Goal: Task Accomplishment & Management: Complete application form

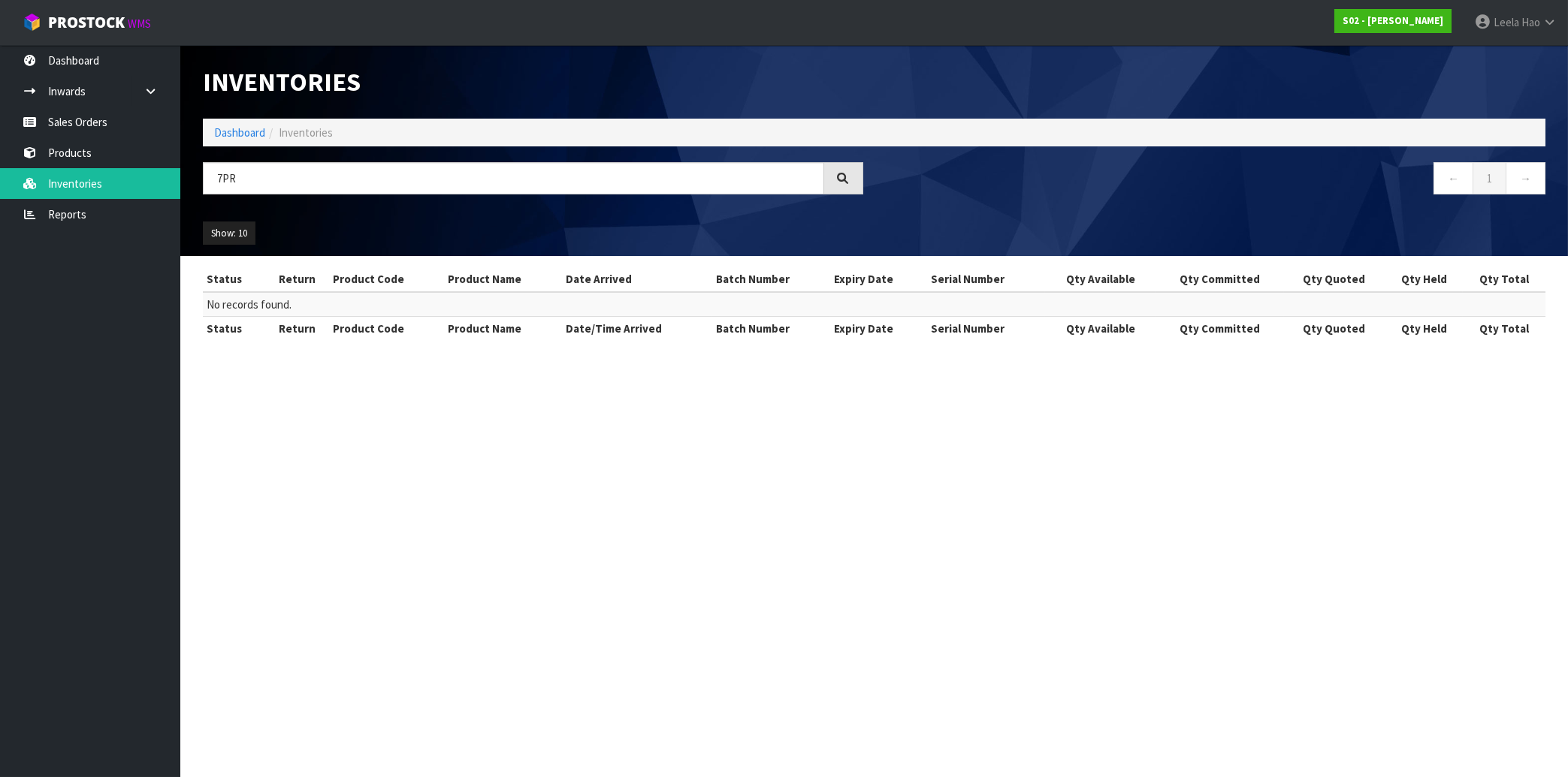
type input "7PR"
click at [85, 120] on link "Sales Orders" at bounding box center [90, 122] width 180 height 31
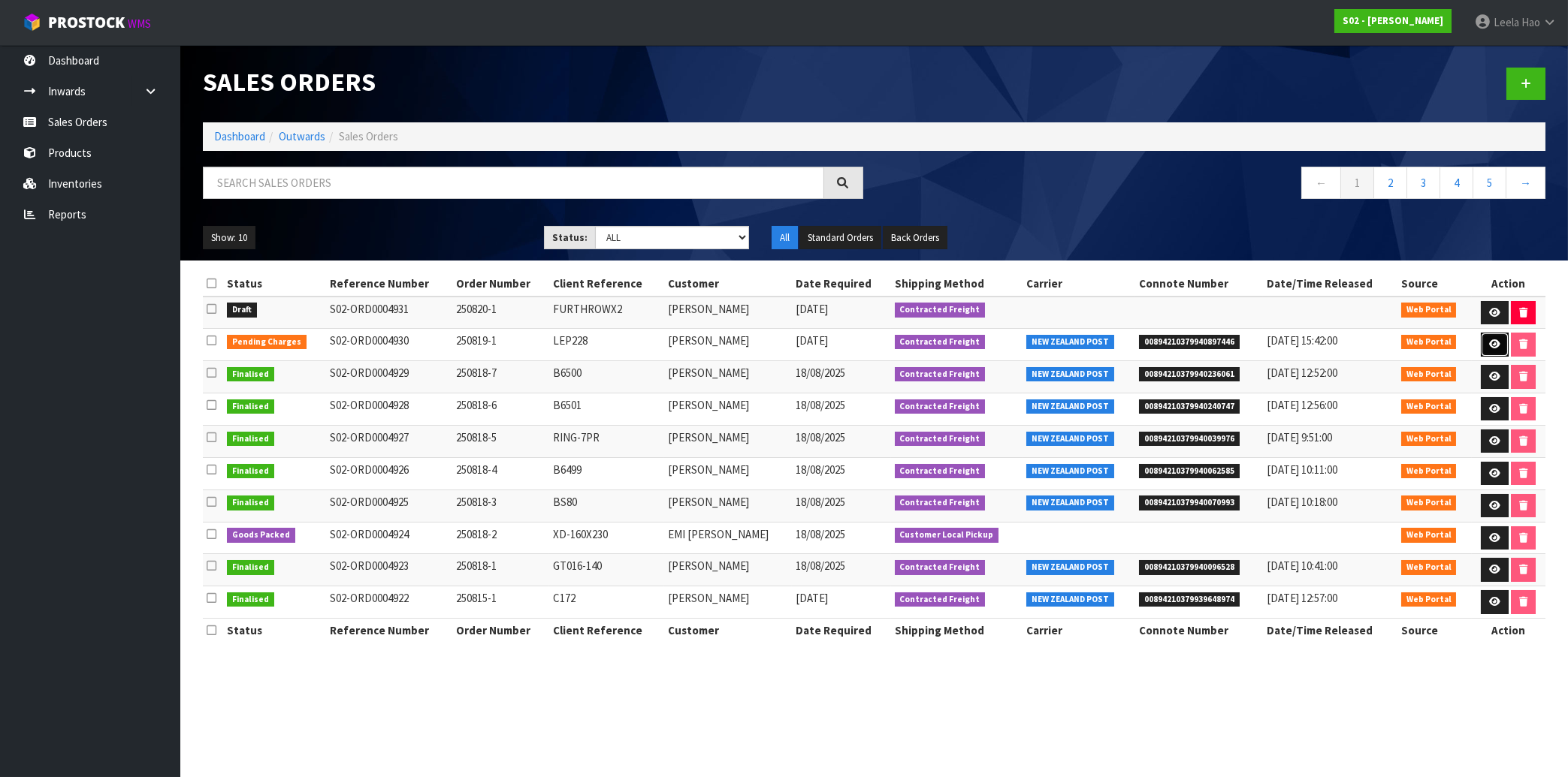
click at [1489, 345] on icon at bounding box center [1494, 344] width 12 height 10
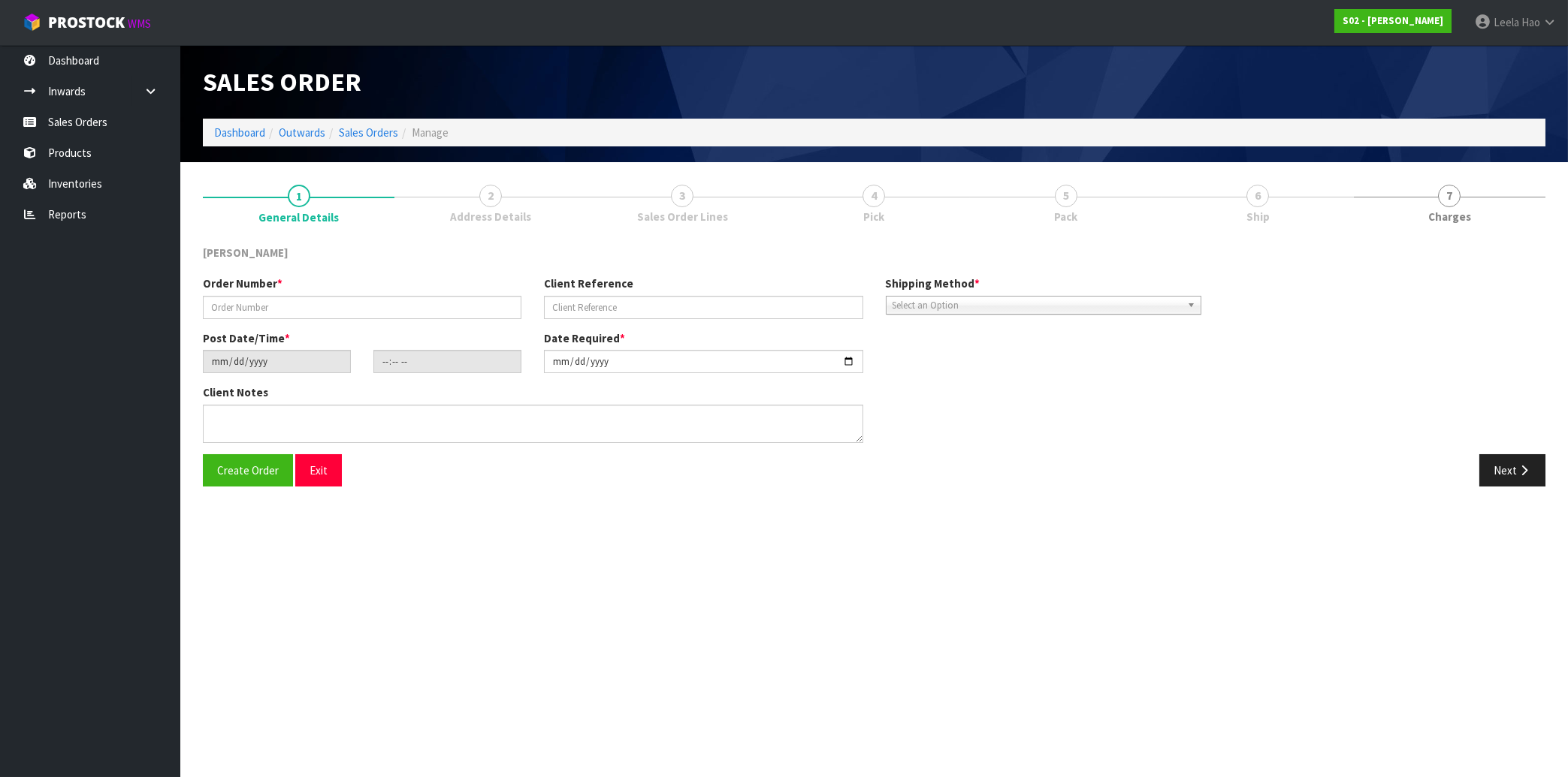
type input "250819-1"
type input "LEP228"
type input "2025-08-18"
type input "22:50:00.000"
type input "[DATE]"
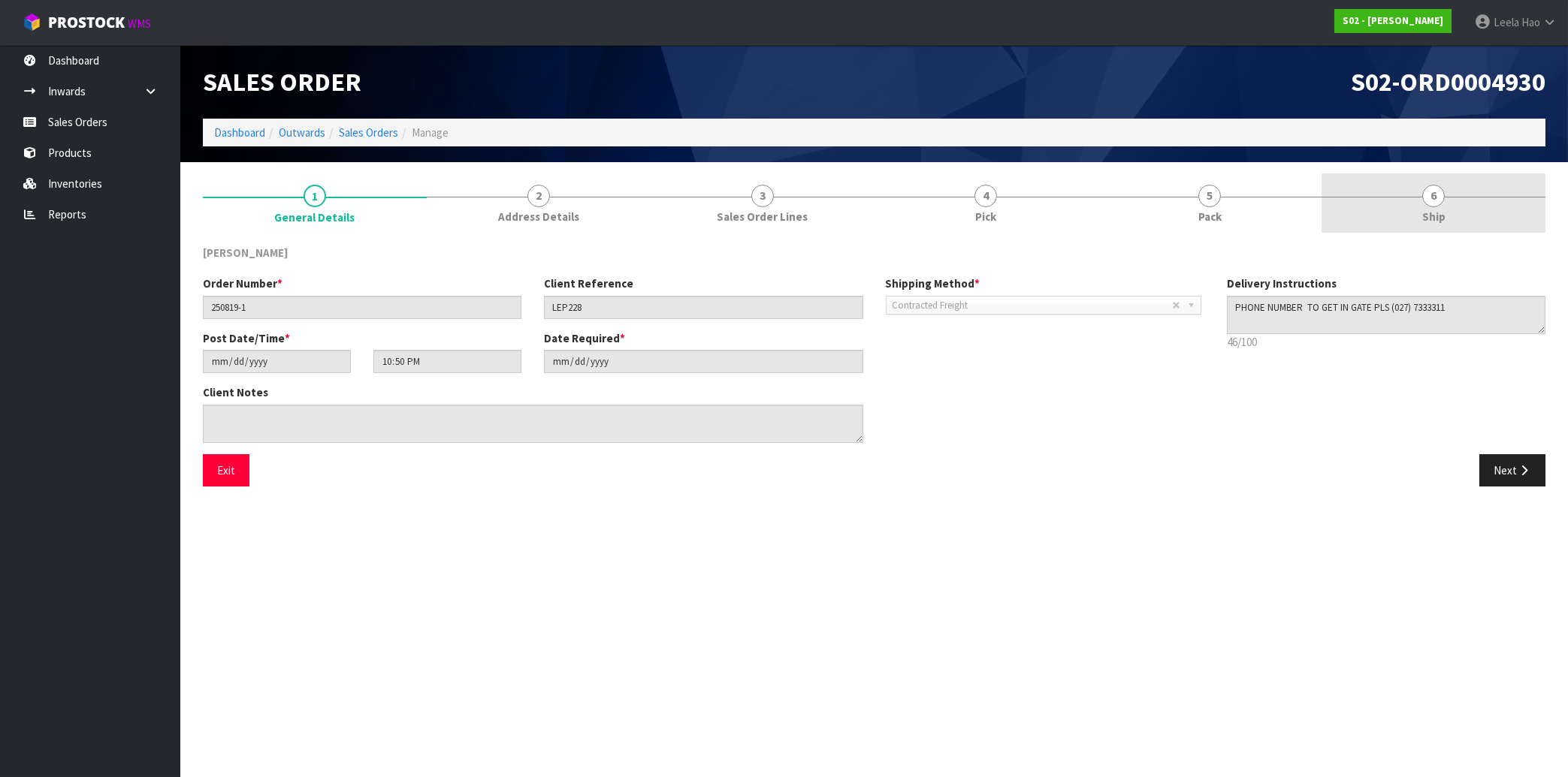
click at [1431, 213] on span "Ship" at bounding box center [1433, 216] width 23 height 16
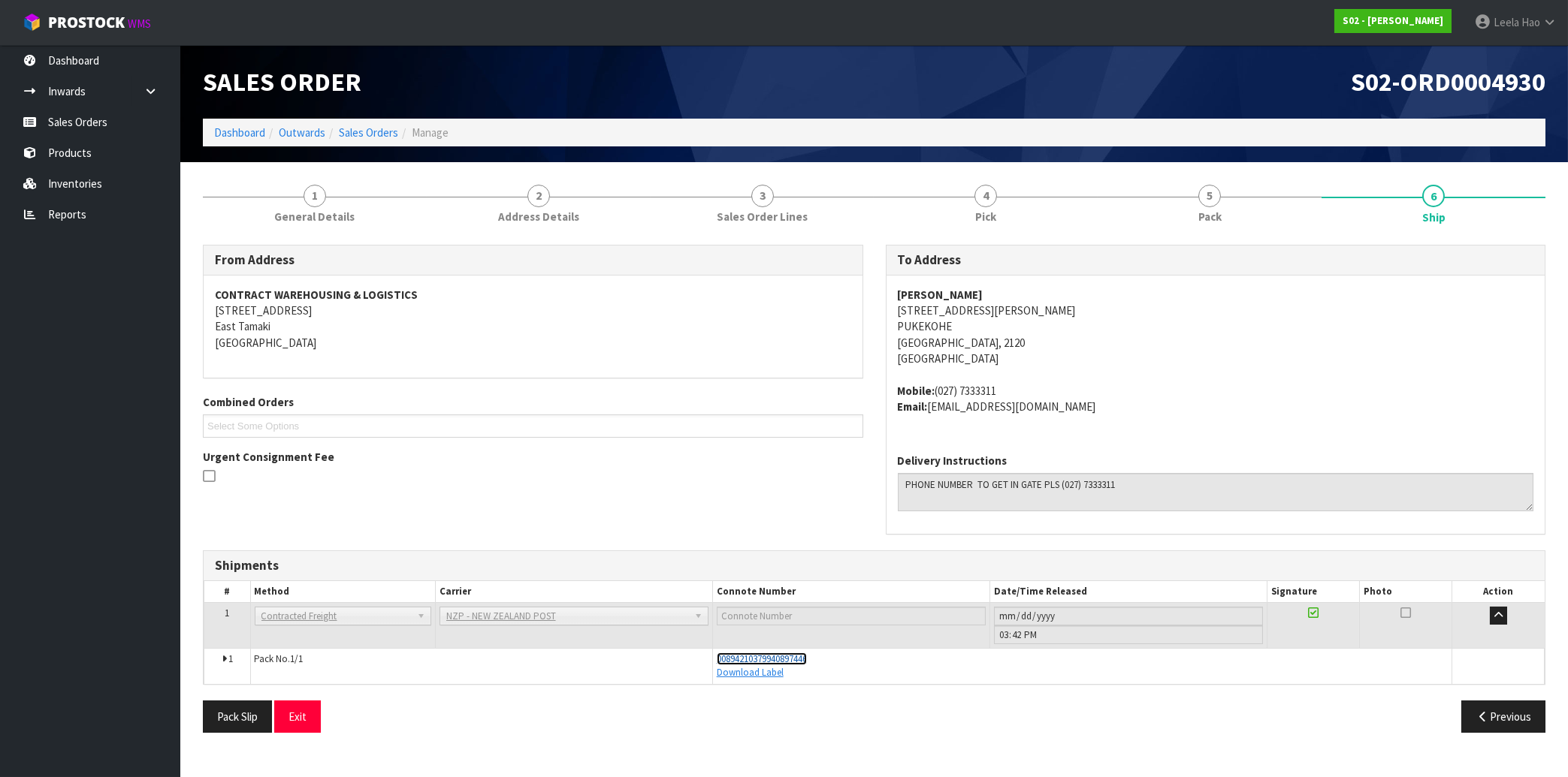
click at [807, 661] on span "00894210379940897446" at bounding box center [762, 659] width 91 height 12
drag, startPoint x: 834, startPoint y: 663, endPoint x: 713, endPoint y: 655, distance: 121.3
click at [713, 655] on td "00894210379940897446 Download Label" at bounding box center [1081, 666] width 739 height 35
click at [1418, 343] on address "SREEMAA-SHREEJI 4 CATHERINE MCLEAN ROAD PUKEKOHE Auckland, 2120 New Zealand" at bounding box center [1216, 326] width 636 height 81
click at [85, 124] on link "Sales Orders" at bounding box center [90, 122] width 180 height 31
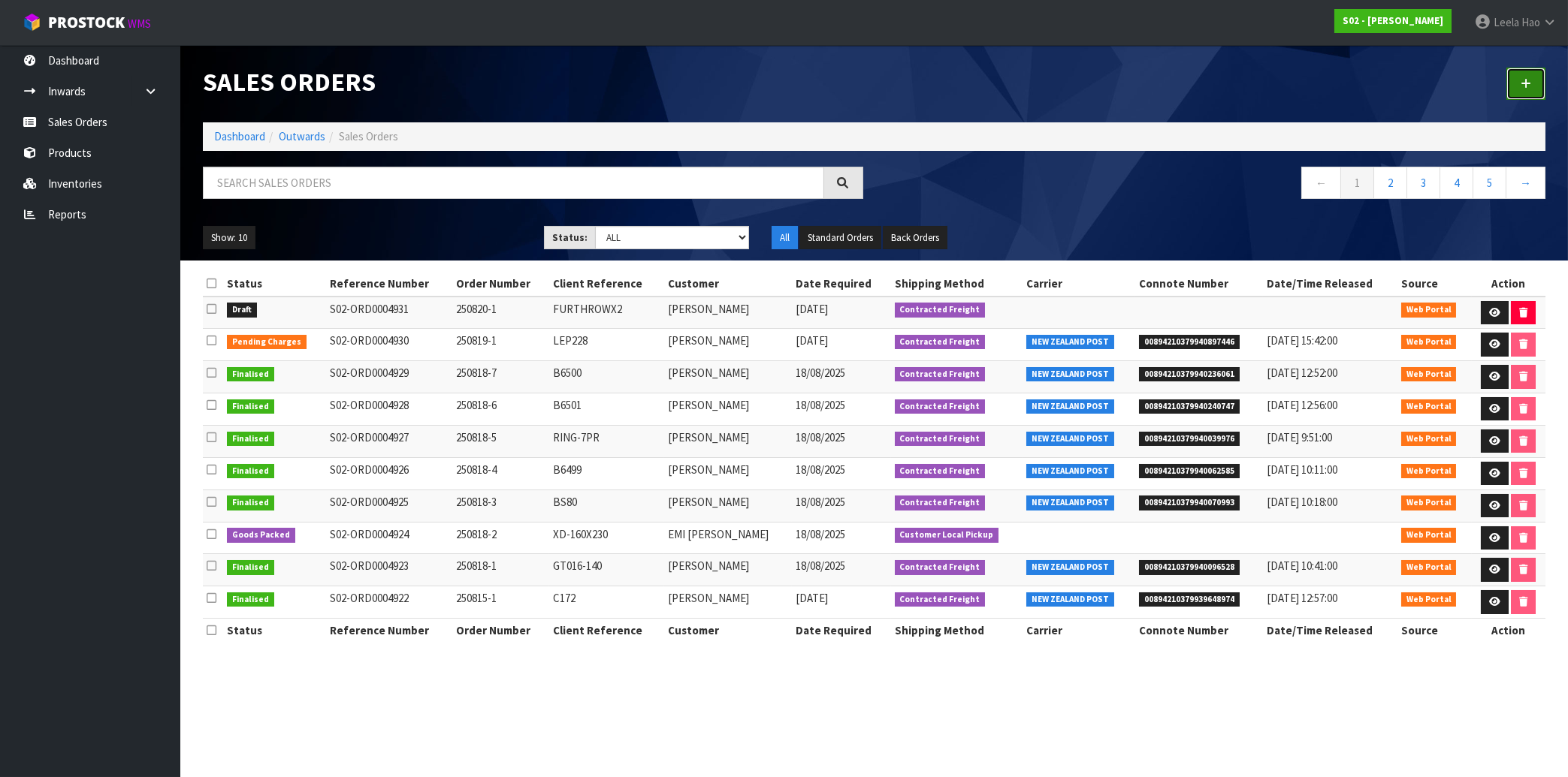
click at [1517, 96] on link at bounding box center [1525, 83] width 39 height 32
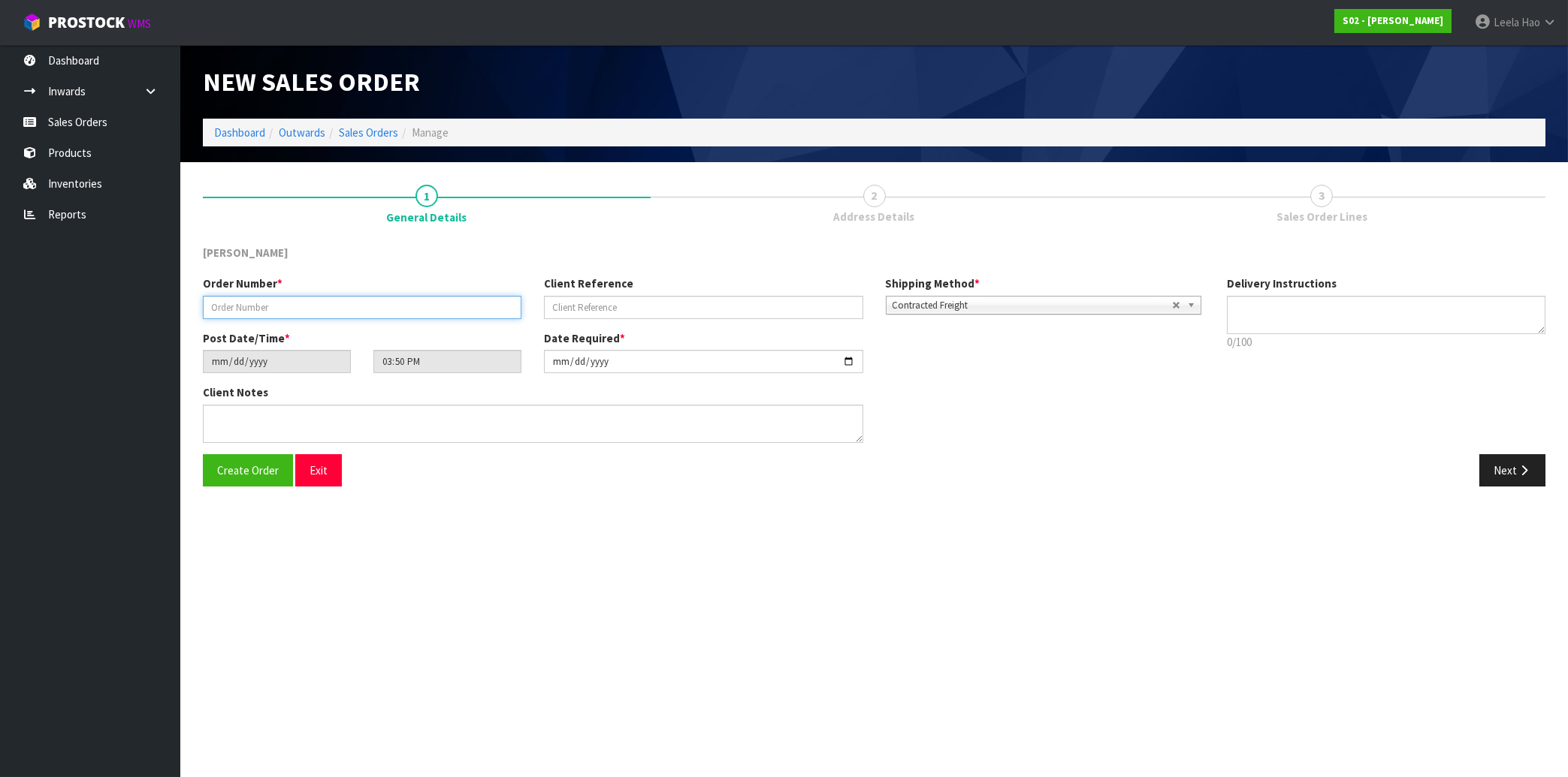
click at [453, 304] on input "text" at bounding box center [362, 308] width 319 height 23
type input "250820-2"
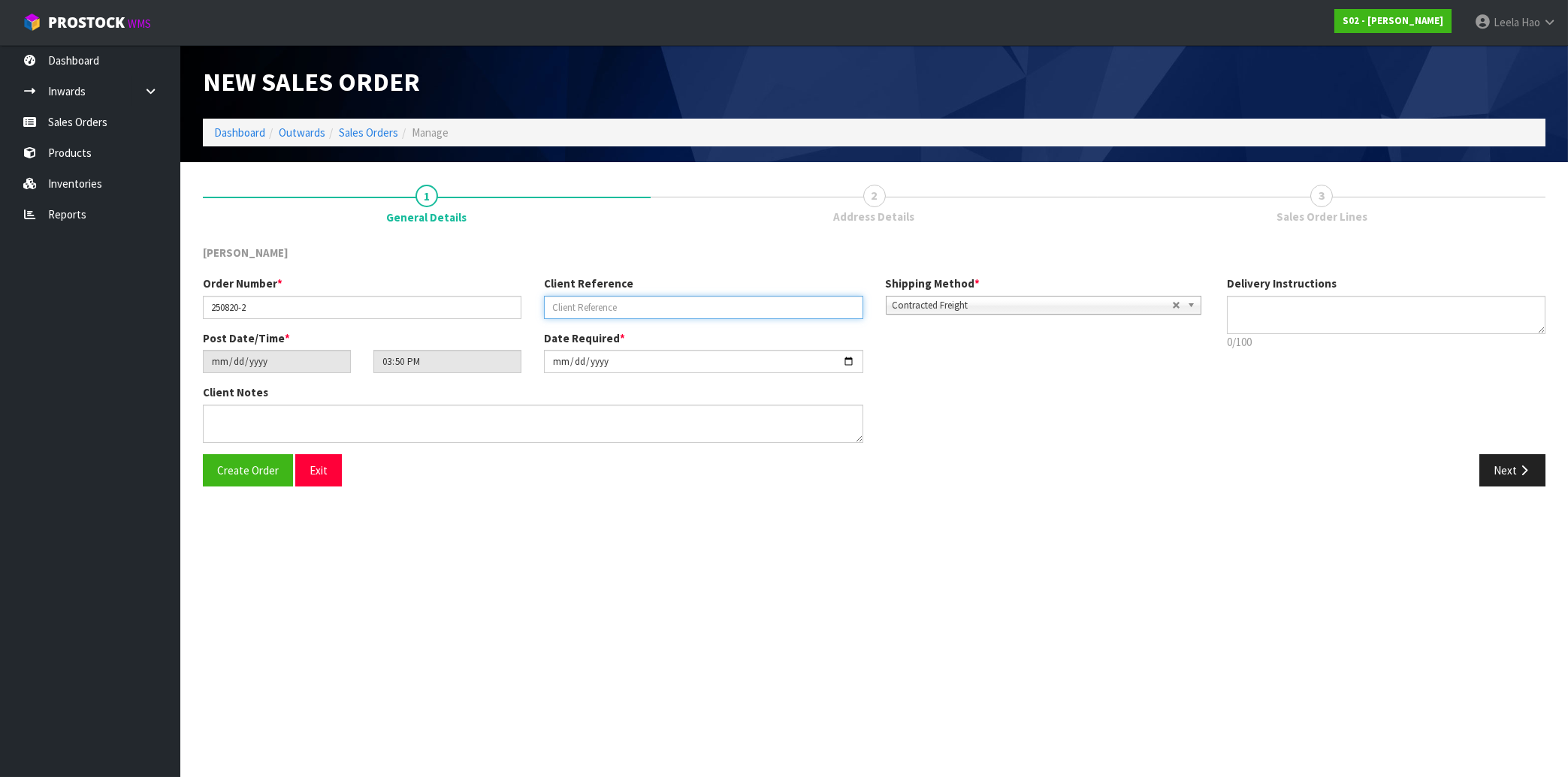
click at [613, 311] on input "text" at bounding box center [703, 308] width 319 height 23
type input "B6502"
click at [1541, 472] on button "Next" at bounding box center [1512, 470] width 66 height 32
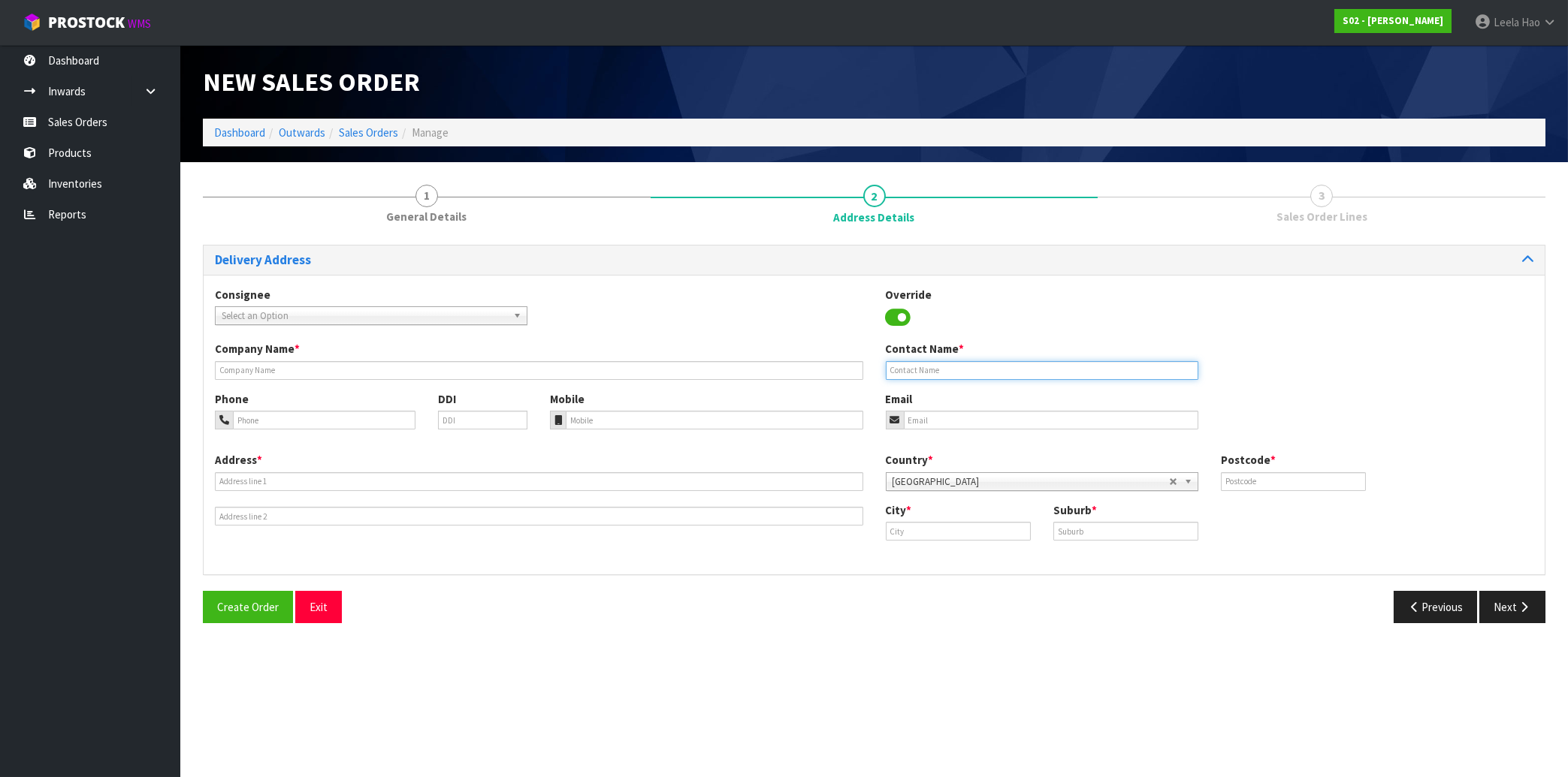
click at [1081, 369] on input "text" at bounding box center [1042, 370] width 312 height 19
paste input "[PERSON_NAME]"
type input "[PERSON_NAME]"
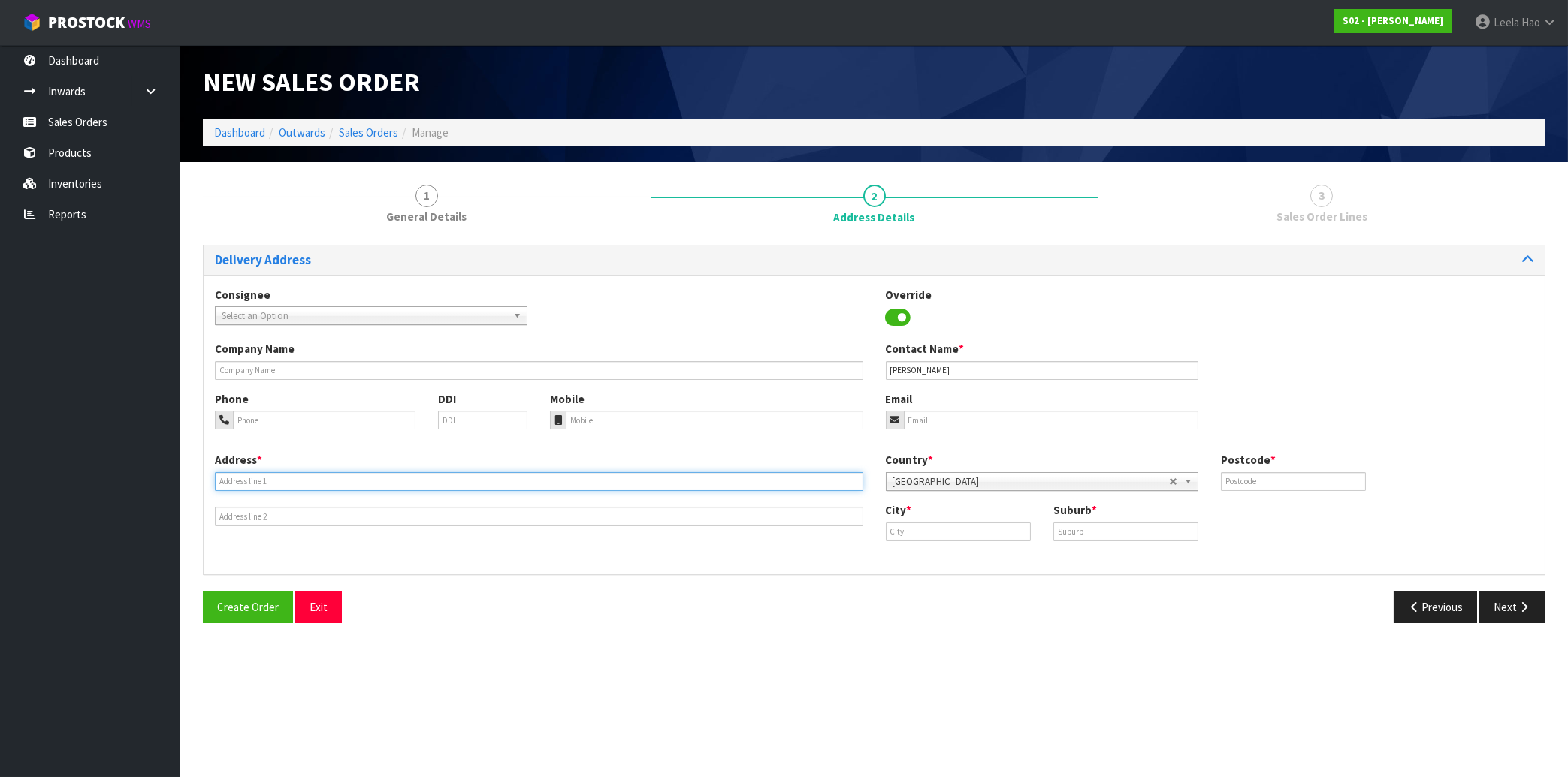
click at [420, 486] on input "text" at bounding box center [539, 481] width 649 height 19
paste input "10 BLUE MOUNTAINS ROAD"
type input "10 BLUE MOUNTAINS ROAD"
click at [1077, 525] on input "text" at bounding box center [1125, 530] width 145 height 19
paste input "PINEHAVEN"
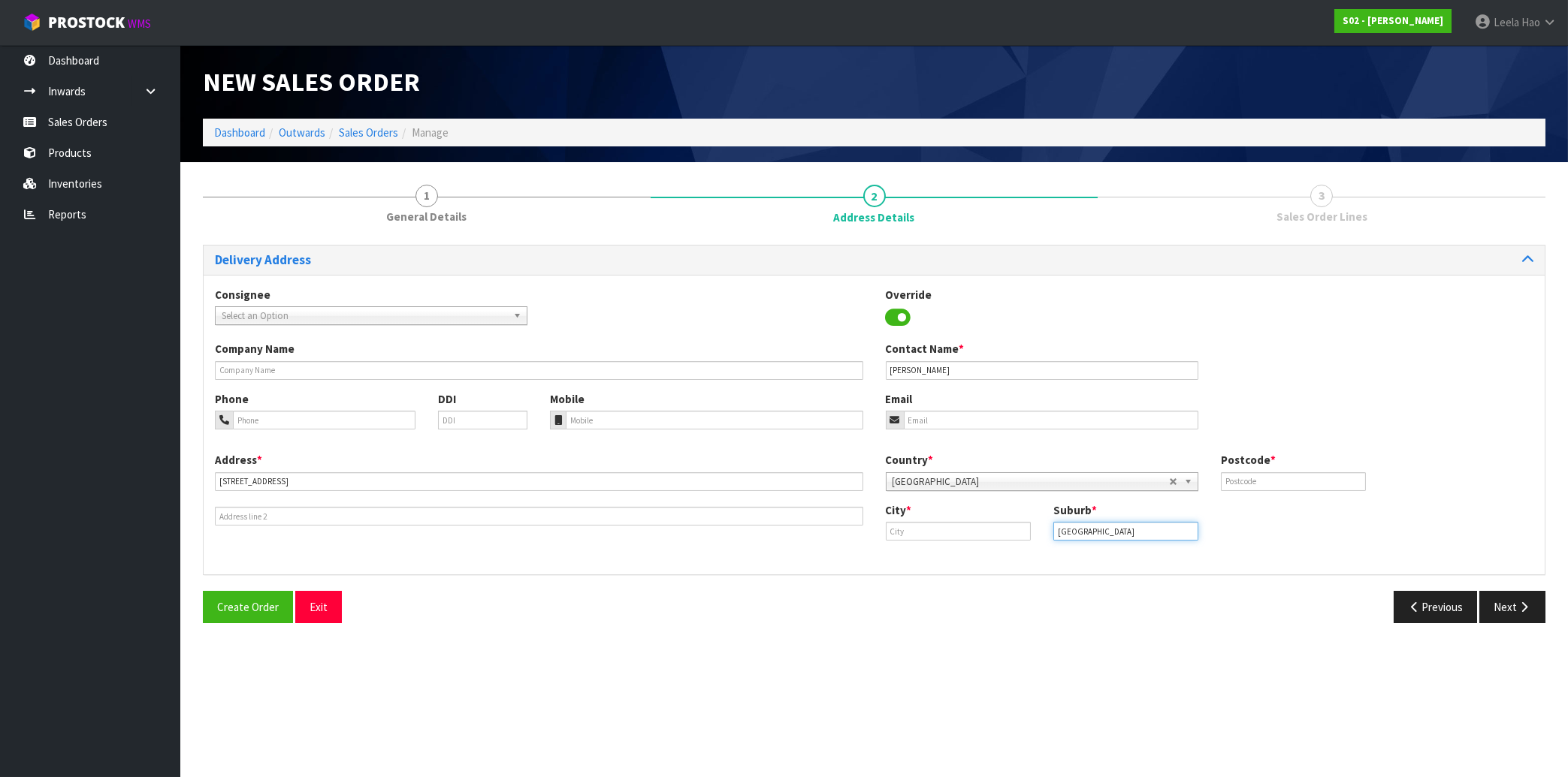
type input "PINEHAVEN"
click at [1004, 534] on input "text" at bounding box center [957, 530] width 145 height 19
paste input "upper Hutt"
type input "upper Hutt"
click at [941, 418] on input "email" at bounding box center [1051, 420] width 295 height 19
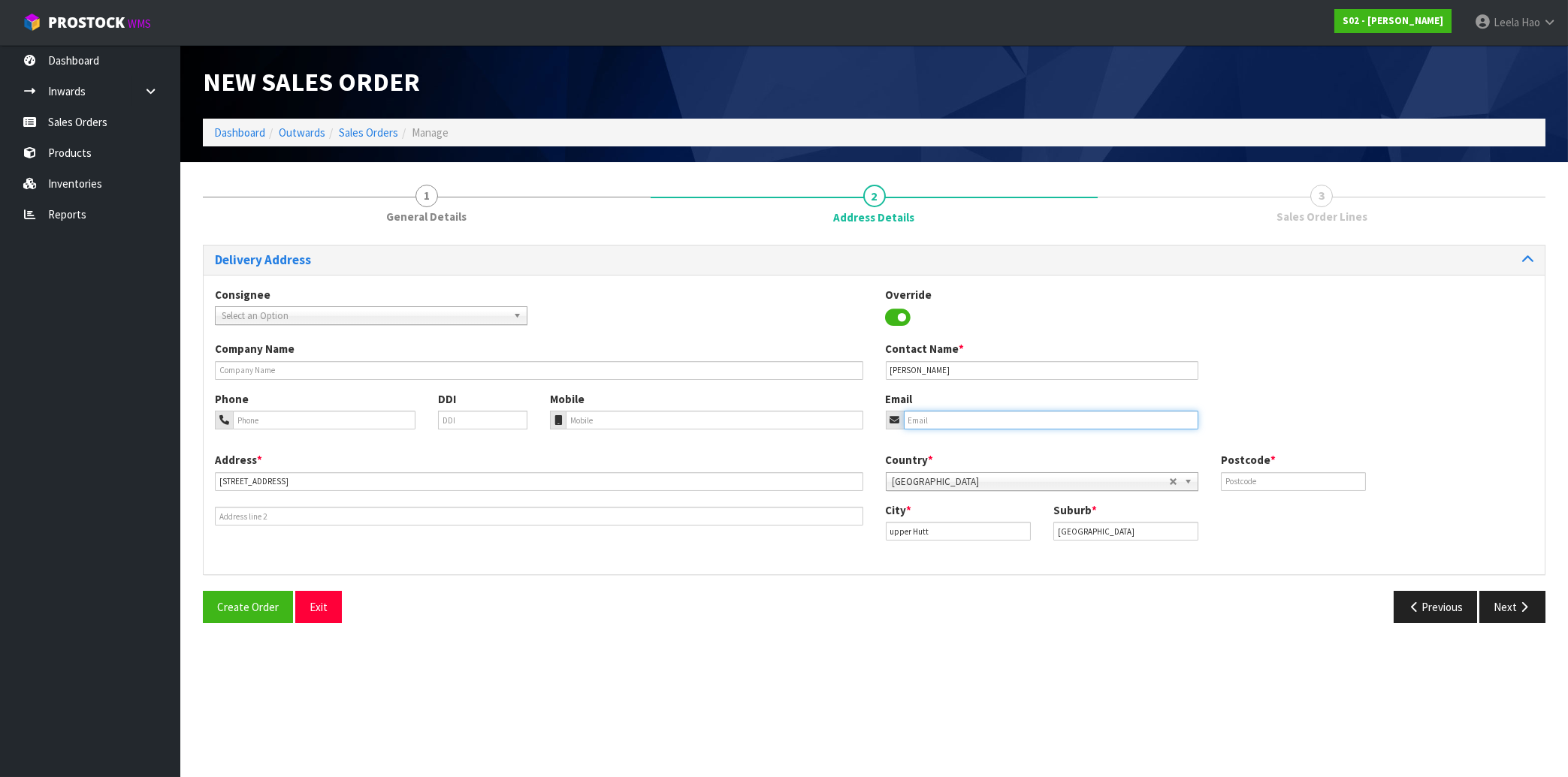
paste input "robynhickson@hotmail.co.nz"
type input "robynhickson@hotmail.co.nz"
click at [1294, 479] on input "text" at bounding box center [1293, 481] width 145 height 19
type input "5019"
click at [1503, 603] on button "Next" at bounding box center [1512, 607] width 66 height 32
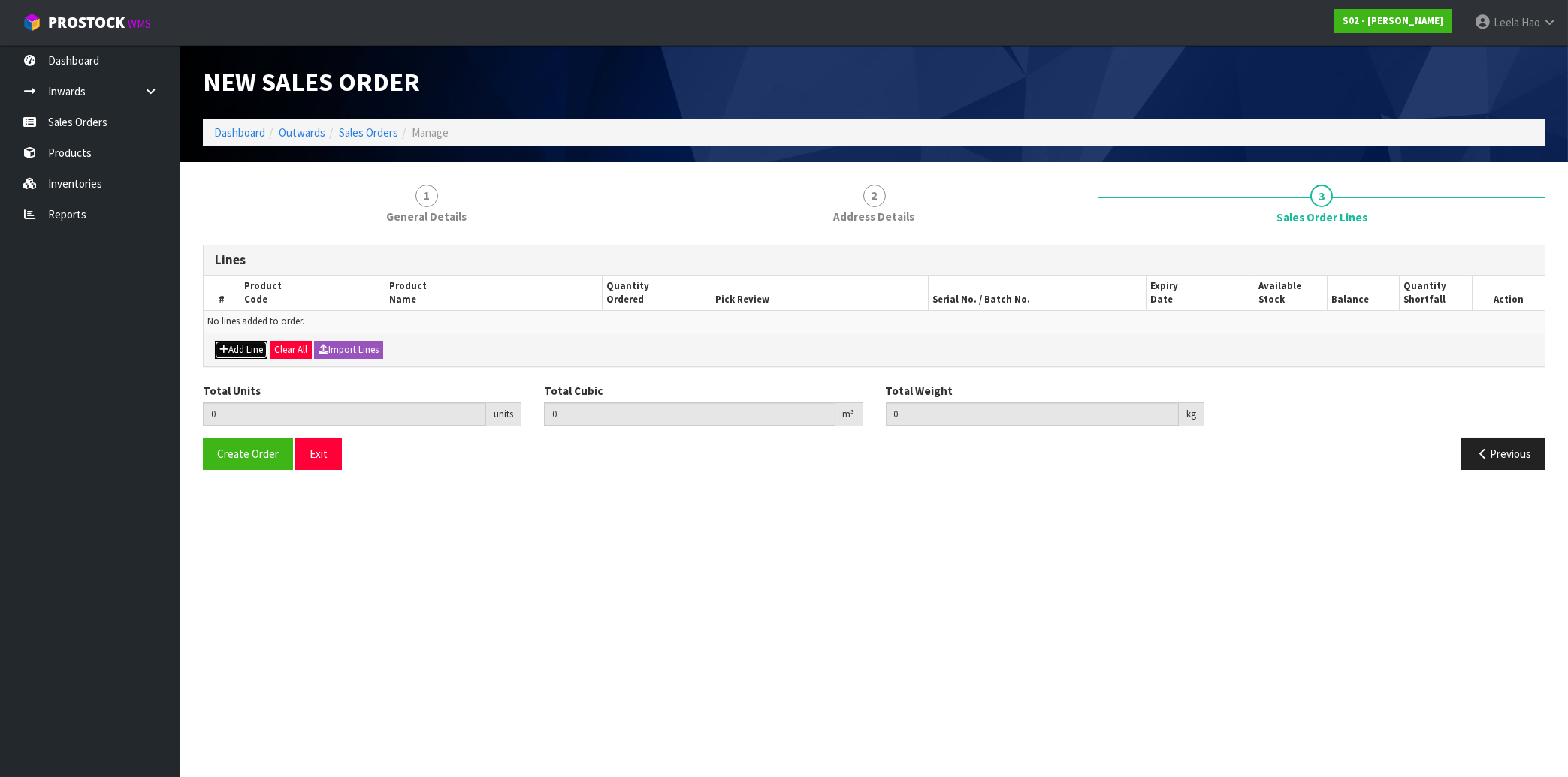
click at [245, 350] on button "Add Line" at bounding box center [240, 349] width 52 height 18
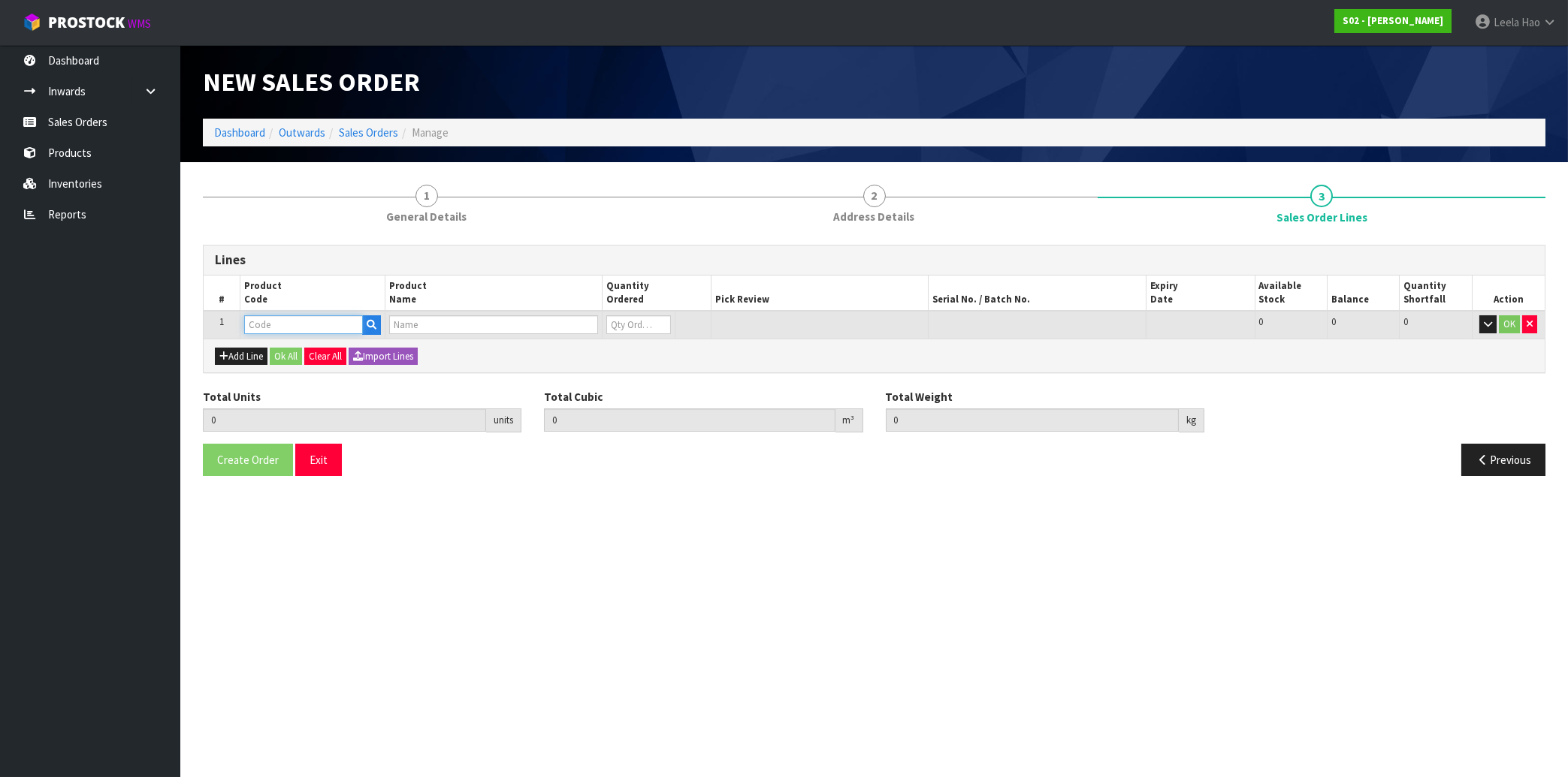
click at [285, 324] on input "text" at bounding box center [303, 325] width 119 height 19
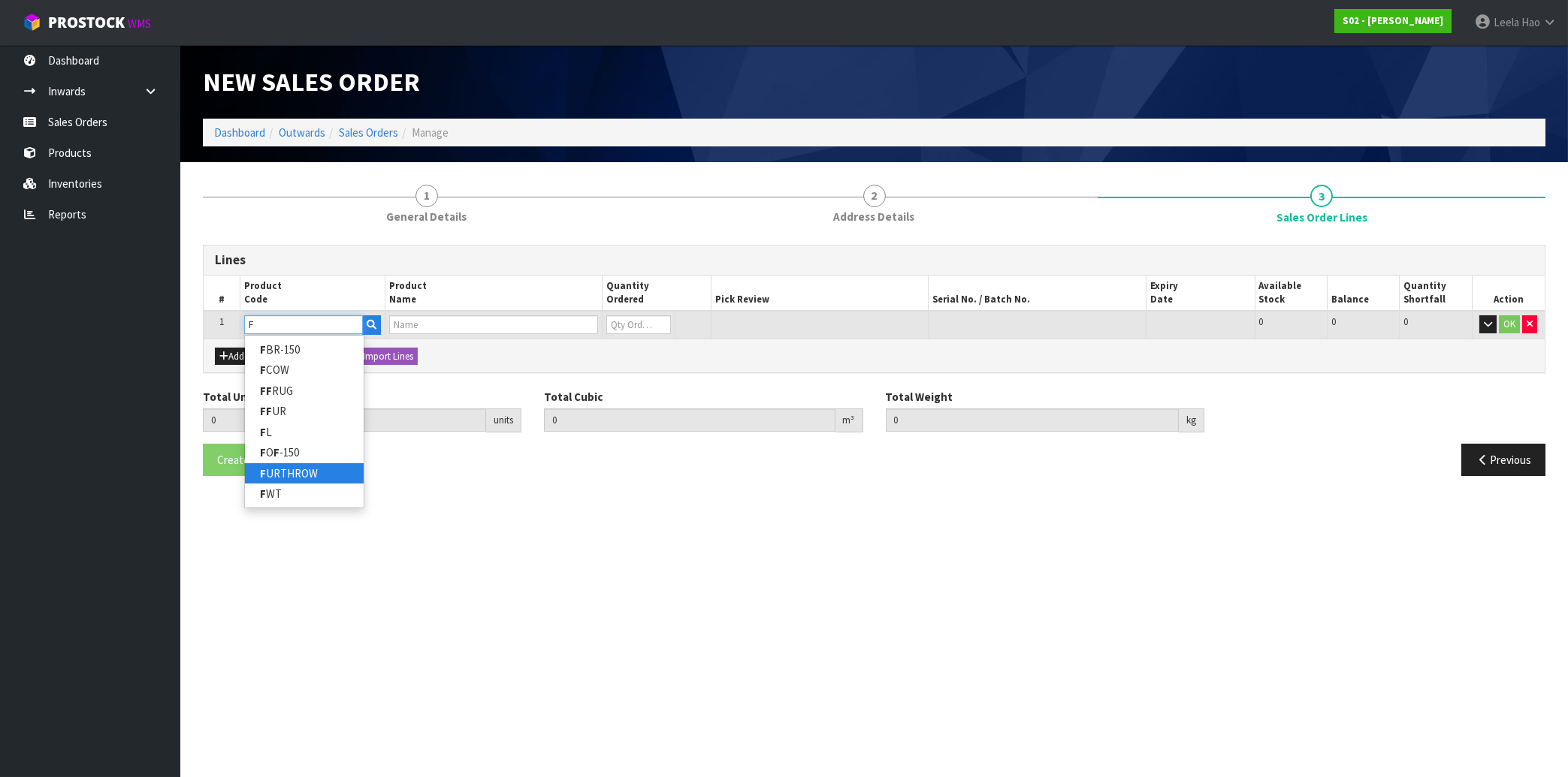
type input "F"
click at [300, 467] on link "F URTHROW" at bounding box center [304, 473] width 119 height 20
type input "FURTHROW"
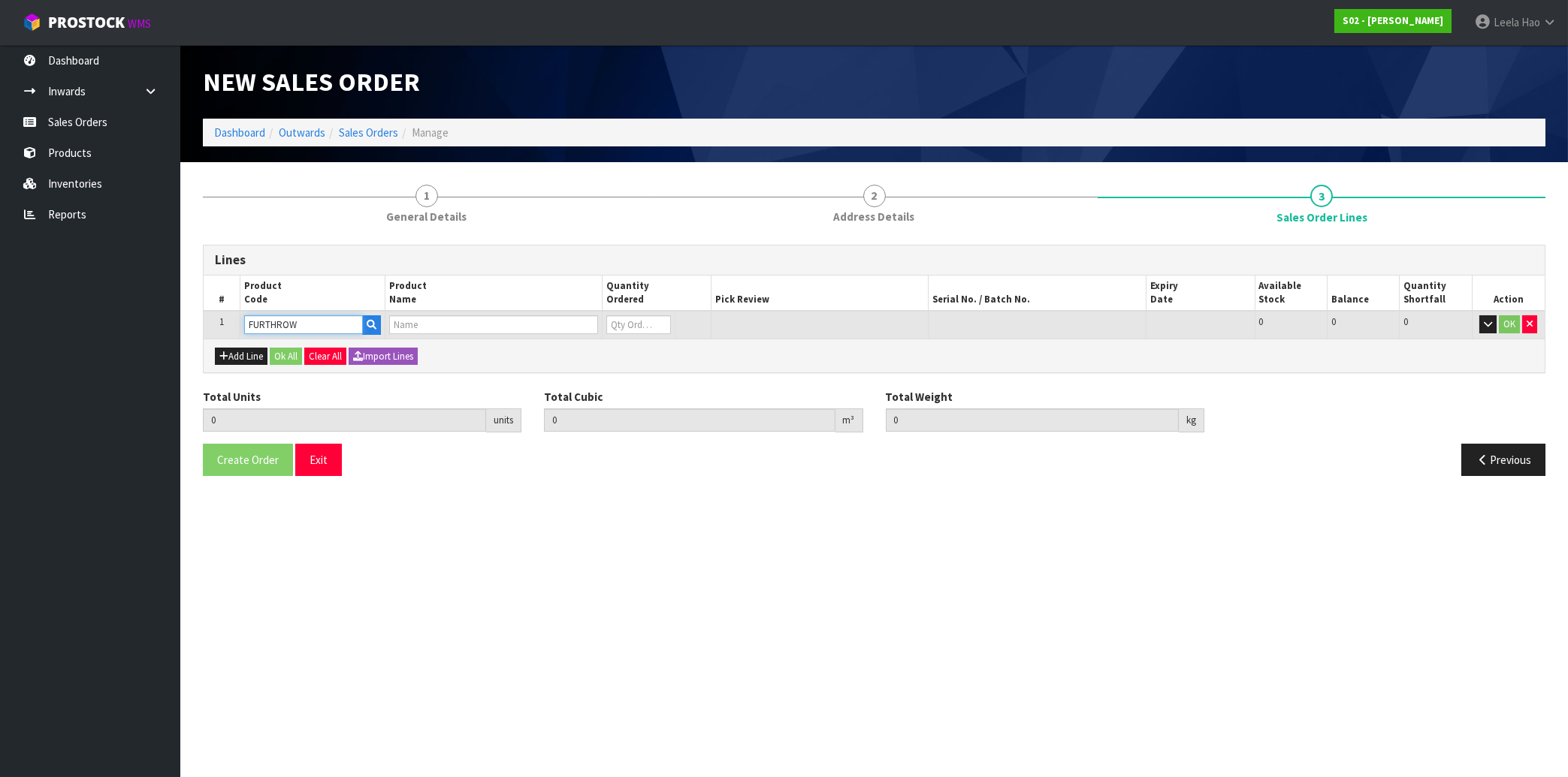
type input "0.000000"
type input "0.000"
type input "REAL FUR THROW"
type input "0"
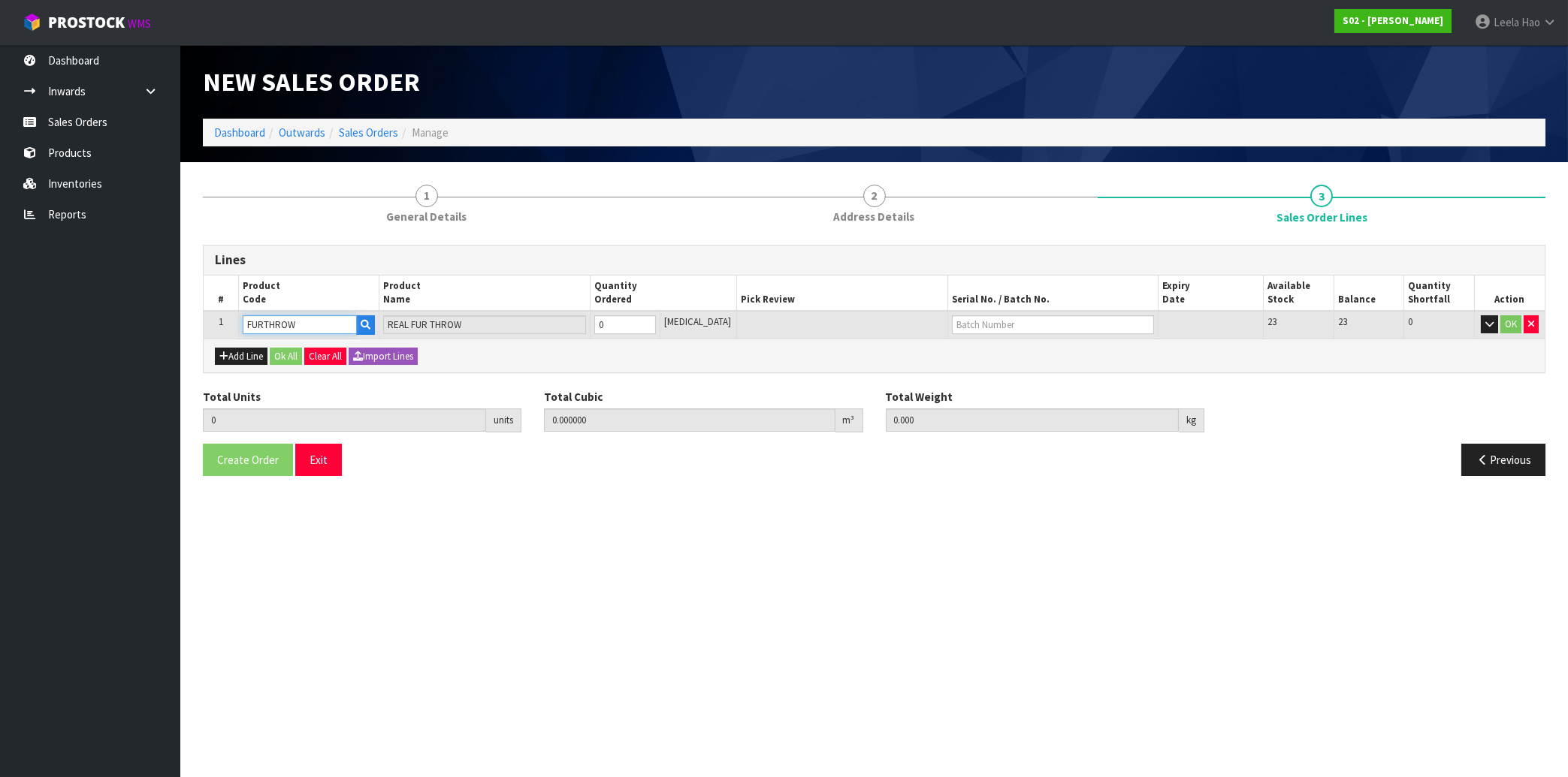
type input "1"
type input "0.027"
type input "1.56"
type input "1"
click at [656, 319] on input "1" at bounding box center [625, 325] width 61 height 19
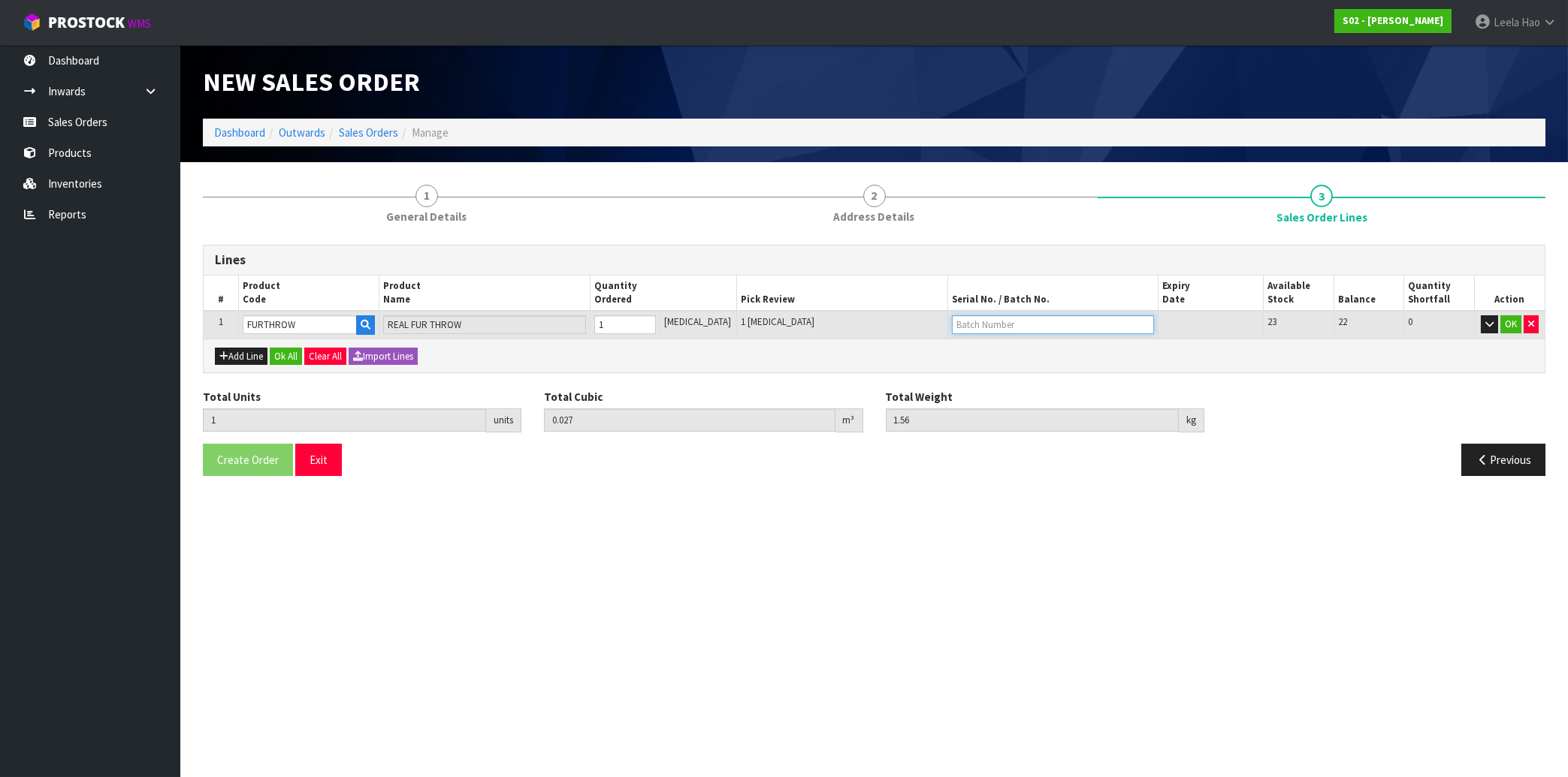
click at [1005, 321] on input "text" at bounding box center [1052, 325] width 202 height 19
type input "B6502"
click at [1507, 326] on button "OK" at bounding box center [1510, 325] width 21 height 18
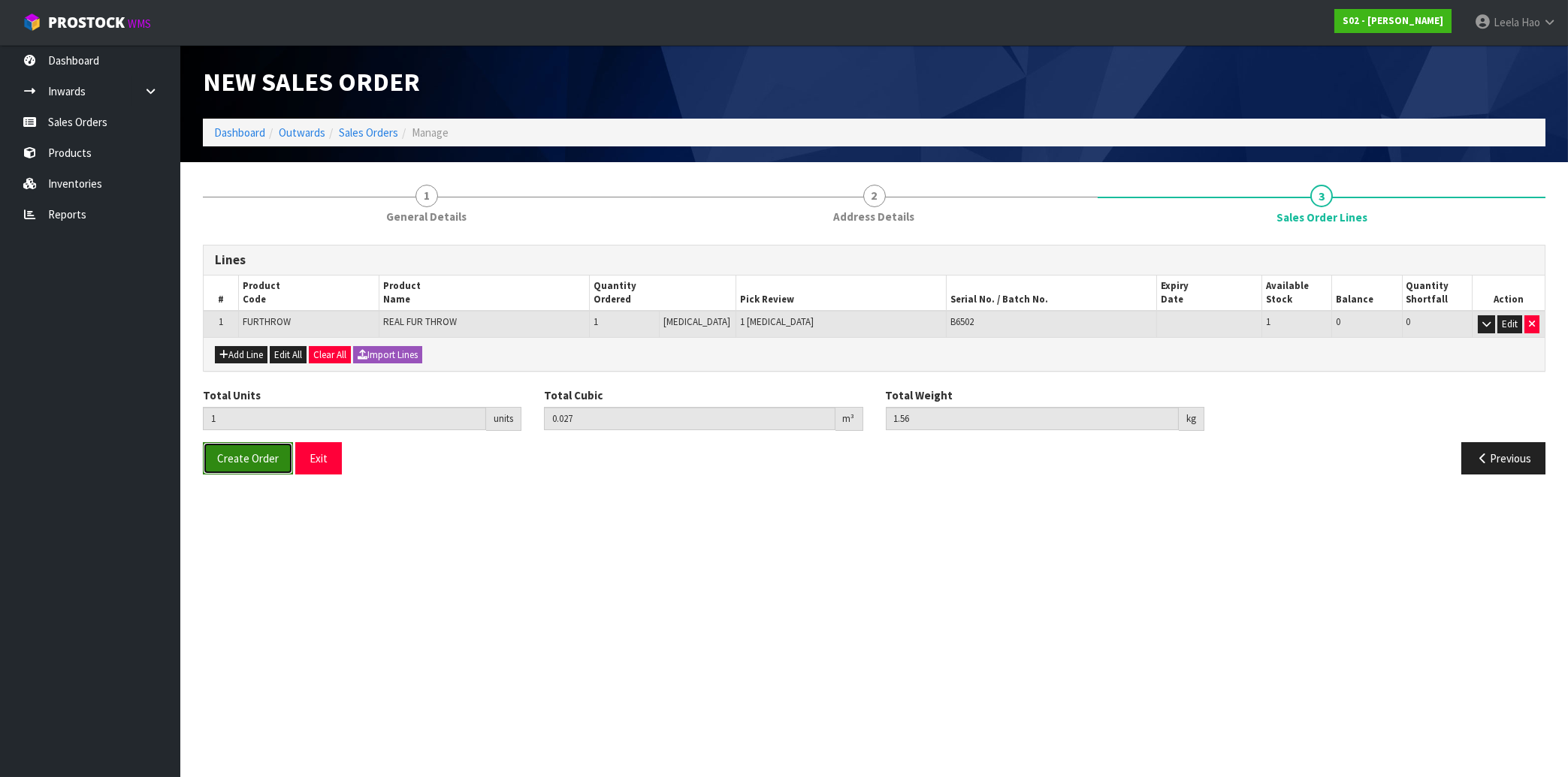
click at [238, 466] on button "Create Order" at bounding box center [248, 459] width 91 height 32
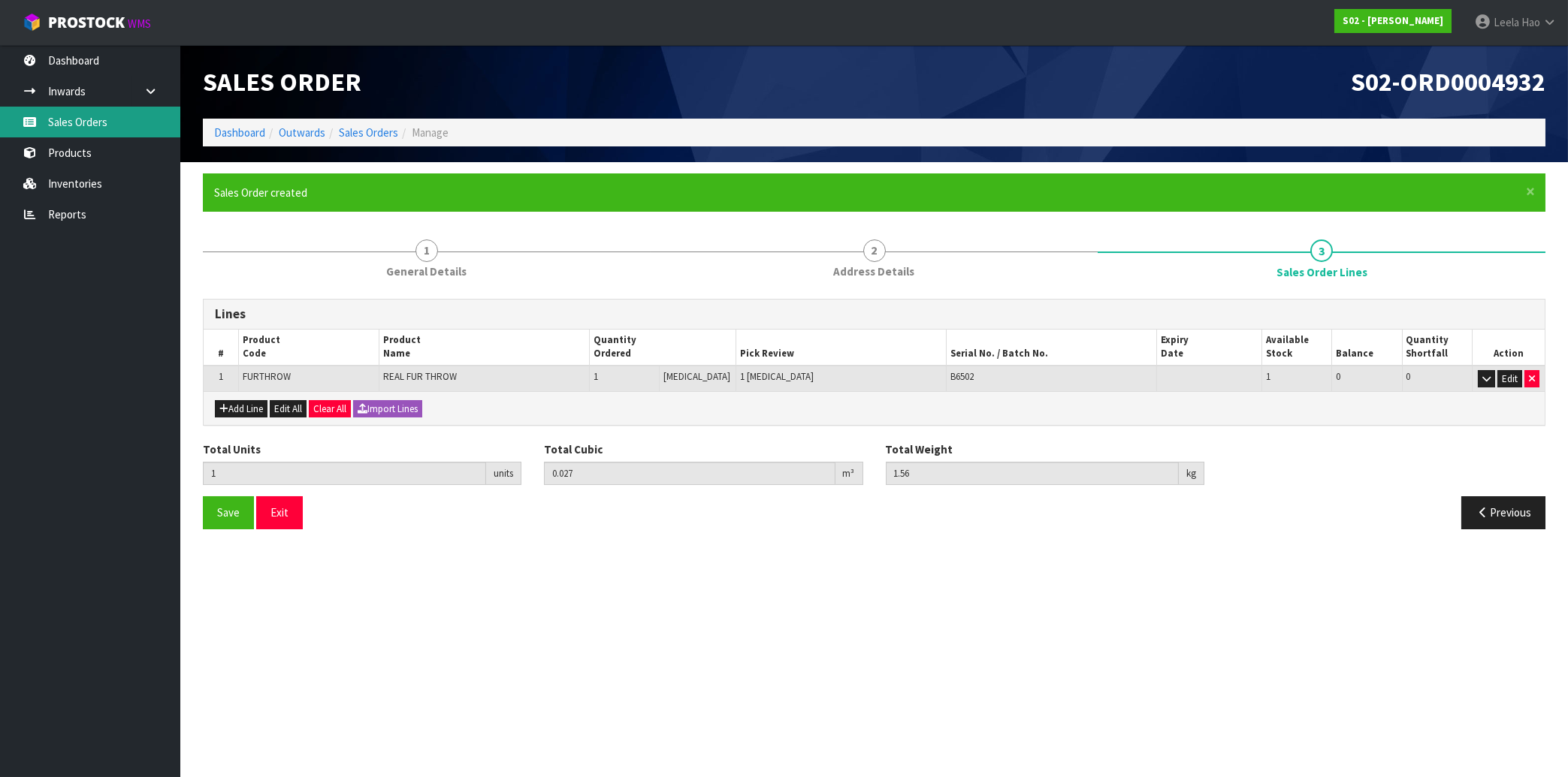
click at [98, 120] on link "Sales Orders" at bounding box center [90, 122] width 180 height 31
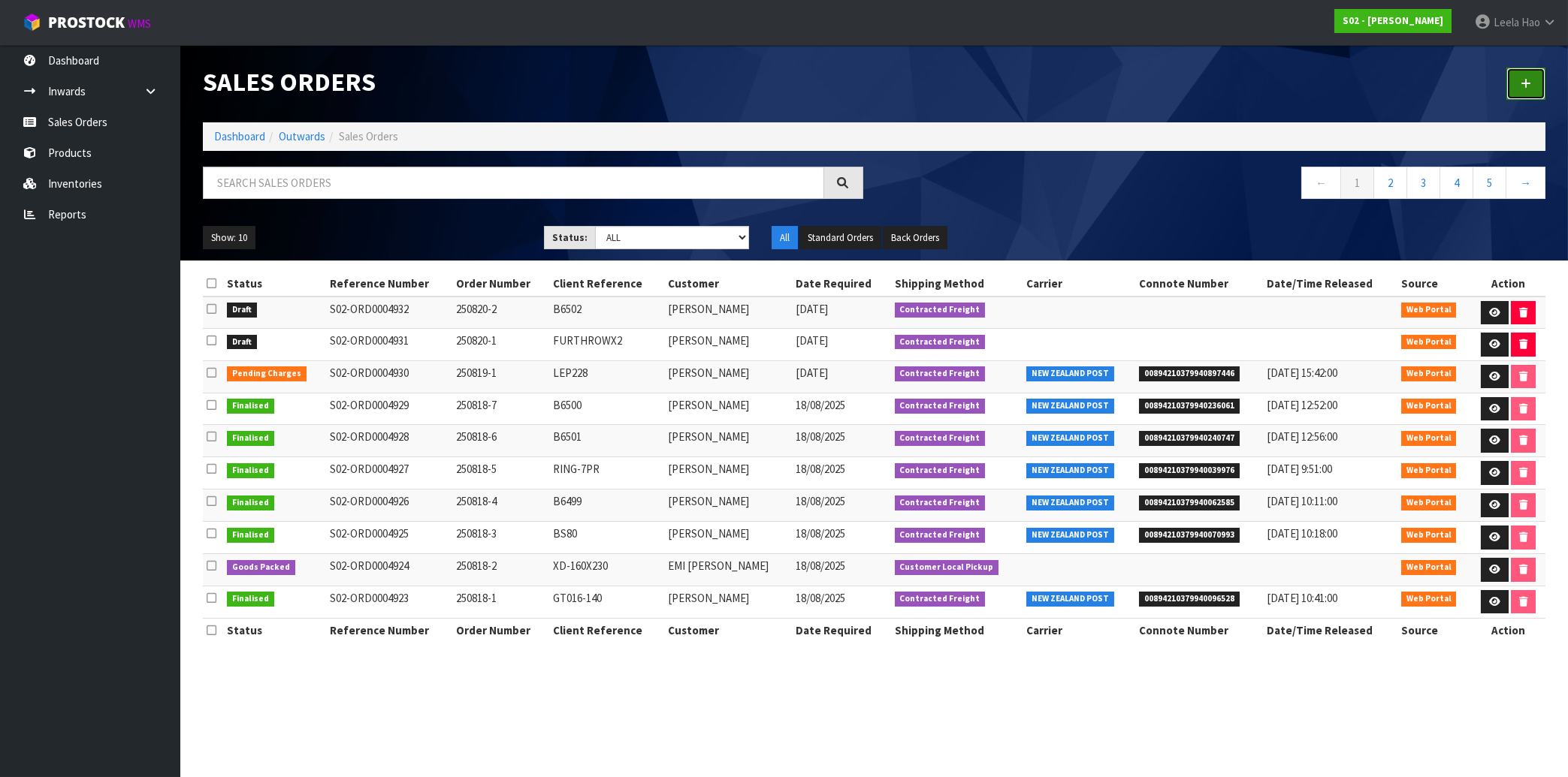
click at [1529, 84] on icon at bounding box center [1525, 83] width 11 height 12
click at [1518, 86] on link at bounding box center [1525, 83] width 39 height 32
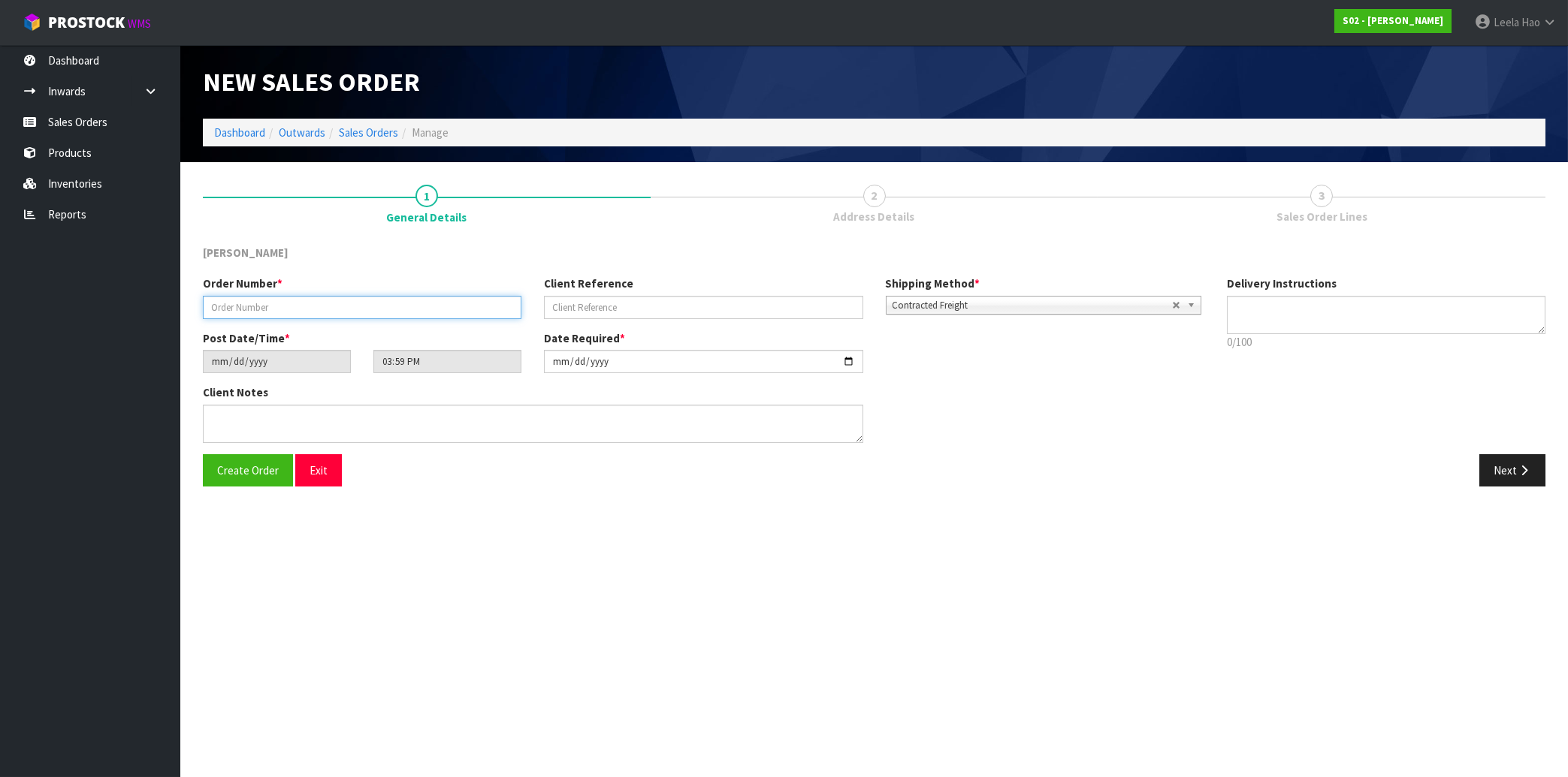
click at [464, 317] on input "text" at bounding box center [362, 308] width 319 height 23
type input "250820-3"
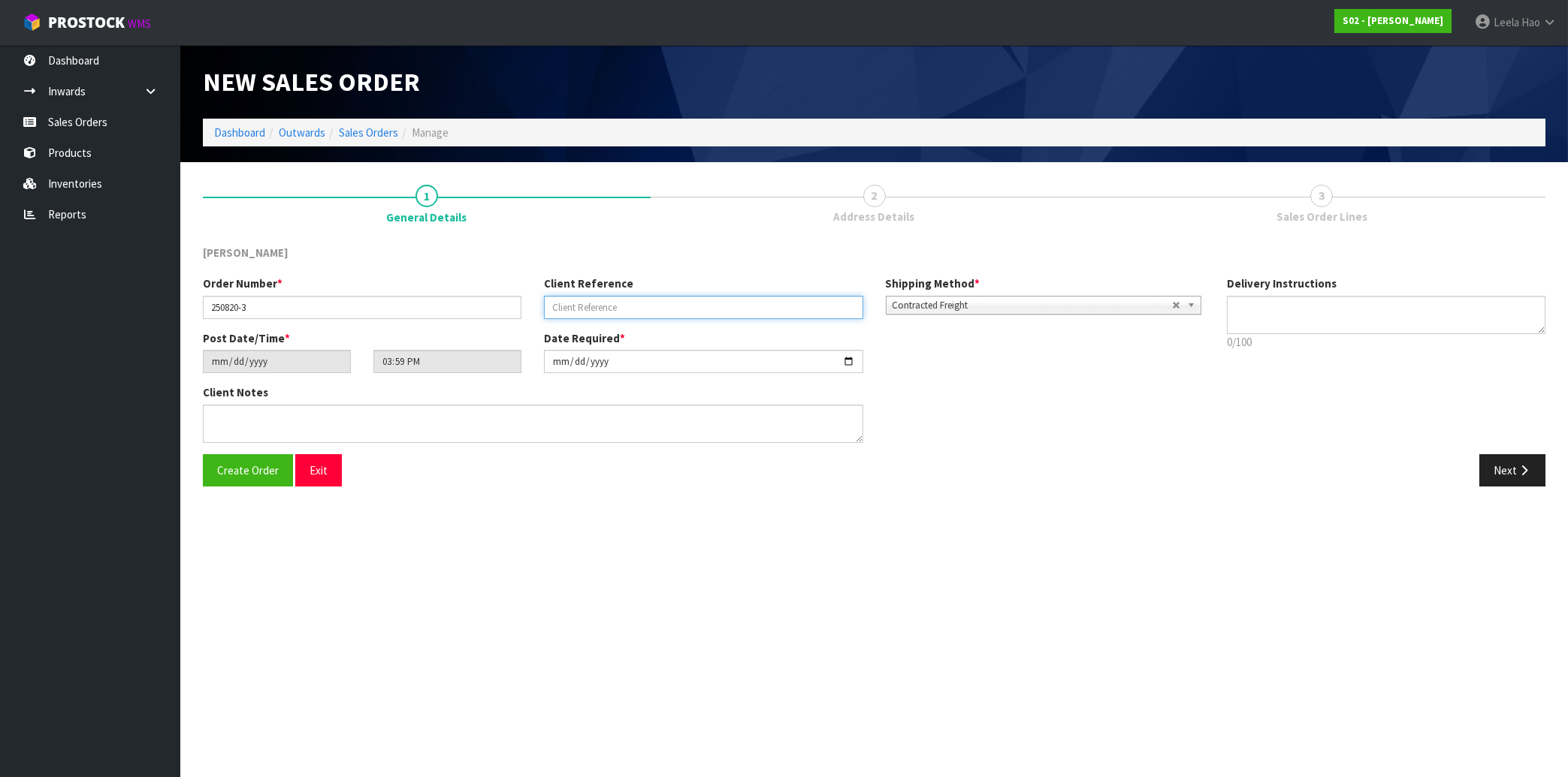
click at [677, 306] on input "text" at bounding box center [703, 308] width 319 height 23
type input "NSIG-WHT"
click at [1495, 479] on button "Next" at bounding box center [1512, 470] width 66 height 32
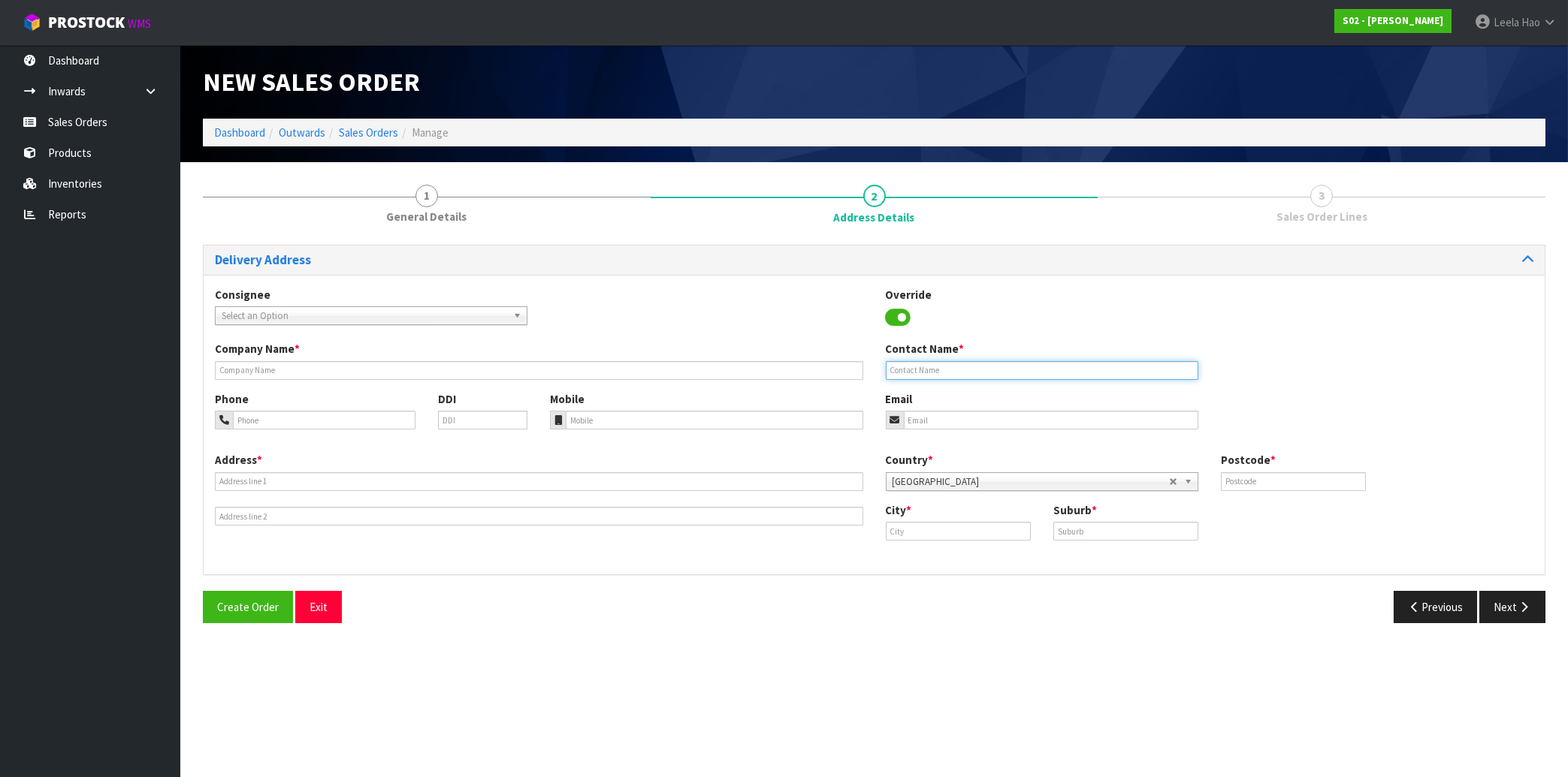
click at [1051, 372] on input "text" at bounding box center [1042, 370] width 312 height 19
paste input "[PERSON_NAME]"
type input "[PERSON_NAME]"
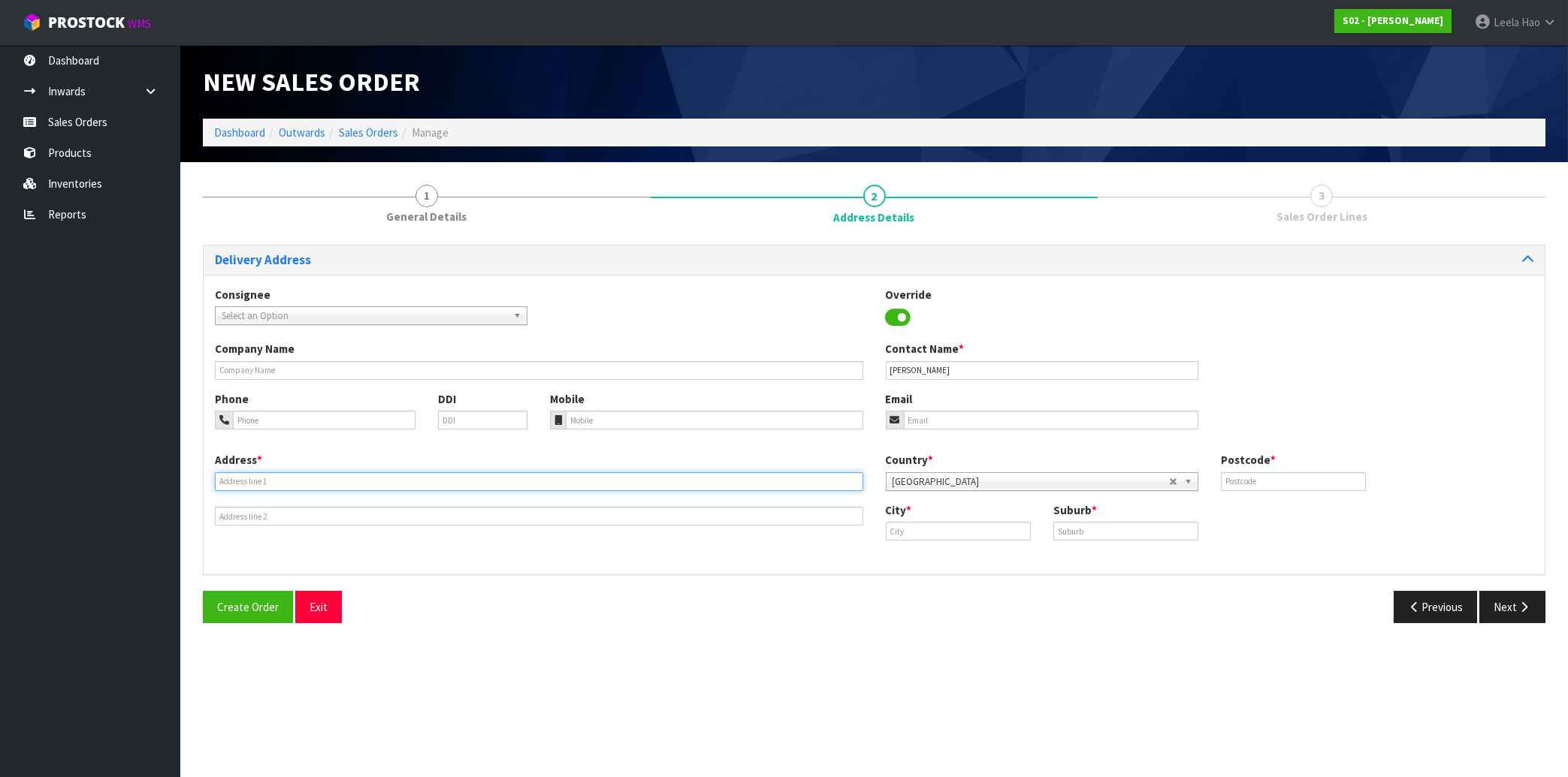
click at [304, 478] on input "text" at bounding box center [539, 481] width 649 height 19
paste input "2 EDGARS ROAD,"
type input "2 EDGARS ROAD,"
click at [1120, 533] on input "text" at bounding box center [1125, 530] width 145 height 19
paste input "COX'S BAY"
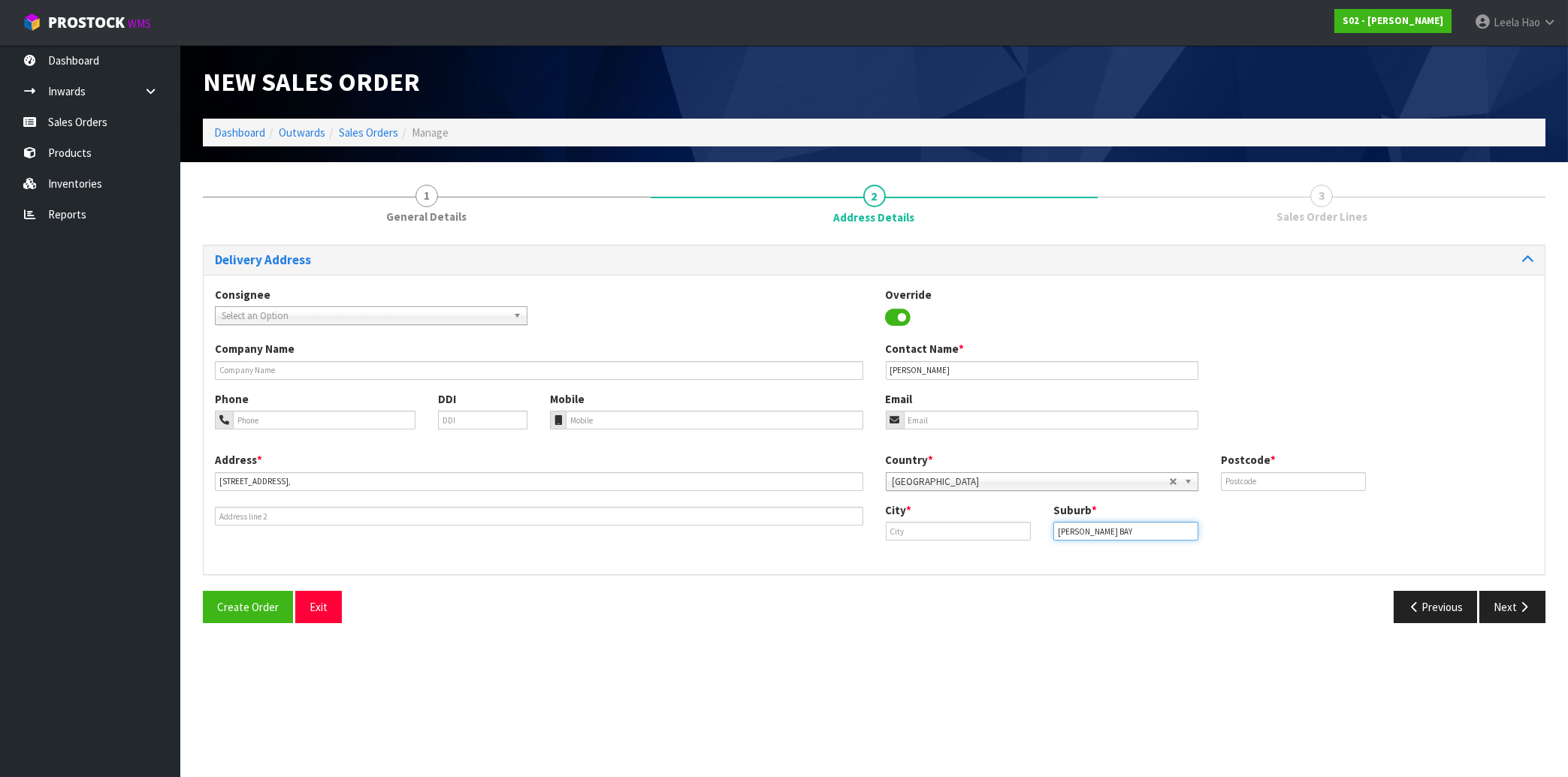
type input "COX'S BAY"
click at [967, 533] on input "text" at bounding box center [957, 530] width 145 height 19
paste input "Westmere"
type input "Westmere"
drag, startPoint x: 1108, startPoint y: 532, endPoint x: 981, endPoint y: 529, distance: 127.0
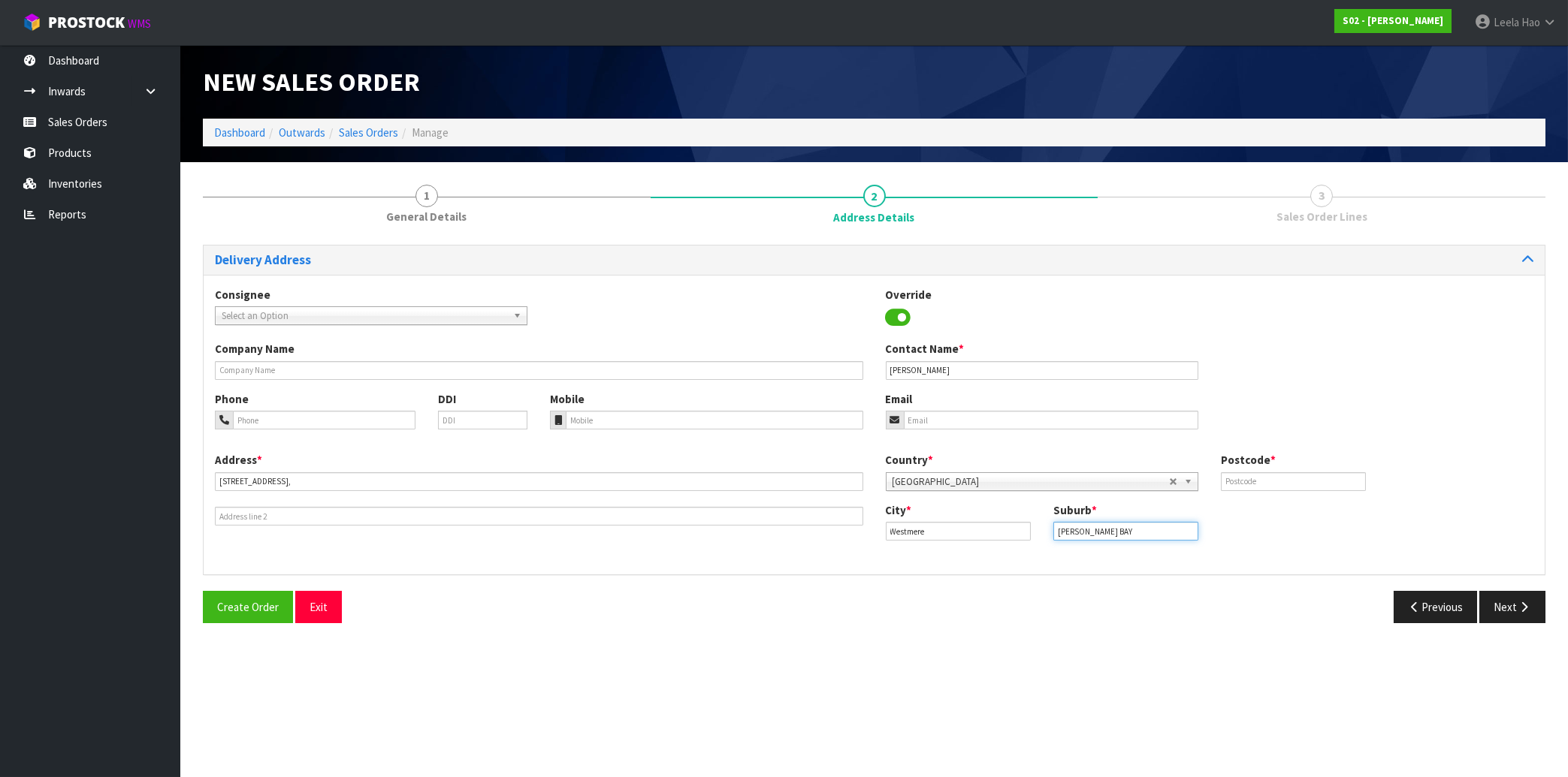
click at [1053, 529] on input "COX'S BAY" at bounding box center [1125, 530] width 145 height 19
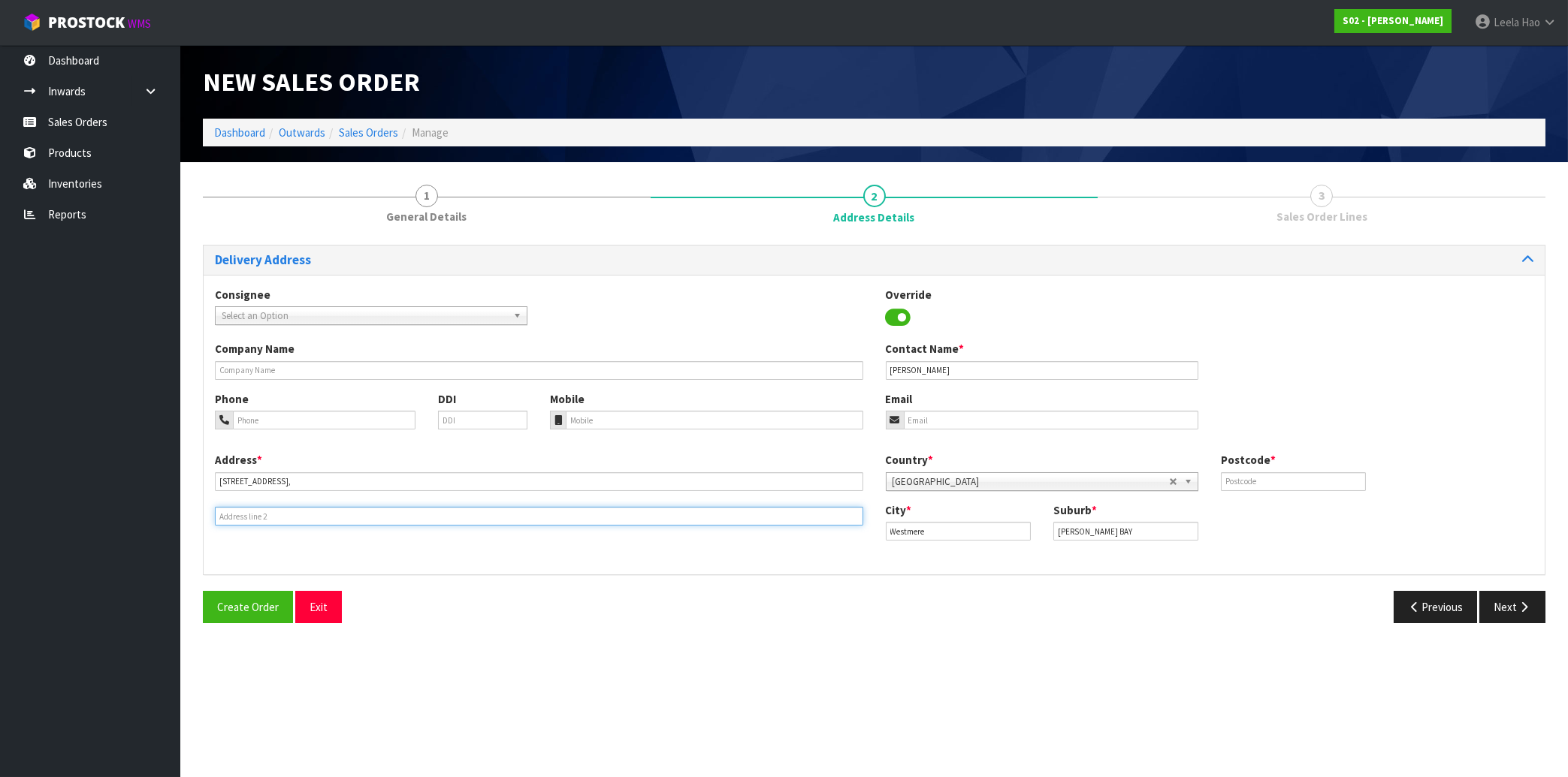
click at [492, 506] on input "text" at bounding box center [539, 515] width 649 height 19
paste input "COX'S BAY"
type input "COX'S BAY"
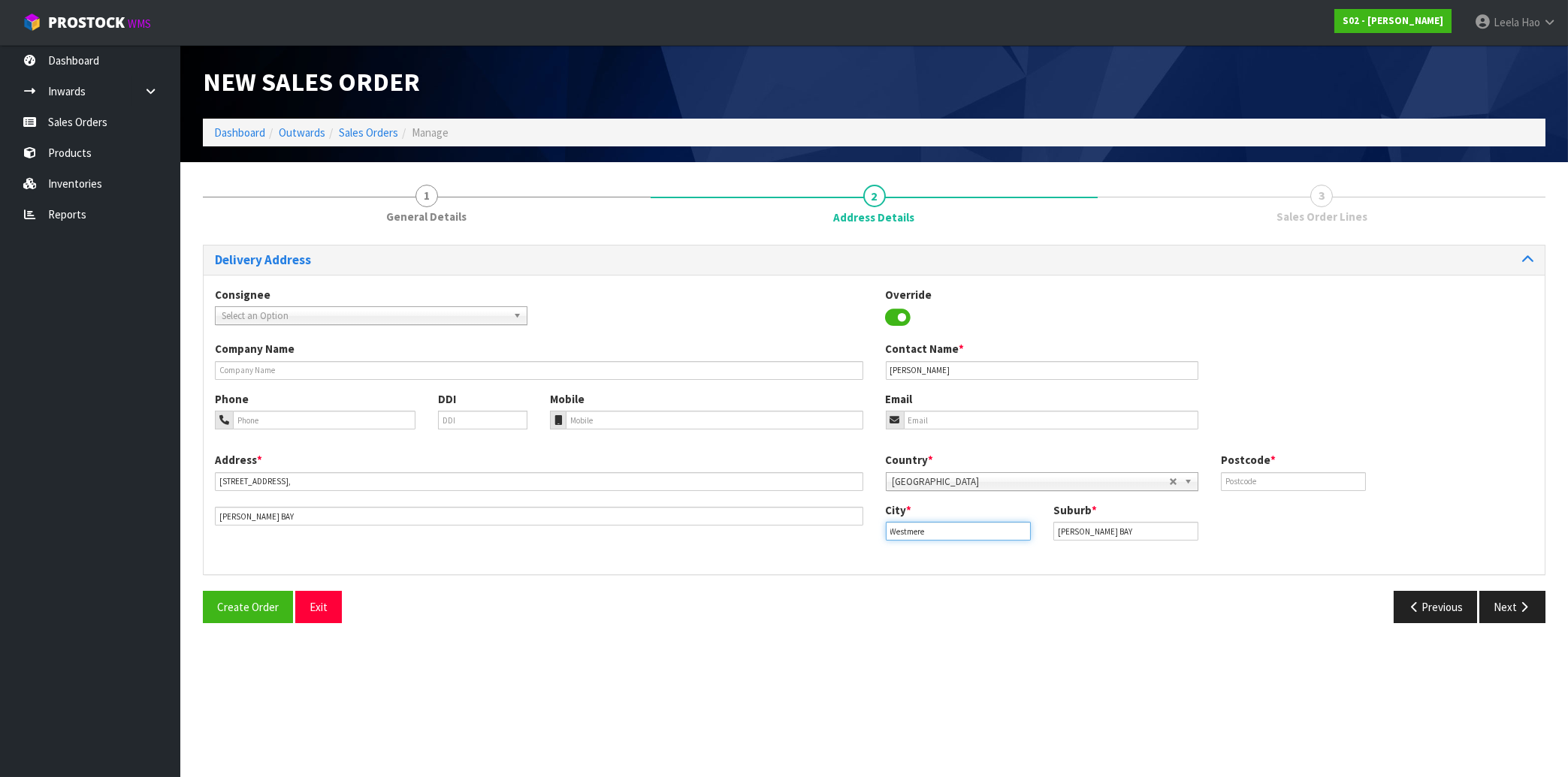
drag, startPoint x: 971, startPoint y: 539, endPoint x: 721, endPoint y: 536, distance: 250.0
click at [739, 536] on div "Address * 2 EDGARS ROAD, COX'S BAY Country * Afghanistan Aland Islands Albania …" at bounding box center [873, 507] width 1341 height 111
drag, startPoint x: 1146, startPoint y: 534, endPoint x: 854, endPoint y: 533, distance: 292.0
click at [1053, 533] on input "COX'S BAY" at bounding box center [1125, 530] width 145 height 19
paste input "WESTMERE"
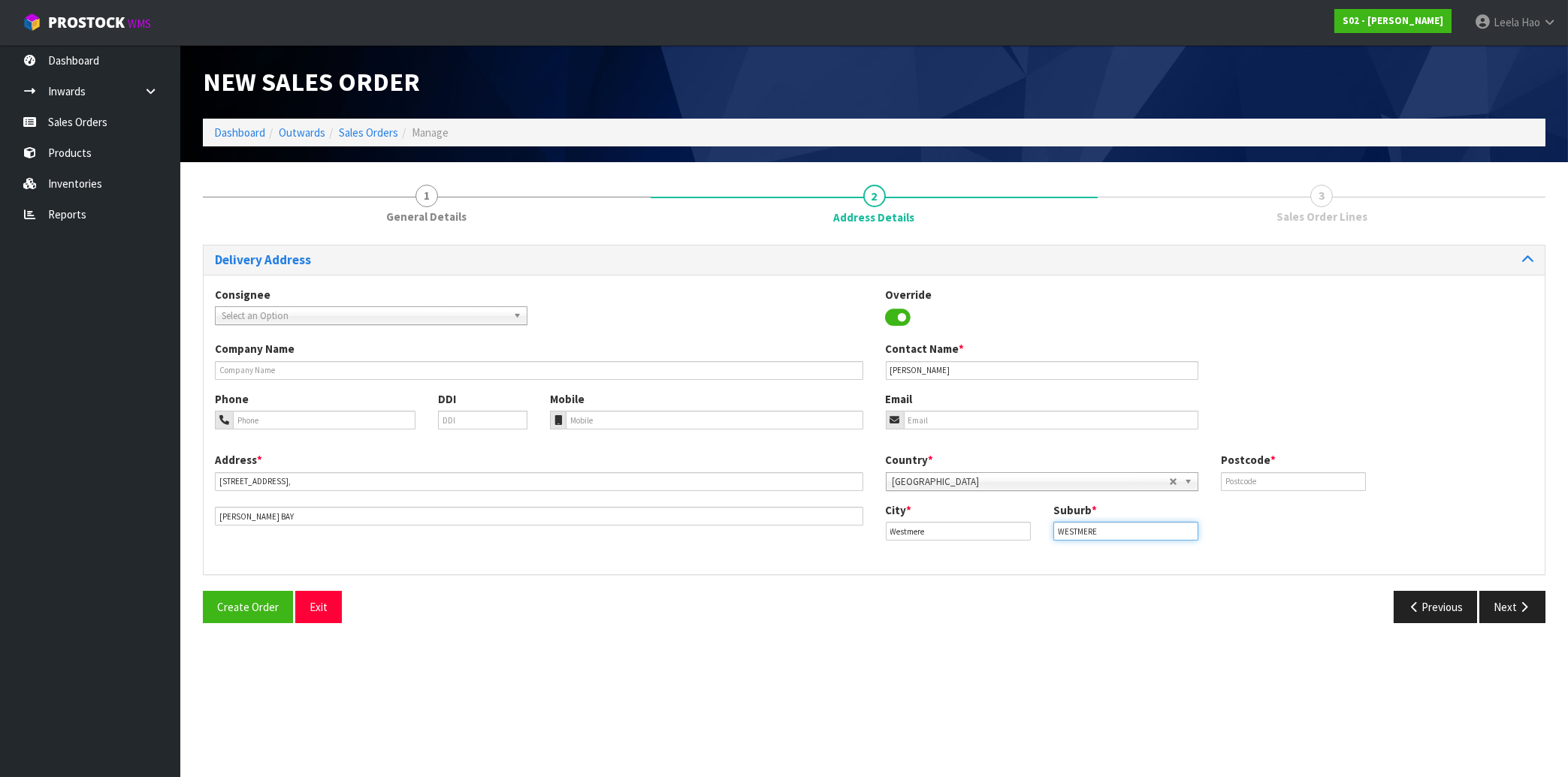
type input "WESTMERE"
drag, startPoint x: 937, startPoint y: 527, endPoint x: 741, endPoint y: 538, distance: 196.3
click at [886, 538] on input "Westmere" at bounding box center [957, 530] width 145 height 19
click at [961, 554] on link "Au ckland" at bounding box center [946, 555] width 119 height 20
type input "[GEOGRAPHIC_DATA]"
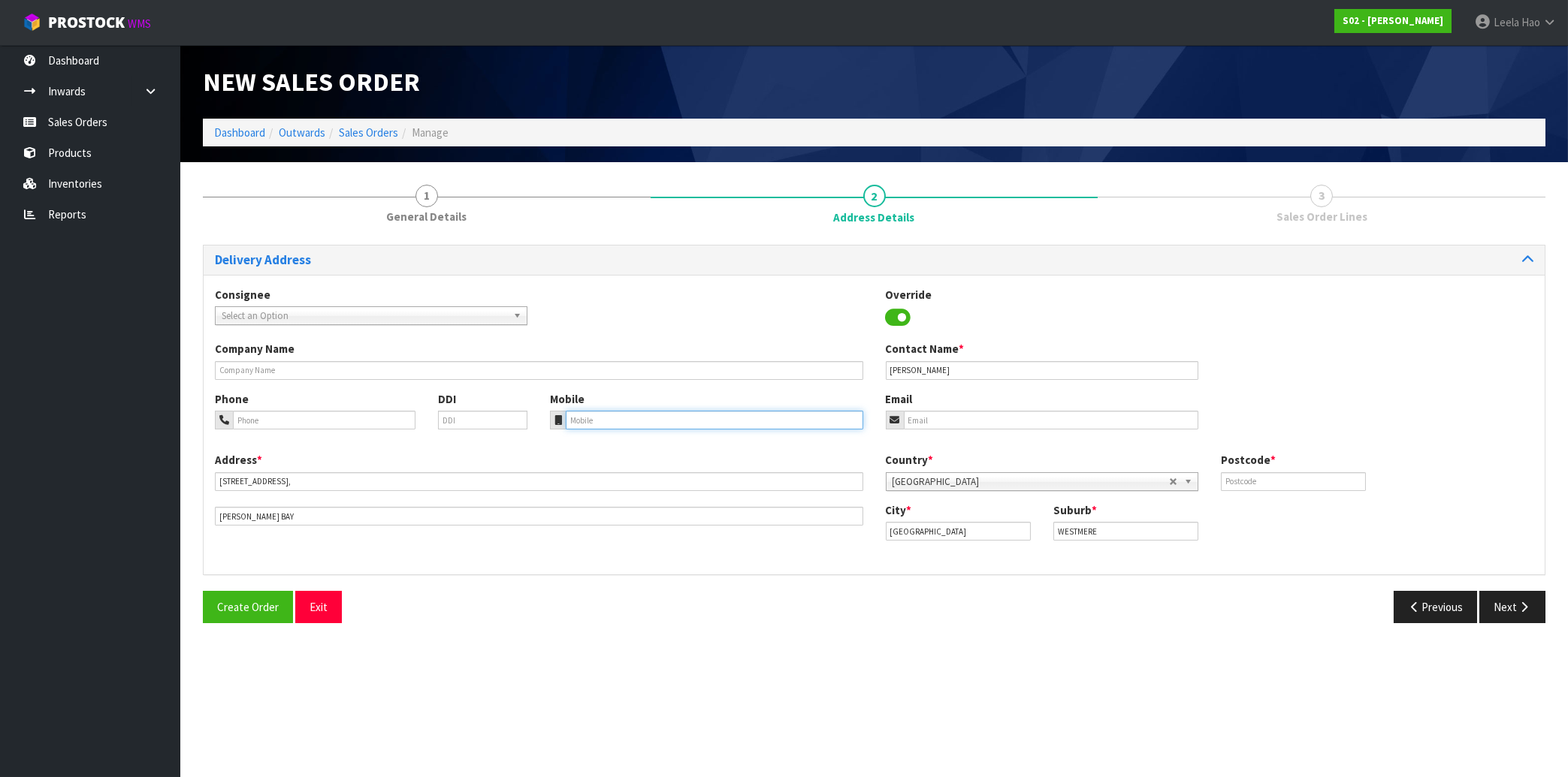
click at [661, 418] on input "tel" at bounding box center [713, 420] width 296 height 19
paste input "(021) 2884599"
type input "(021) 2884599"
click at [1270, 481] on input "text" at bounding box center [1293, 481] width 145 height 19
type input "1022"
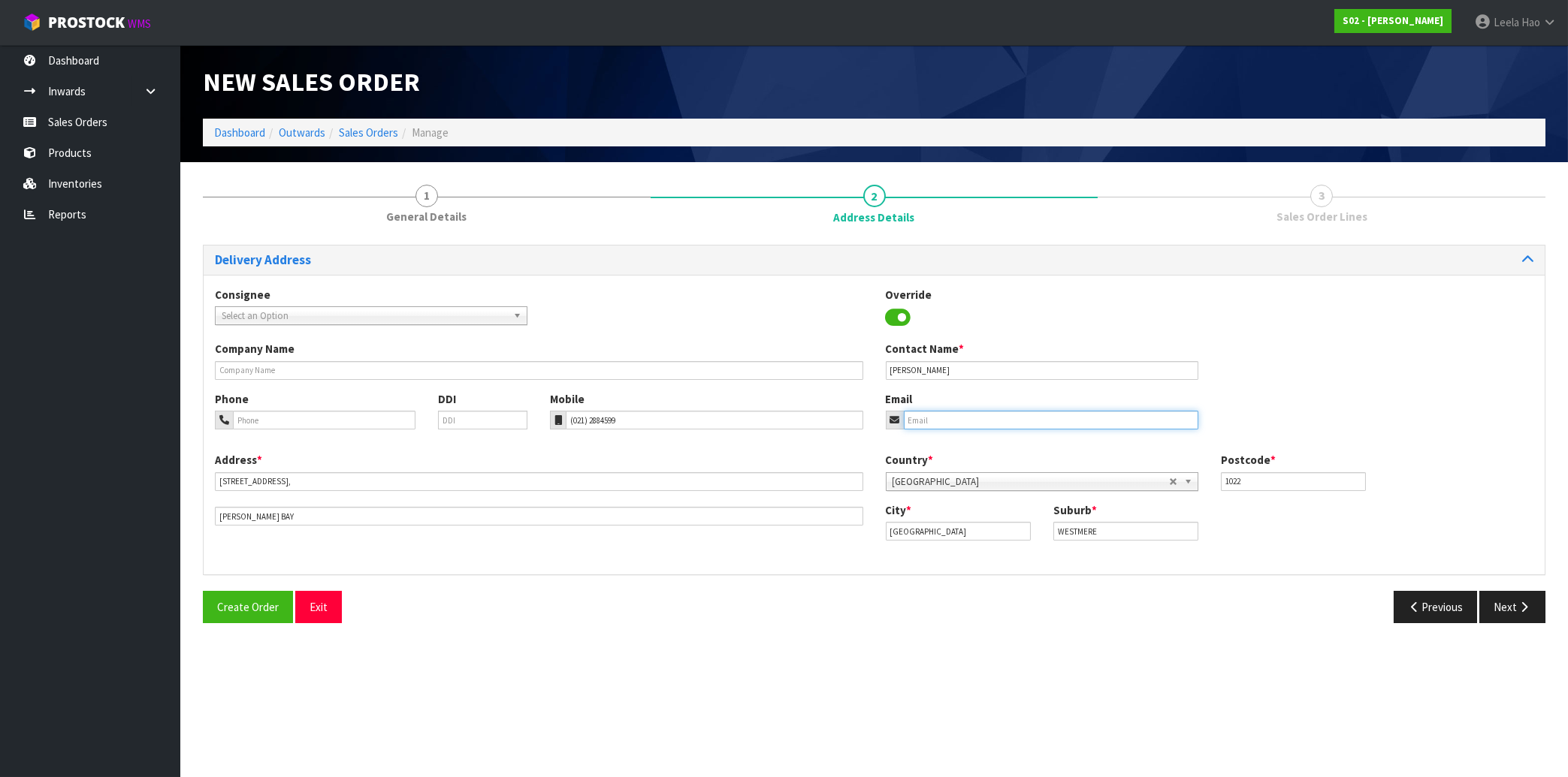
click at [957, 413] on input "email" at bounding box center [1051, 420] width 295 height 19
paste input "kathylagrouw@xtra.co.nz"
type input "kathylagrouw@xtra.co.nz"
click at [1508, 608] on button "Next" at bounding box center [1512, 607] width 66 height 32
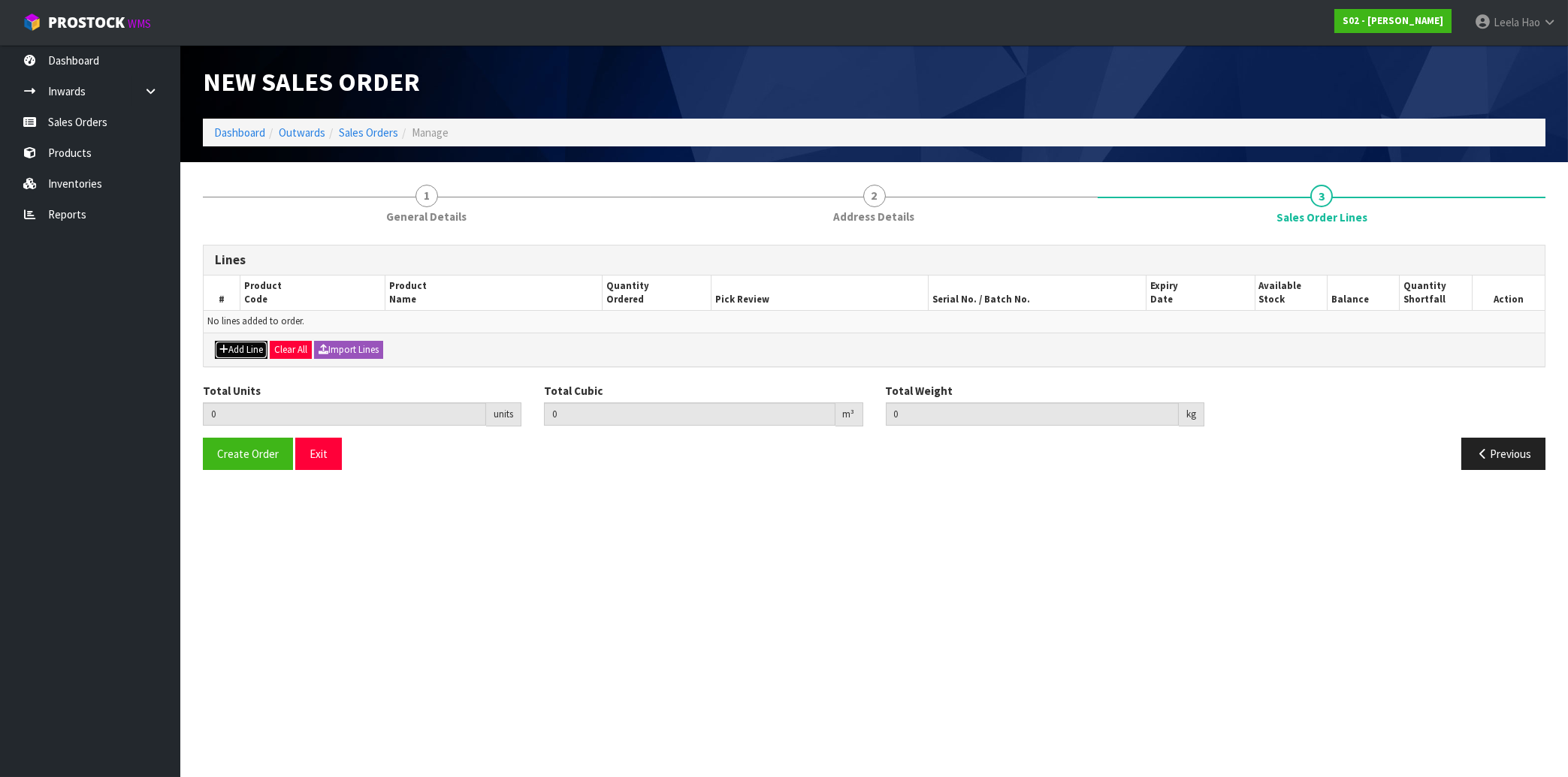
click at [242, 351] on button "Add Line" at bounding box center [240, 349] width 52 height 18
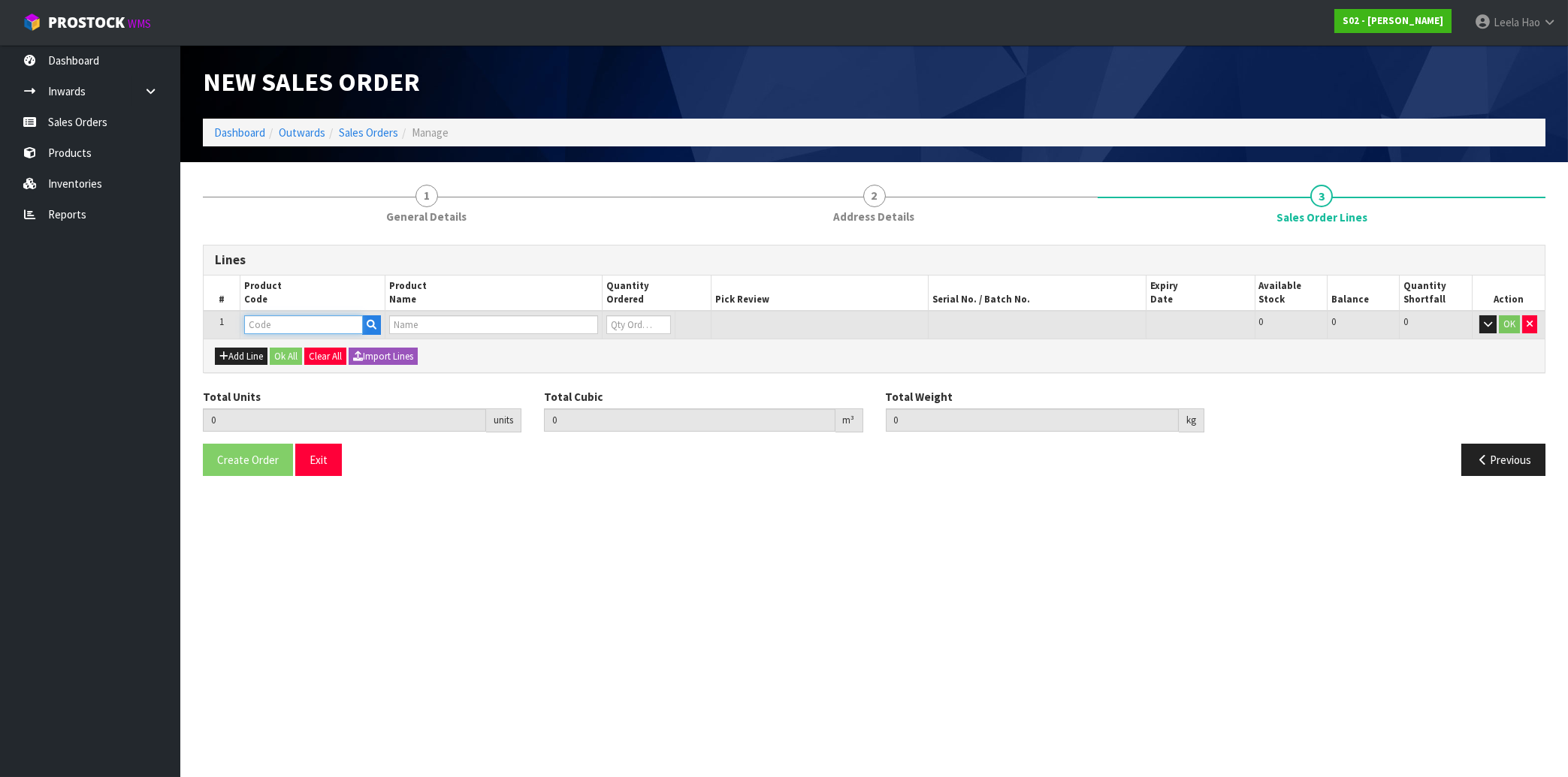
click at [281, 325] on input "text" at bounding box center [303, 325] width 119 height 19
type input "NS"
click at [272, 355] on strong "NS" at bounding box center [267, 349] width 14 height 14
type input "NSIG"
type input "0.000000"
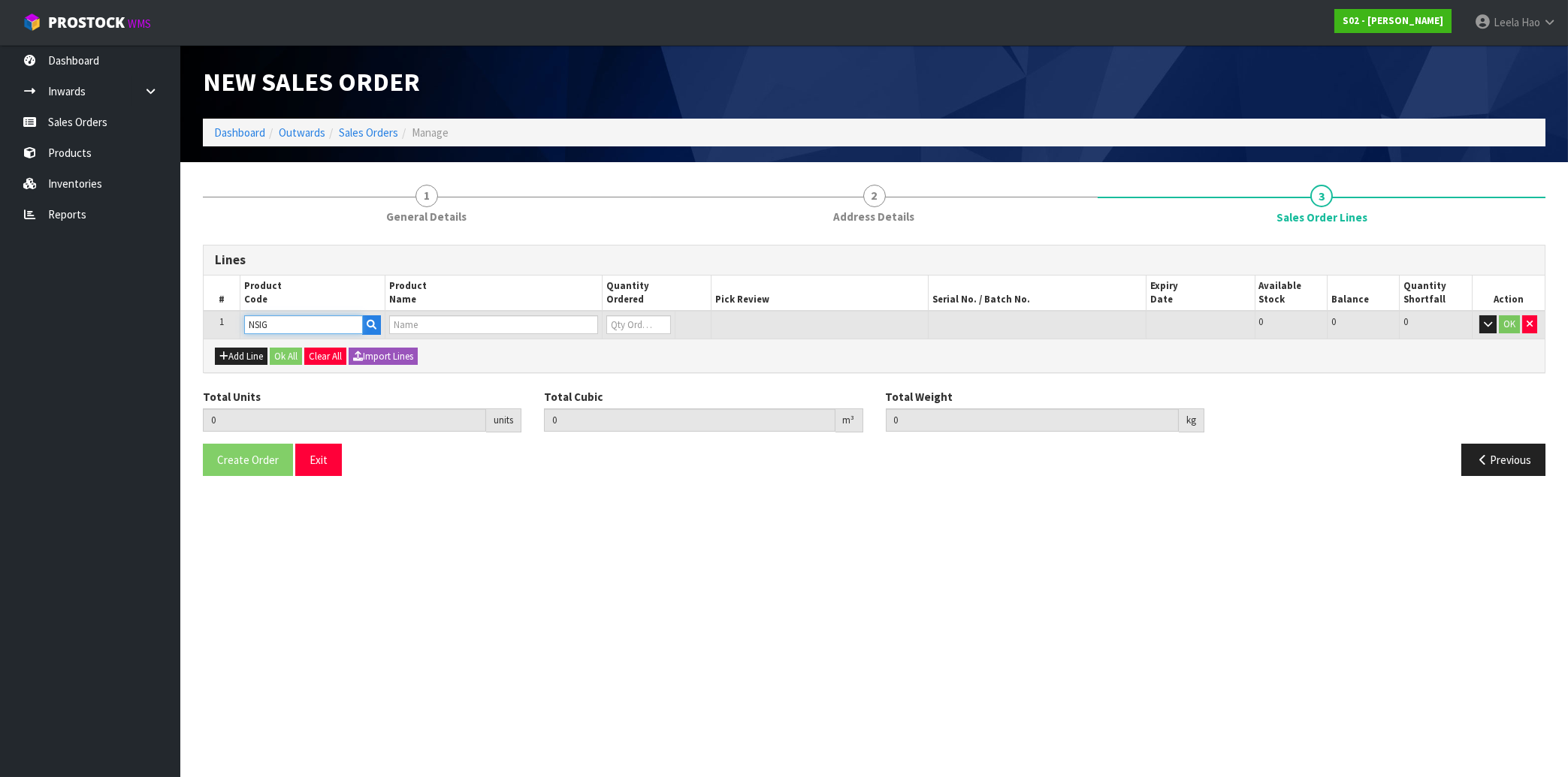
type input "0.000"
type input "NATURAL SINGLE SHEEPSKIN RUG"
type input "0"
type input "1"
type input "0.008208"
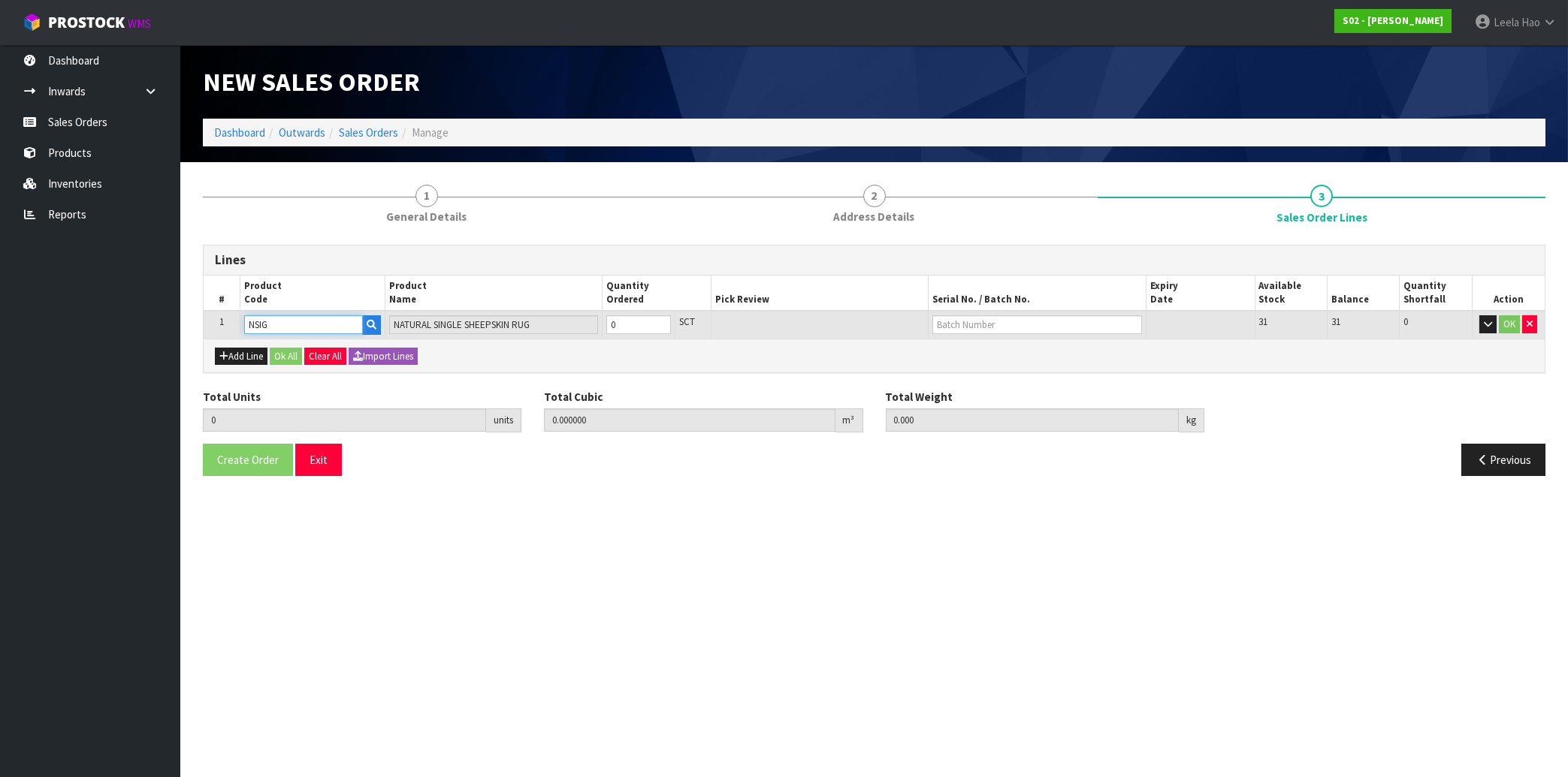
type input "0.5"
type input "1"
click at [661, 322] on input "1" at bounding box center [638, 325] width 64 height 19
click at [1041, 326] on input "text" at bounding box center [1036, 325] width 209 height 19
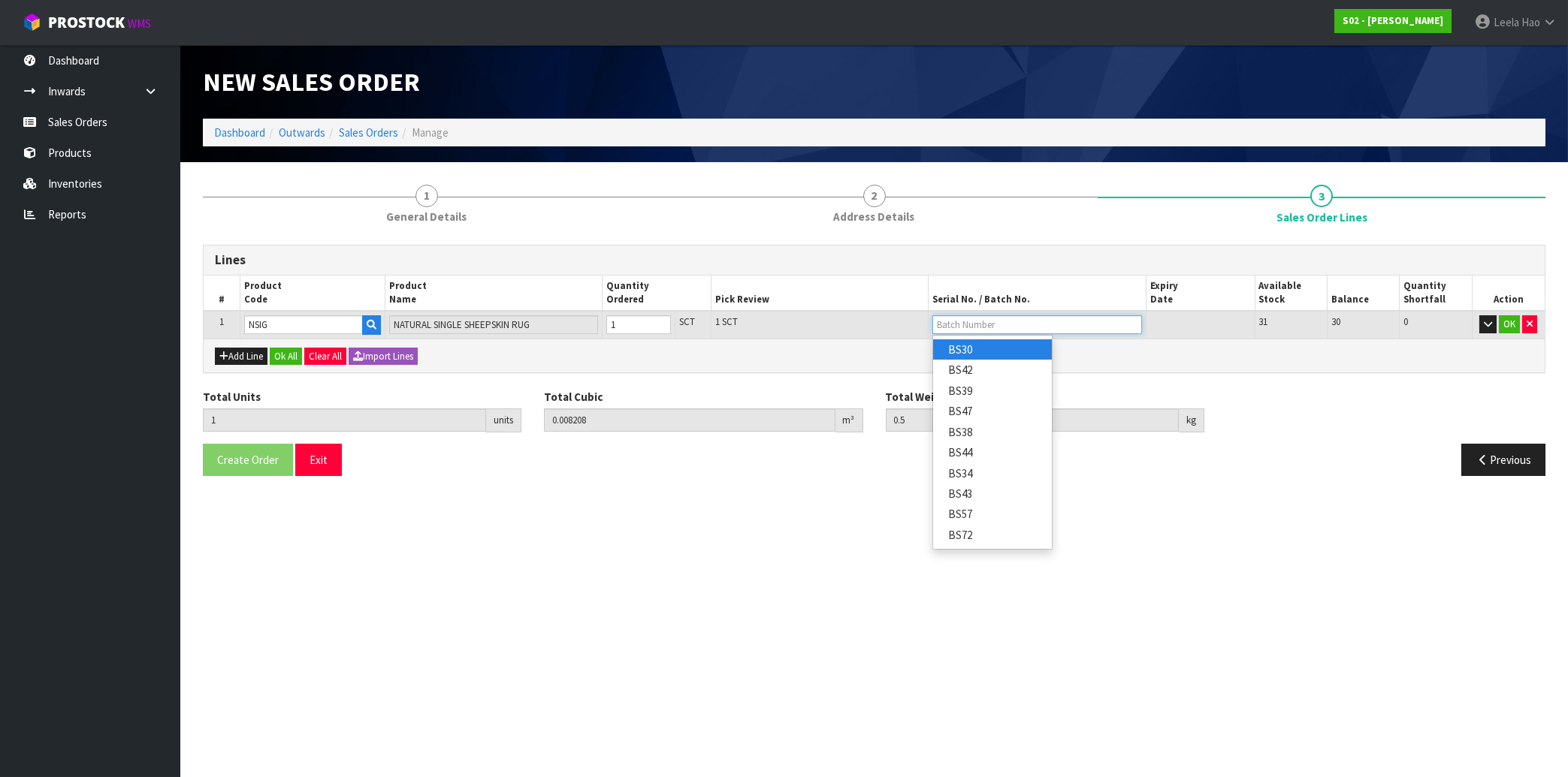
type input "W"
click at [280, 320] on input "NSIG" at bounding box center [303, 325] width 119 height 19
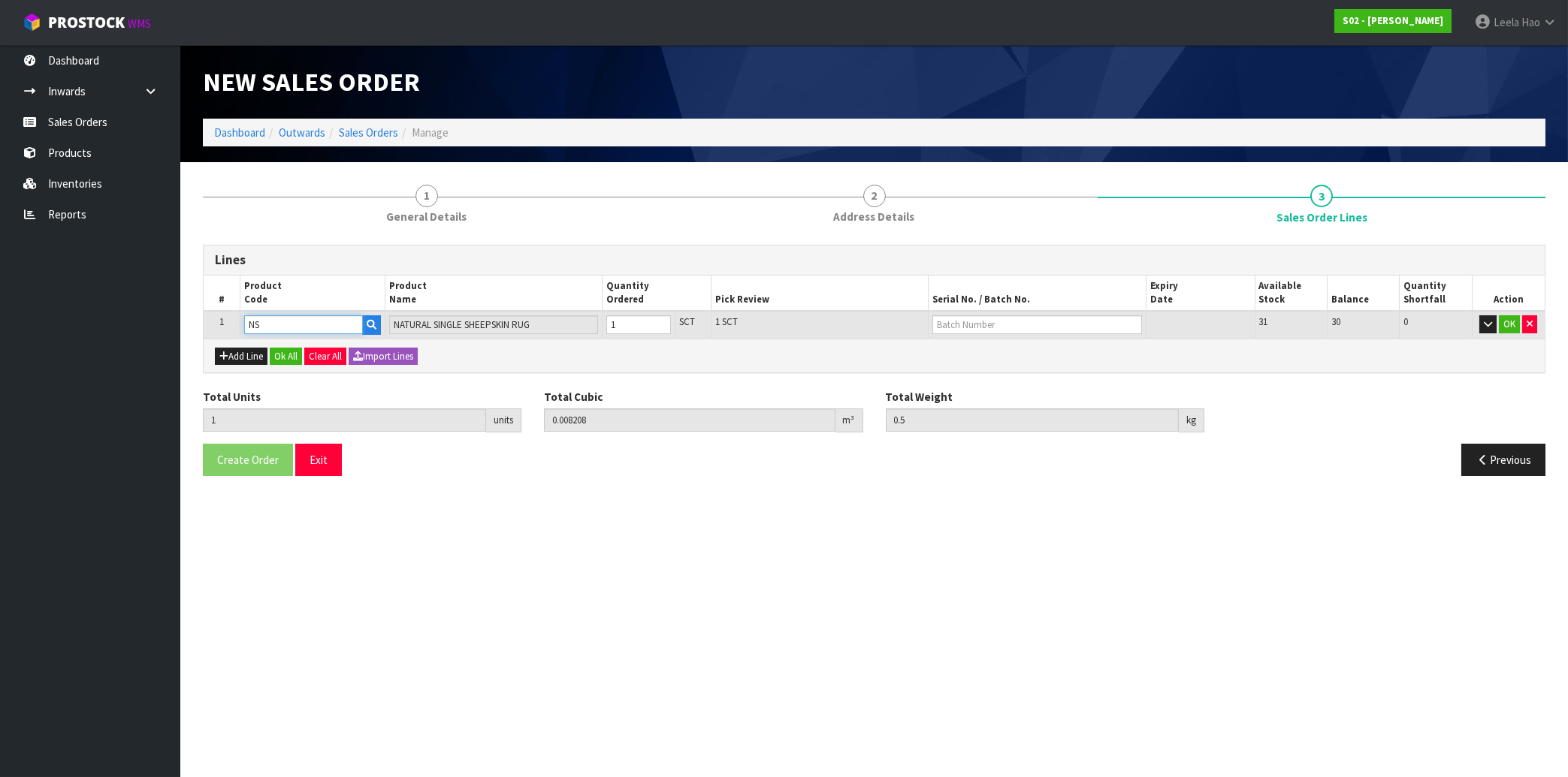
type input "N"
type input "CSR"
type input "0.01456"
type input "0.74"
type input "CURLY SINGLE RUG BROWN"
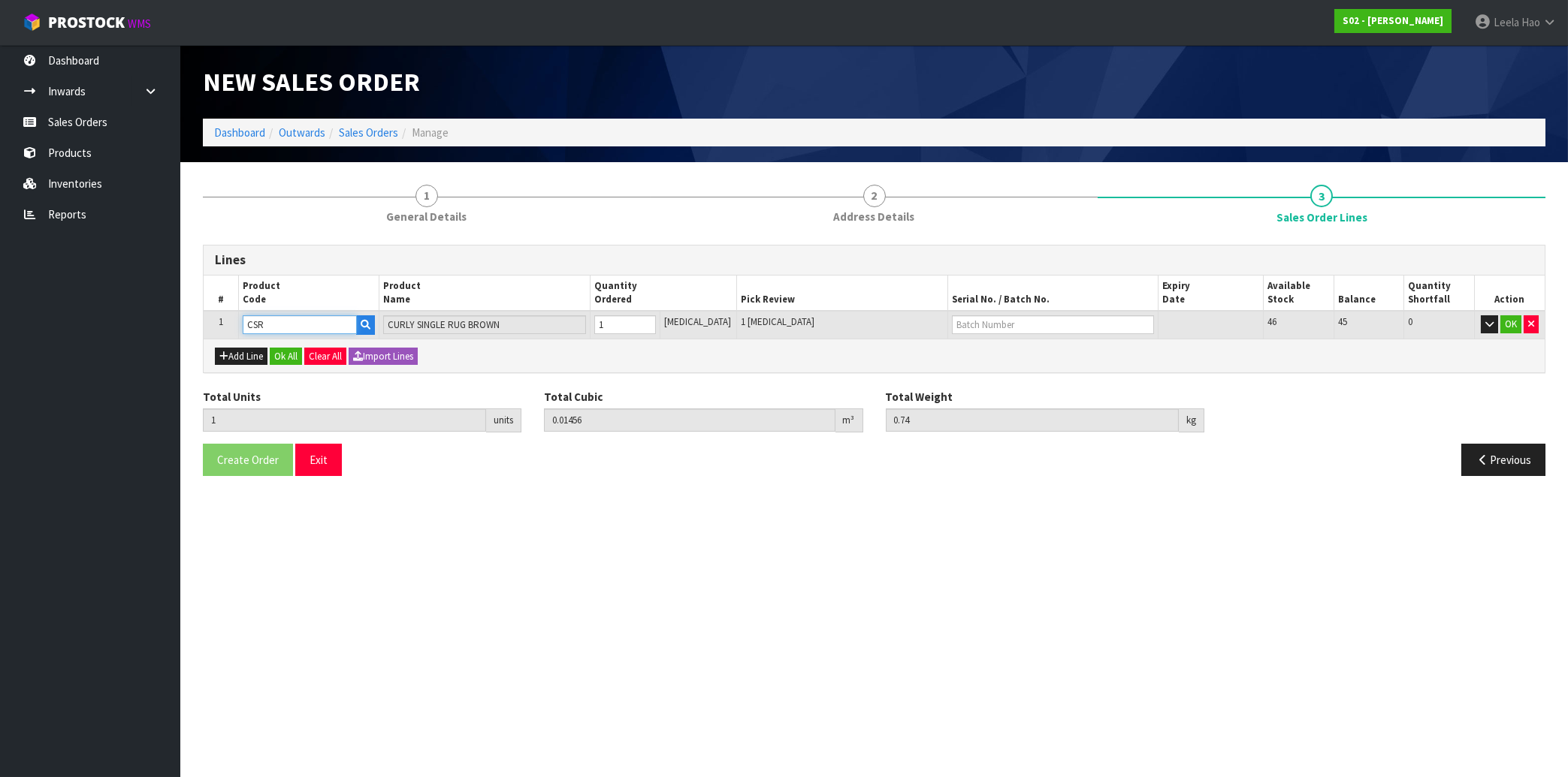
type input "CSR"
click at [984, 324] on input "text" at bounding box center [1052, 325] width 202 height 19
click at [978, 404] on link "WHT" at bounding box center [992, 411] width 119 height 20
type input "WHT"
click at [1508, 322] on button "OK" at bounding box center [1510, 325] width 21 height 18
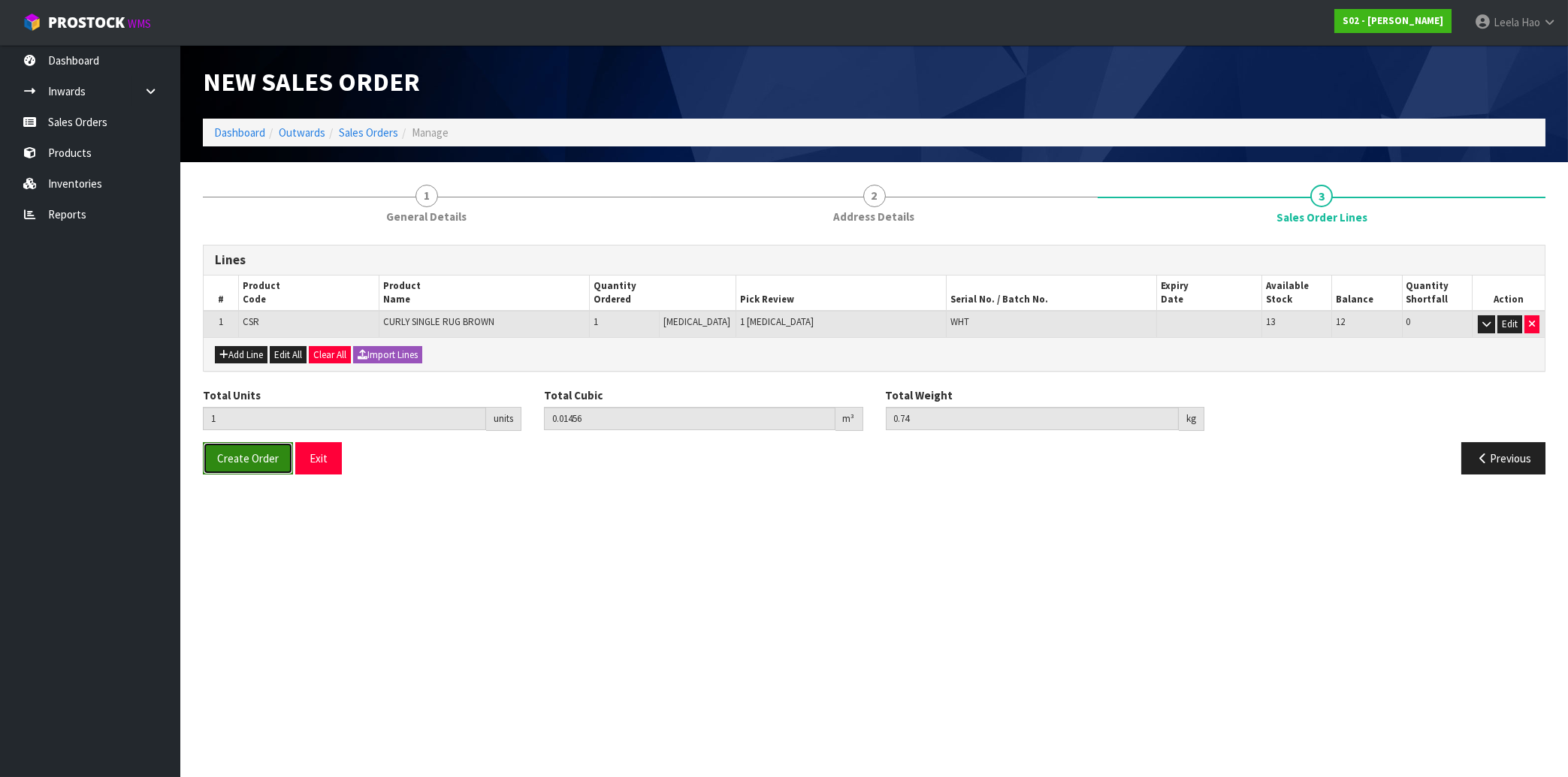
click at [256, 458] on span "Create Order" at bounding box center [248, 459] width 61 height 14
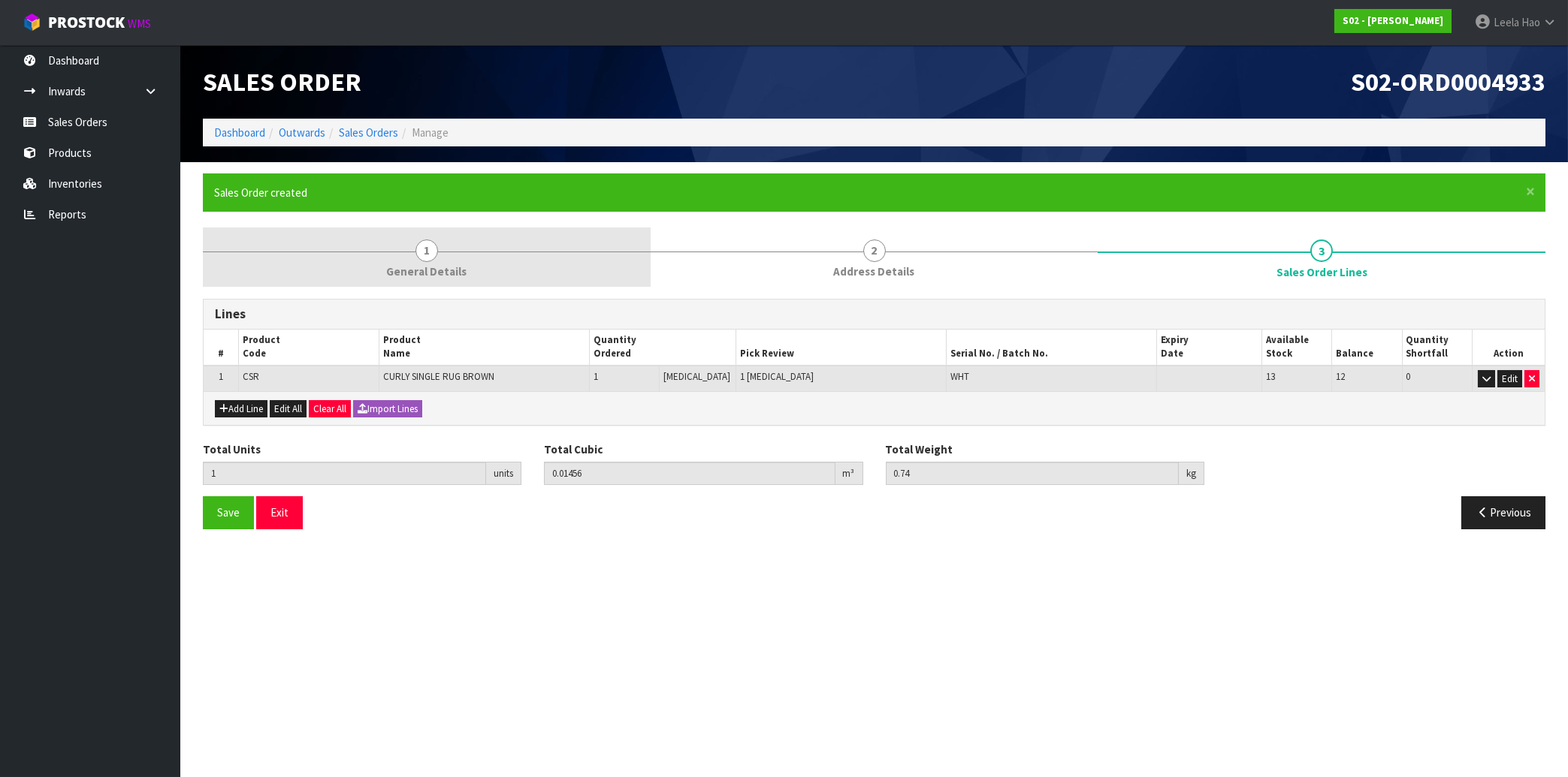
click at [420, 256] on span "1" at bounding box center [426, 250] width 22 height 22
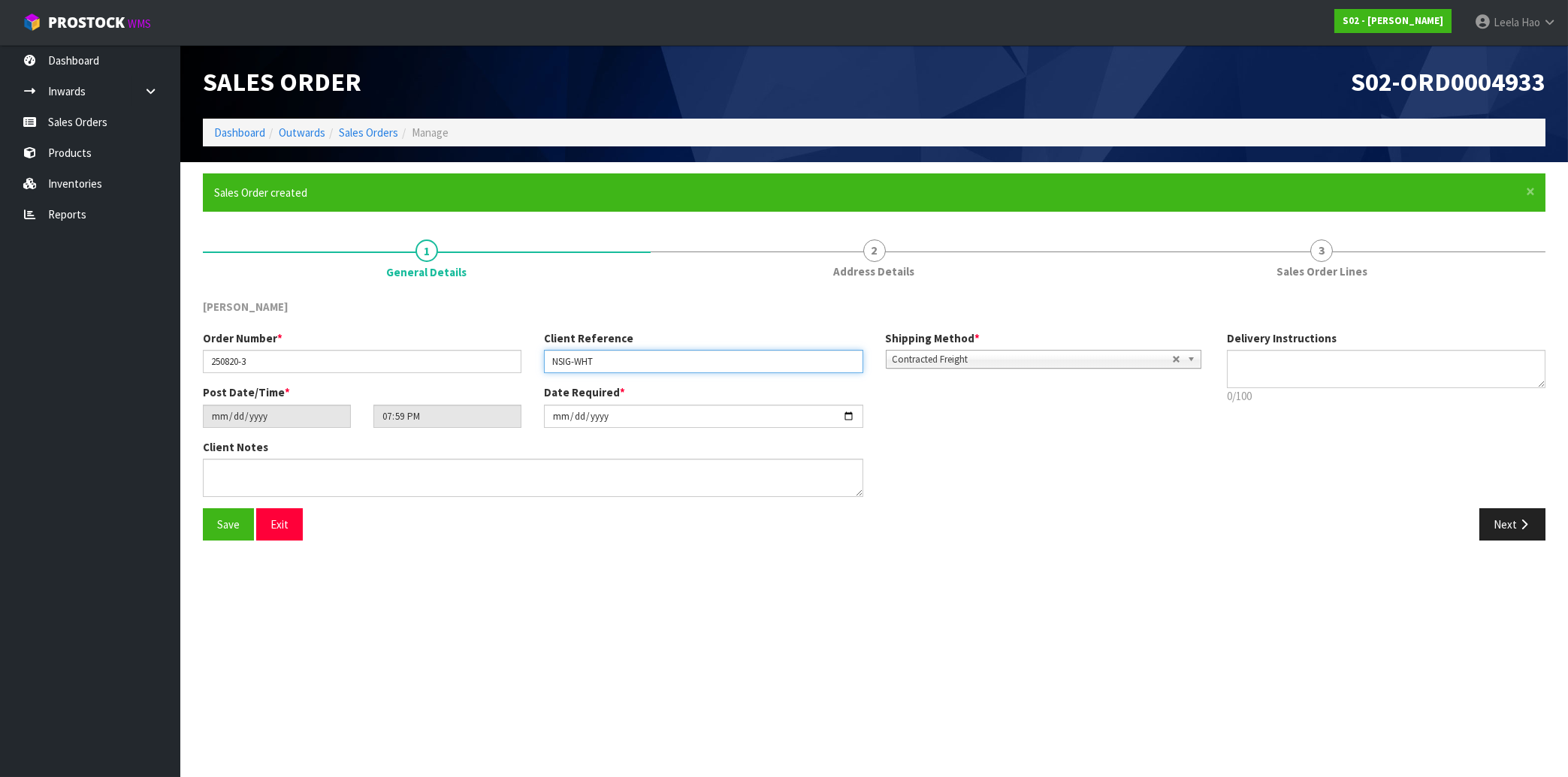
click at [562, 361] on input "NSIG-WHT" at bounding box center [703, 361] width 319 height 23
type input "CSR-WHT"
click at [851, 415] on input "[DATE]" at bounding box center [703, 416] width 319 height 23
type input "2025-08-20"
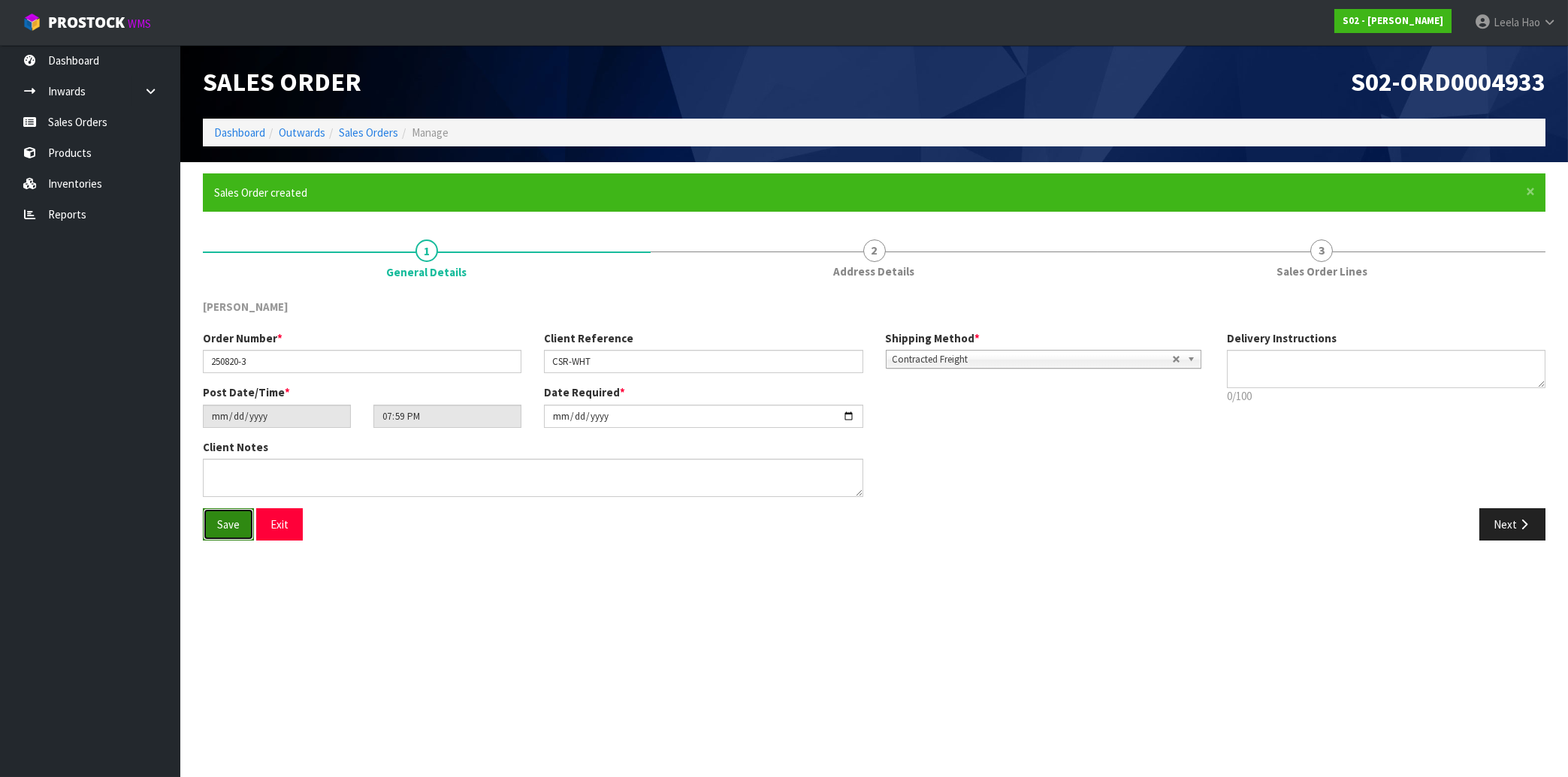
click at [232, 532] on button "Save" at bounding box center [229, 524] width 51 height 32
type input "23:59:00.000"
click at [86, 122] on link "Sales Orders" at bounding box center [90, 122] width 180 height 31
click at [82, 120] on link "Sales Orders" at bounding box center [90, 122] width 180 height 31
click at [83, 114] on link "Sales Orders" at bounding box center [90, 122] width 180 height 31
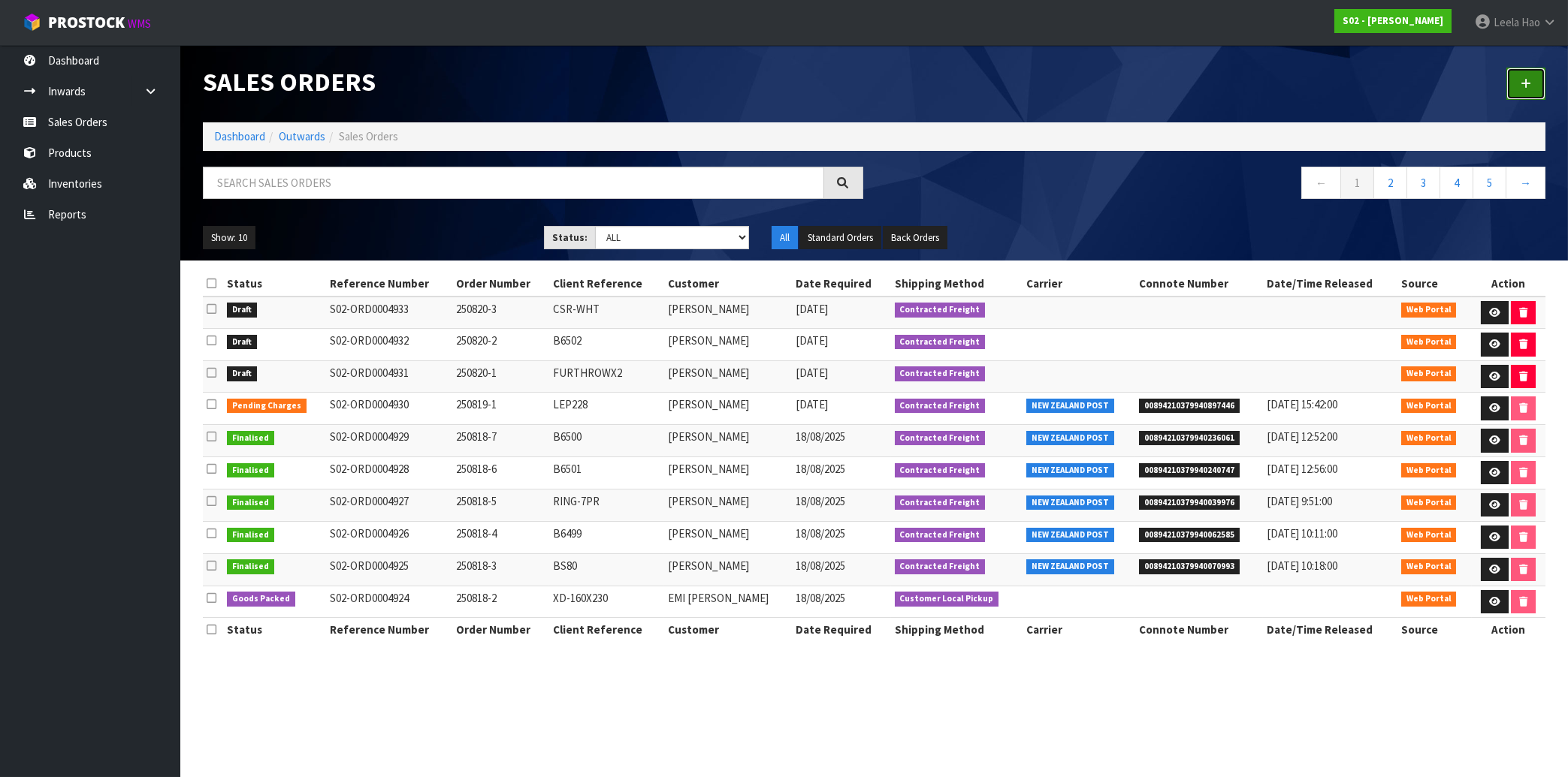
click at [1525, 90] on link at bounding box center [1525, 83] width 39 height 32
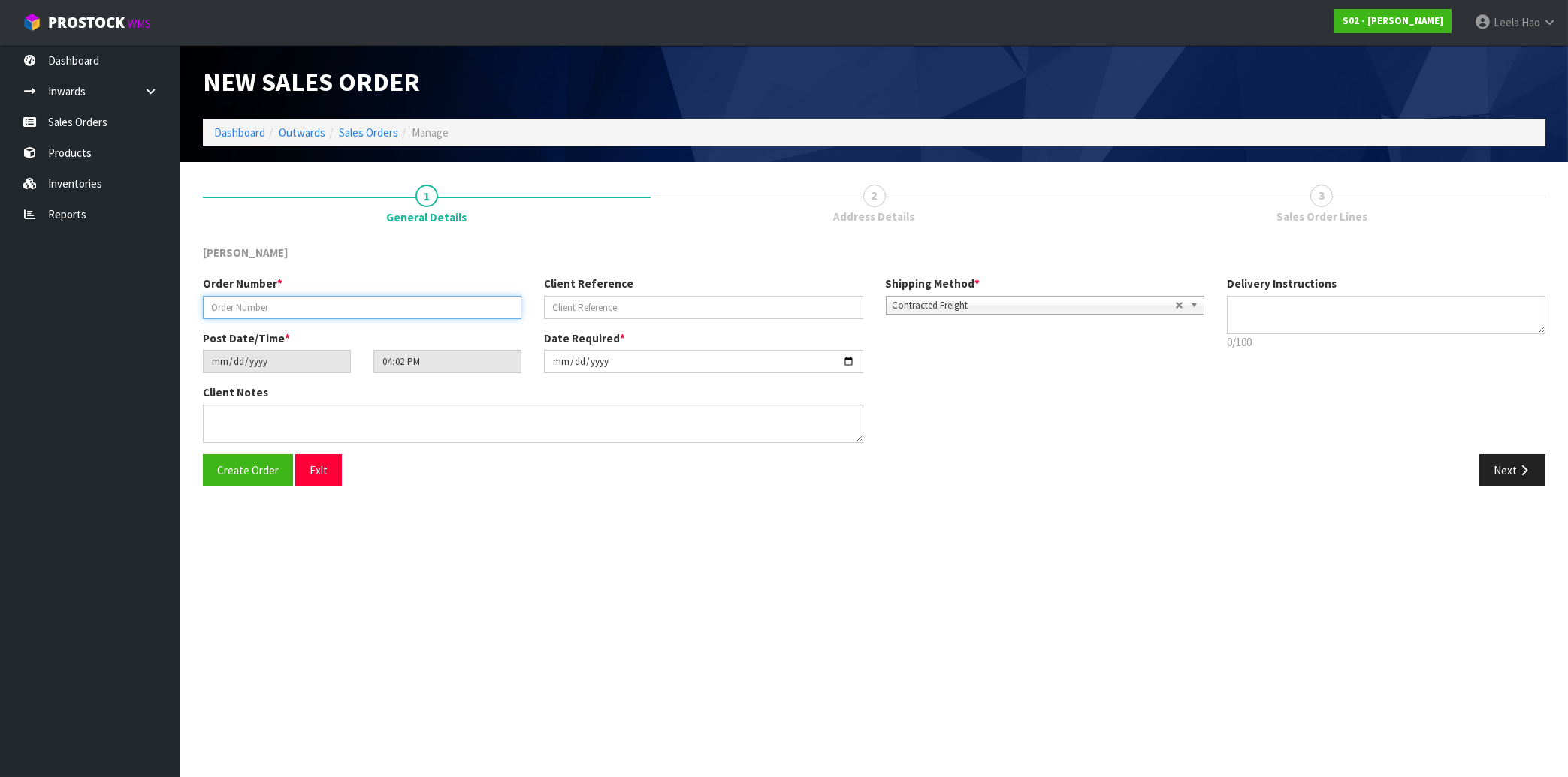
click at [394, 311] on input "text" at bounding box center [362, 308] width 319 height 23
type input "250820-4"
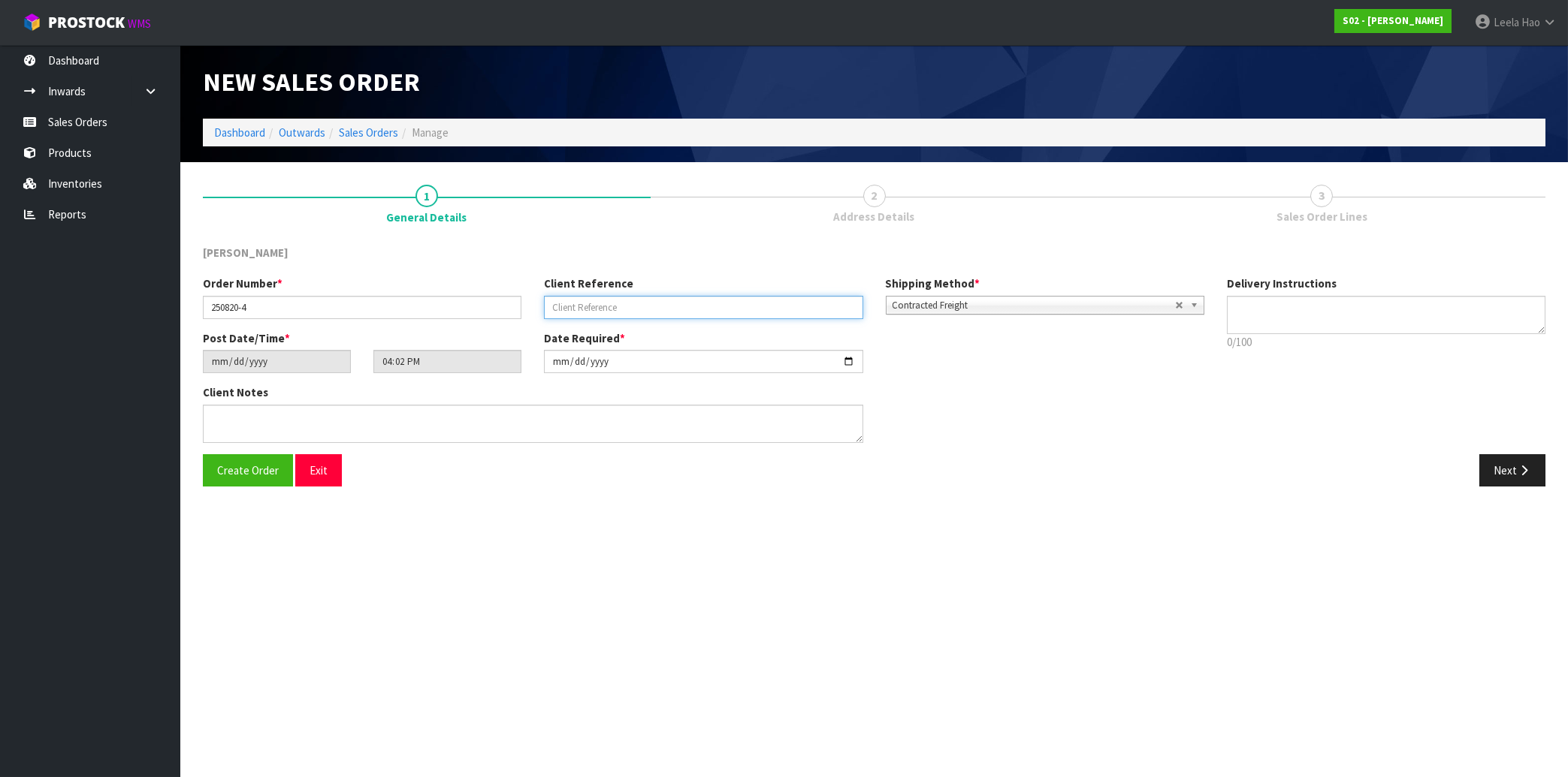
click at [614, 306] on input "text" at bounding box center [703, 308] width 319 height 23
type input "QUARTO-GT"
click at [1525, 467] on icon "button" at bounding box center [1524, 470] width 14 height 12
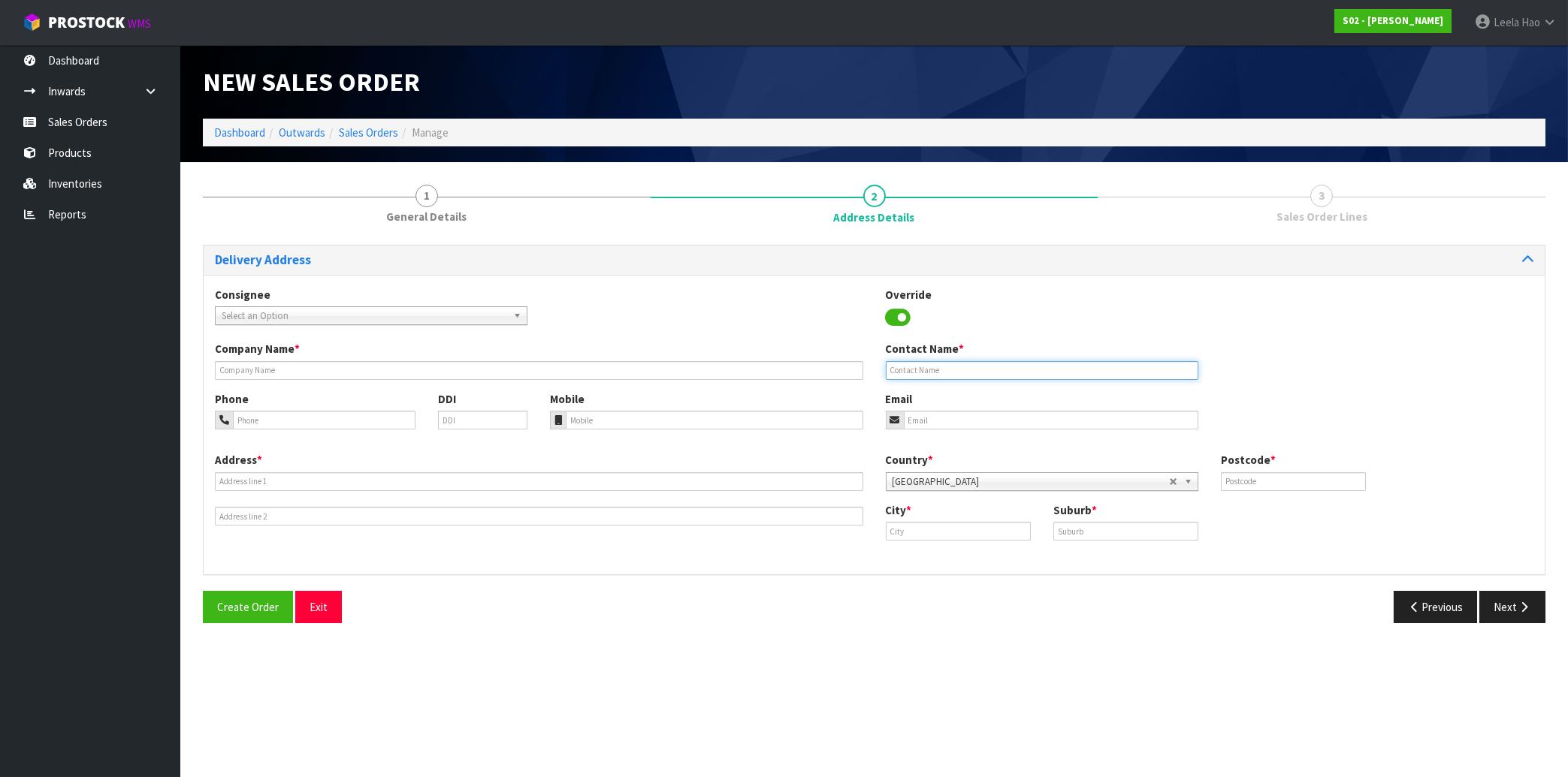
click at [1001, 367] on input "text" at bounding box center [1042, 370] width 312 height 19
paste input "[PERSON_NAME]"
type input "[PERSON_NAME]"
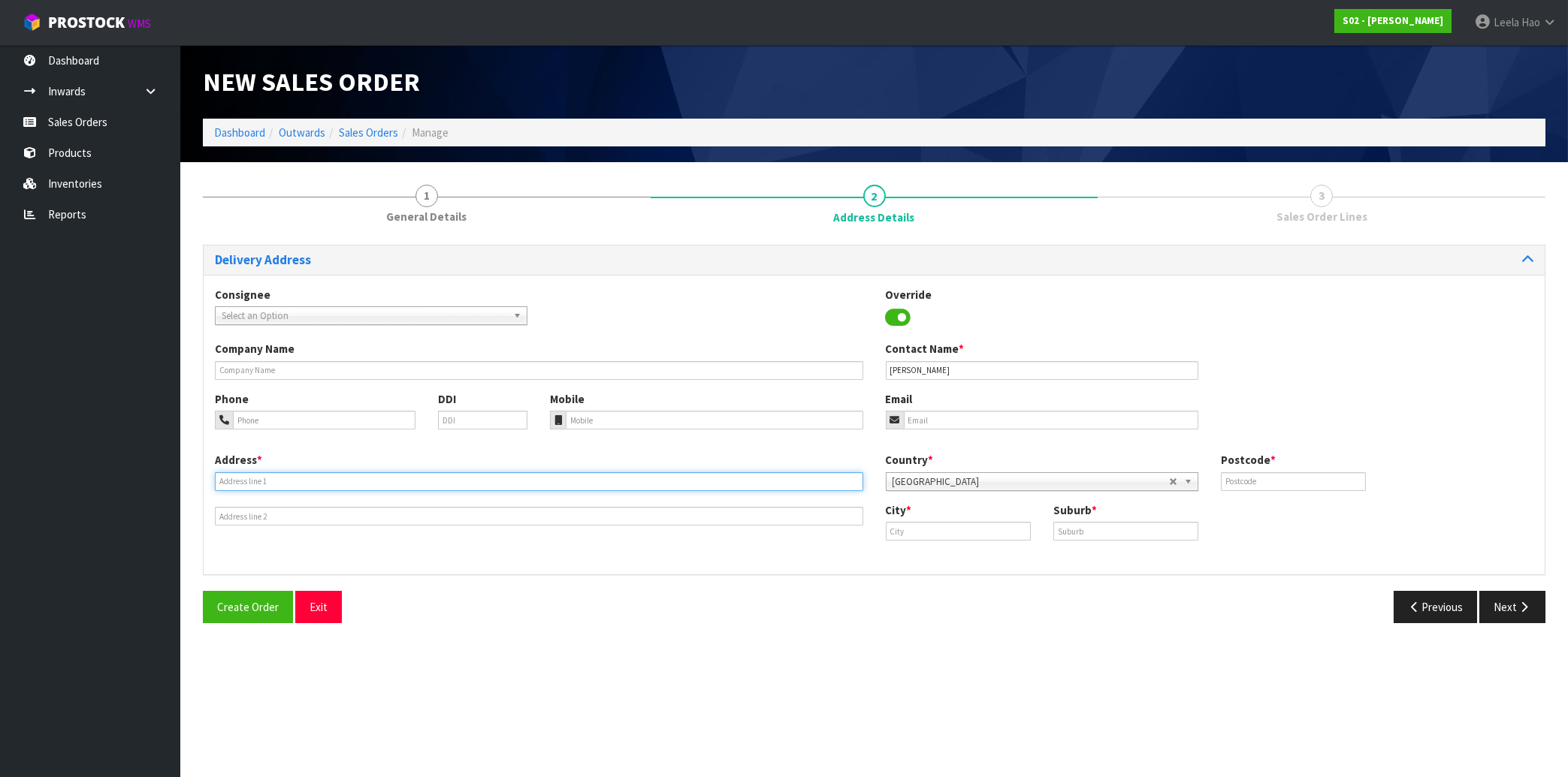
click at [390, 478] on input "text" at bounding box center [539, 481] width 649 height 19
paste input "[STREET_ADDRESS][PERSON_NAME]"
type input "[STREET_ADDRESS][PERSON_NAME]"
click at [1093, 524] on input "text" at bounding box center [1125, 530] width 145 height 19
paste input "ONE TREE POINT"
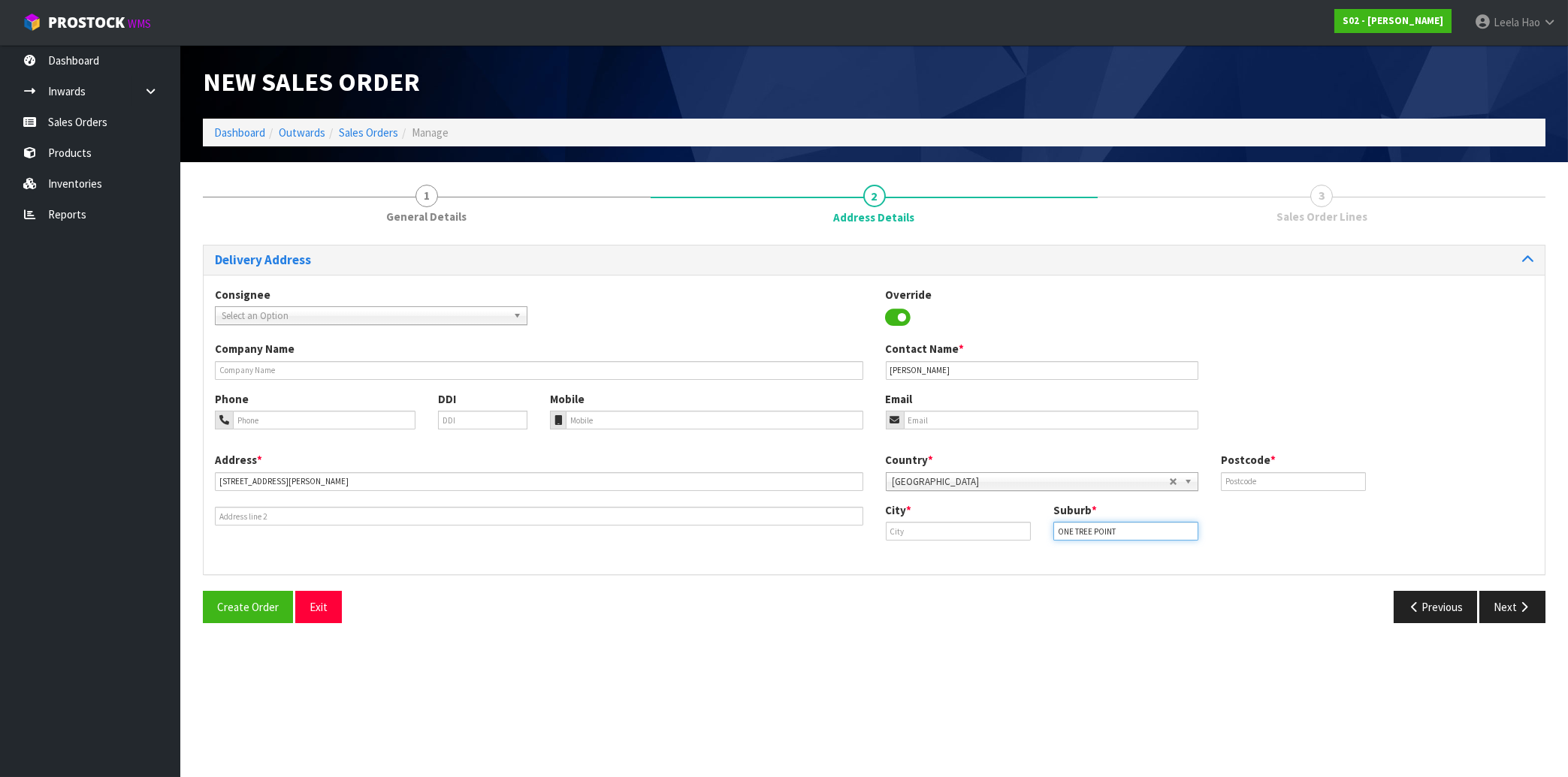
type input "ONE TREE POINT"
click at [933, 531] on input "text" at bounding box center [957, 530] width 145 height 19
paste input "[GEOGRAPHIC_DATA]"
type input "[GEOGRAPHIC_DATA]"
click at [760, 421] on input "tel" at bounding box center [713, 420] width 296 height 19
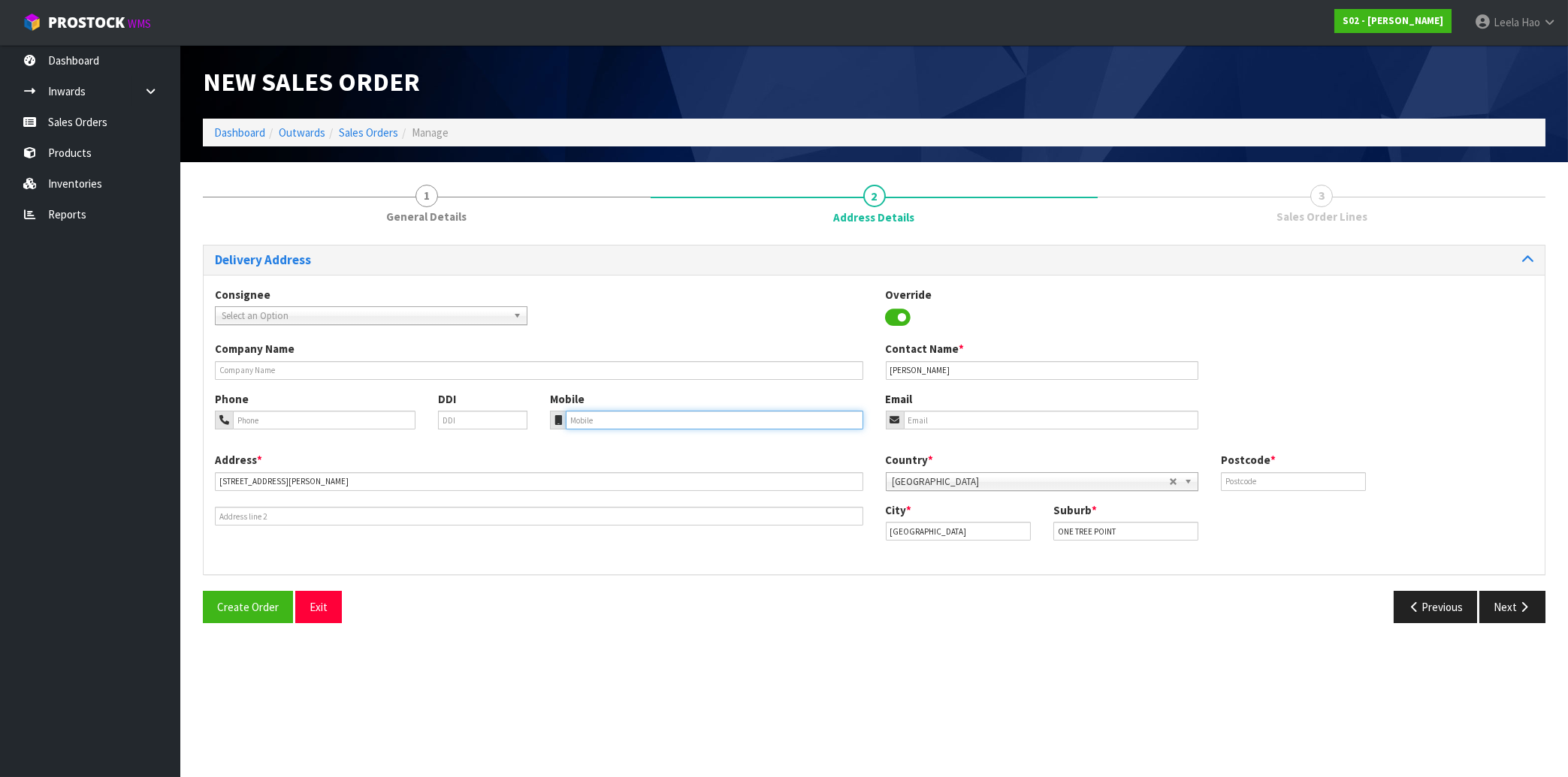
paste input "(021) 316578"
type input "(021) 316578"
click at [1273, 482] on input "text" at bounding box center [1293, 481] width 145 height 19
type input "0118"
click at [926, 418] on input "email" at bounding box center [1051, 420] width 295 height 19
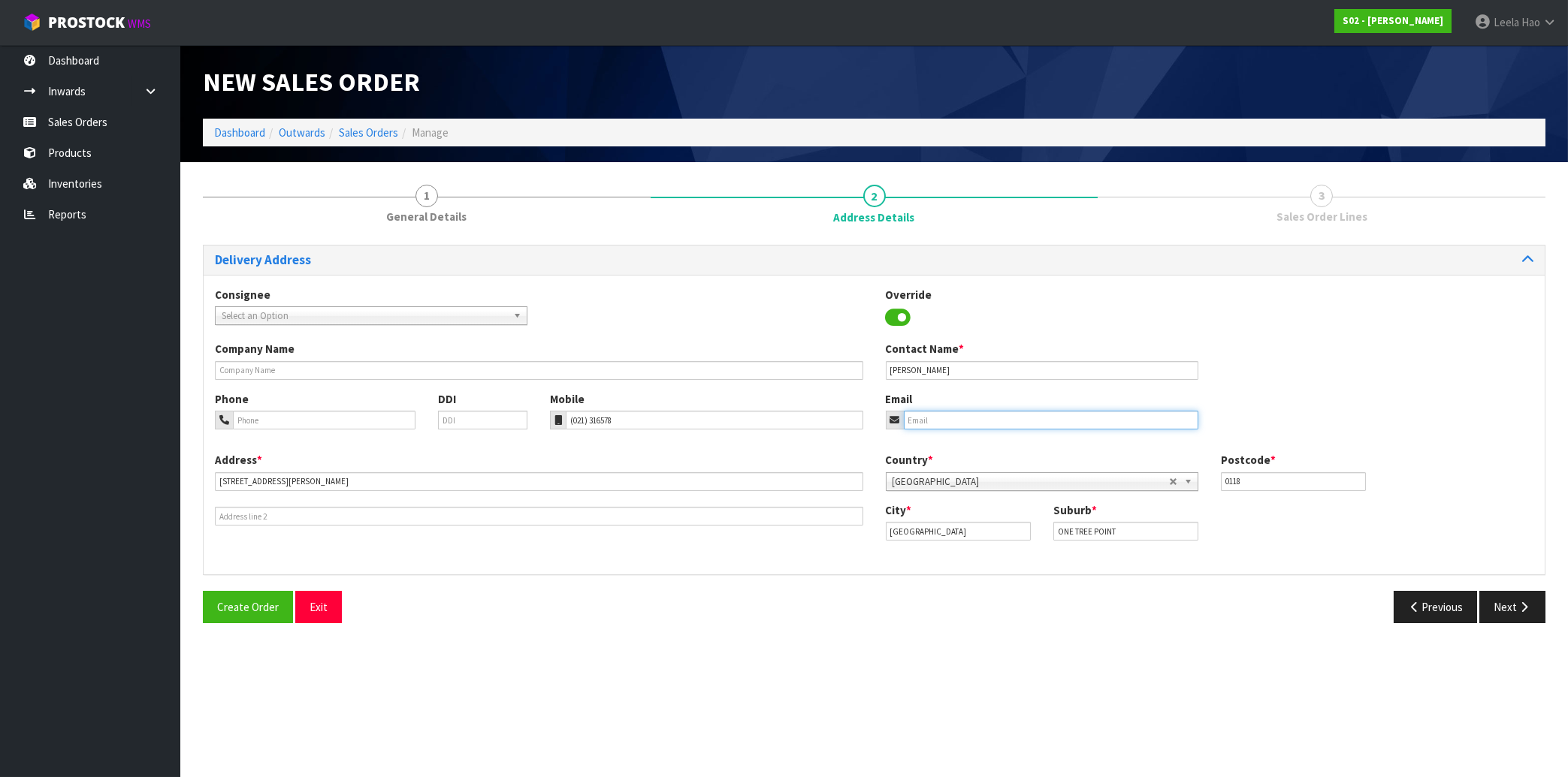
paste input "[PERSON_NAME][EMAIL_ADDRESS][DOMAIN_NAME]"
type input "[PERSON_NAME][EMAIL_ADDRESS][DOMAIN_NAME]"
click at [1512, 606] on button "Next" at bounding box center [1512, 607] width 66 height 32
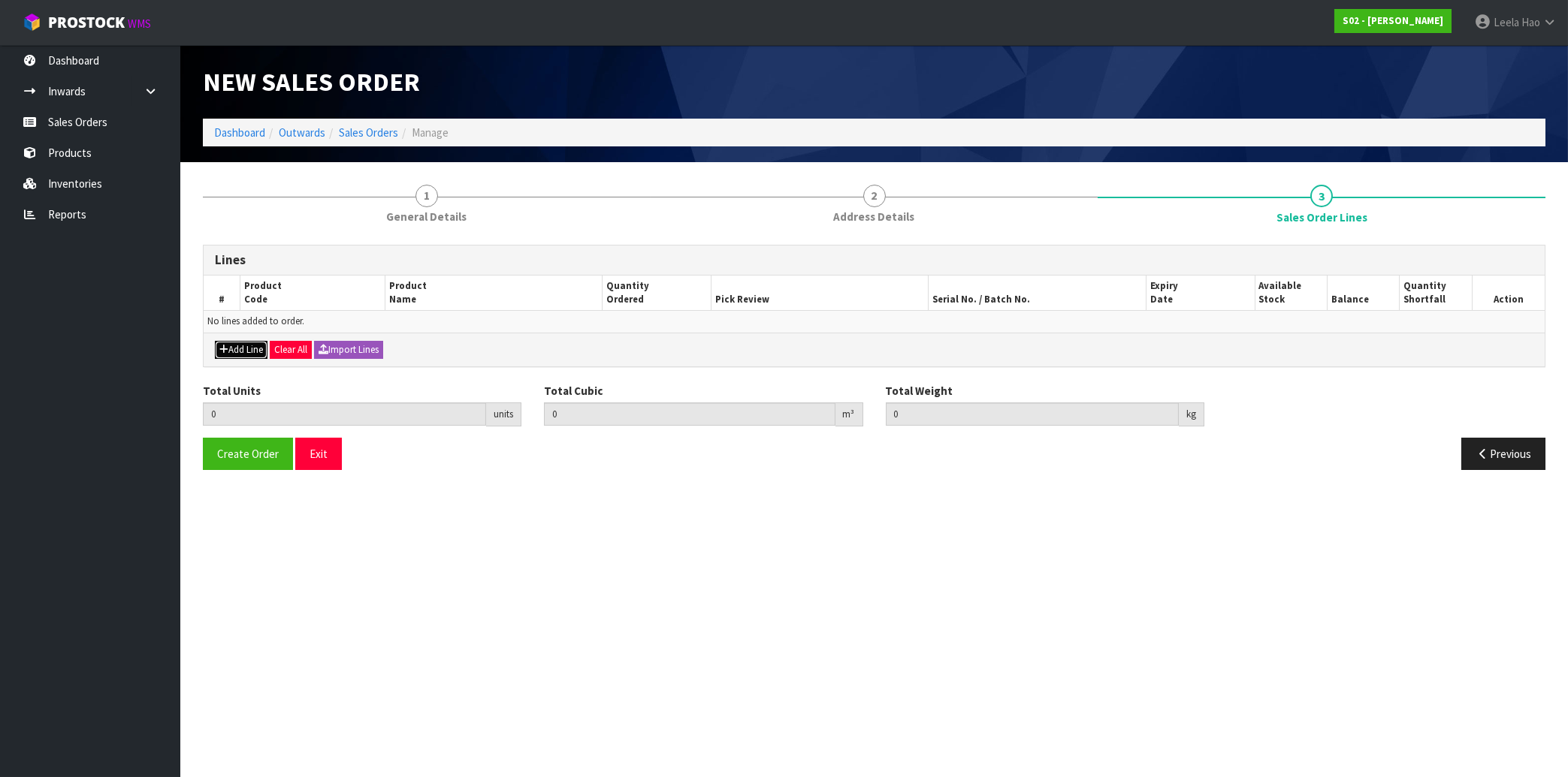
click at [247, 348] on button "Add Line" at bounding box center [240, 349] width 52 height 18
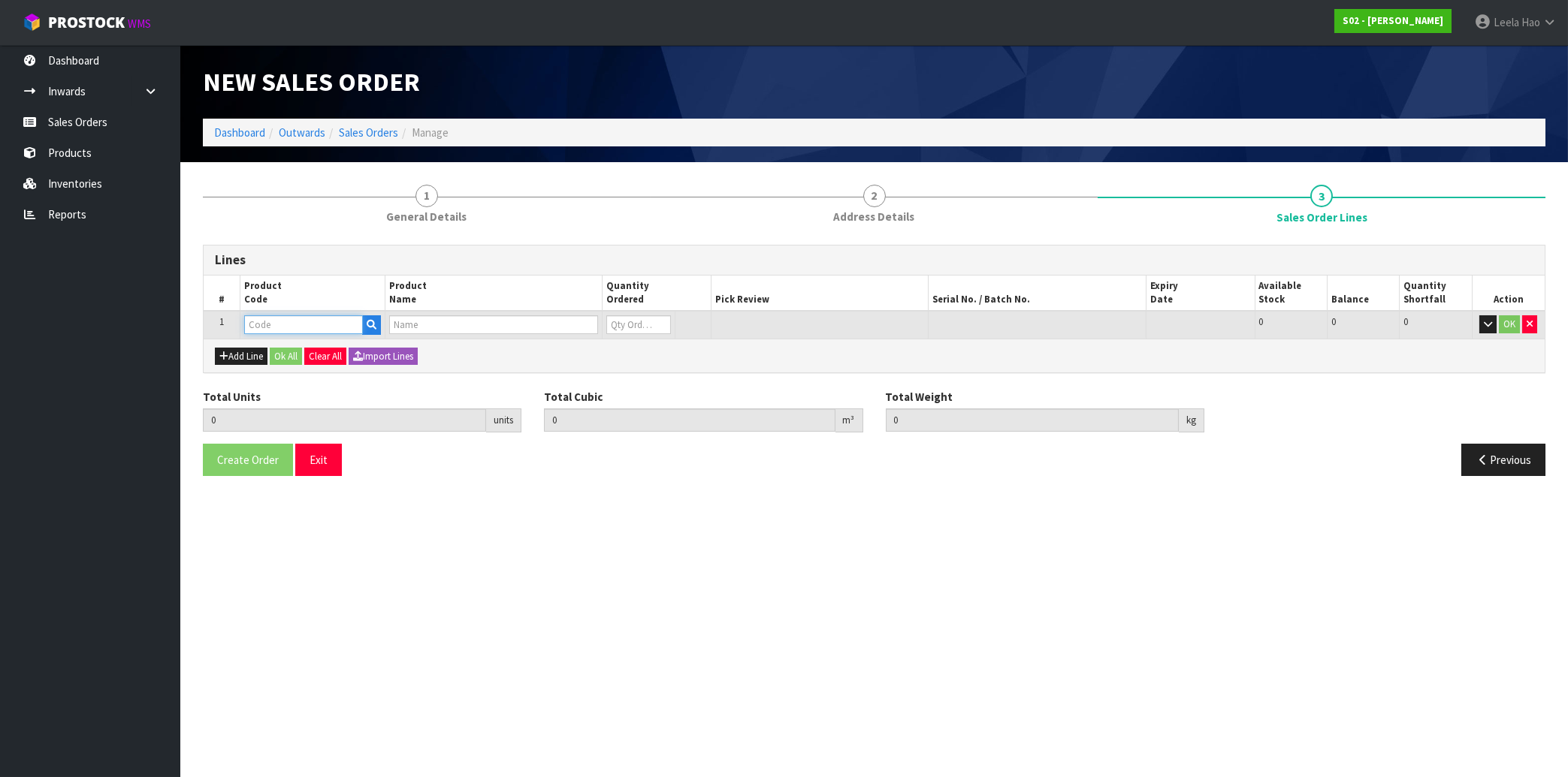
click at [286, 317] on input "text" at bounding box center [303, 325] width 119 height 19
type input "Q"
click at [322, 349] on link "Q UARTO-GT" at bounding box center [304, 349] width 119 height 20
type input "QUARTO-GT"
type input "0.000000"
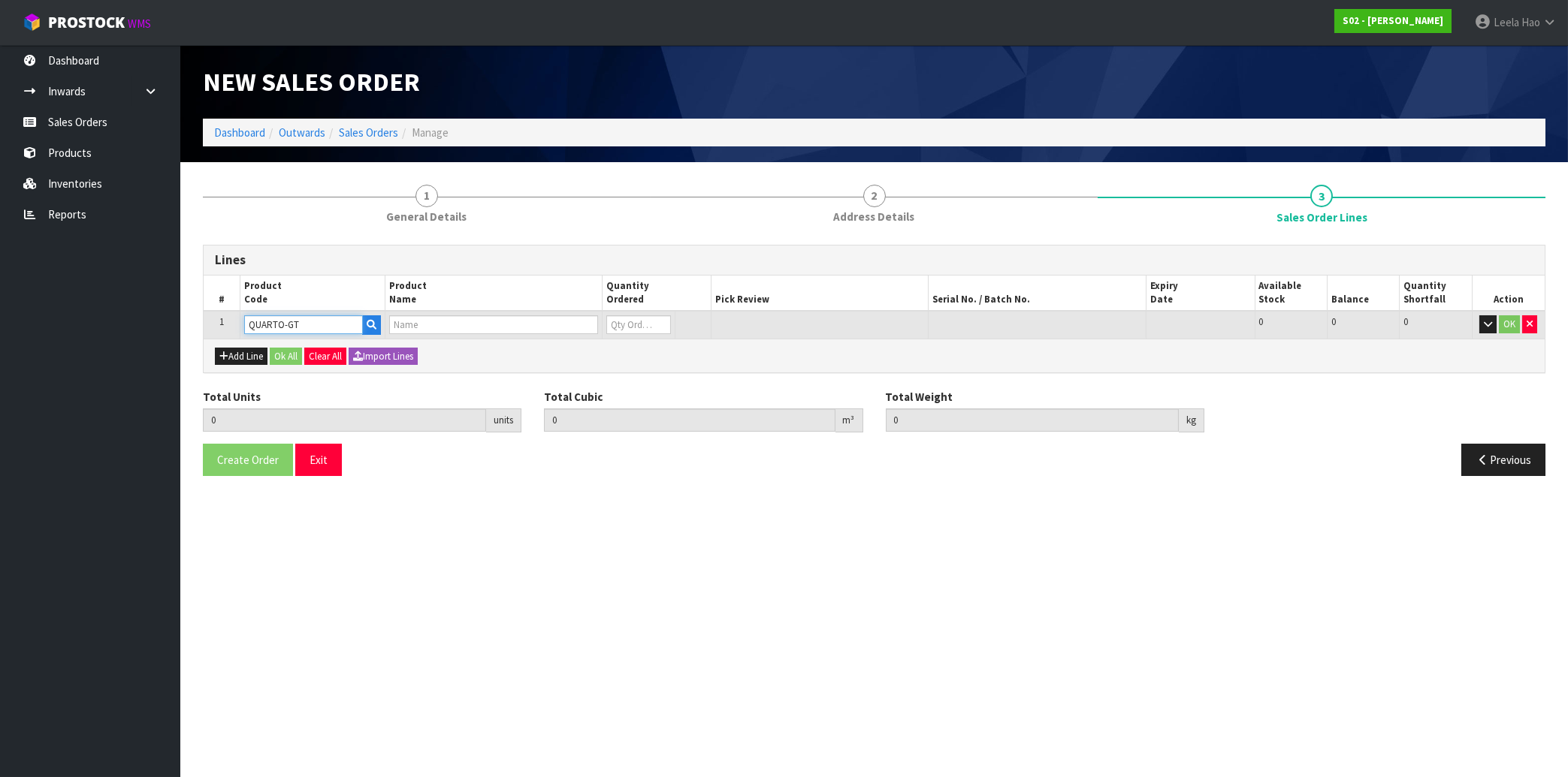
type input "0.000"
type input "QUARTO RUG GREY TIP"
type input "0"
type input "1"
type input "0.049"
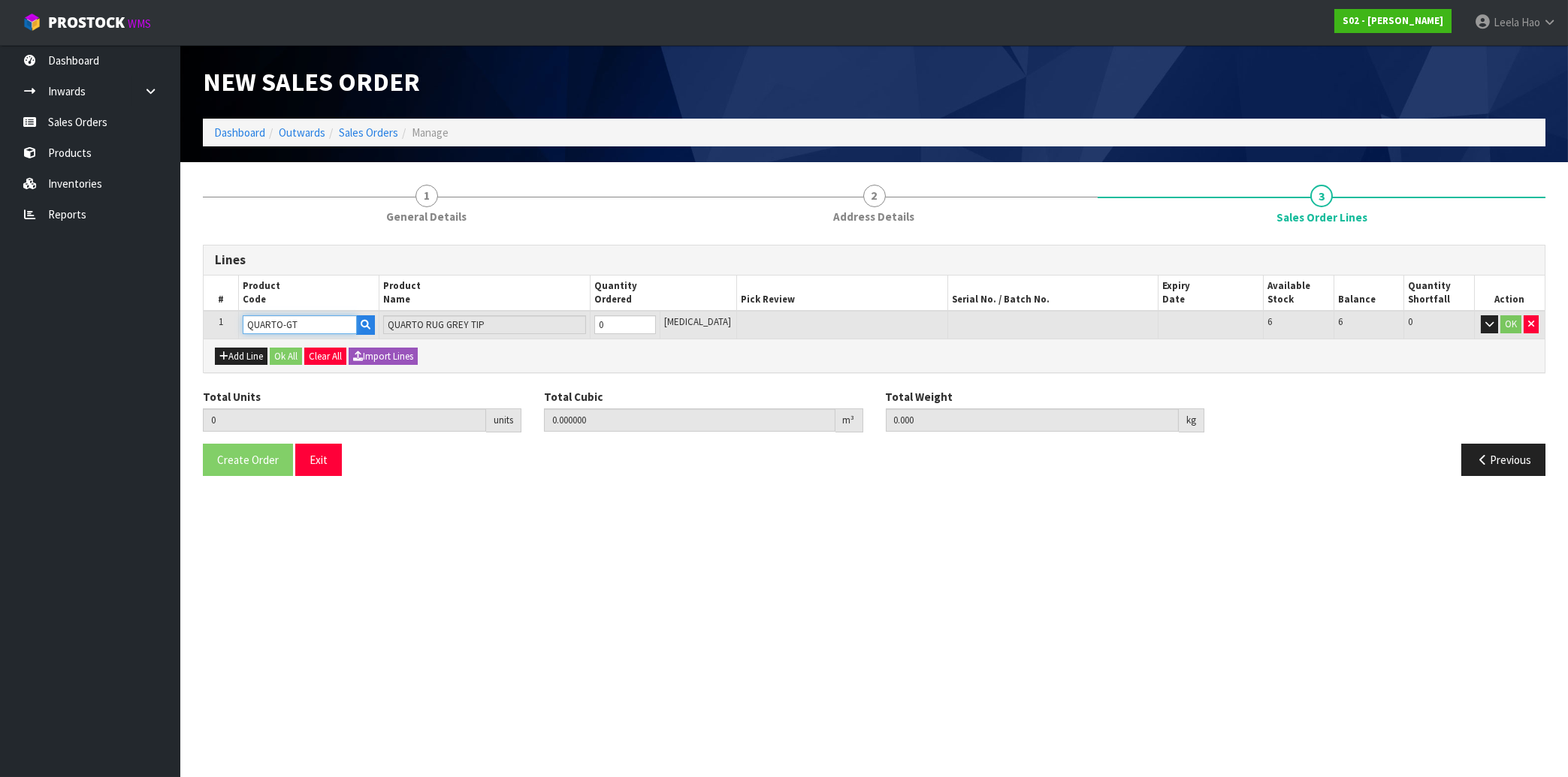
type input "3.15"
type input "1"
click at [656, 319] on input "1" at bounding box center [625, 325] width 61 height 19
click at [1512, 328] on button "OK" at bounding box center [1510, 325] width 21 height 18
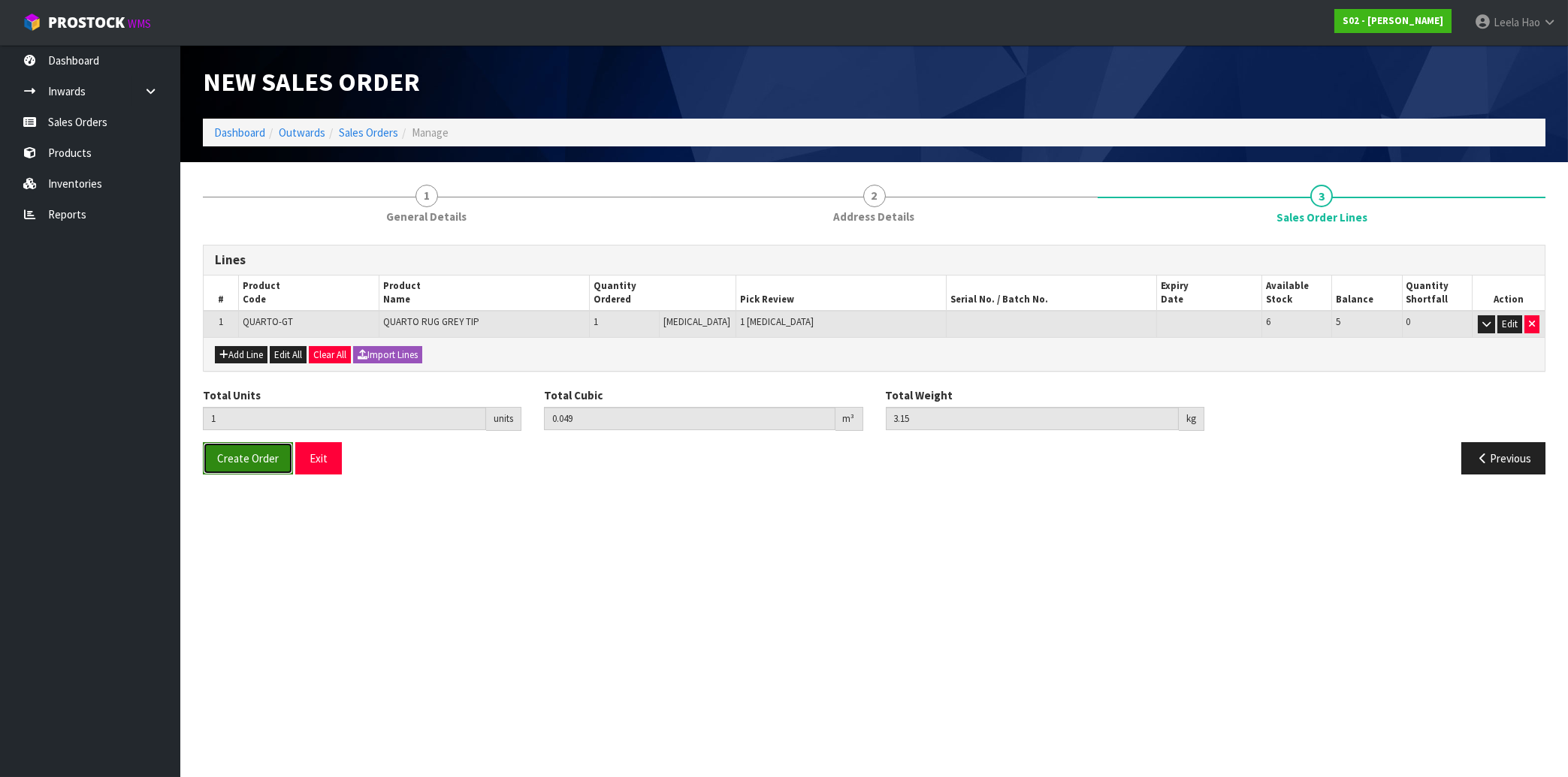
click at [251, 459] on span "Create Order" at bounding box center [248, 459] width 61 height 14
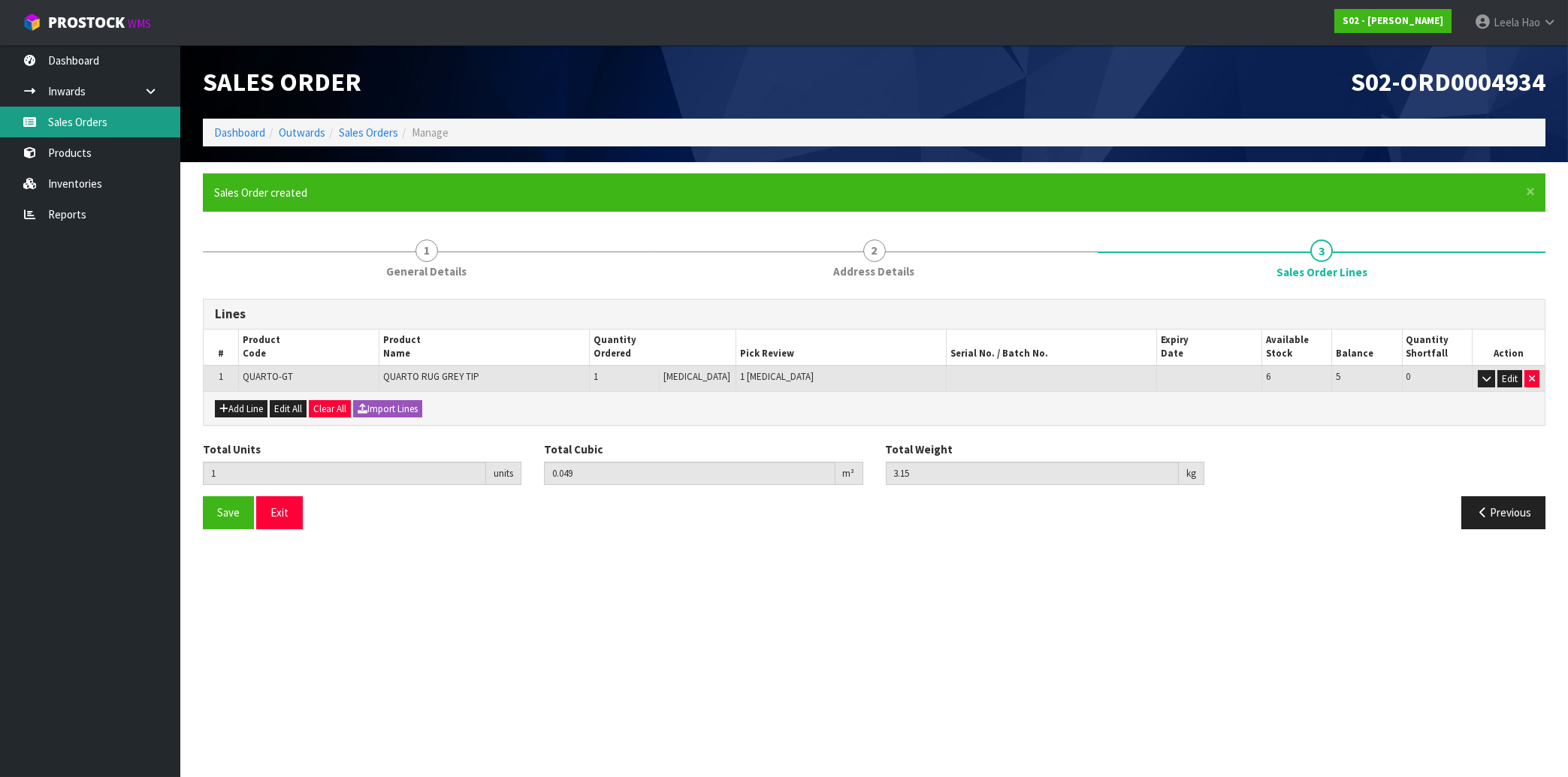
click at [107, 114] on link "Sales Orders" at bounding box center [90, 122] width 180 height 31
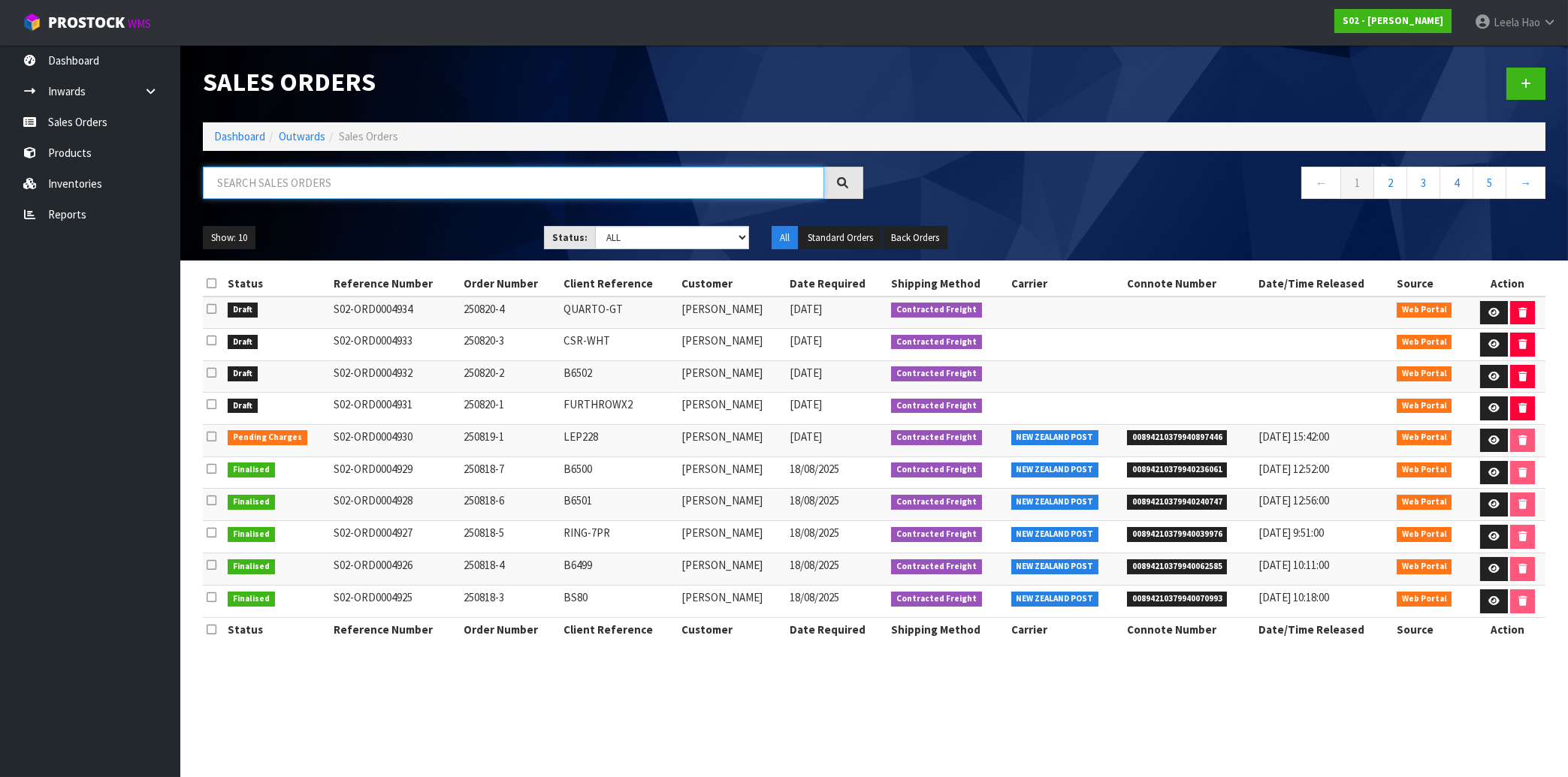
click at [339, 185] on input "text" at bounding box center [514, 183] width 621 height 32
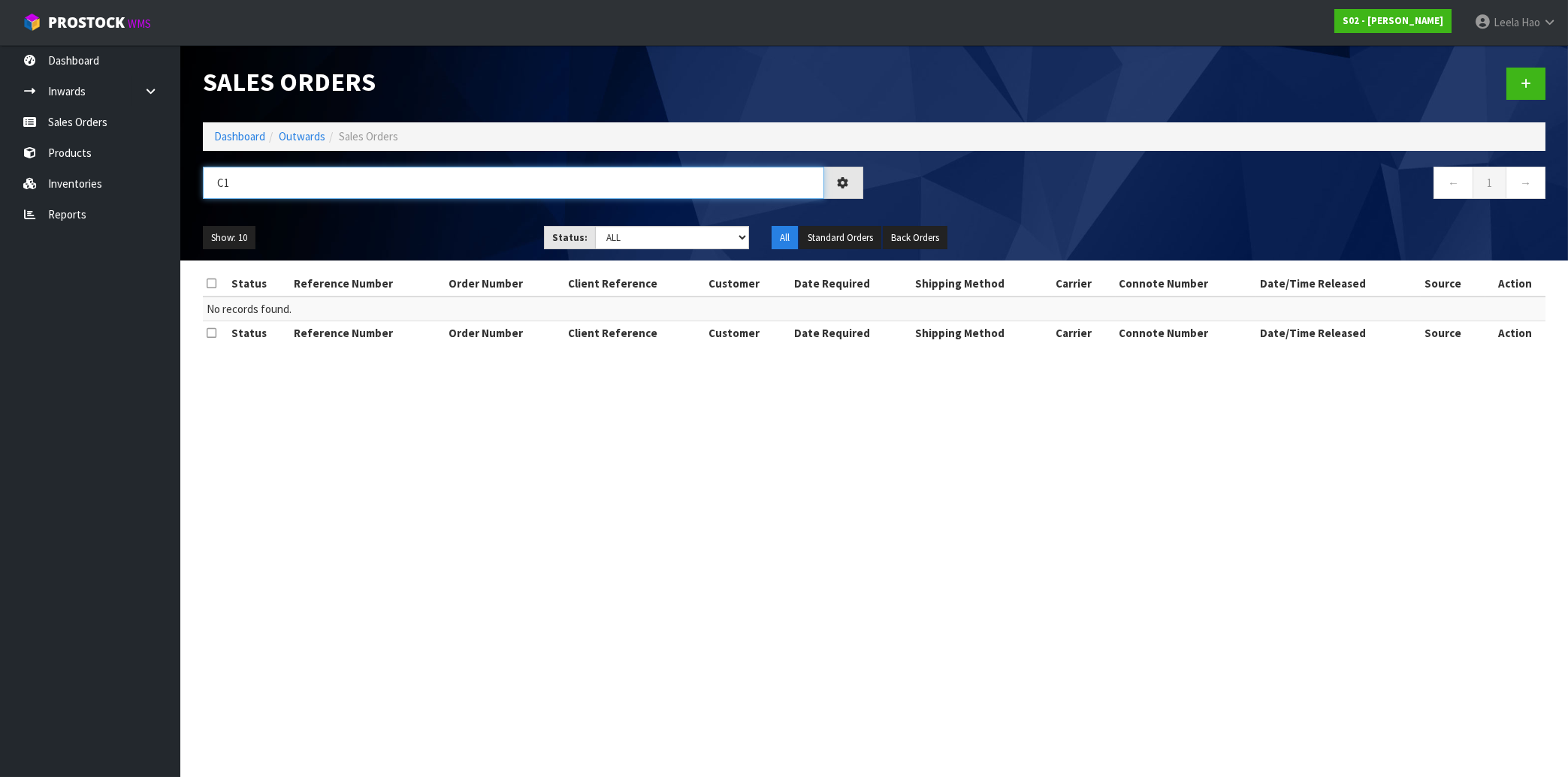
type input "C"
click at [106, 124] on link "Sales Orders" at bounding box center [90, 122] width 180 height 31
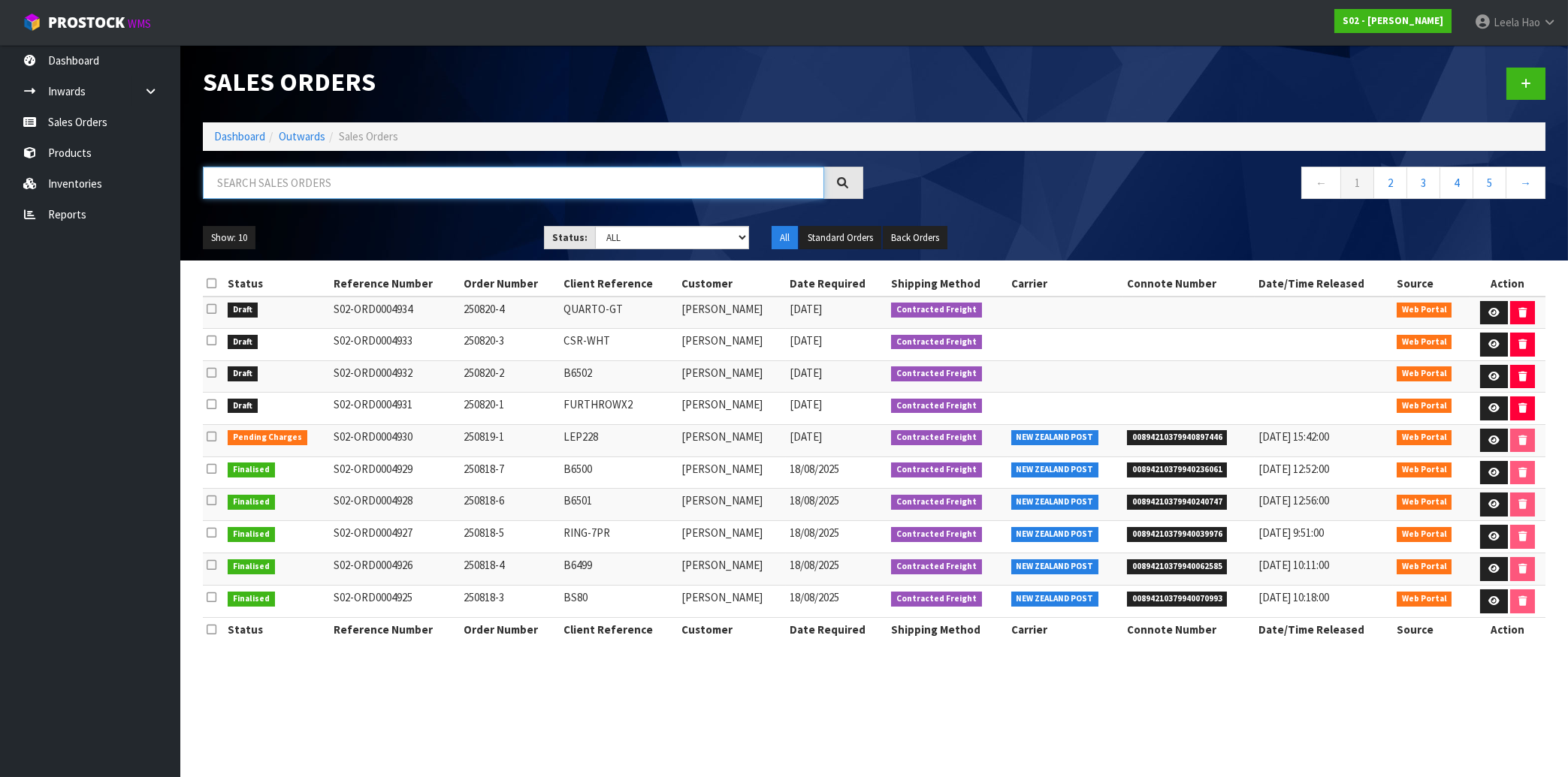
click at [365, 185] on input "text" at bounding box center [514, 183] width 621 height 32
paste input "unichem pharmacy"
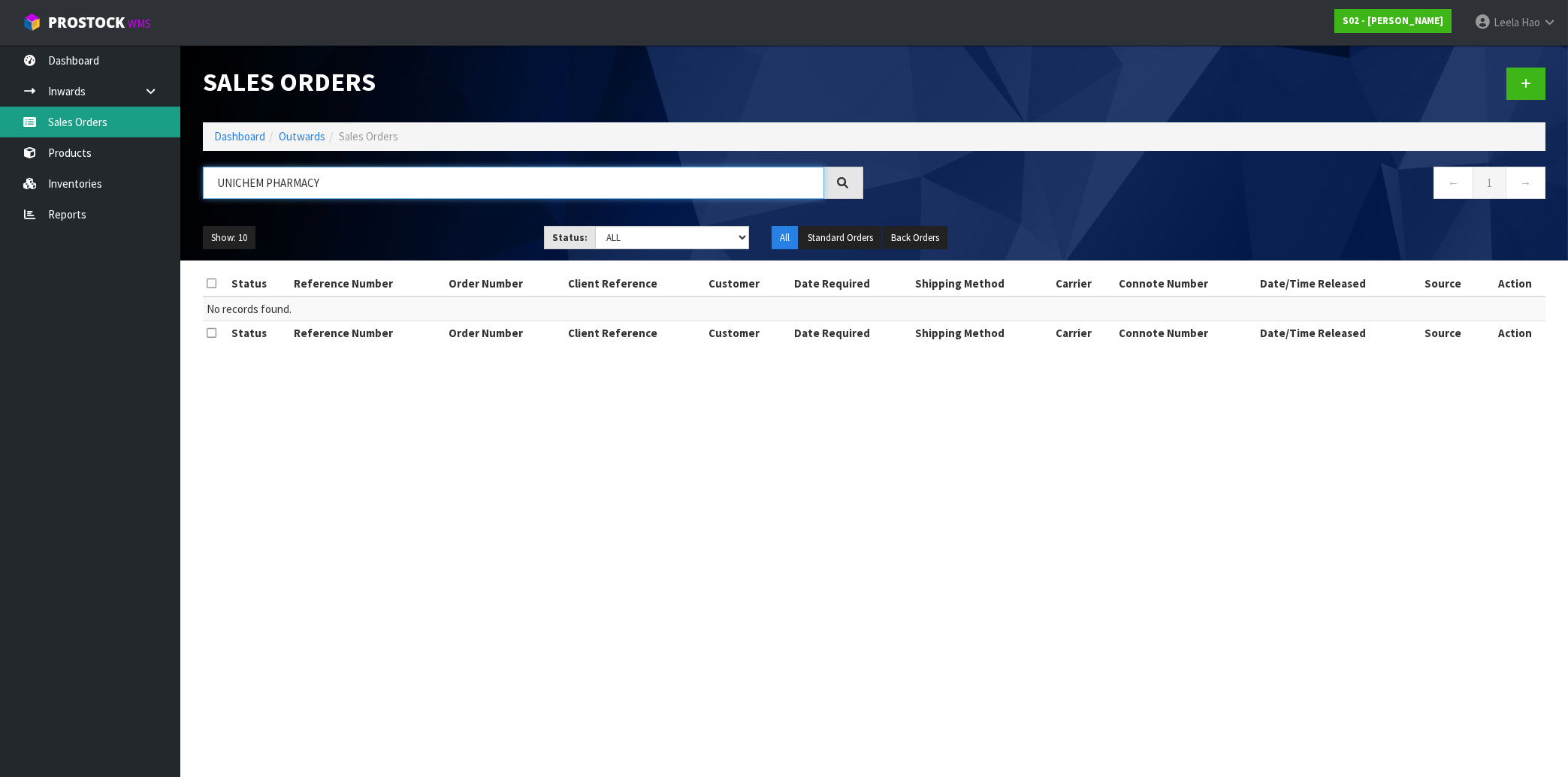
type input "UNICHEM PHARMACY"
click at [87, 124] on link "Sales Orders" at bounding box center [90, 122] width 180 height 31
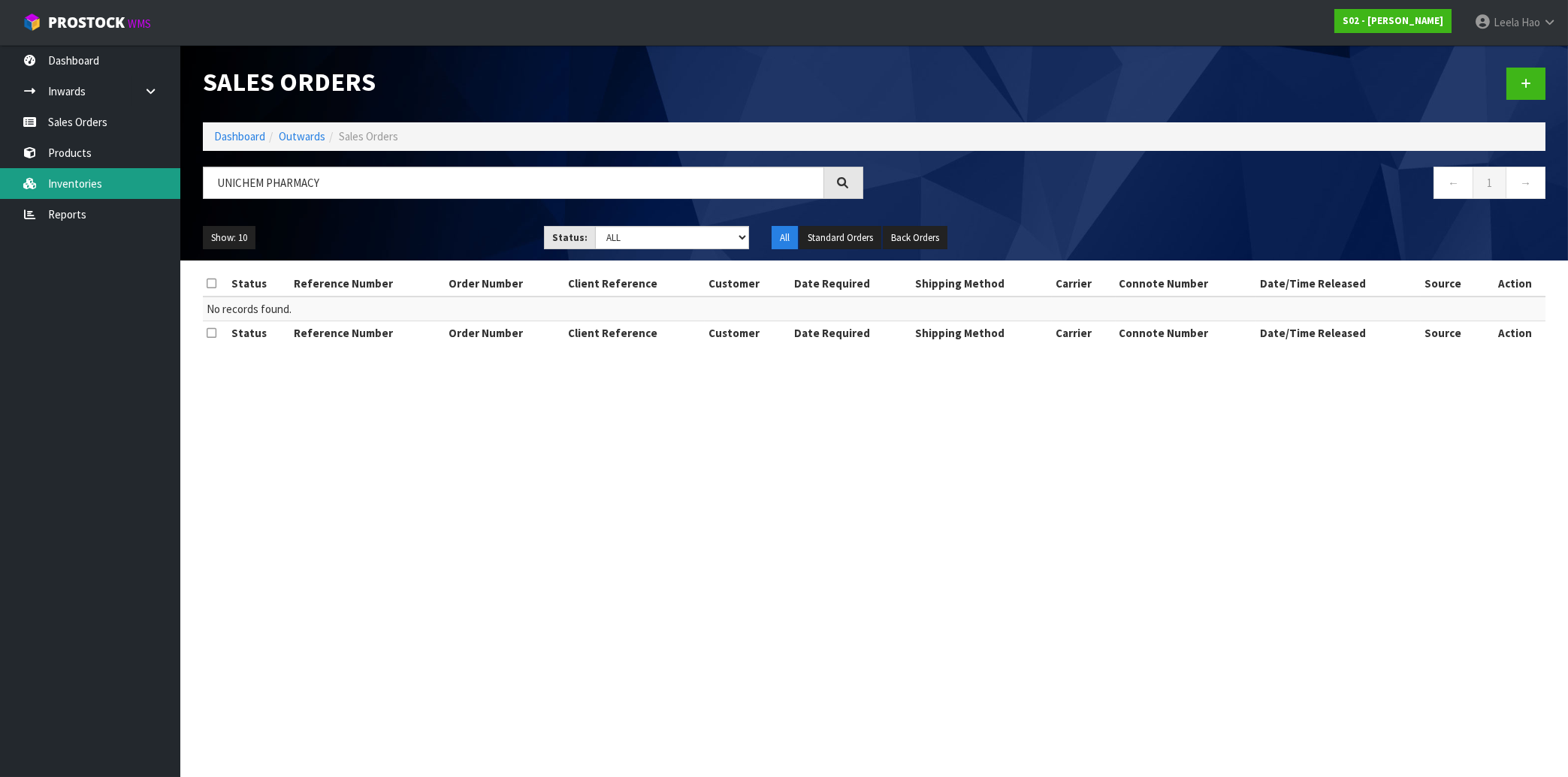
click at [102, 190] on link "Inventories" at bounding box center [90, 184] width 180 height 31
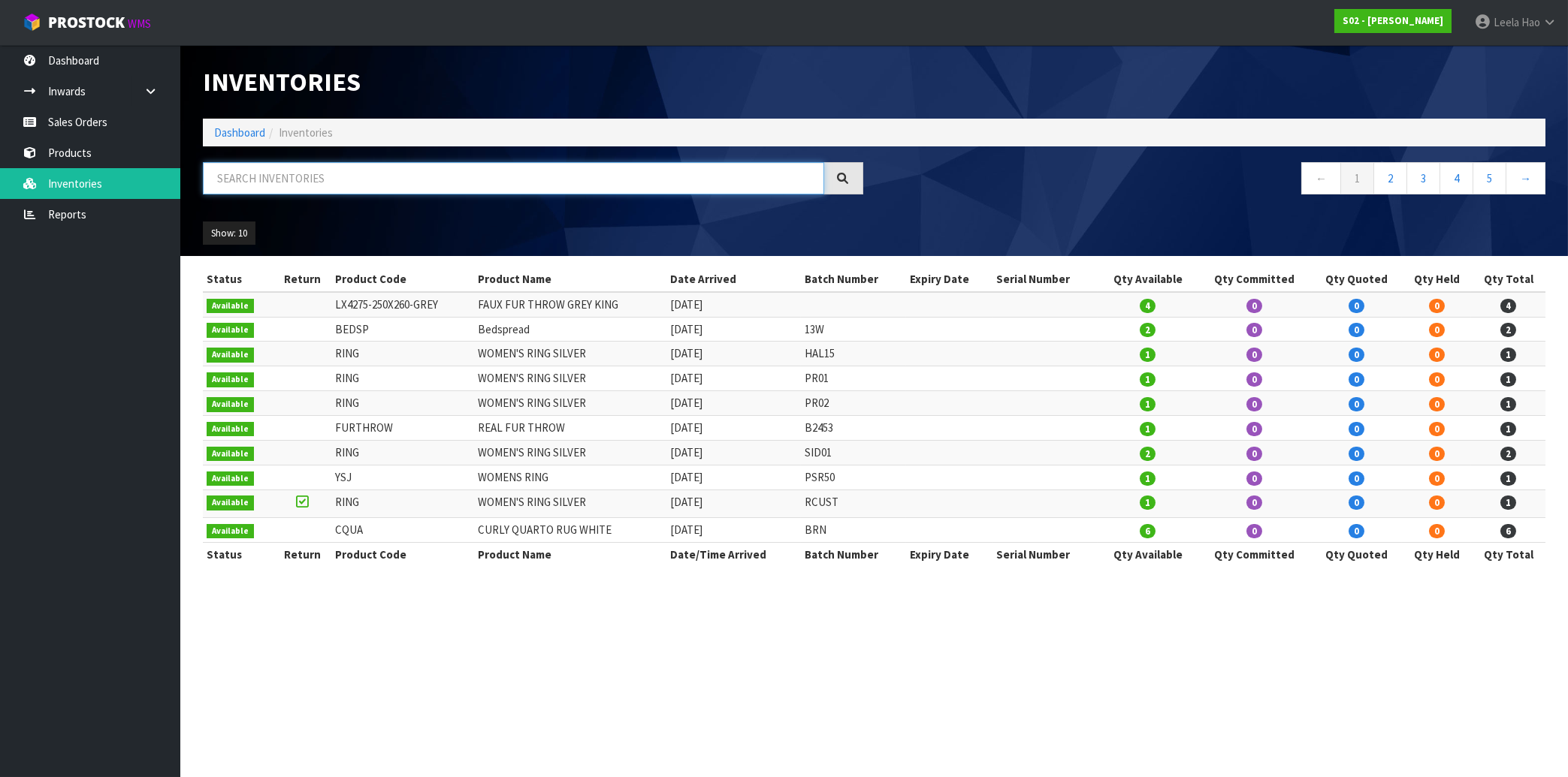
click at [371, 173] on input "text" at bounding box center [514, 178] width 621 height 32
type input "C169"
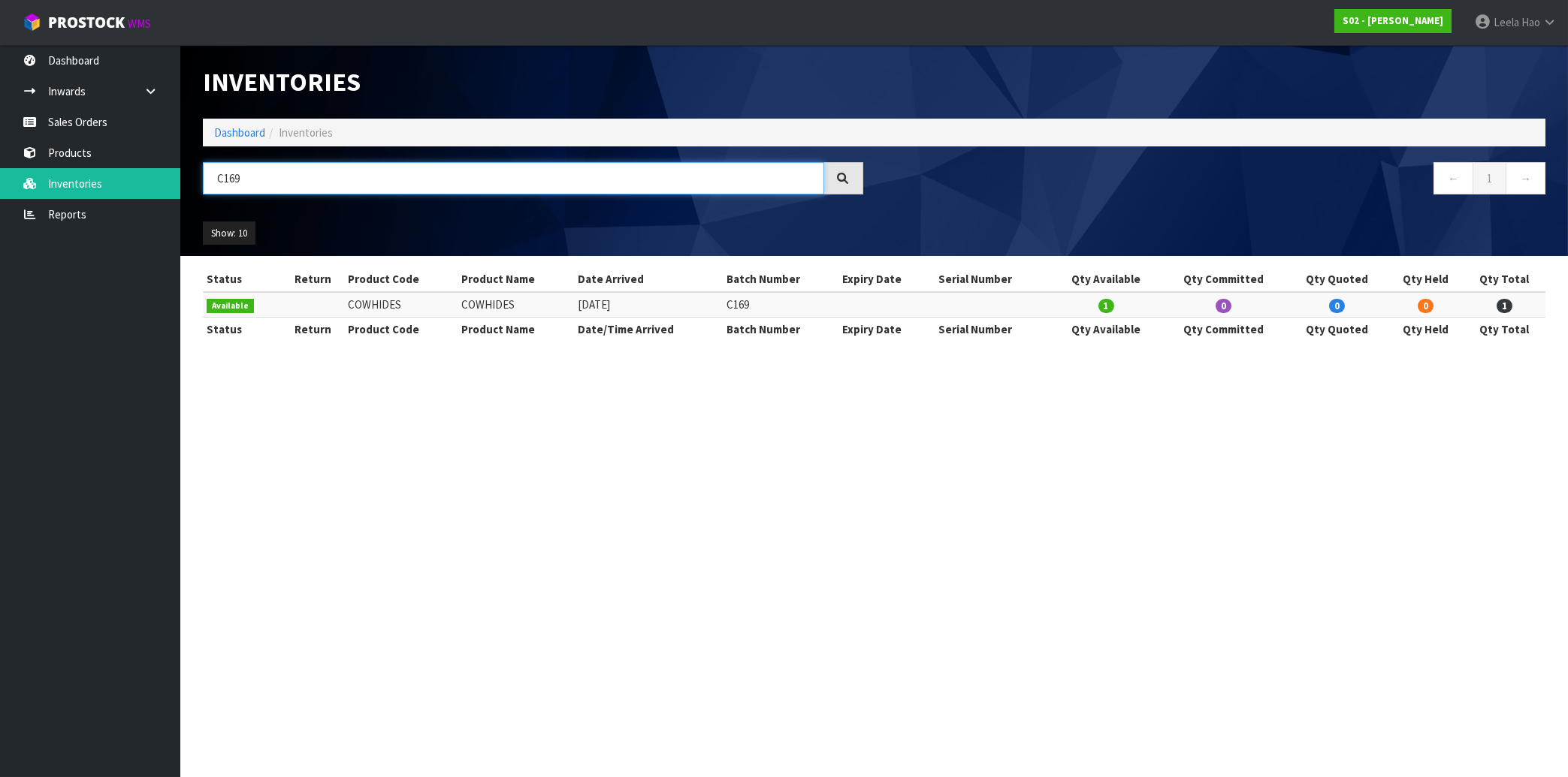
drag, startPoint x: 272, startPoint y: 172, endPoint x: 104, endPoint y: 175, distance: 168.0
click at [203, 175] on input "C169" at bounding box center [514, 178] width 621 height 32
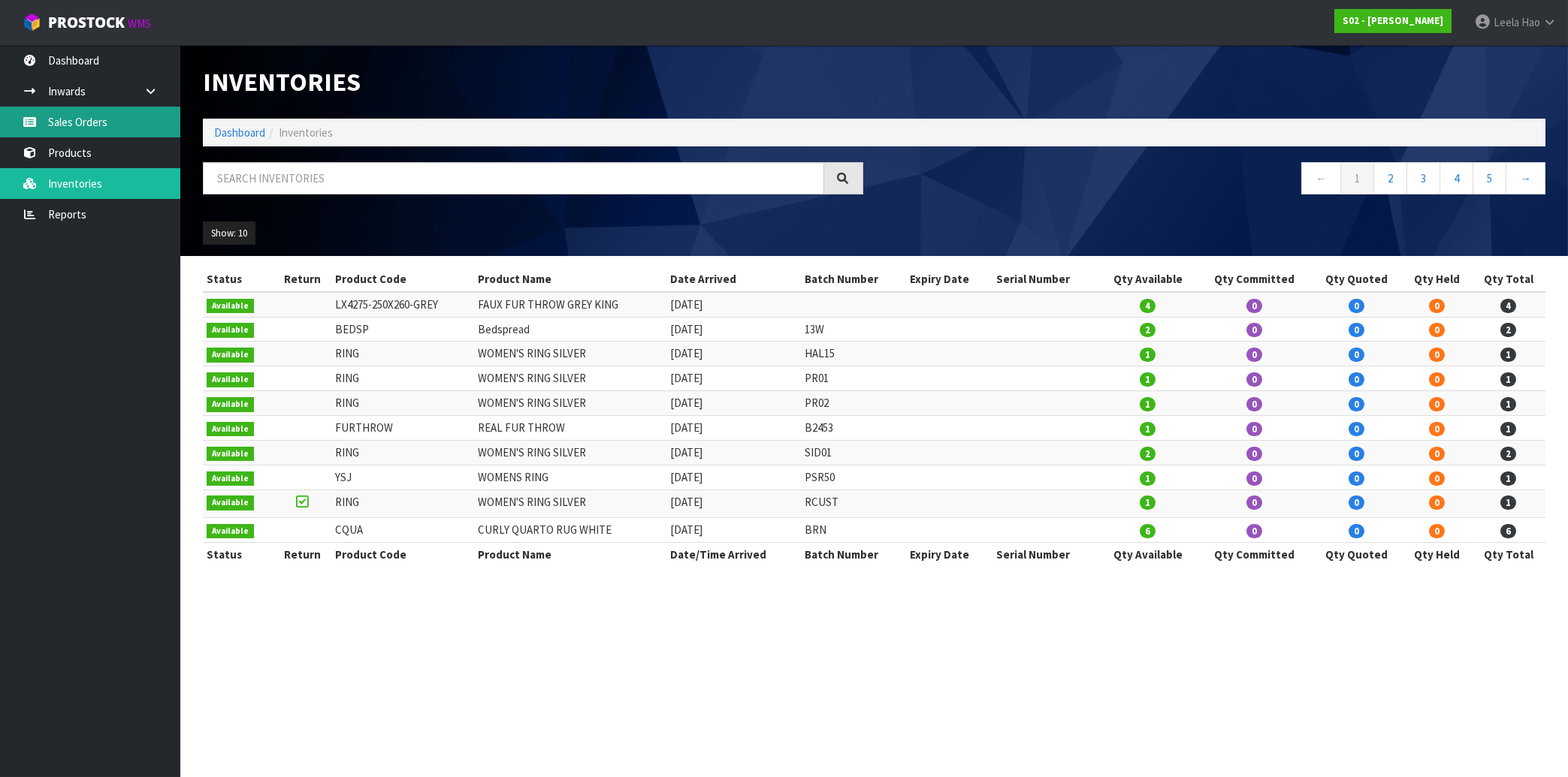
click at [101, 123] on link "Sales Orders" at bounding box center [90, 122] width 180 height 31
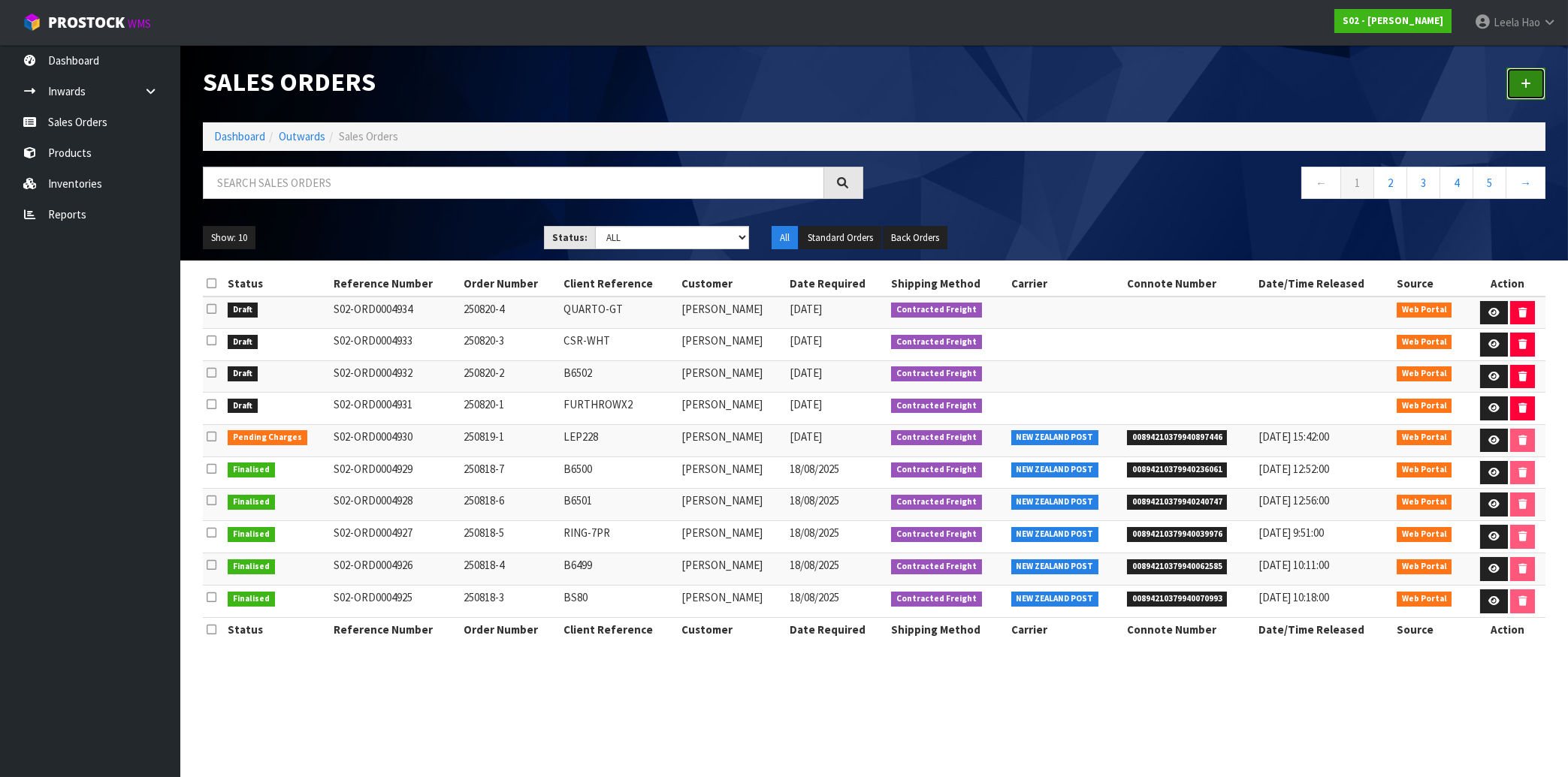
click at [1531, 90] on link at bounding box center [1525, 83] width 39 height 32
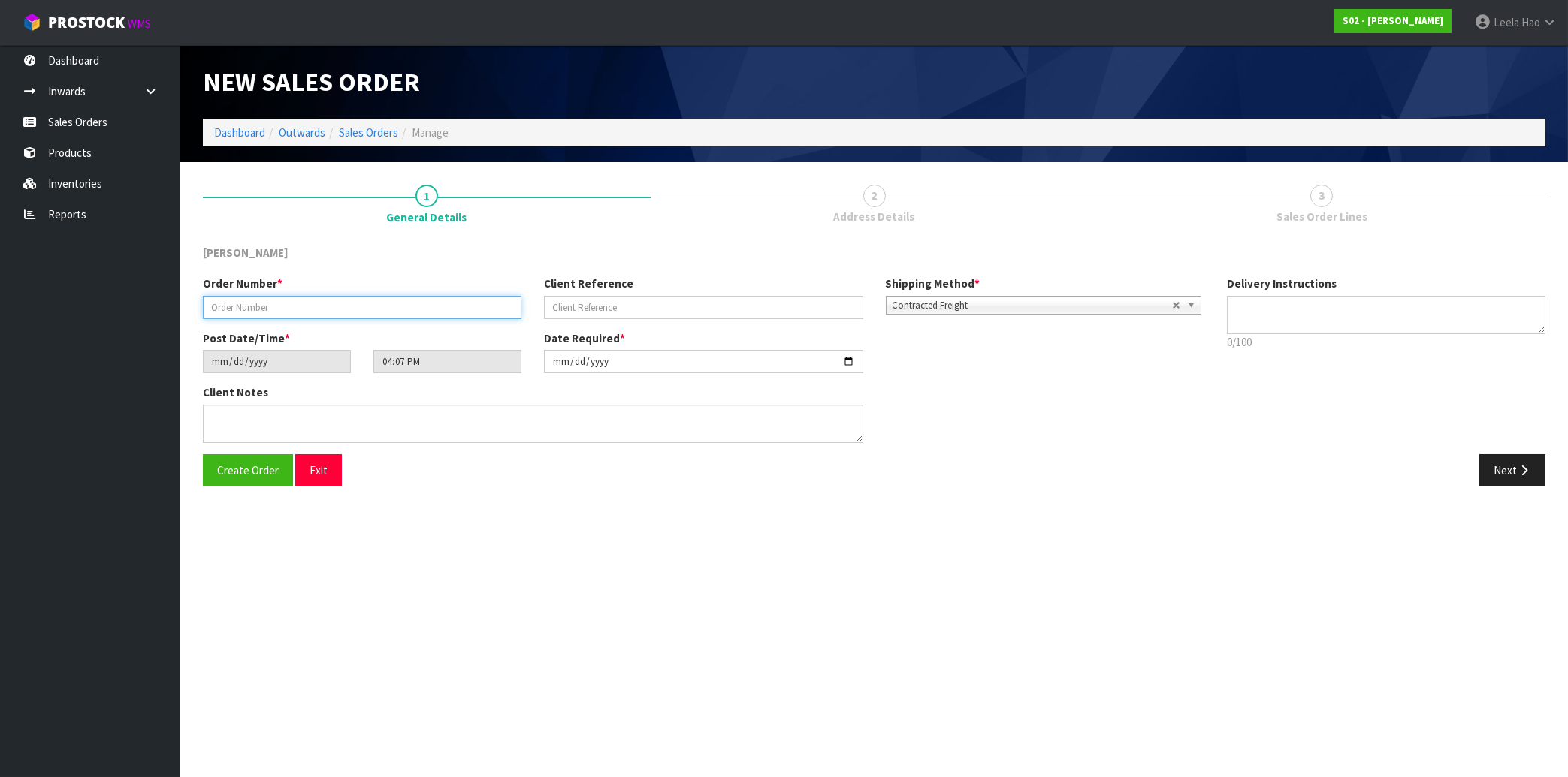
click at [466, 306] on input "text" at bounding box center [362, 308] width 319 height 23
type input "250820-5"
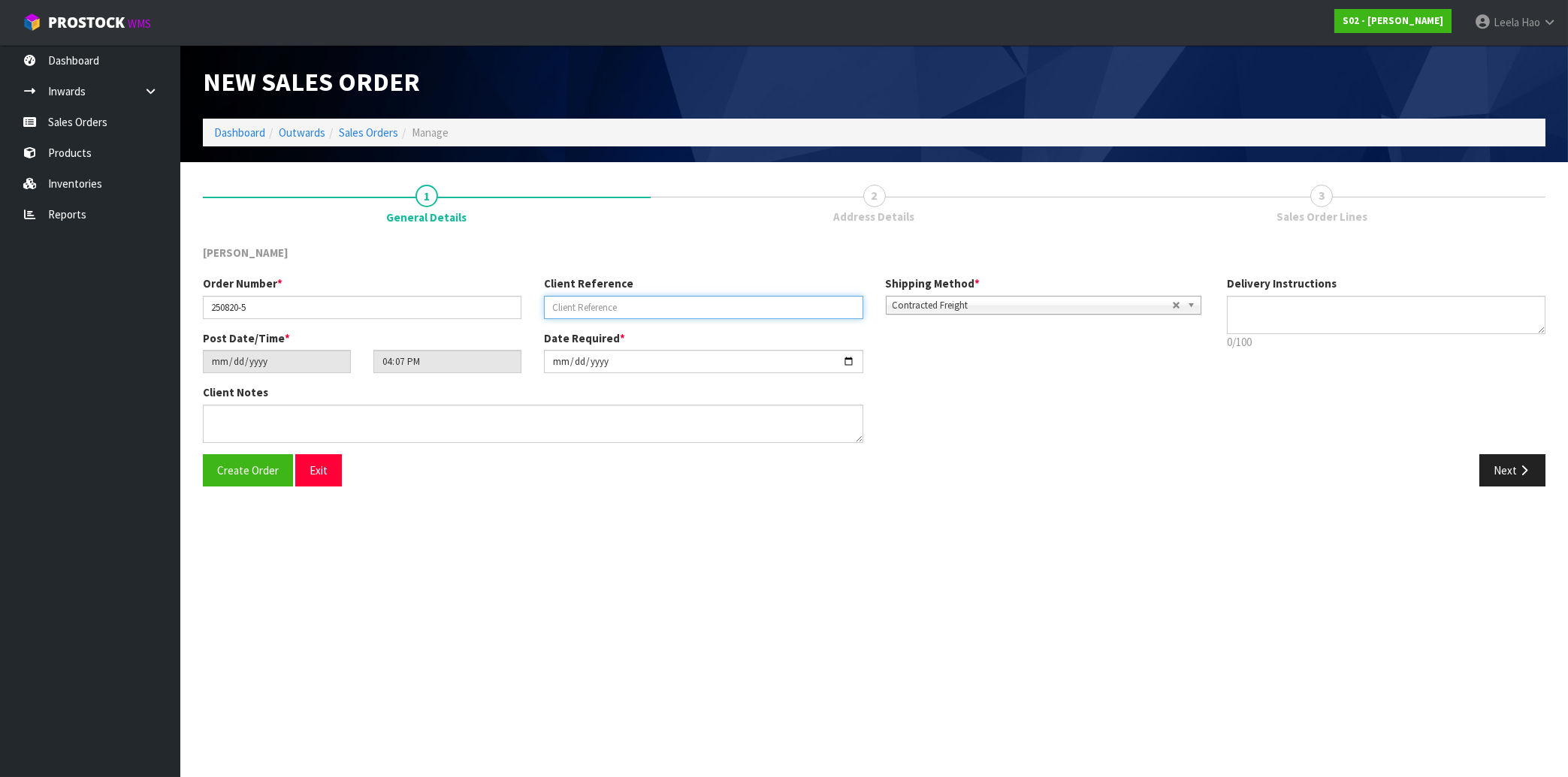
click at [639, 304] on input "text" at bounding box center [703, 308] width 319 height 23
type input "C169"
click at [1487, 472] on button "Next" at bounding box center [1512, 470] width 66 height 32
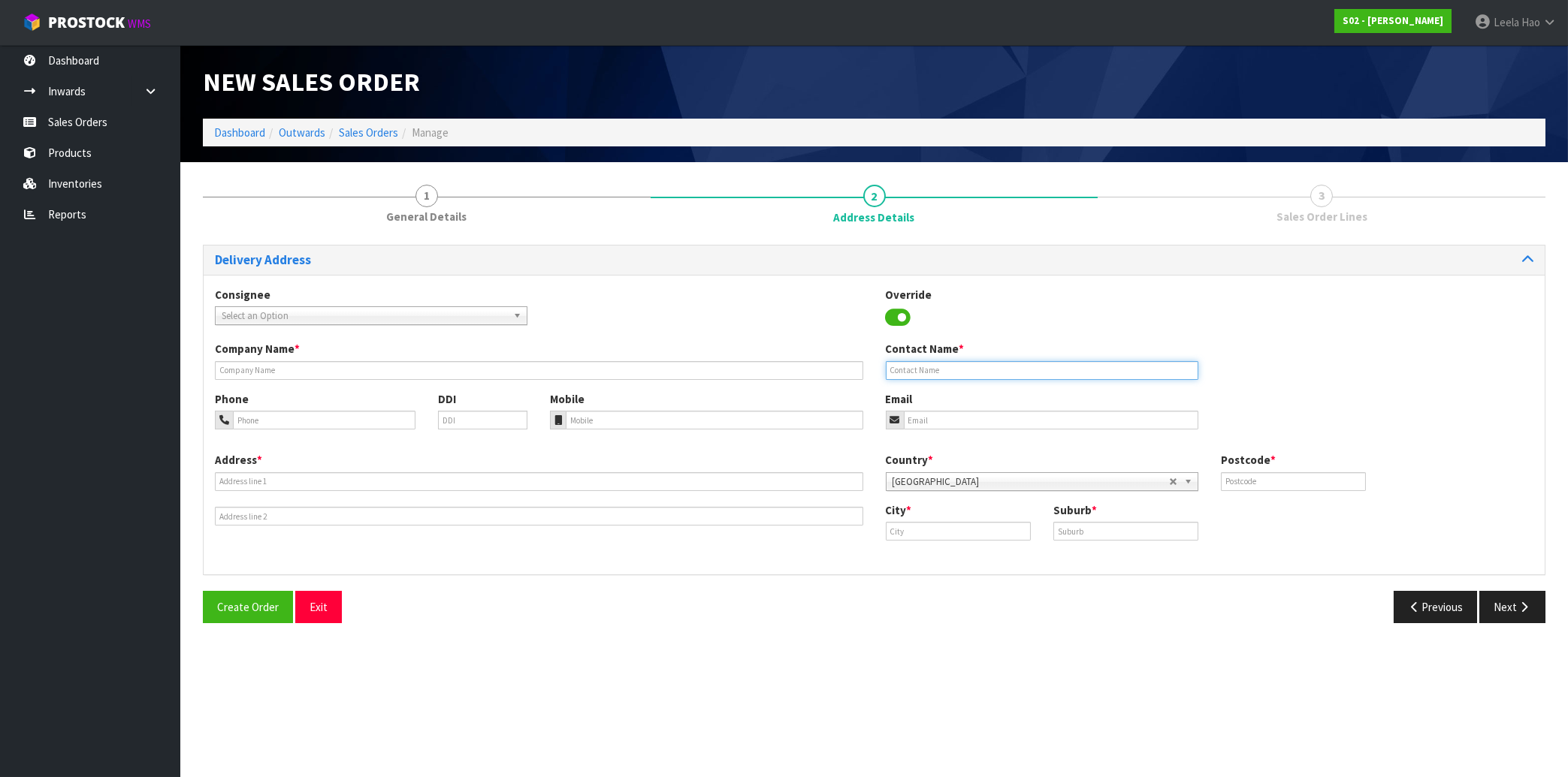
click at [949, 369] on input "text" at bounding box center [1042, 370] width 312 height 19
paste input "[PERSON_NAME]"
type input "[PERSON_NAME]"
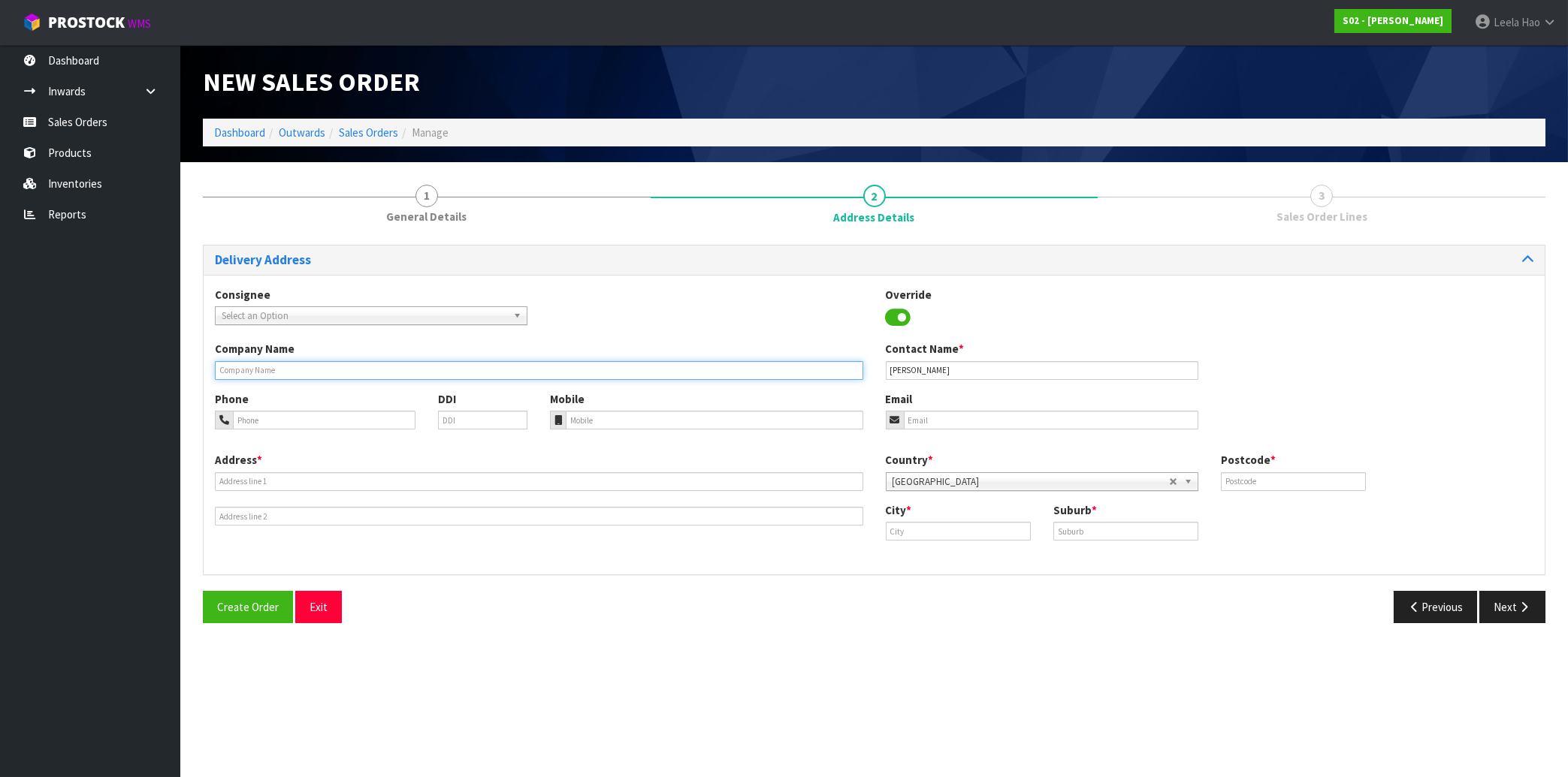
click at [431, 374] on input "text" at bounding box center [539, 370] width 649 height 19
paste input "UNICHEM PHARMACY"
type input "UNICHEM PHARMACY"
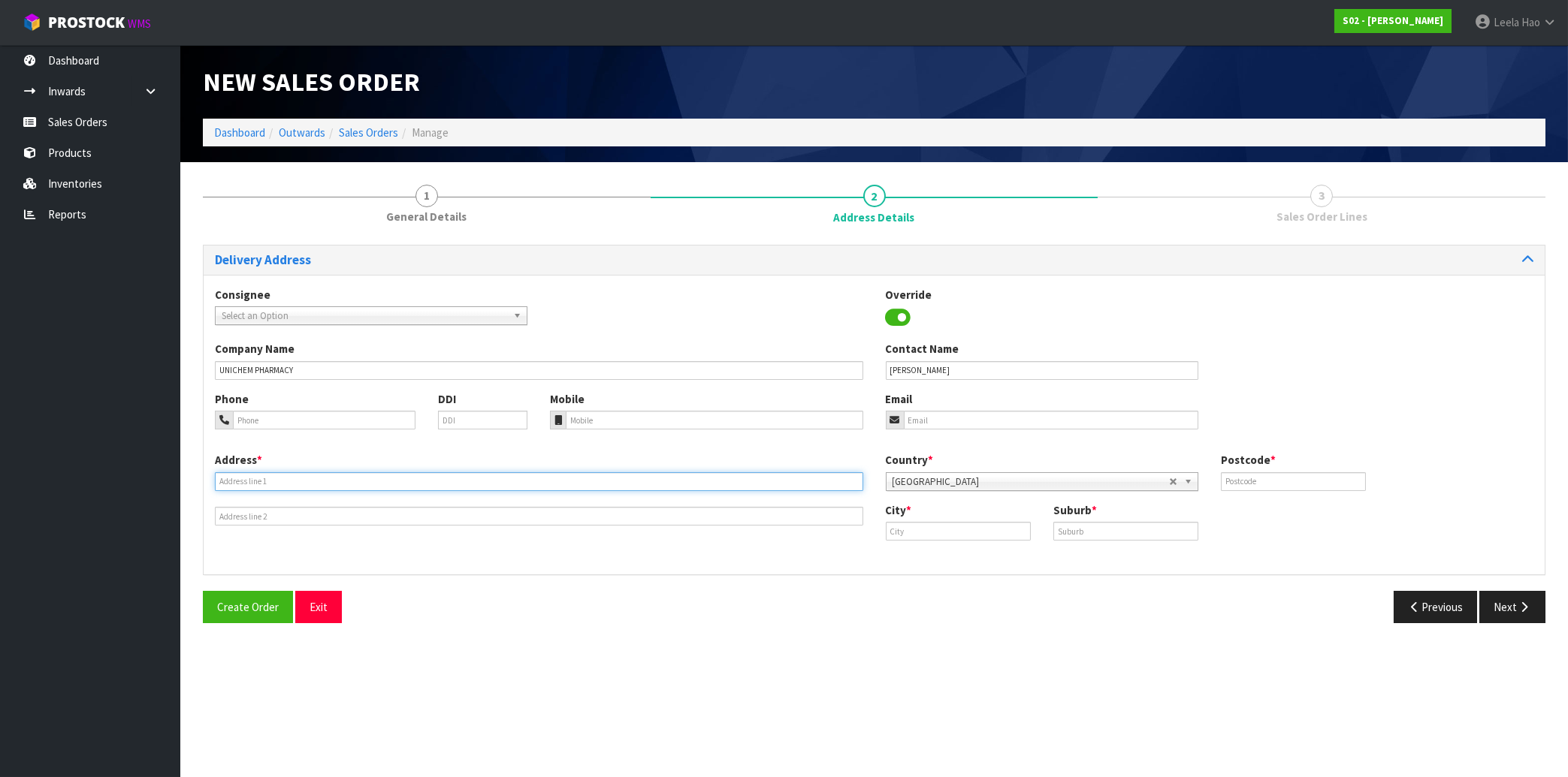
click at [585, 482] on input "text" at bounding box center [539, 481] width 649 height 19
paste input "[STREET_ADDRESS][PERSON_NAME]"
type input "[STREET_ADDRESS][PERSON_NAME]"
click at [1123, 530] on input "text" at bounding box center [1125, 530] width 145 height 19
paste input "TUAKAU"
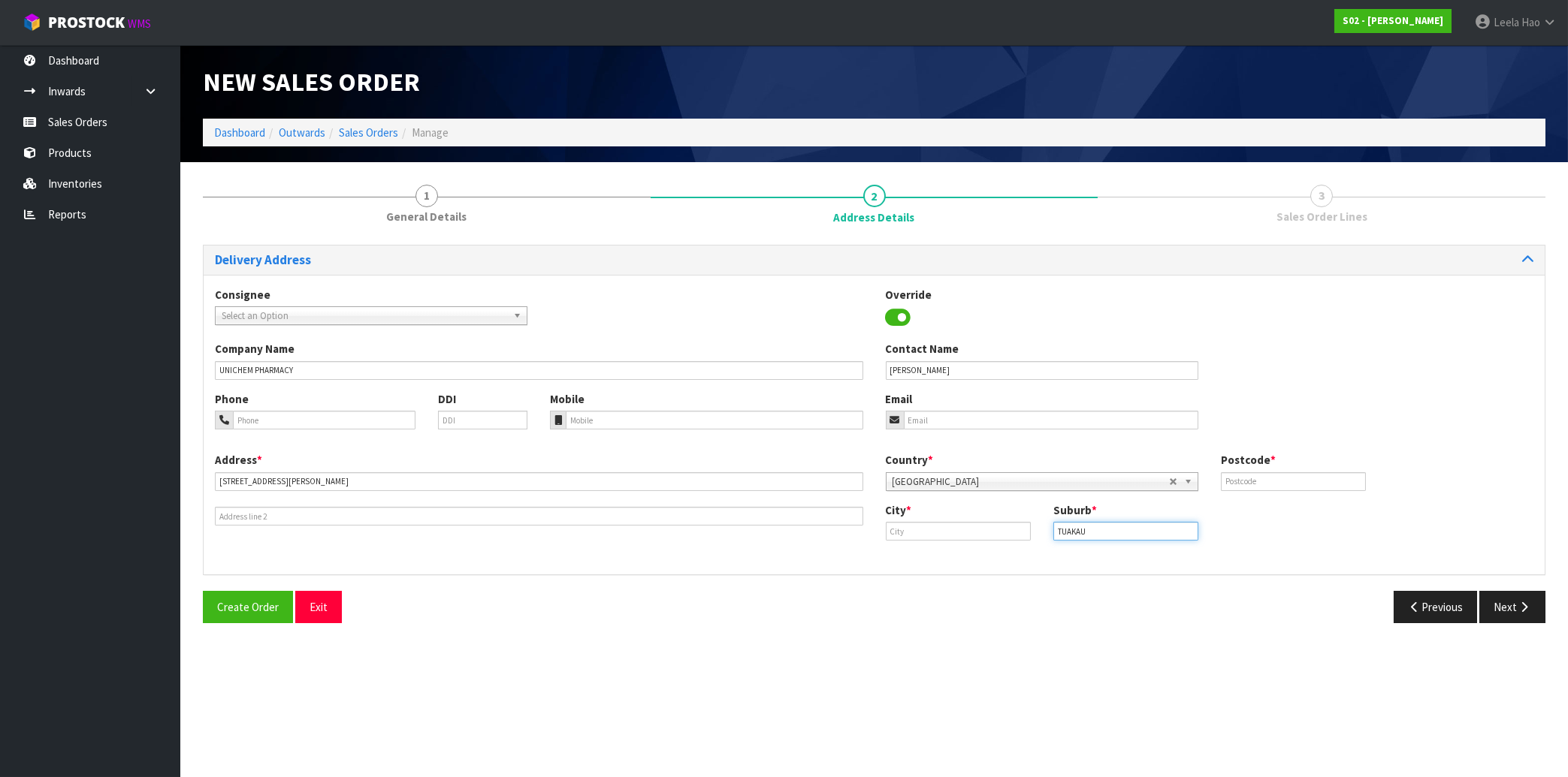
type input "TUAKAU"
click at [986, 530] on input "text" at bounding box center [957, 530] width 145 height 19
paste input "[GEOGRAPHIC_DATA]"
type input "[GEOGRAPHIC_DATA]"
click at [1280, 473] on input "text" at bounding box center [1293, 481] width 145 height 19
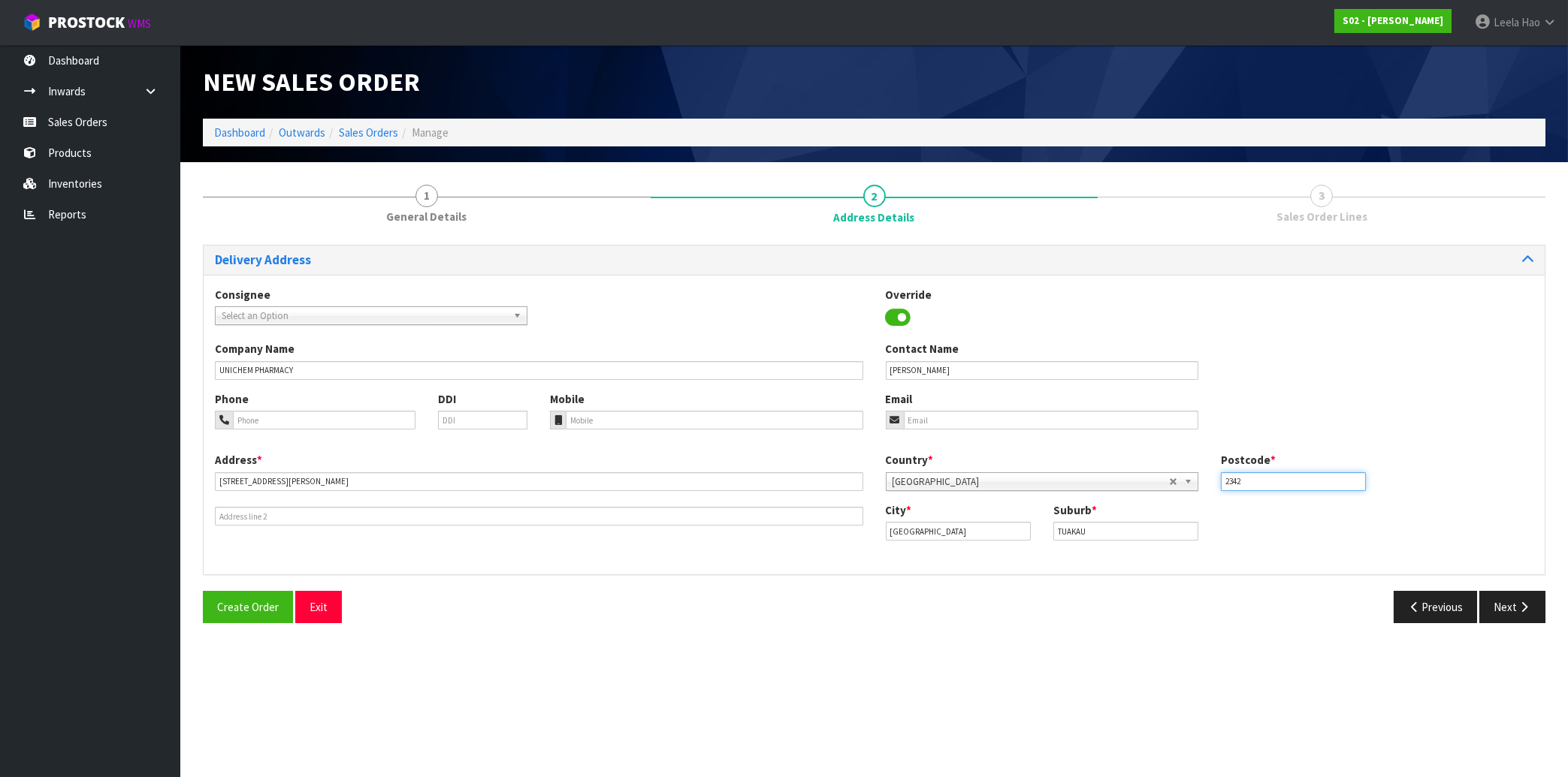
type input "2342"
click at [995, 418] on input "email" at bounding box center [1051, 420] width 295 height 19
paste input "[PERSON_NAME][EMAIL_ADDRESS][DOMAIN_NAME]"
type input "[PERSON_NAME][EMAIL_ADDRESS][DOMAIN_NAME]"
click at [1509, 600] on button "Next" at bounding box center [1512, 607] width 66 height 32
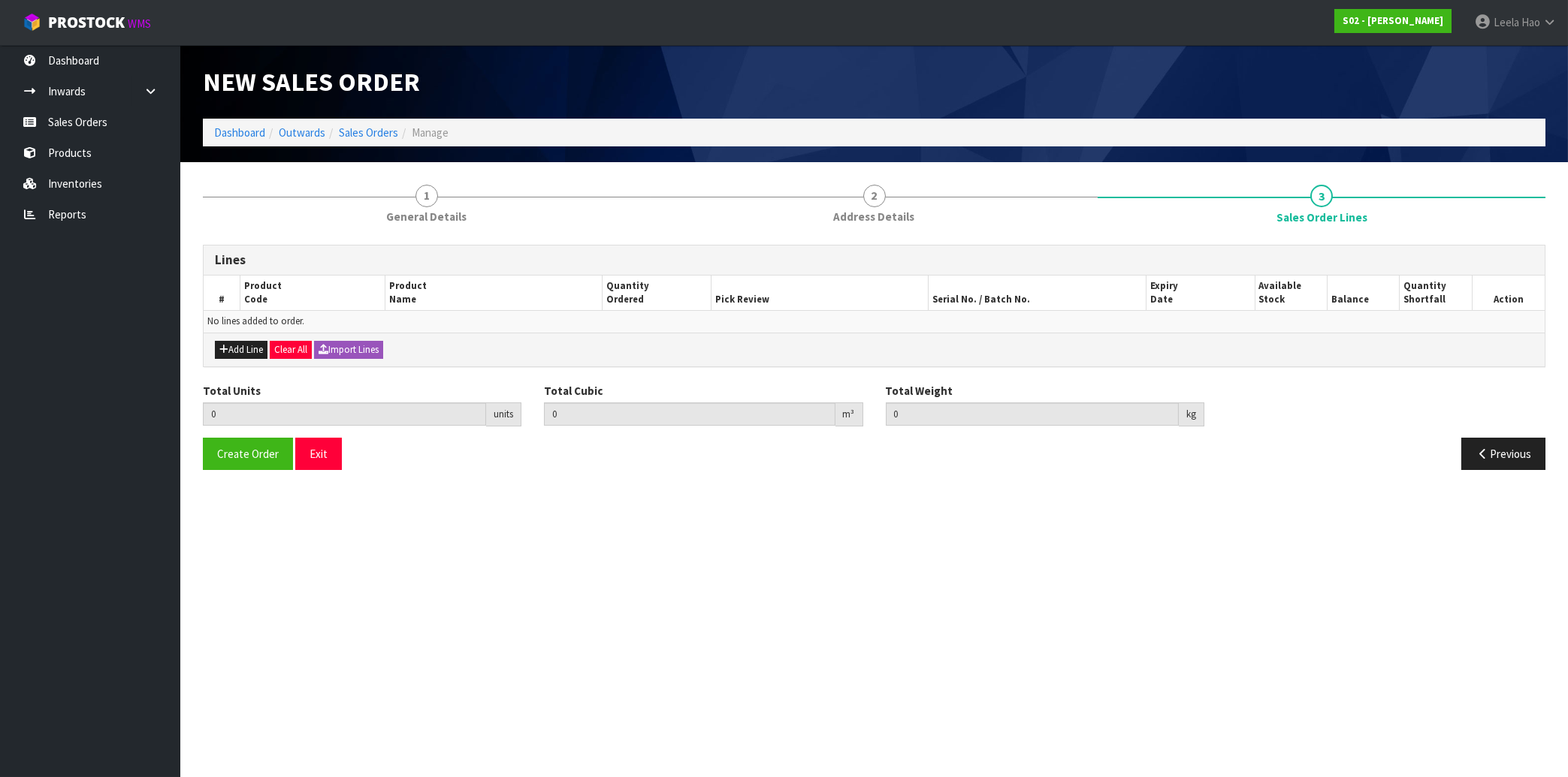
click at [240, 340] on div "Add Line Clear All Import Lines" at bounding box center [873, 349] width 1341 height 34
click at [250, 348] on button "Add Line" at bounding box center [240, 349] width 52 height 18
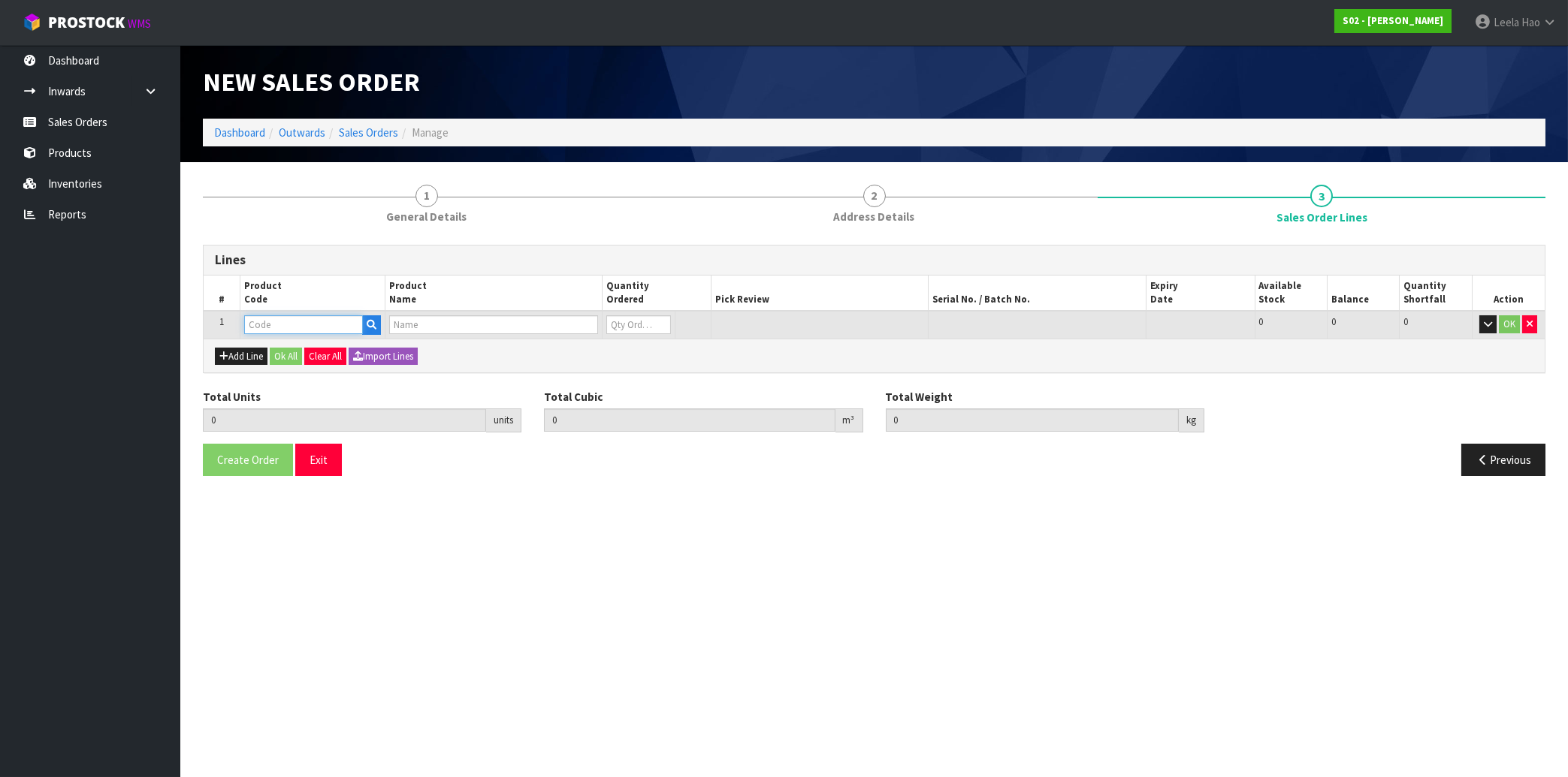
click at [272, 326] on input "text" at bounding box center [303, 325] width 119 height 19
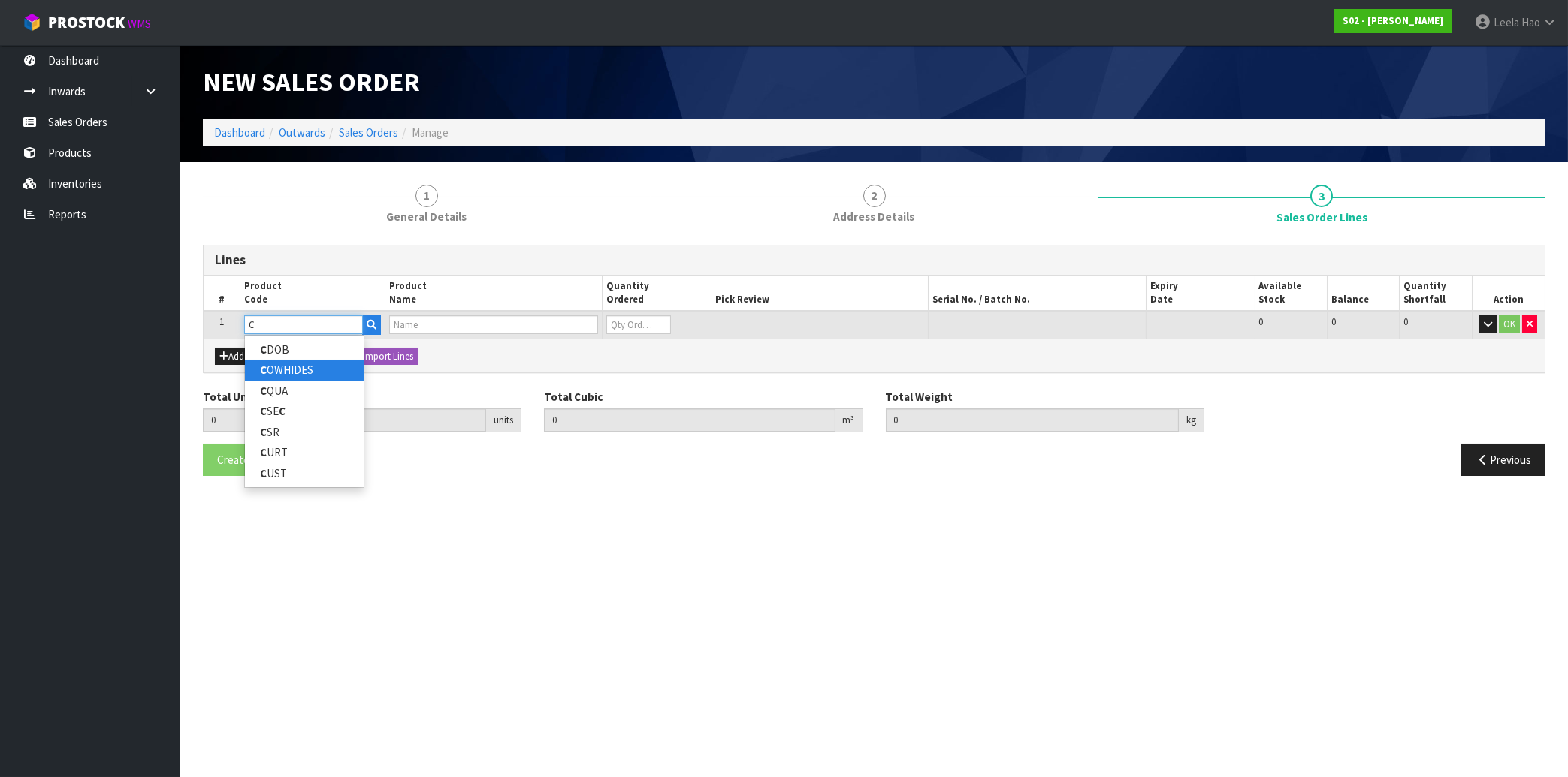
type input "C"
click at [316, 372] on link "C OWHIDES" at bounding box center [304, 369] width 119 height 20
type input "COWHIDES"
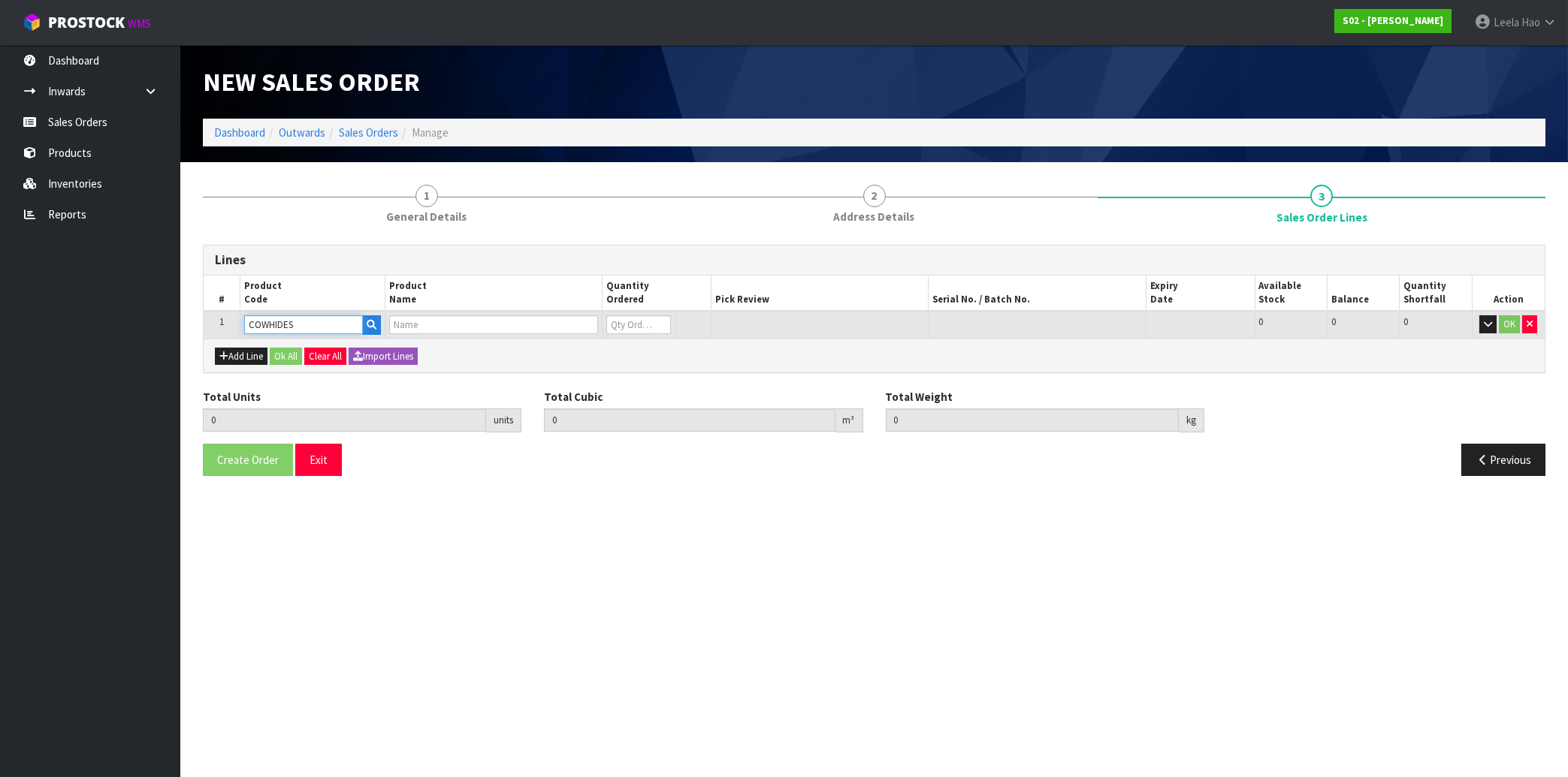
type input "0.000000"
type input "0.000"
type input "COWHIDES"
type input "0"
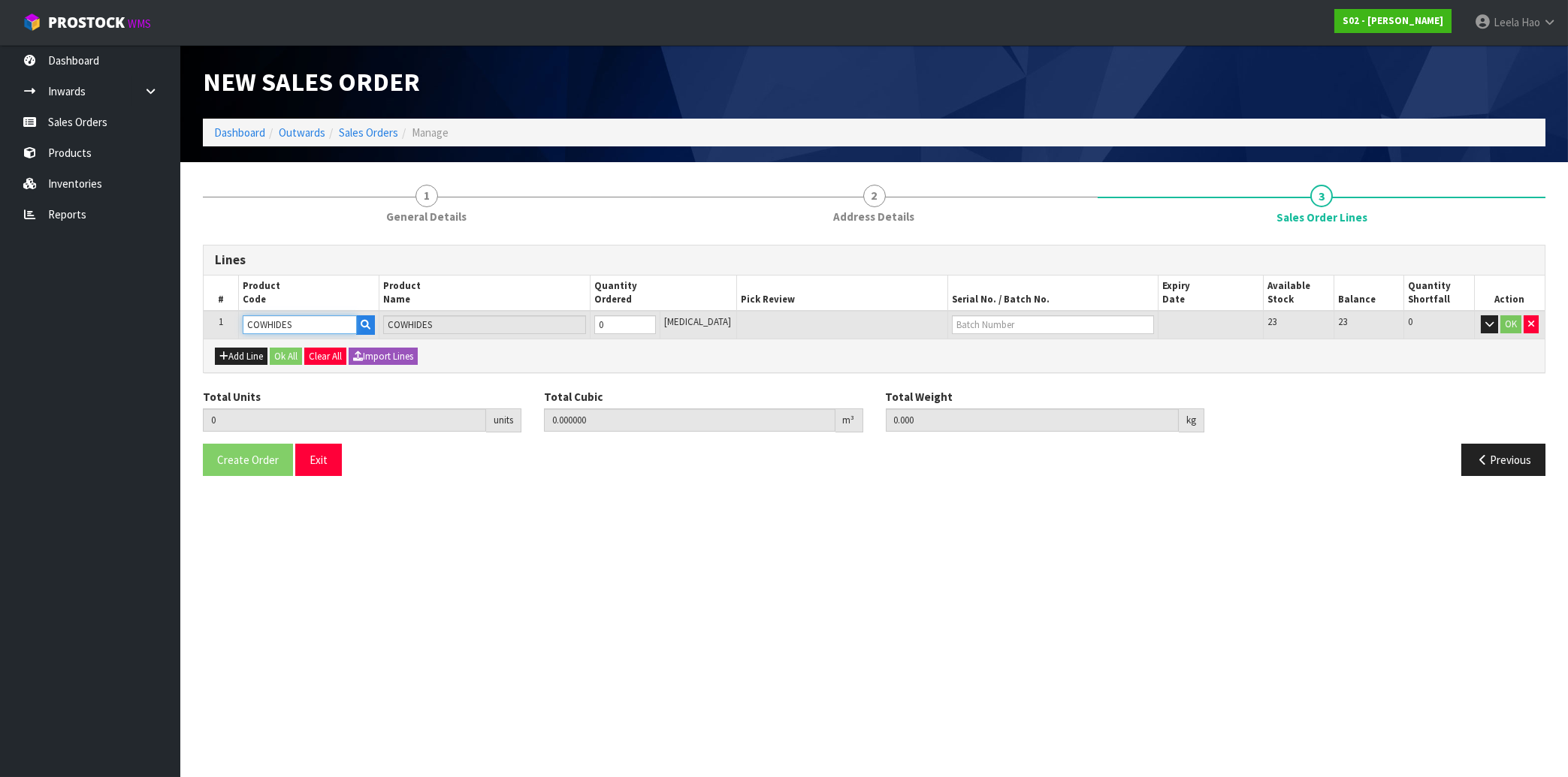
type input "1"
type input "0.005346"
type input "1.42"
type input "1"
click at [656, 320] on input "1" at bounding box center [625, 325] width 61 height 19
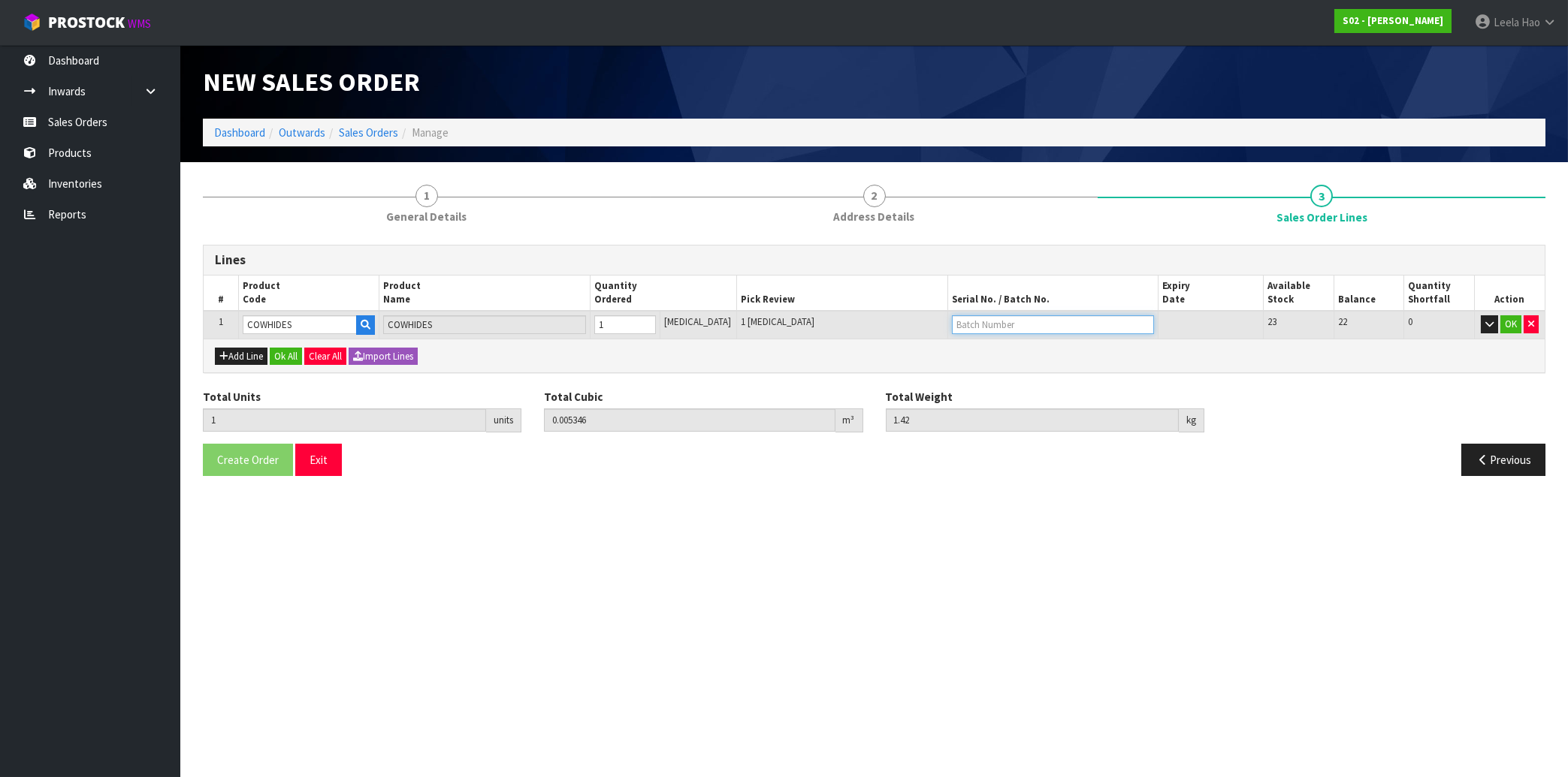
click at [965, 330] on input "text" at bounding box center [1052, 325] width 202 height 19
type input "C169"
click at [1515, 326] on button "OK" at bounding box center [1510, 325] width 21 height 18
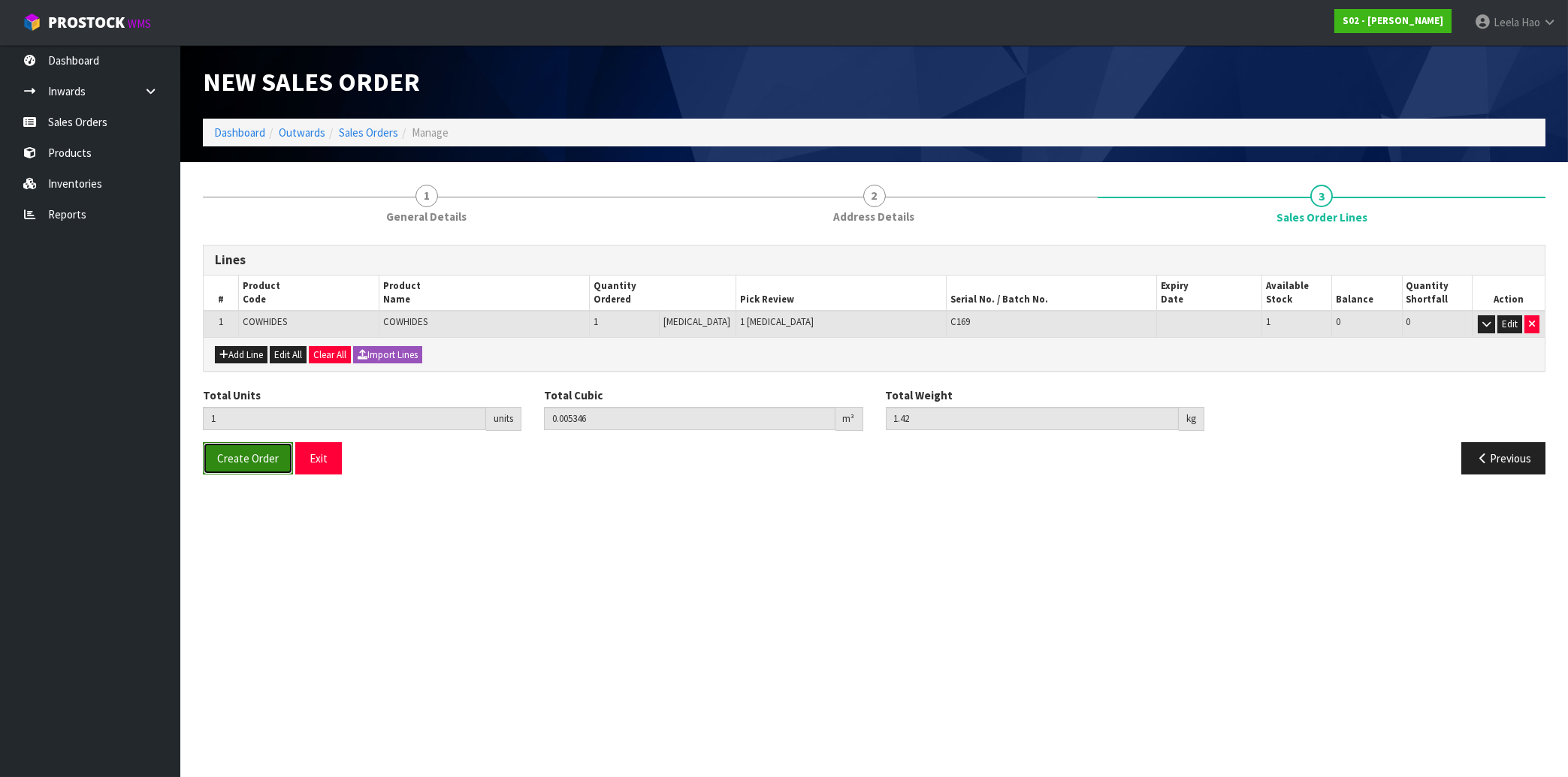
click at [254, 462] on span "Create Order" at bounding box center [248, 459] width 61 height 14
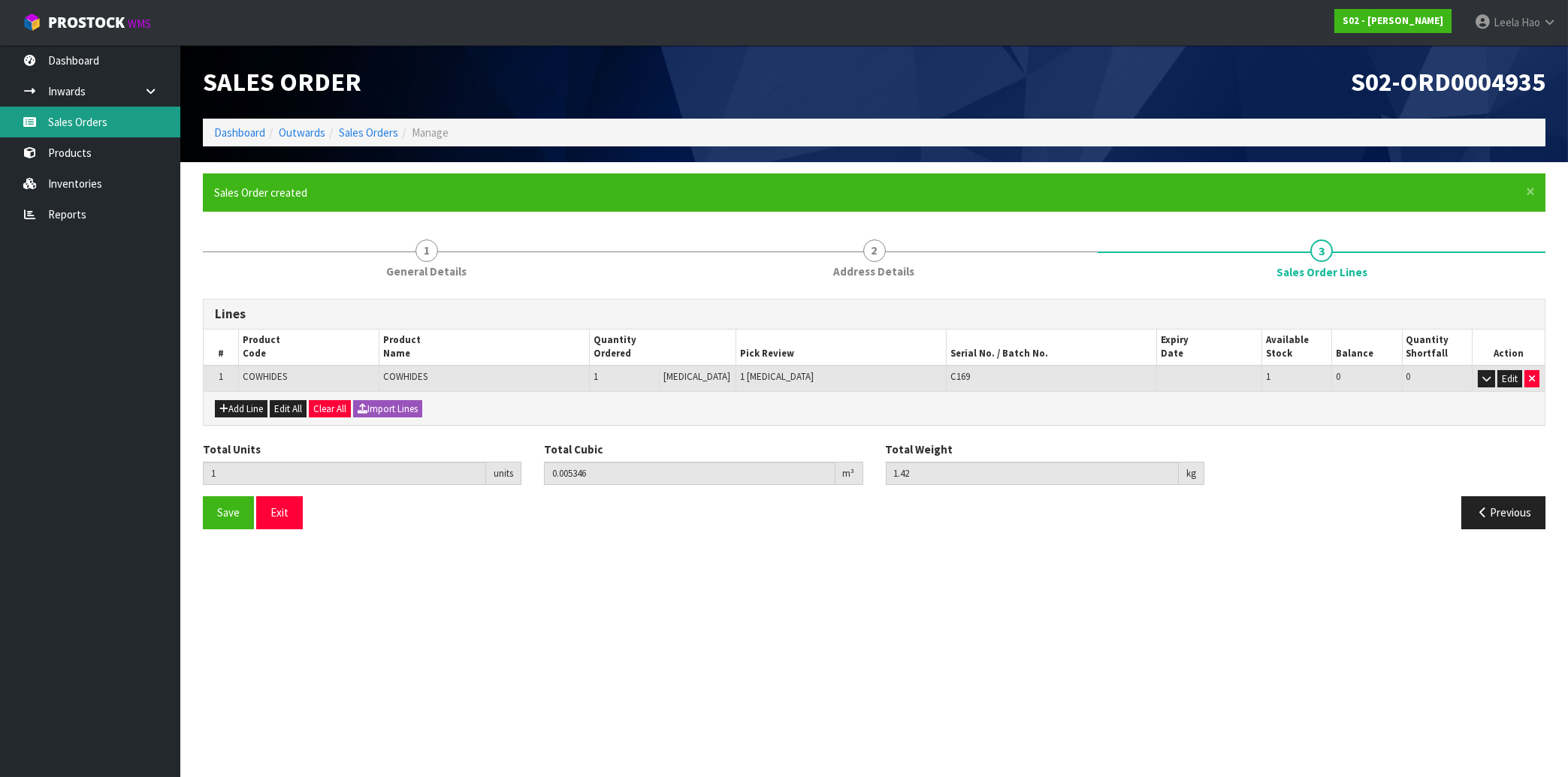
click at [109, 130] on link "Sales Orders" at bounding box center [90, 122] width 180 height 31
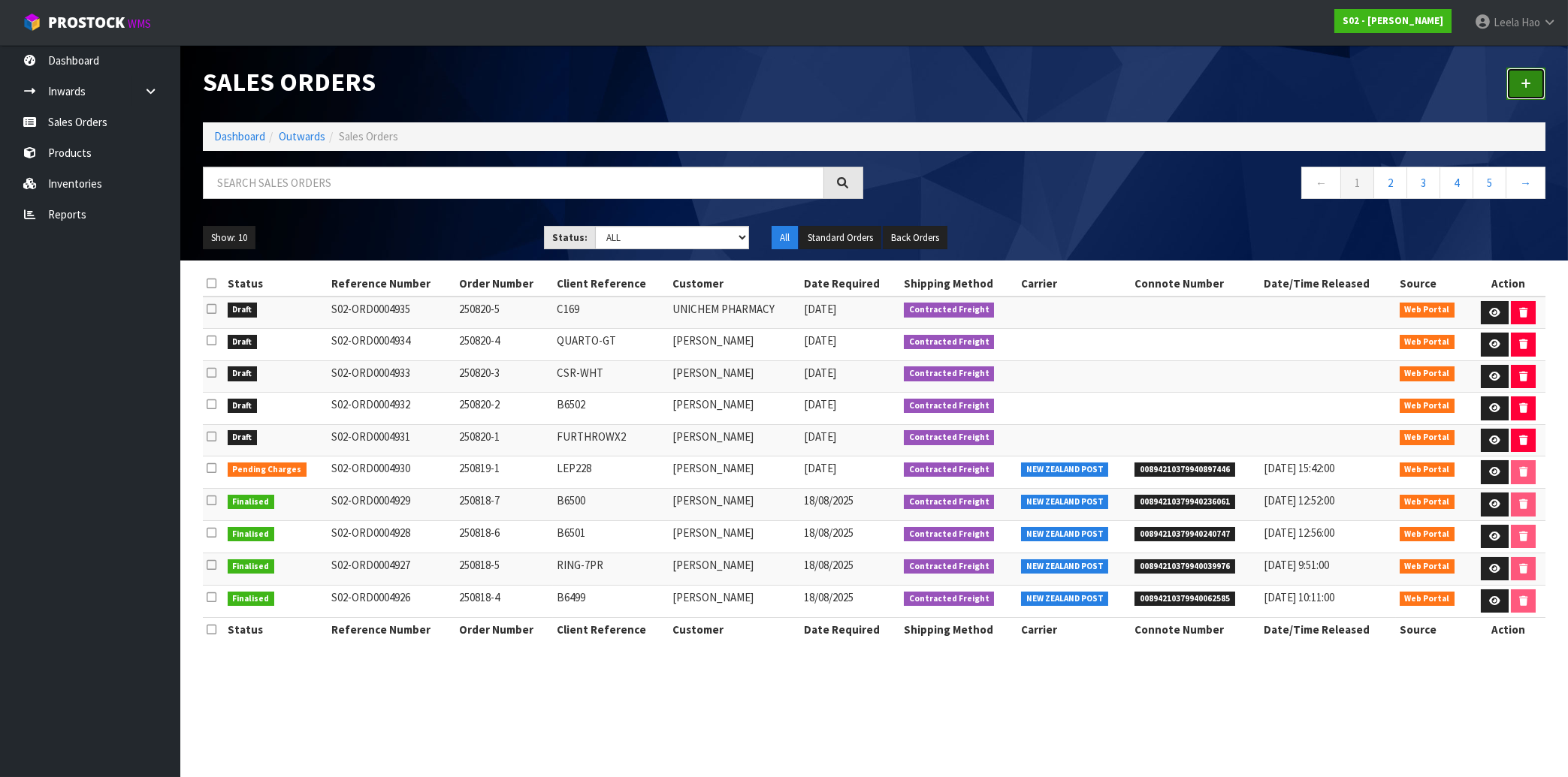
click at [1530, 86] on icon at bounding box center [1525, 83] width 11 height 12
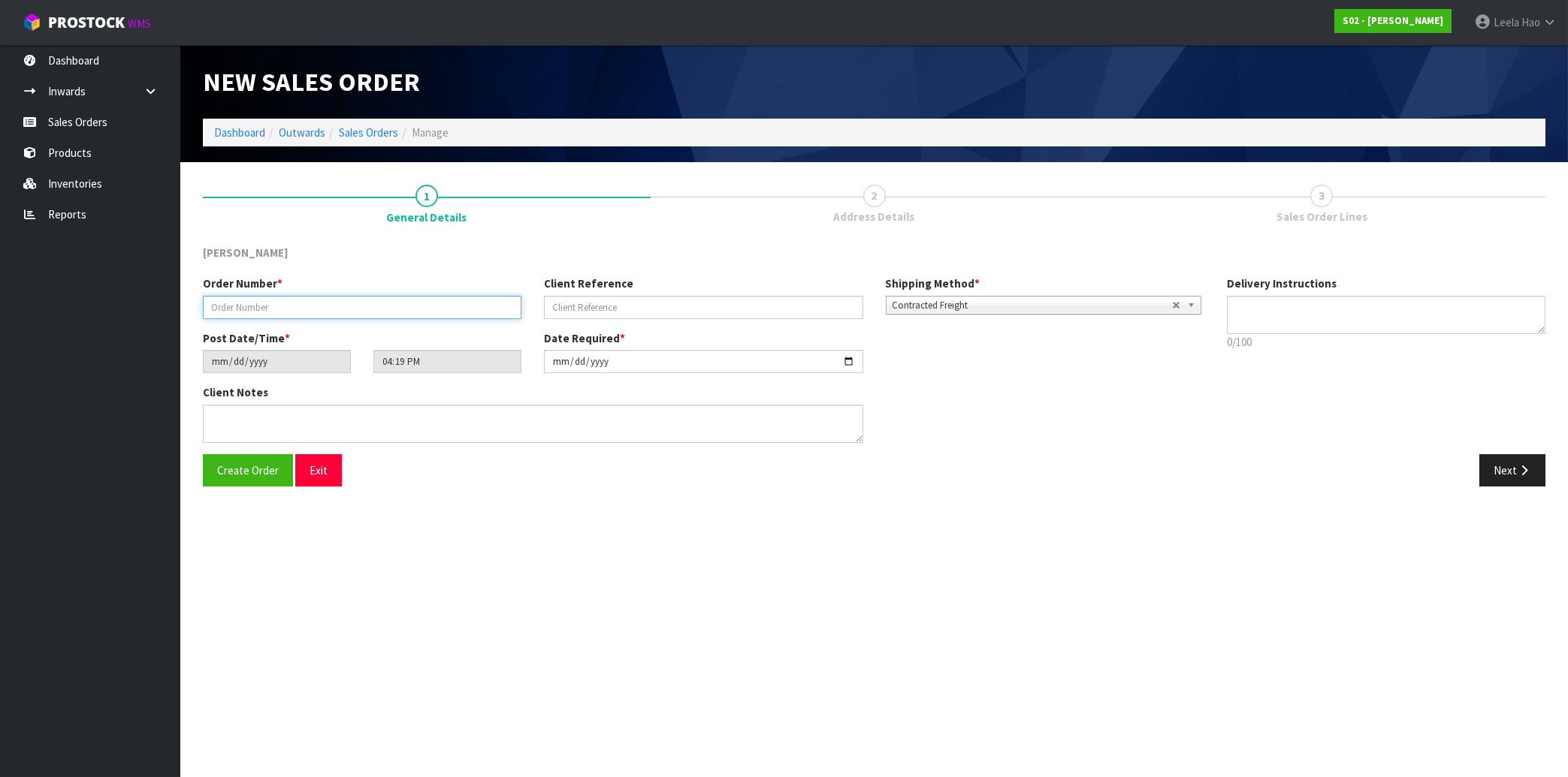
click at [398, 306] on input "text" at bounding box center [362, 308] width 319 height 23
type input "250820-6"
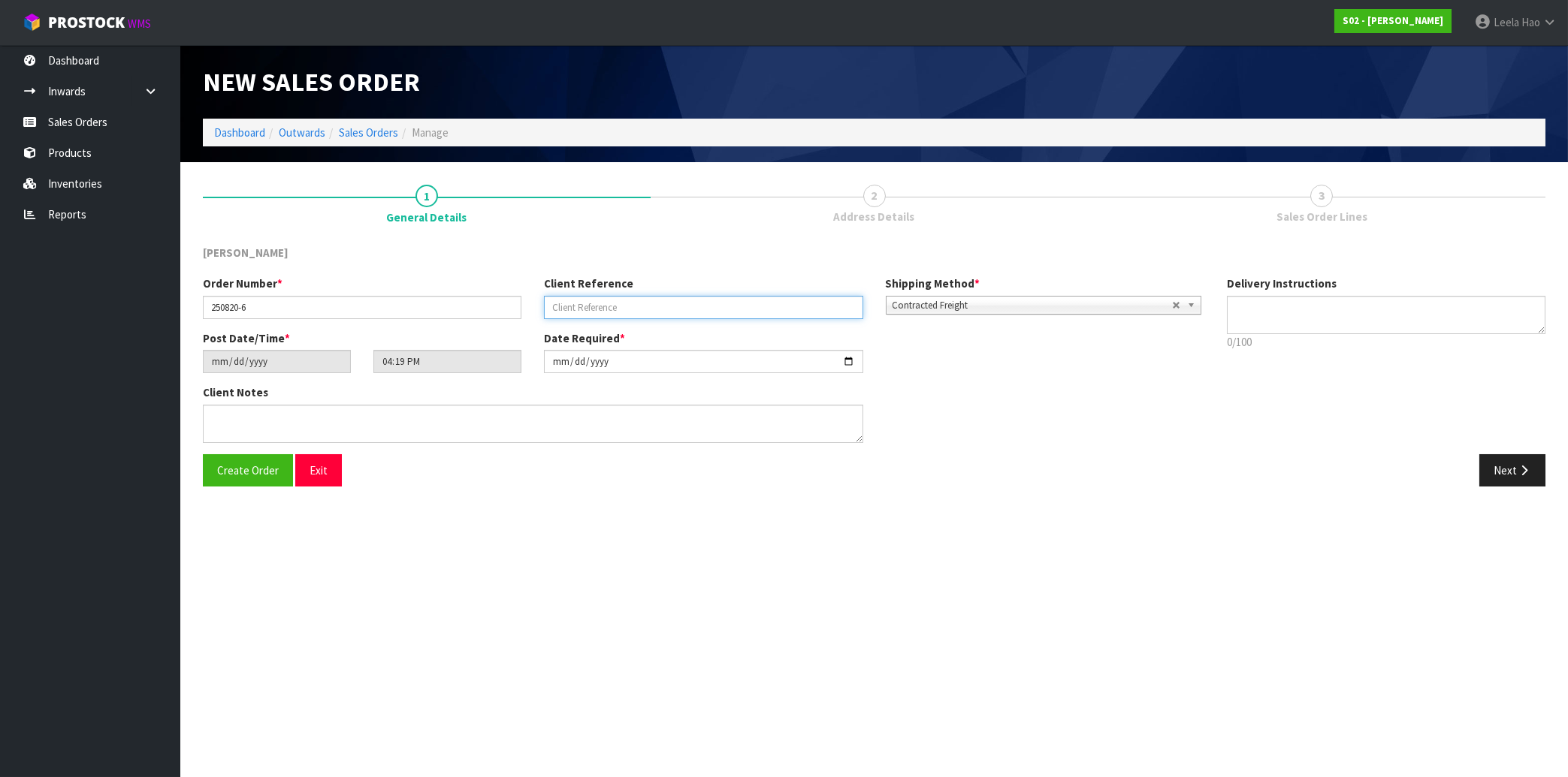
click at [606, 310] on input "text" at bounding box center [703, 308] width 319 height 23
type input "B6503"
click at [1497, 469] on button "Next" at bounding box center [1512, 470] width 66 height 32
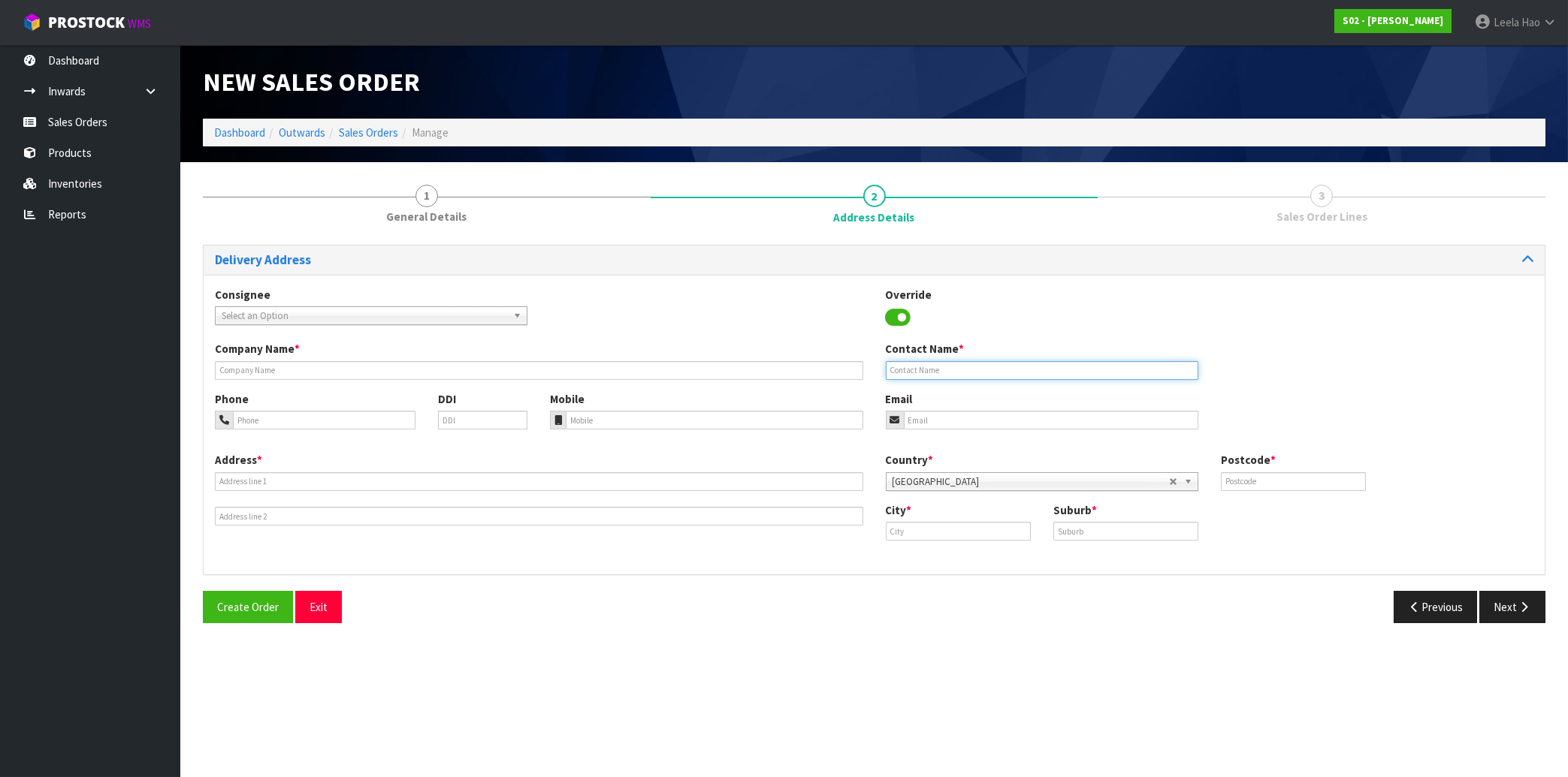
click at [932, 369] on input "text" at bounding box center [1042, 370] width 312 height 19
paste input "[PERSON_NAME]"
type input "[PERSON_NAME]"
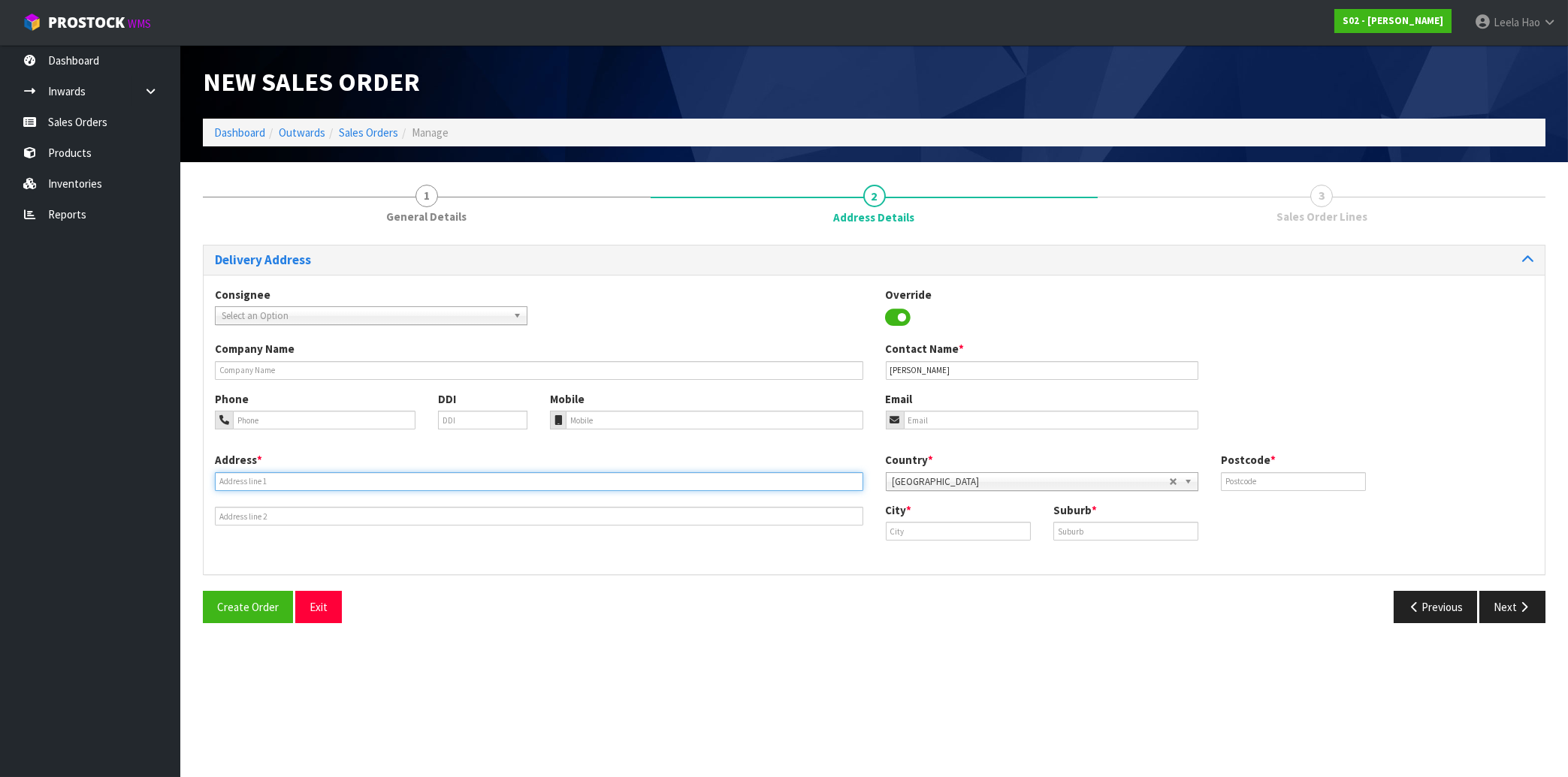
click at [430, 479] on input "text" at bounding box center [539, 481] width 649 height 19
paste input "[STREET_ADDRESS]"
type input "[STREET_ADDRESS]"
click at [1165, 530] on input "text" at bounding box center [1125, 530] width 145 height 19
paste input "MT EDEN"
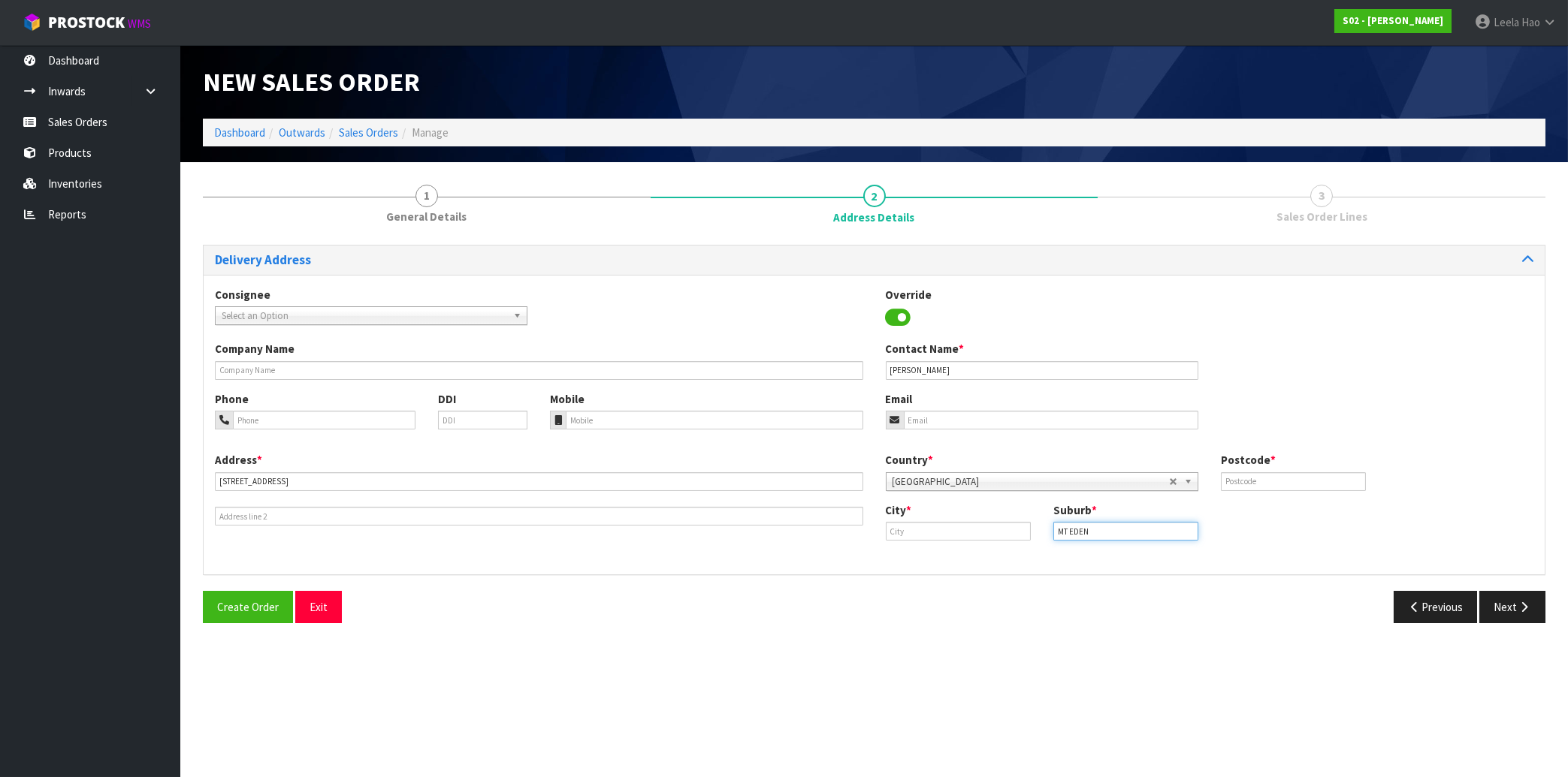
type input "MT EDEN"
click at [937, 532] on input "text" at bounding box center [957, 530] width 145 height 19
paste input "[GEOGRAPHIC_DATA]"
type input "[GEOGRAPHIC_DATA]"
click at [1292, 481] on input "text" at bounding box center [1293, 481] width 145 height 19
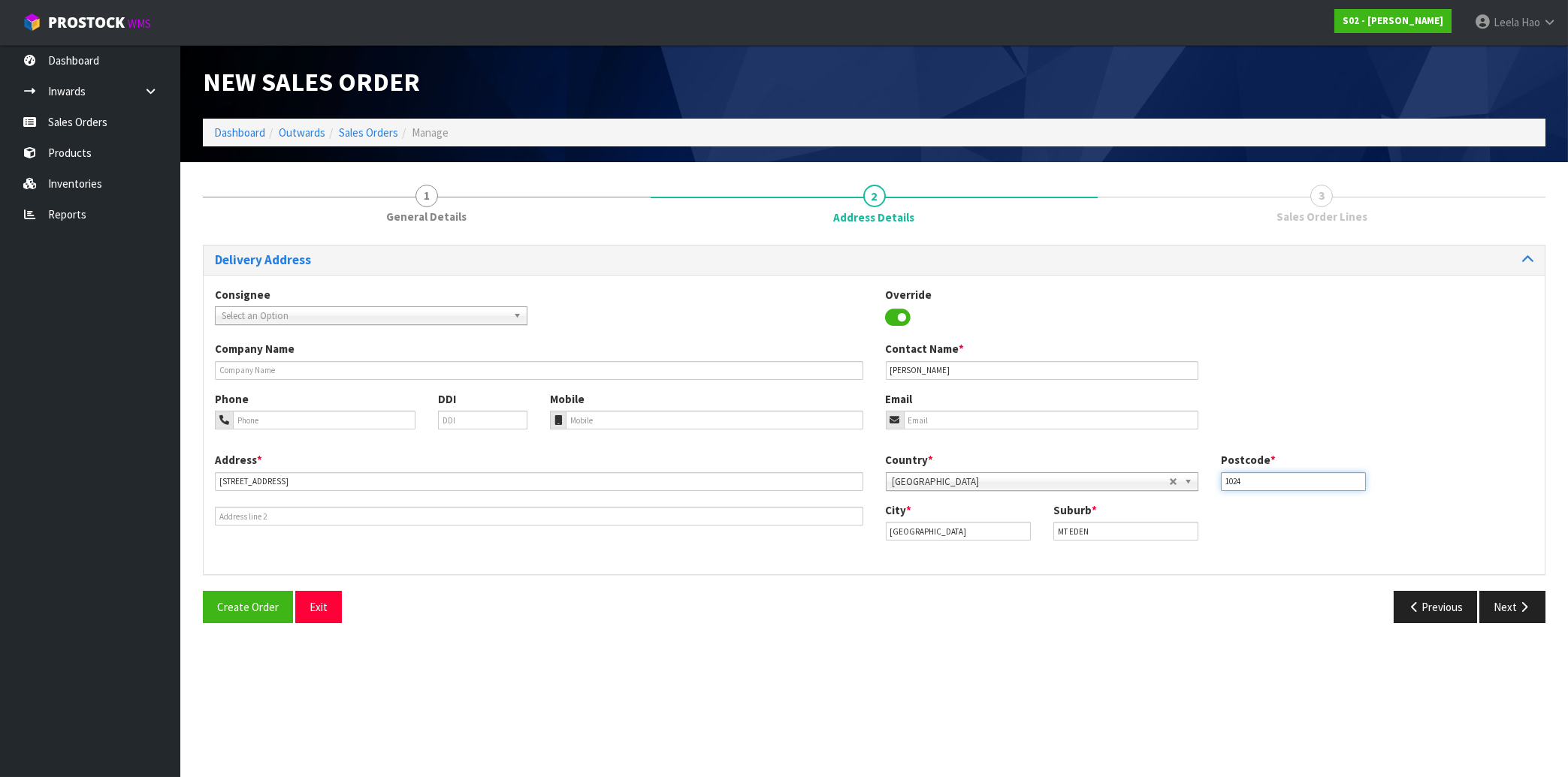
type input "1024"
click at [951, 417] on input "email" at bounding box center [1051, 420] width 295 height 19
paste input "[EMAIL_ADDRESS][DOMAIN_NAME]"
type input "[EMAIL_ADDRESS][DOMAIN_NAME]"
click at [1505, 609] on button "Next" at bounding box center [1512, 607] width 66 height 32
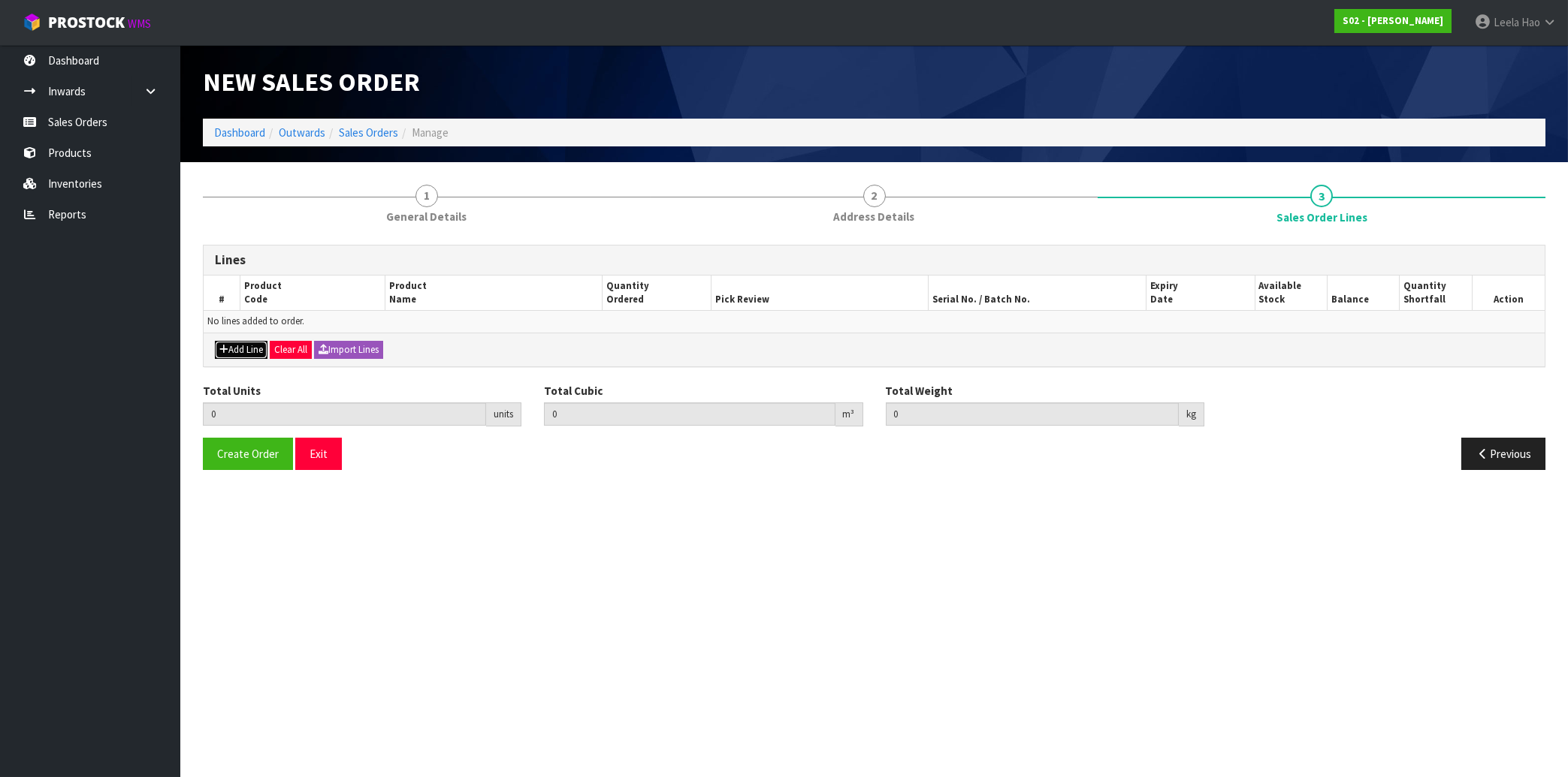
click at [244, 347] on button "Add Line" at bounding box center [240, 349] width 52 height 18
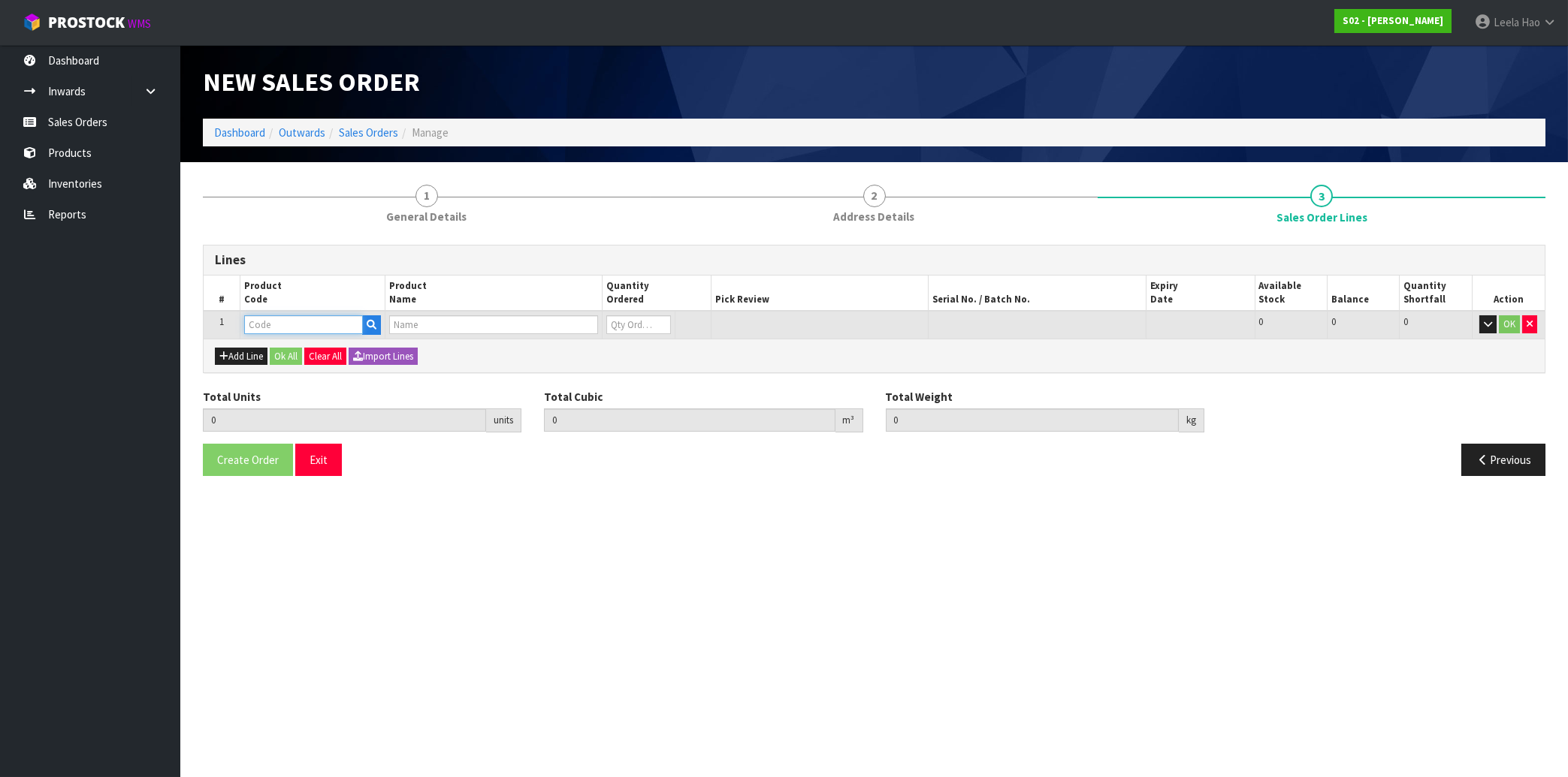
click at [296, 329] on input "text" at bounding box center [303, 325] width 119 height 19
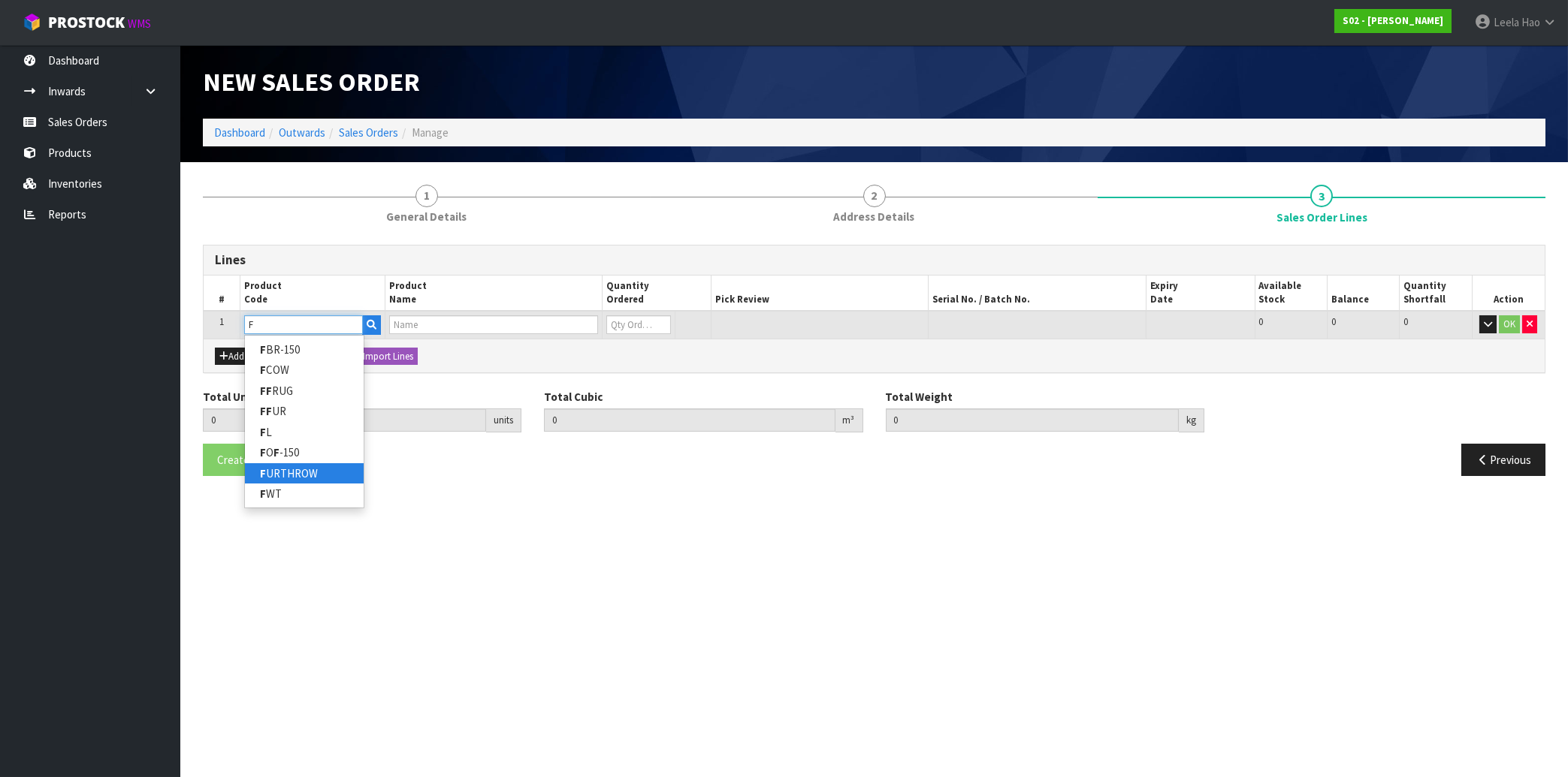
type input "F"
click at [321, 475] on link "F URTHROW" at bounding box center [304, 473] width 119 height 20
type input "FURTHROW"
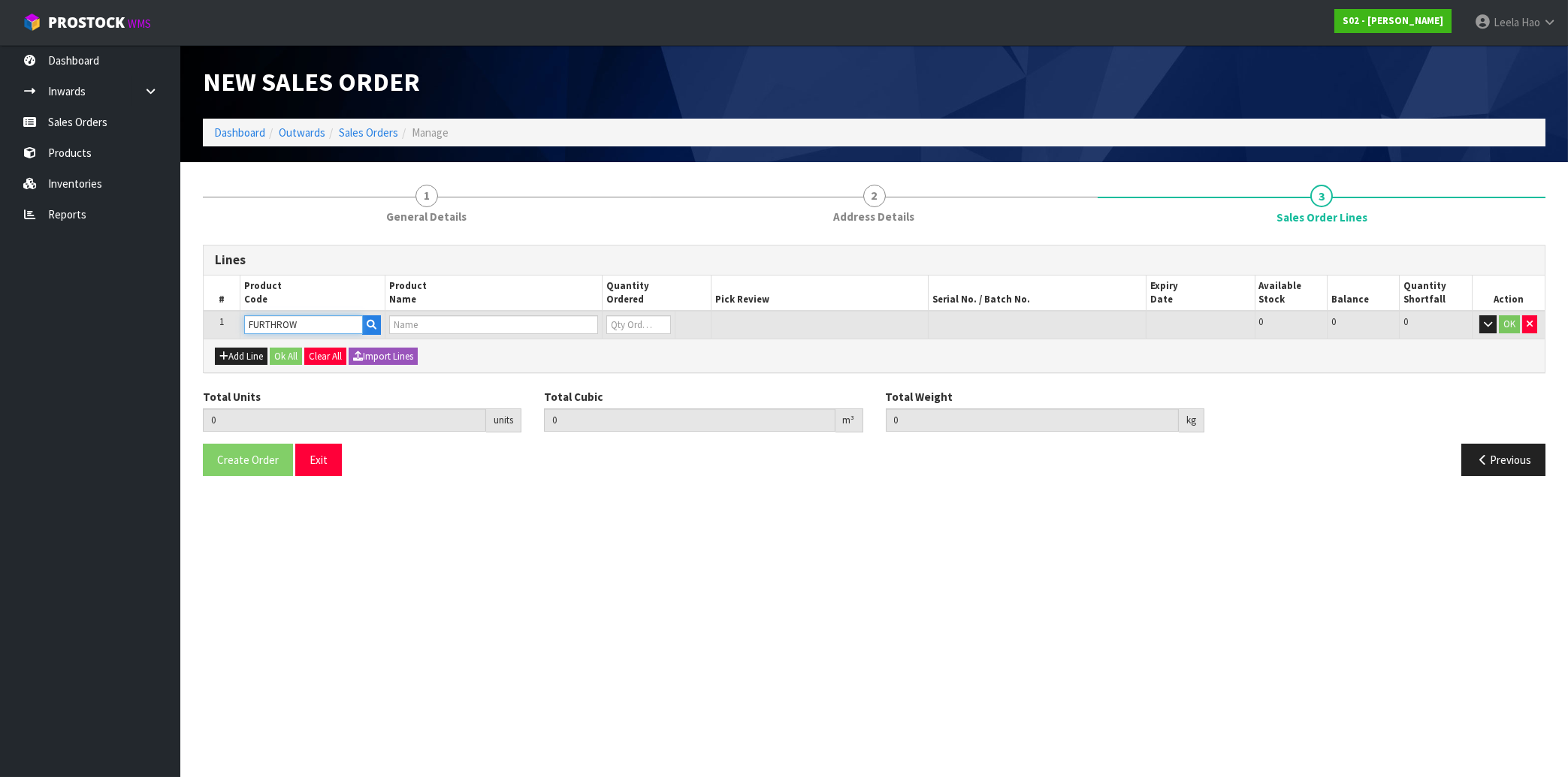
type input "0.000000"
type input "0.000"
type input "REAL FUR THROW"
type input "0"
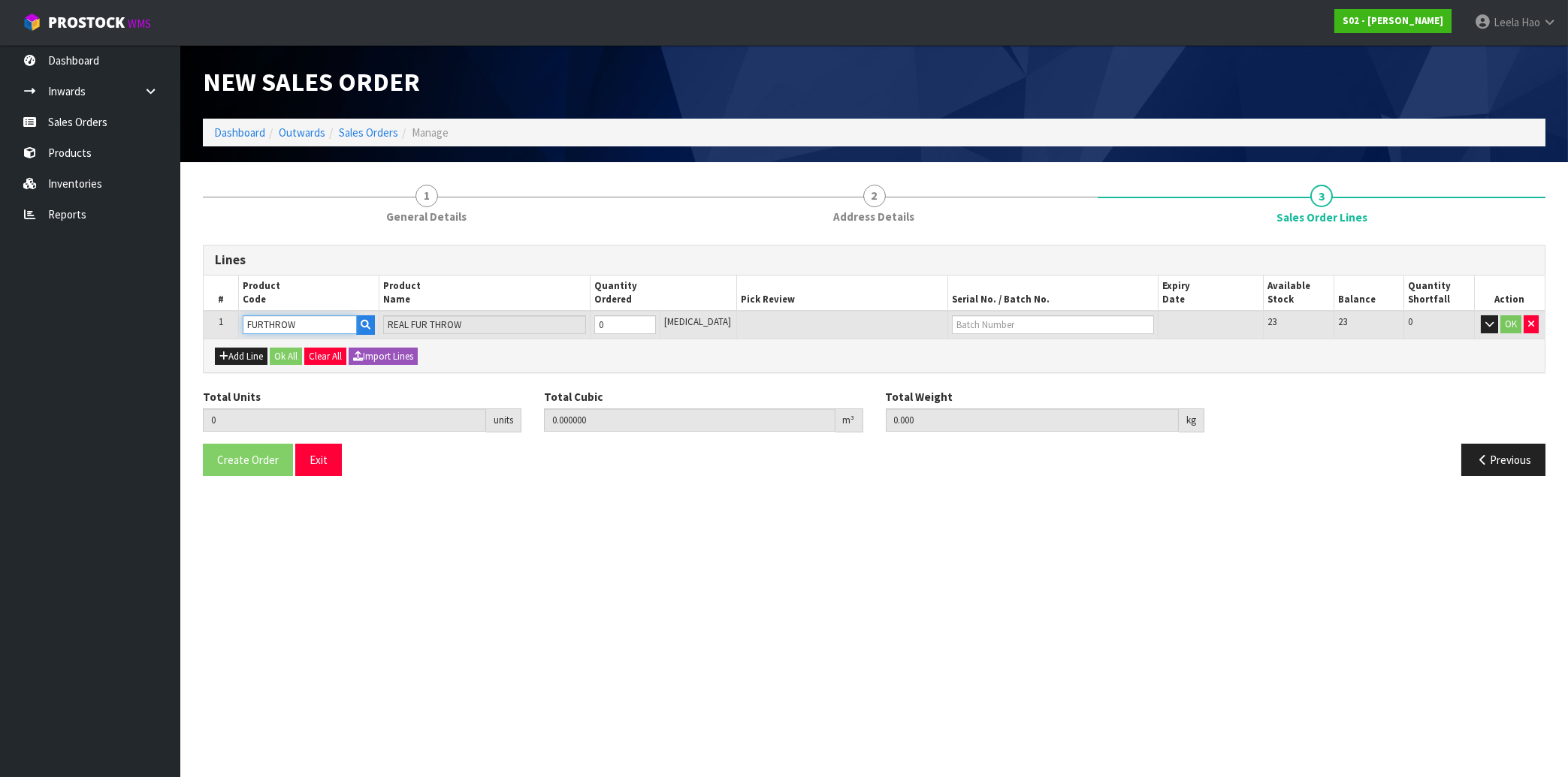
type input "1"
type input "0.027"
type input "1.56"
type input "1"
click at [656, 318] on input "1" at bounding box center [625, 325] width 61 height 19
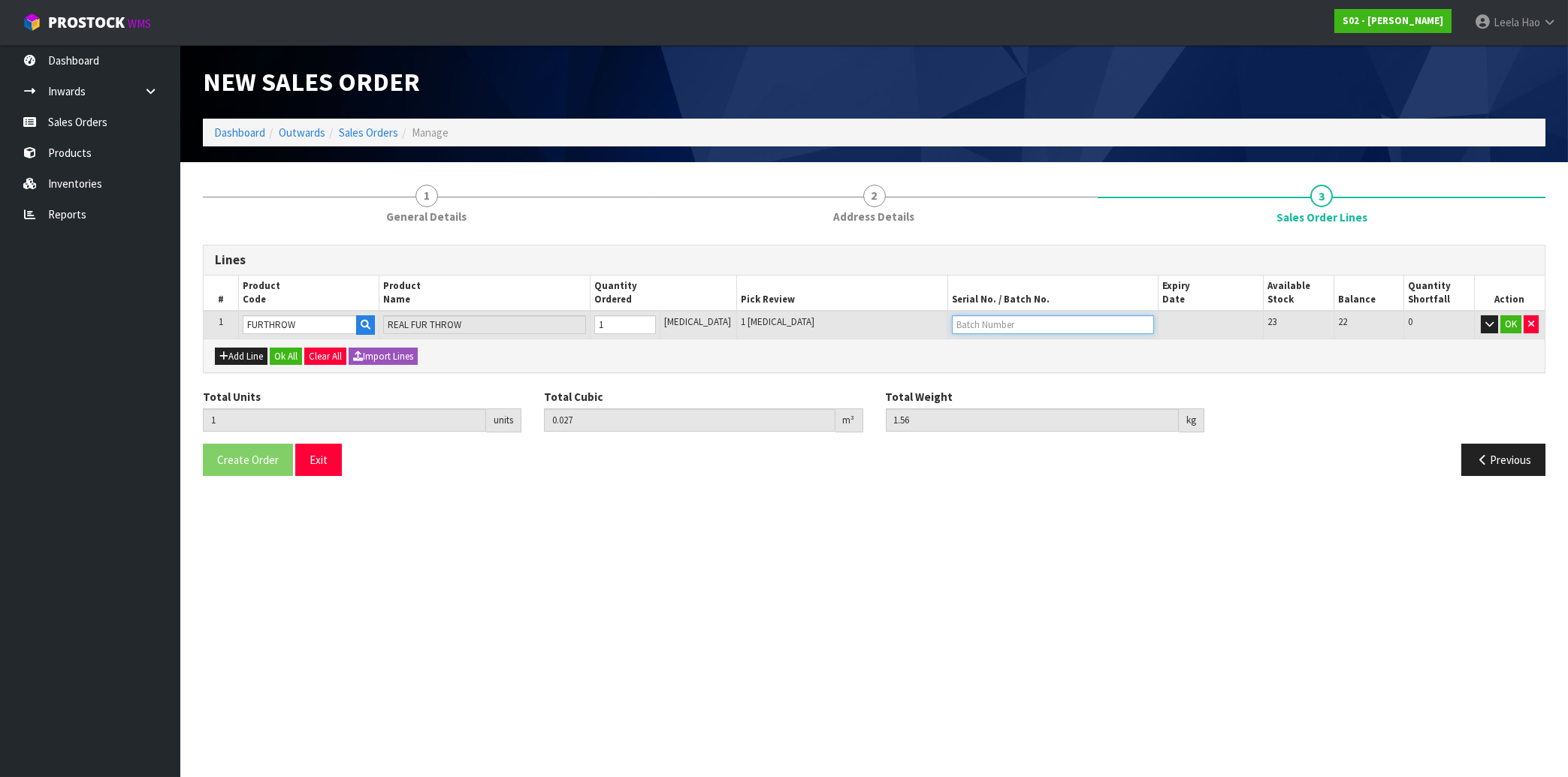
click at [1015, 326] on input "text" at bounding box center [1052, 325] width 202 height 19
type input "B6503"
click at [1507, 326] on button "OK" at bounding box center [1510, 325] width 21 height 18
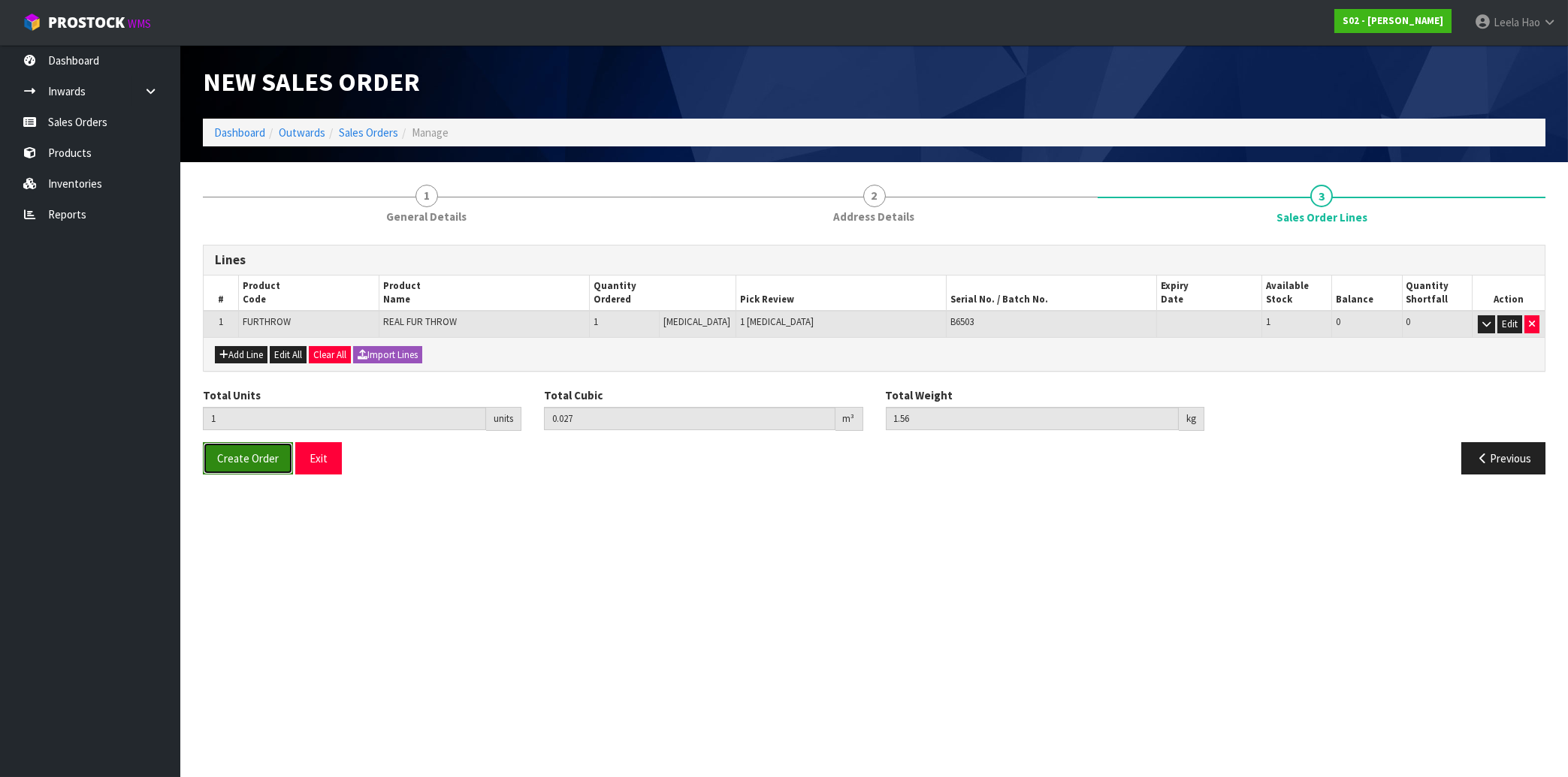
click at [223, 467] on button "Create Order" at bounding box center [248, 459] width 91 height 32
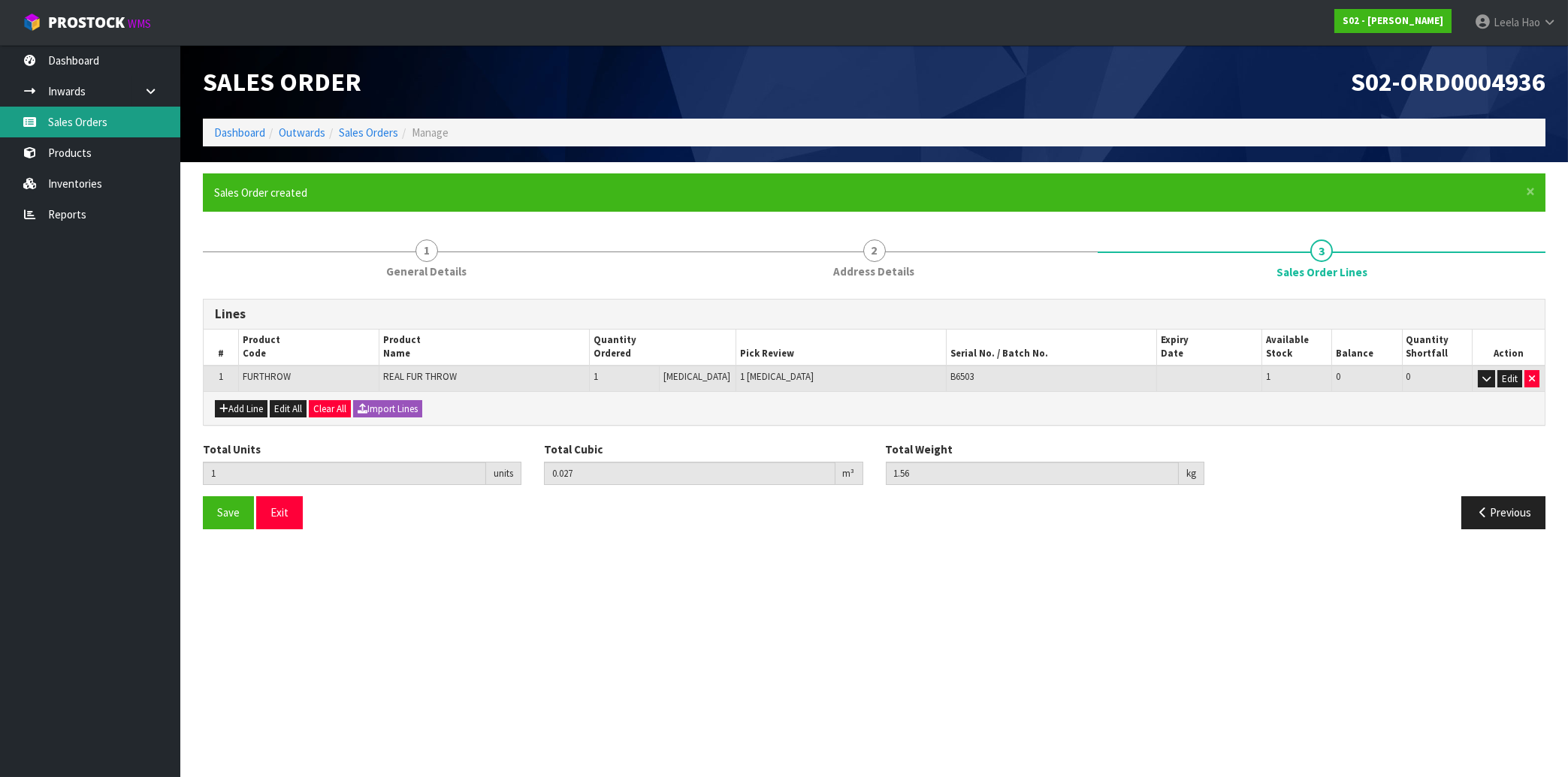
click at [76, 123] on link "Sales Orders" at bounding box center [90, 122] width 180 height 31
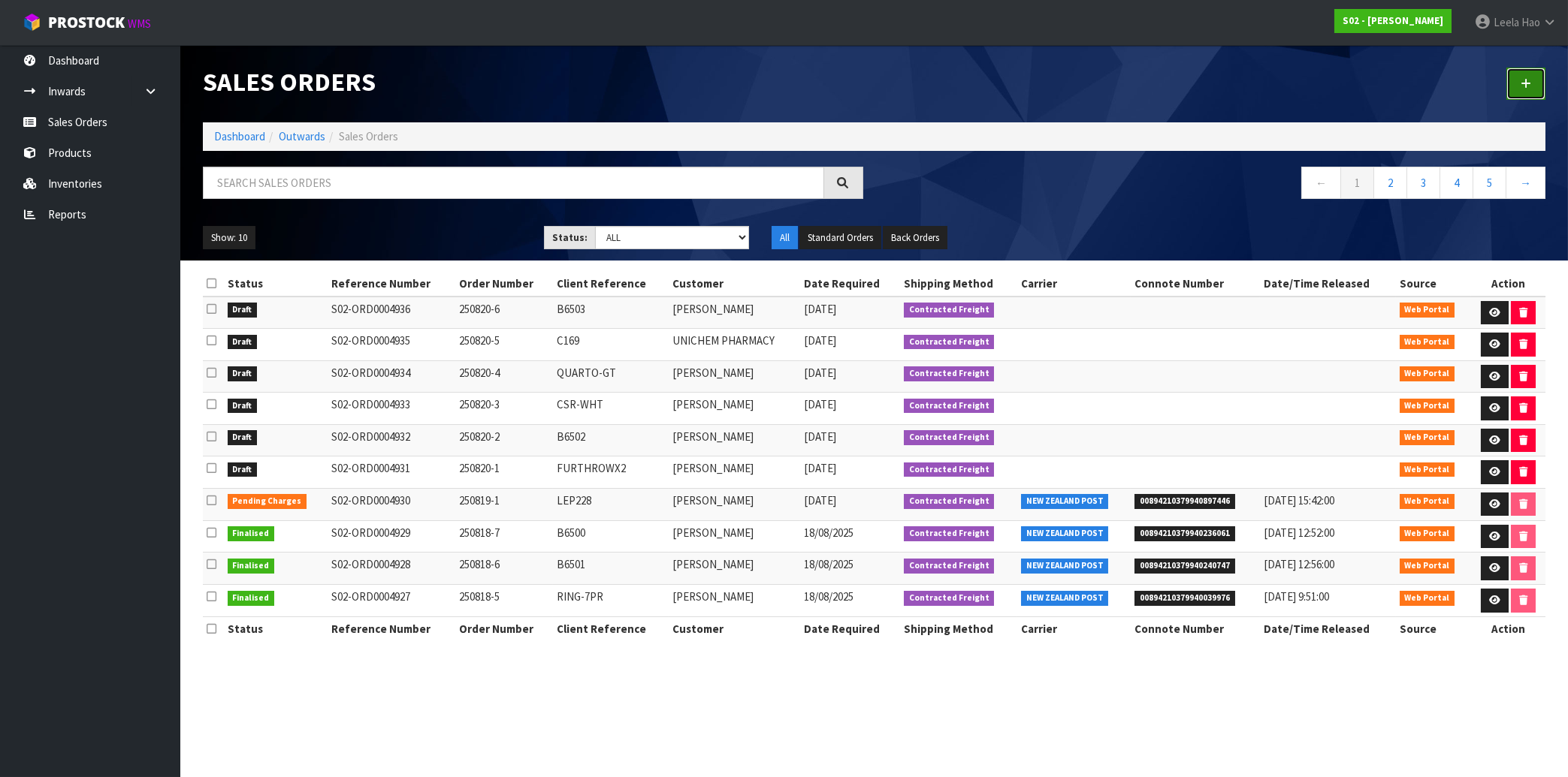
click at [1517, 88] on link at bounding box center [1525, 83] width 39 height 32
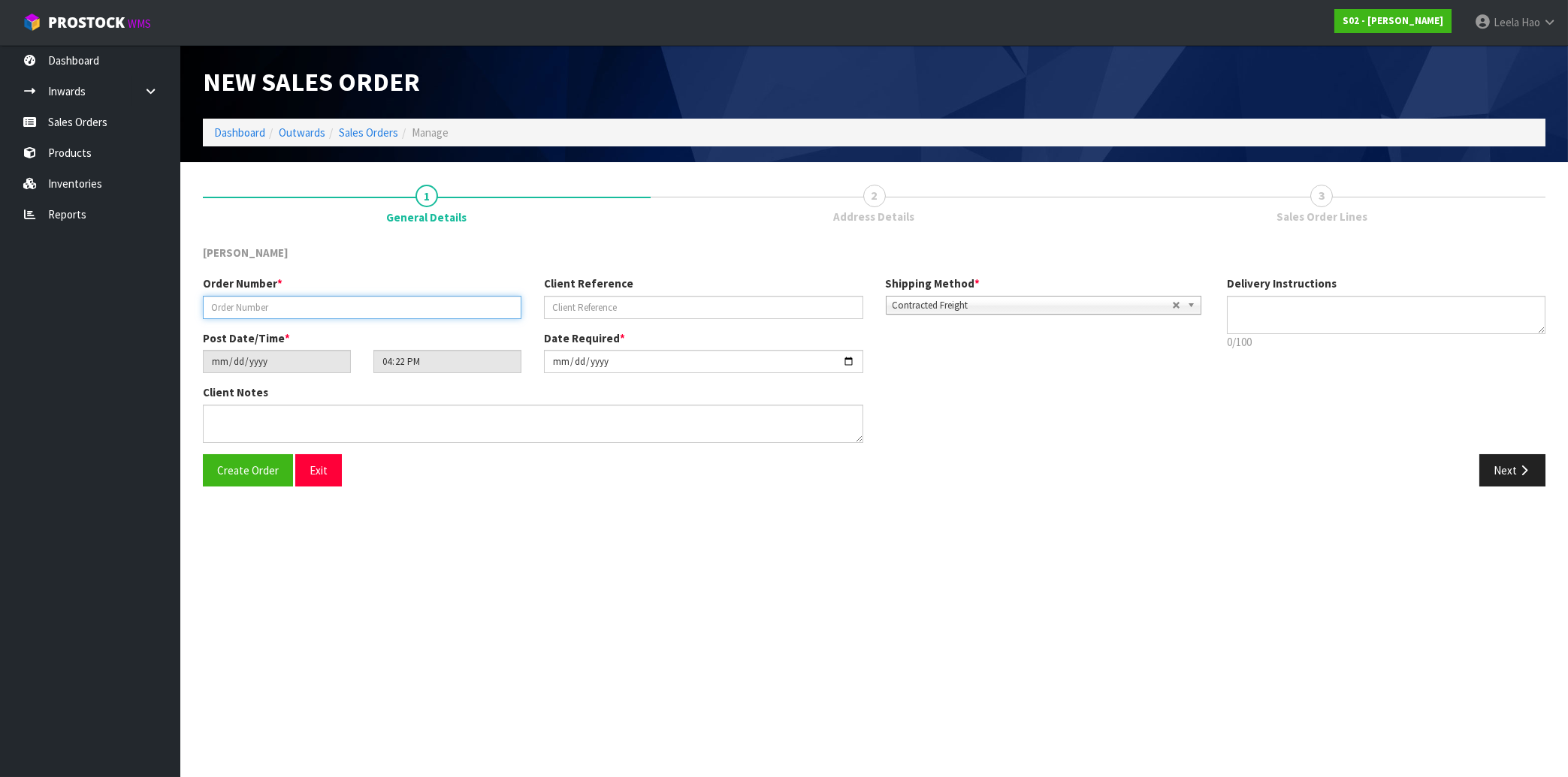
click at [458, 316] on input "text" at bounding box center [362, 308] width 319 height 23
type input "250820-7"
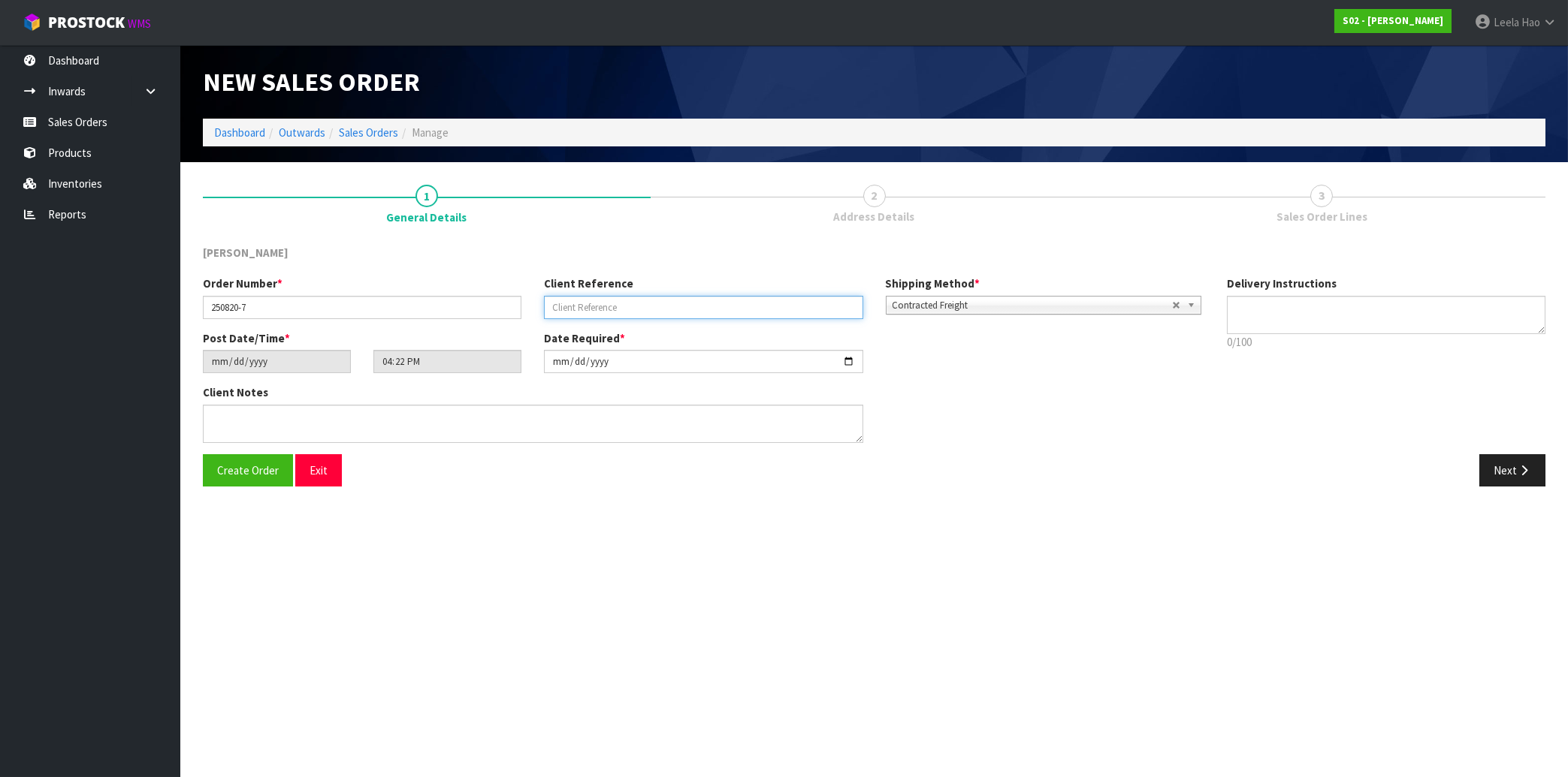
click at [677, 310] on input "text" at bounding box center [703, 308] width 319 height 23
type input "SINGLE-WHT"
click at [1525, 475] on icon "button" at bounding box center [1524, 470] width 14 height 12
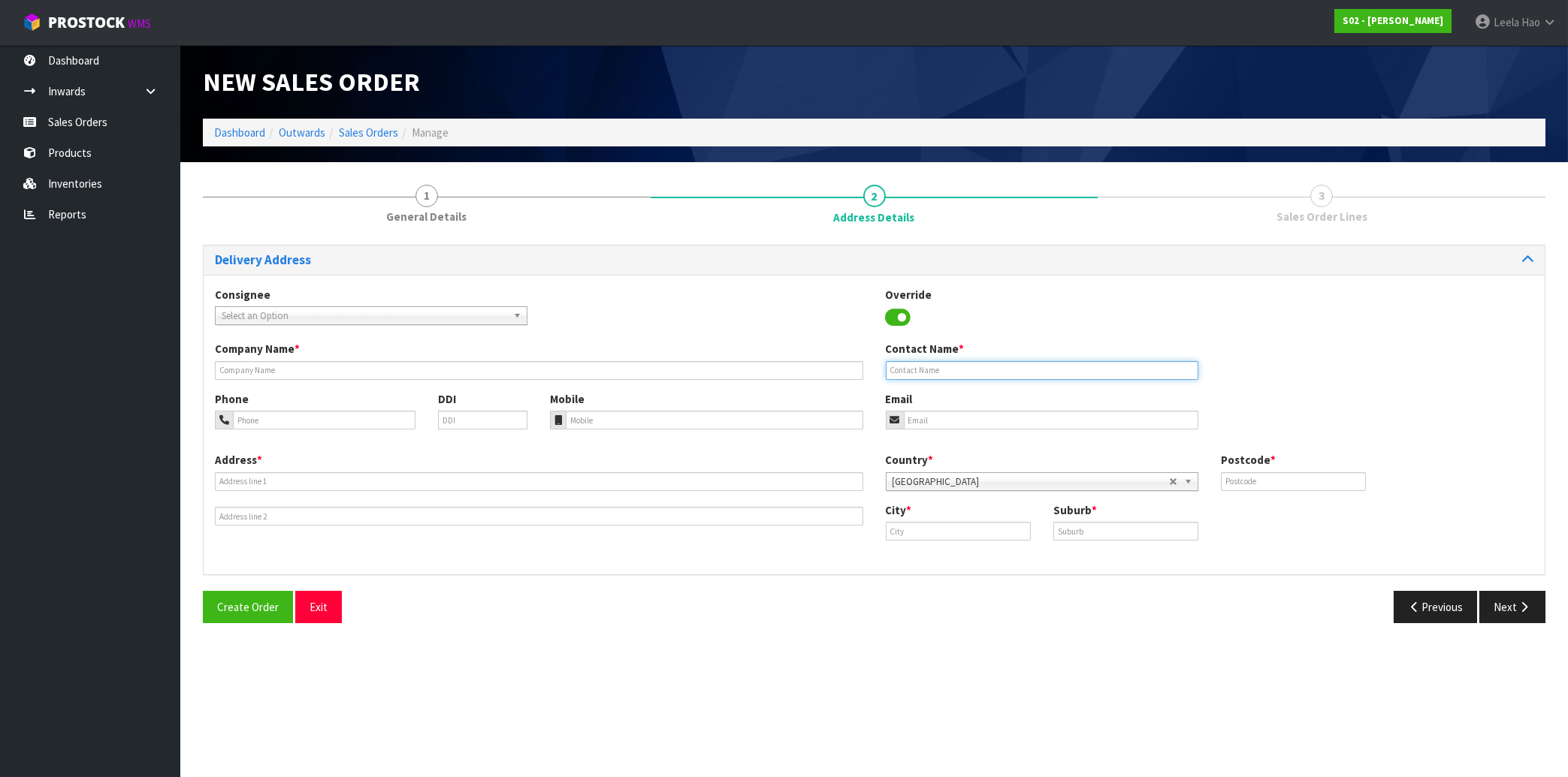
click at [902, 372] on input "text" at bounding box center [1042, 370] width 312 height 19
paste input "[PERSON_NAME]"
type input "[PERSON_NAME]"
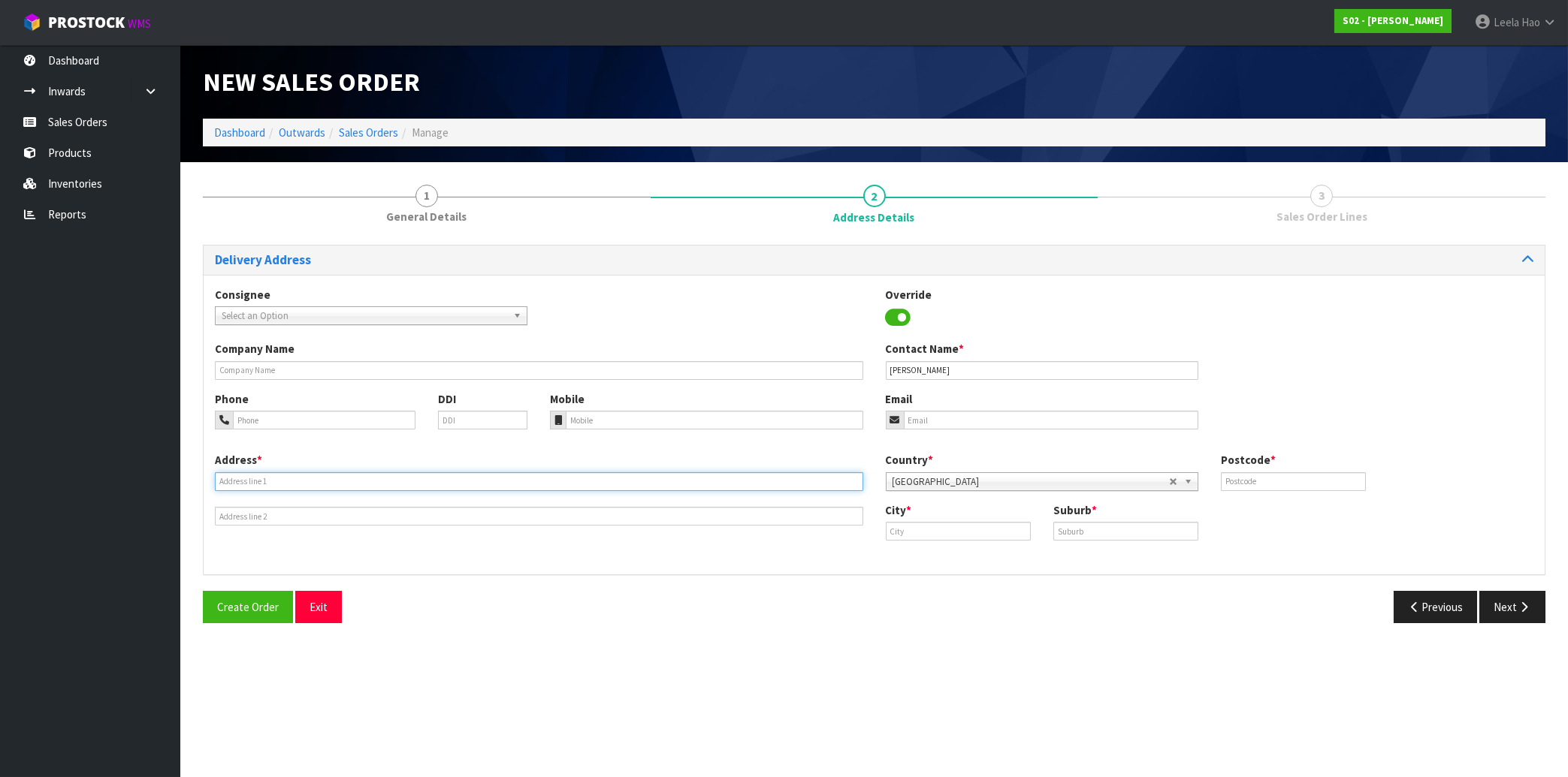
click at [405, 478] on input "text" at bounding box center [539, 481] width 649 height 19
paste input "768 ARAMOANA RD"
type input "768 ARAMOANA RD"
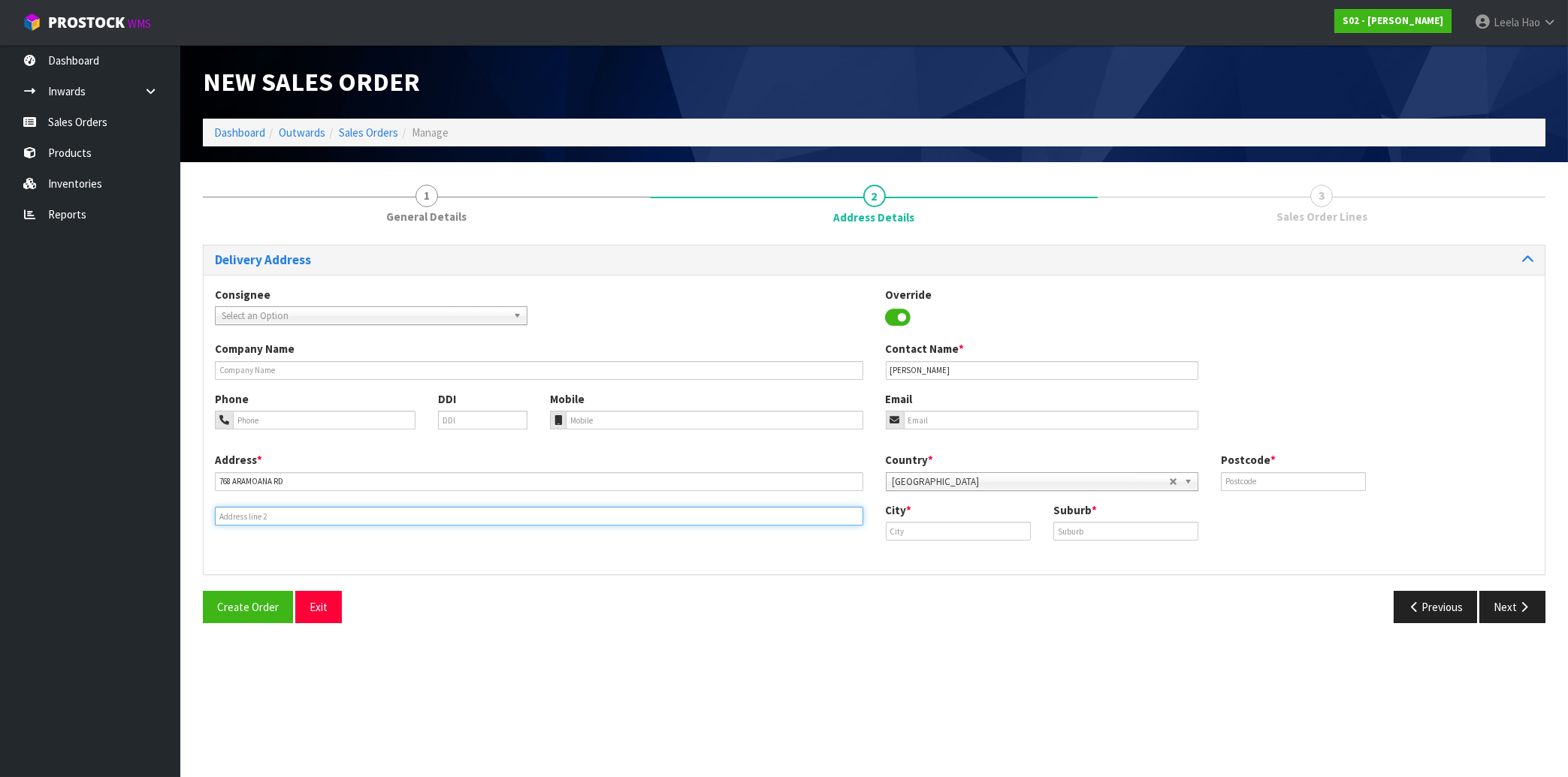
click at [374, 511] on input "text" at bounding box center [539, 515] width 649 height 19
paste input "RD2"
type input "RD2"
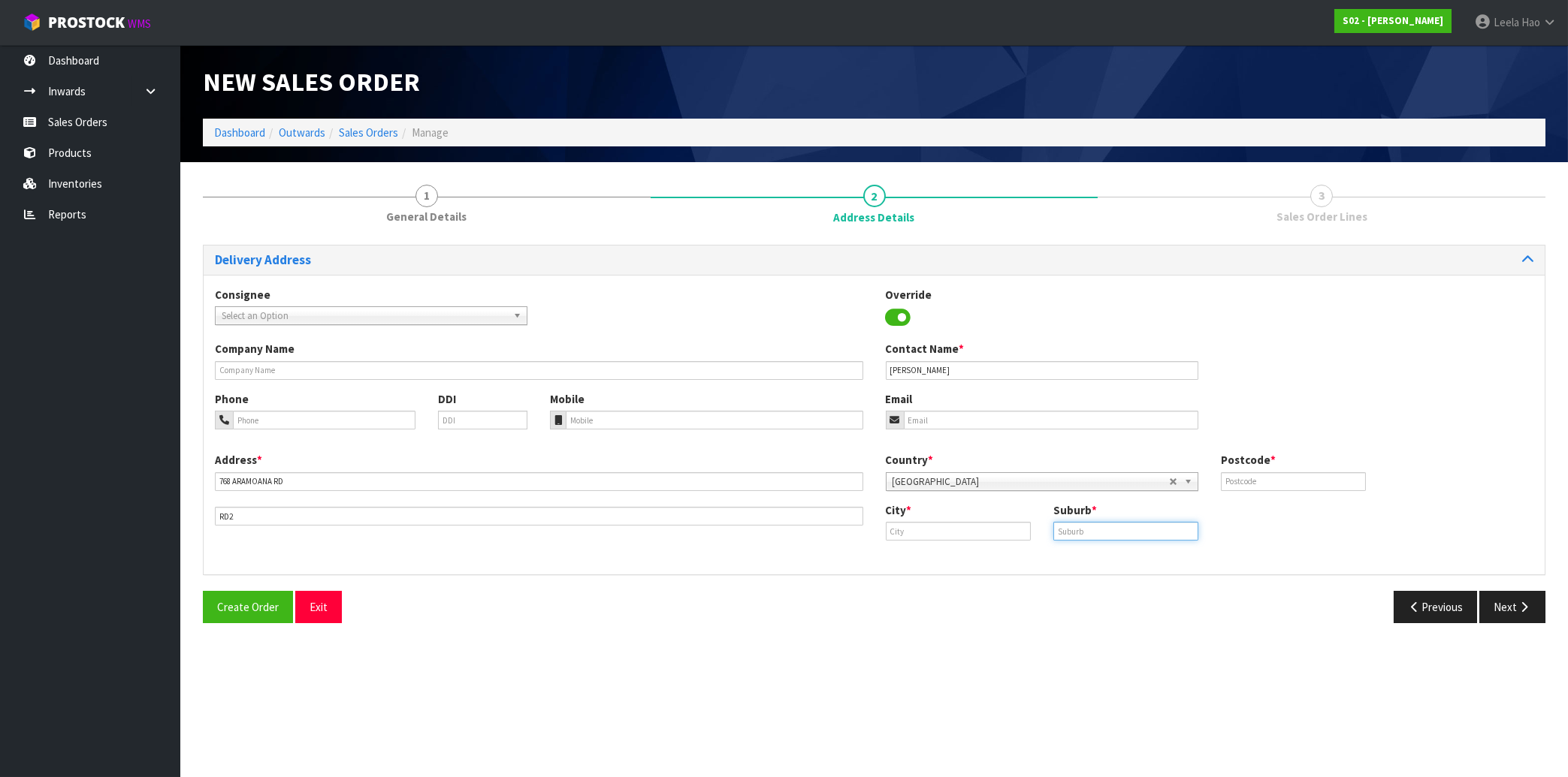
click at [1134, 524] on input "text" at bounding box center [1125, 530] width 145 height 19
paste input "PORT CHALMERS"
type input "PORT CHALMERS"
click at [949, 532] on input "text" at bounding box center [957, 530] width 145 height 19
paste input "Dunedin"
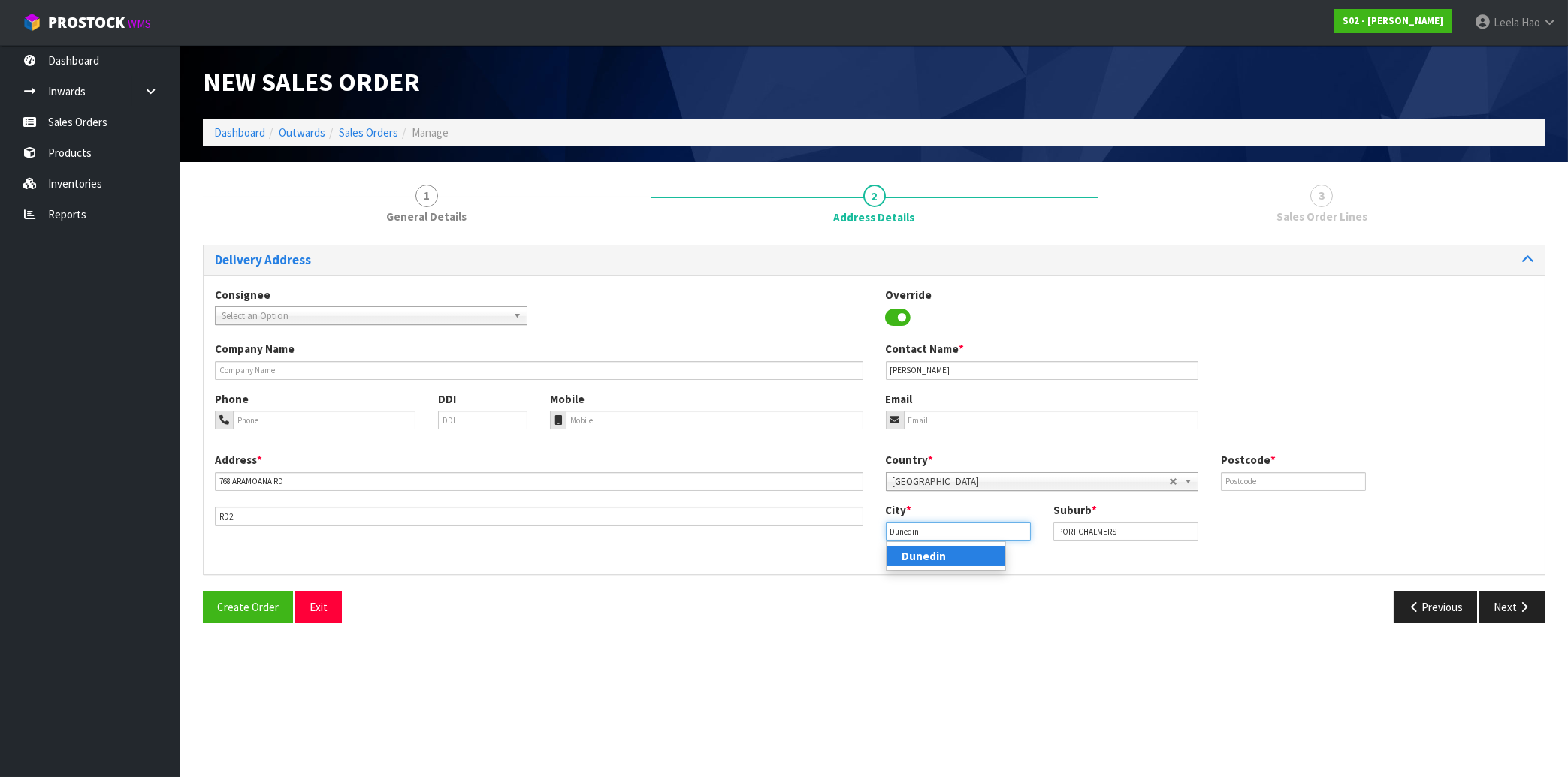
type input "Dunedin"
click at [1293, 483] on input "text" at bounding box center [1293, 481] width 145 height 19
type input "9082"
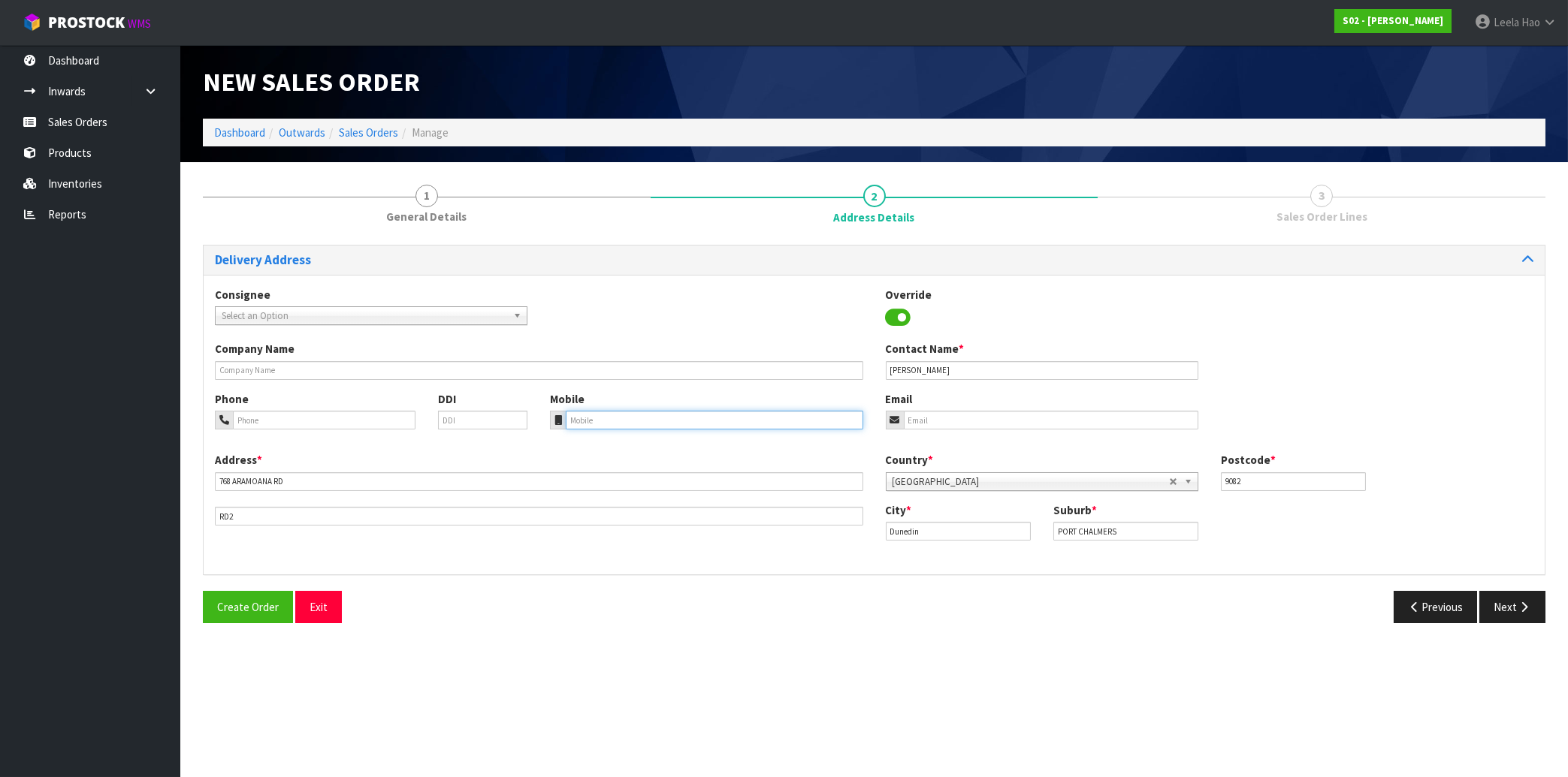
click at [680, 415] on input "tel" at bounding box center [713, 420] width 296 height 19
paste input "(022) 4727117"
type input "(022) 4727117"
click at [975, 418] on input "email" at bounding box center [1051, 420] width 295 height 19
paste input "[EMAIL_ADDRESS][DOMAIN_NAME]"
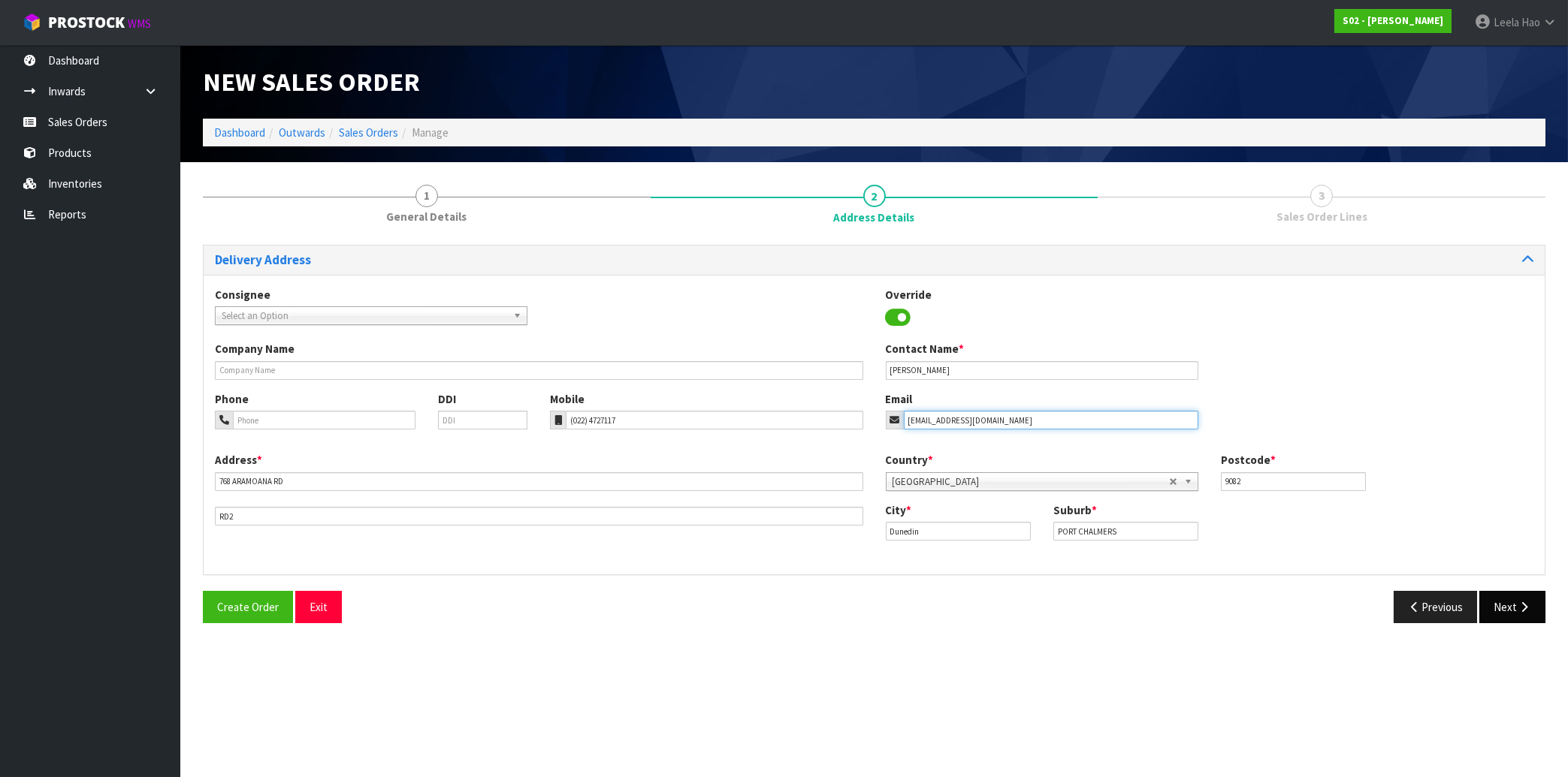
type input "[EMAIL_ADDRESS][DOMAIN_NAME]"
click at [1515, 604] on button "Next" at bounding box center [1512, 607] width 66 height 32
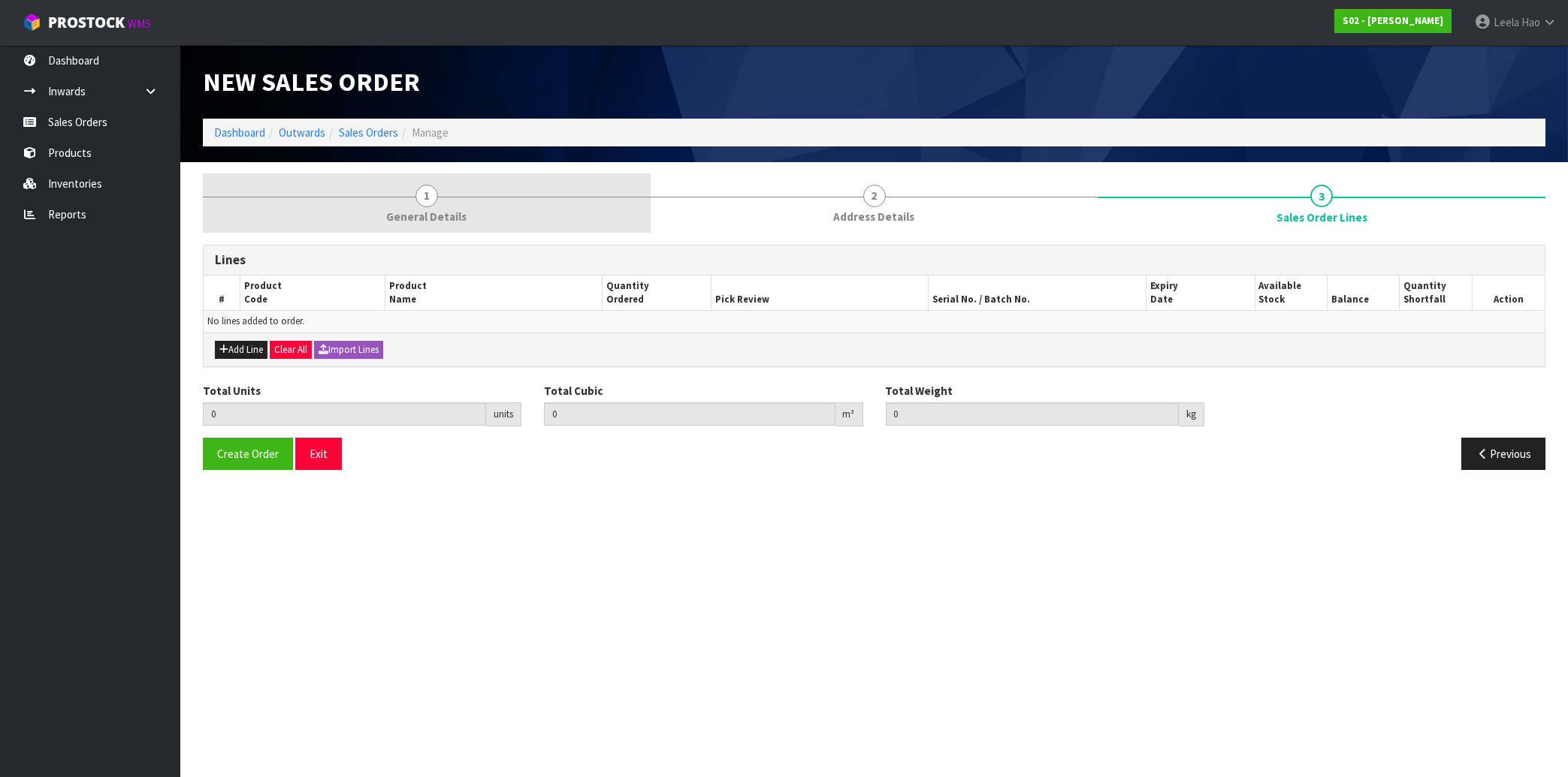
click at [415, 200] on link "1 General Details" at bounding box center [427, 203] width 448 height 59
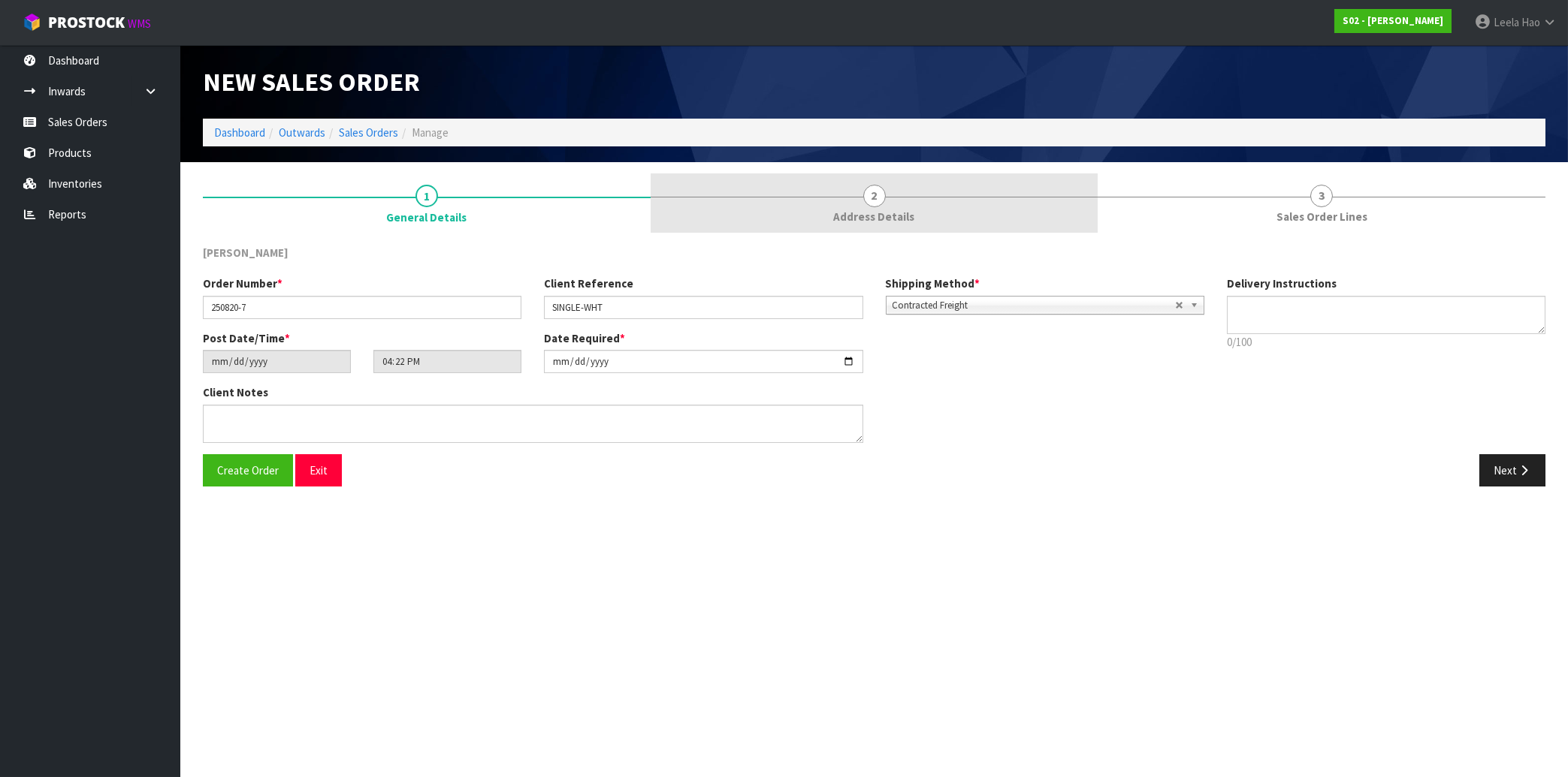
click at [850, 213] on span "Address Details" at bounding box center [874, 216] width 81 height 16
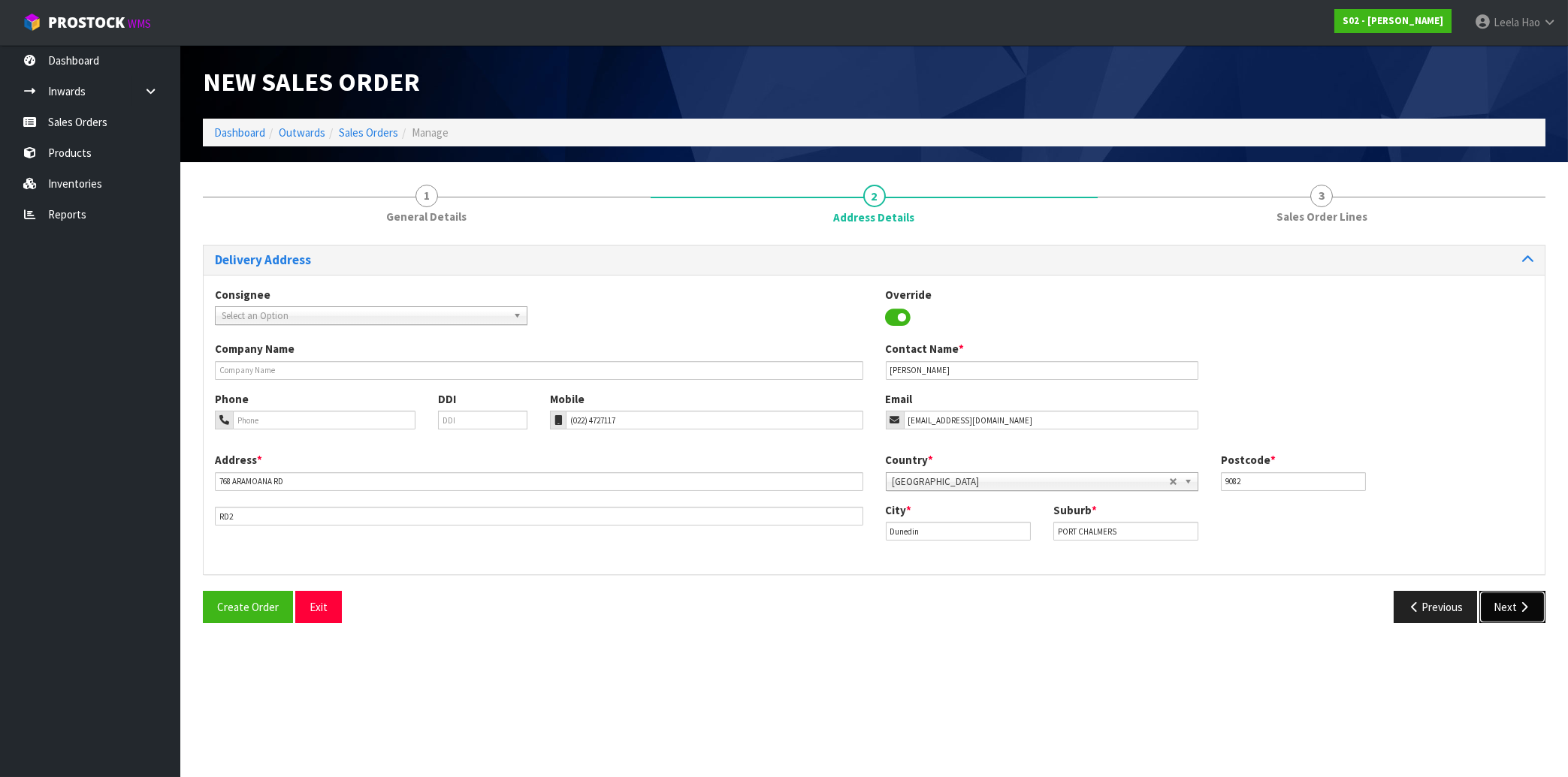
click at [1518, 607] on icon "button" at bounding box center [1524, 607] width 14 height 12
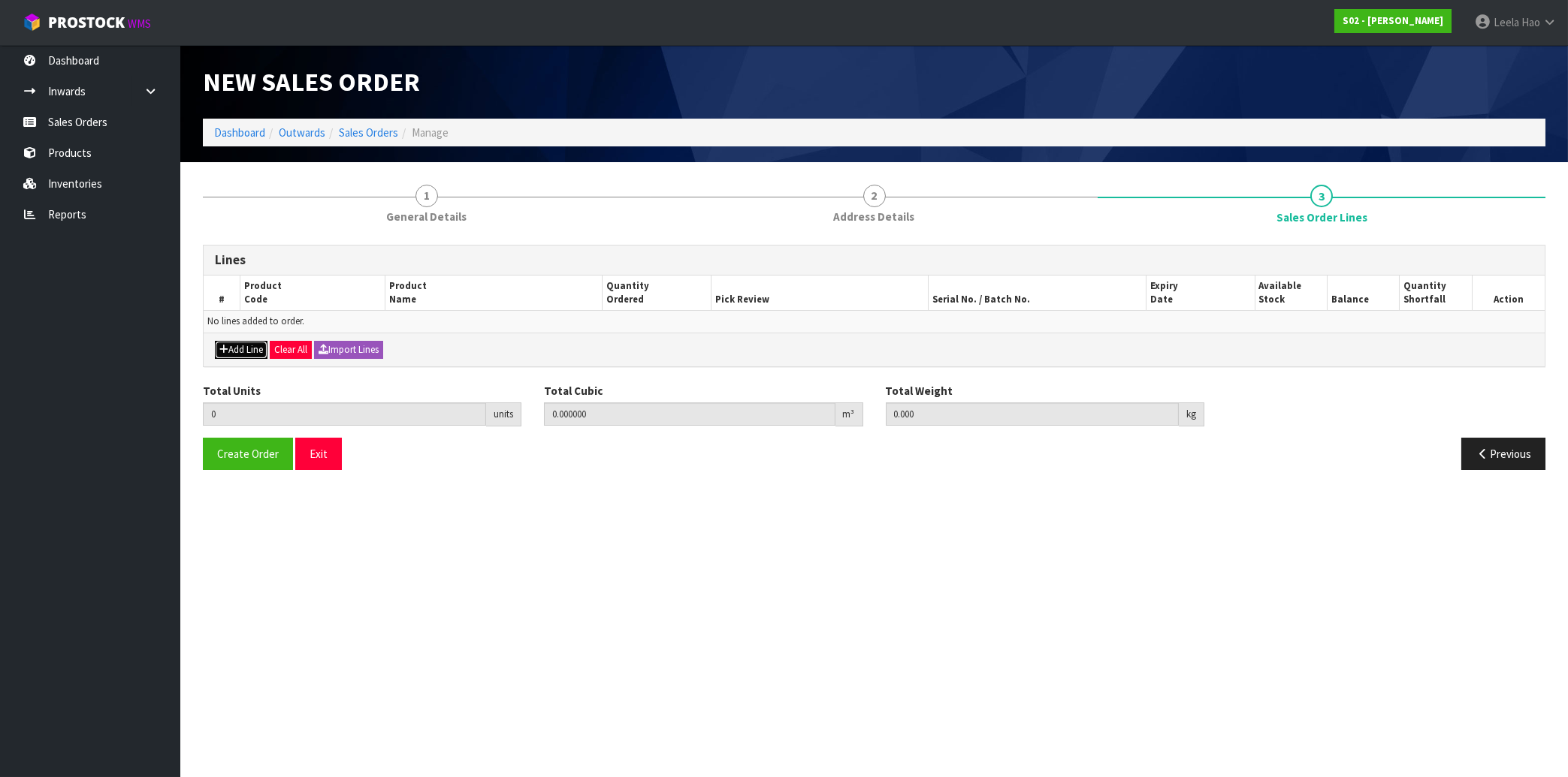
click at [237, 351] on button "Add Line" at bounding box center [240, 349] width 52 height 18
type input "0"
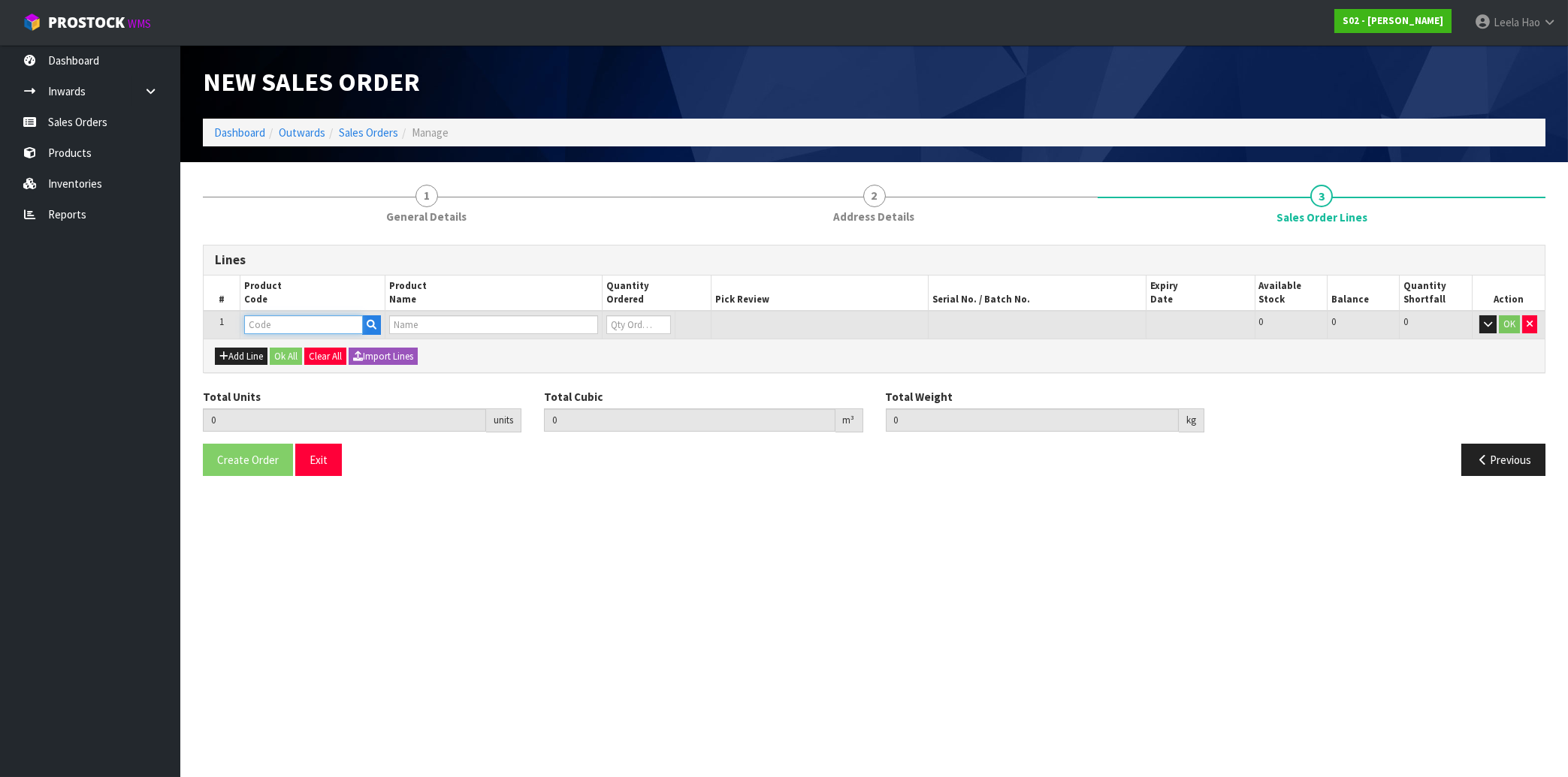
click at [294, 327] on input "text" at bounding box center [303, 325] width 119 height 19
type input "SINGLE-WHT"
type input "0.000000"
type input "0.000"
type input "SINGLE RUG WHITE"
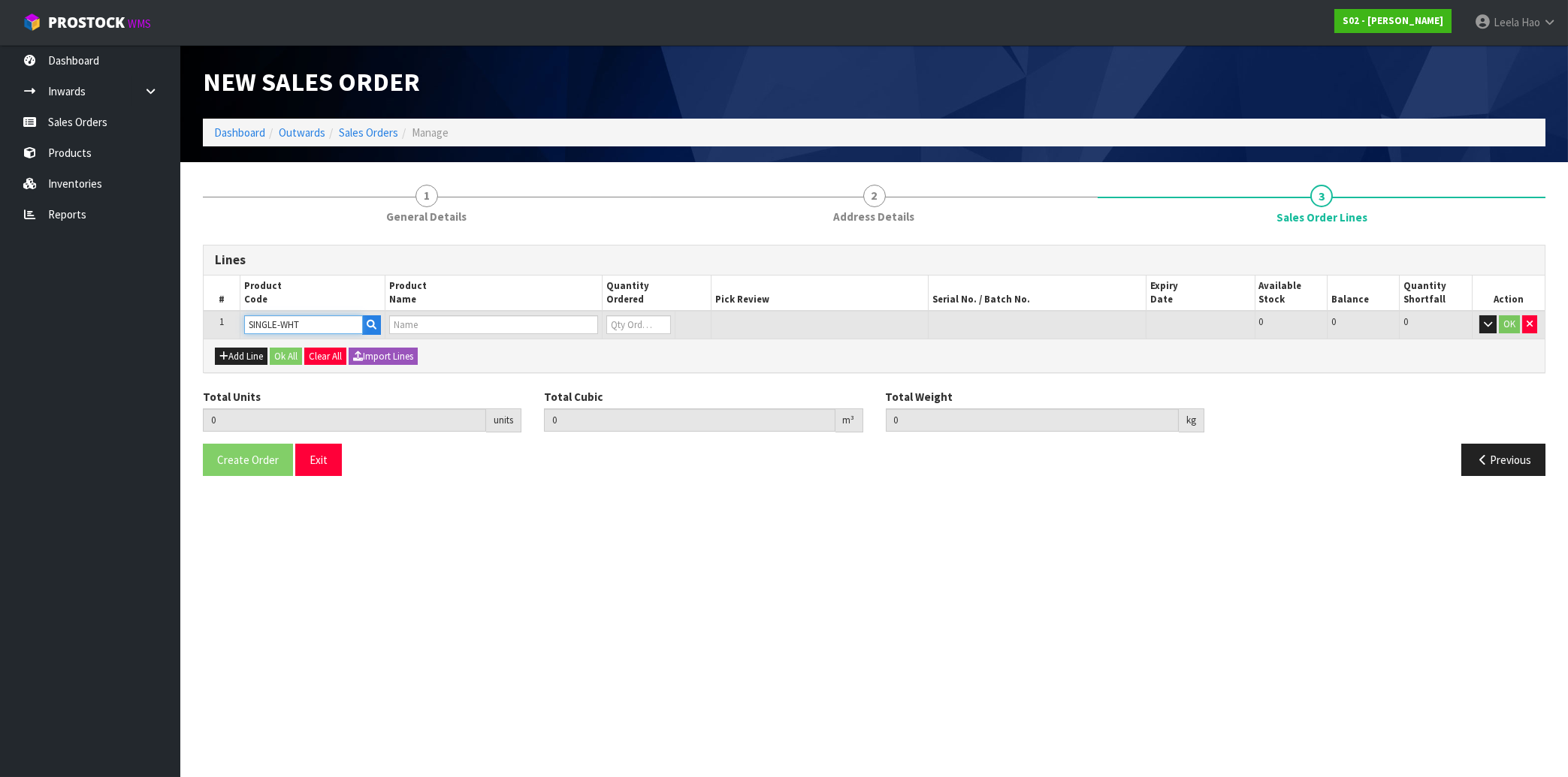
type input "0"
type input "1"
type input "0.0378"
type input "0.85"
type input "1"
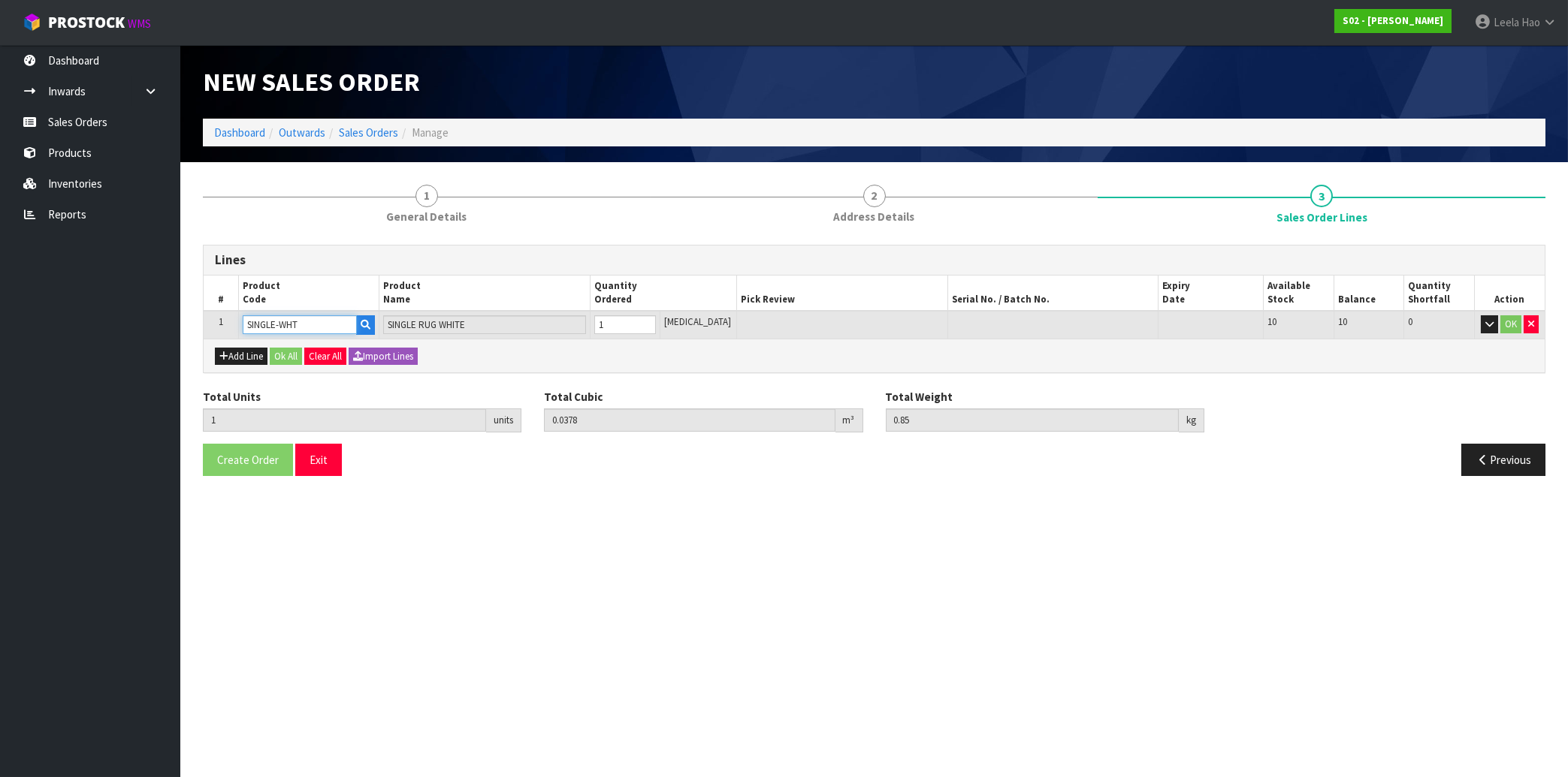
click at [656, 323] on input "1" at bounding box center [625, 325] width 61 height 19
type input "SINGLE-WHT"
click at [1507, 327] on button "OK" at bounding box center [1510, 325] width 21 height 18
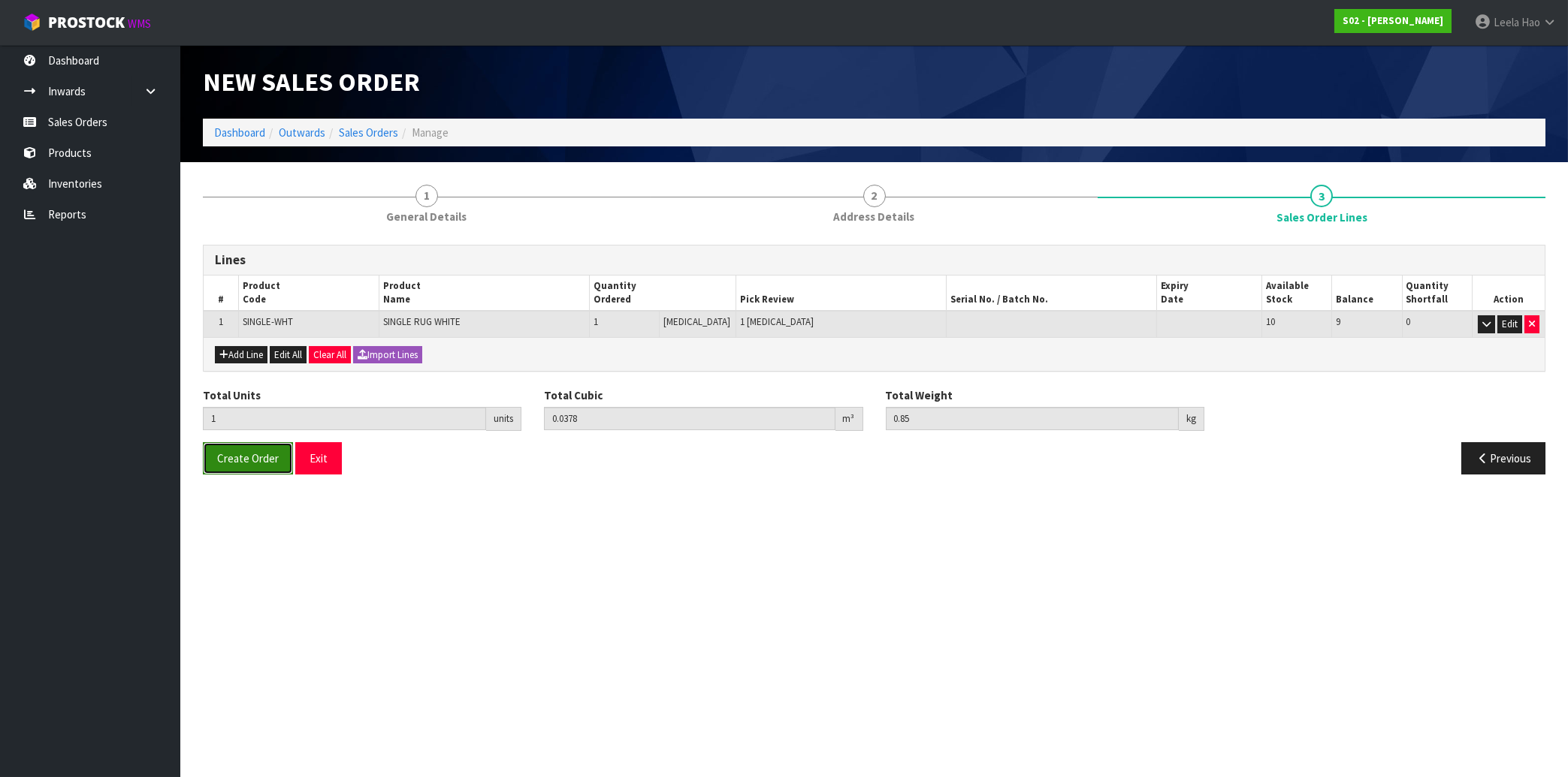
click at [261, 460] on span "Create Order" at bounding box center [248, 459] width 61 height 14
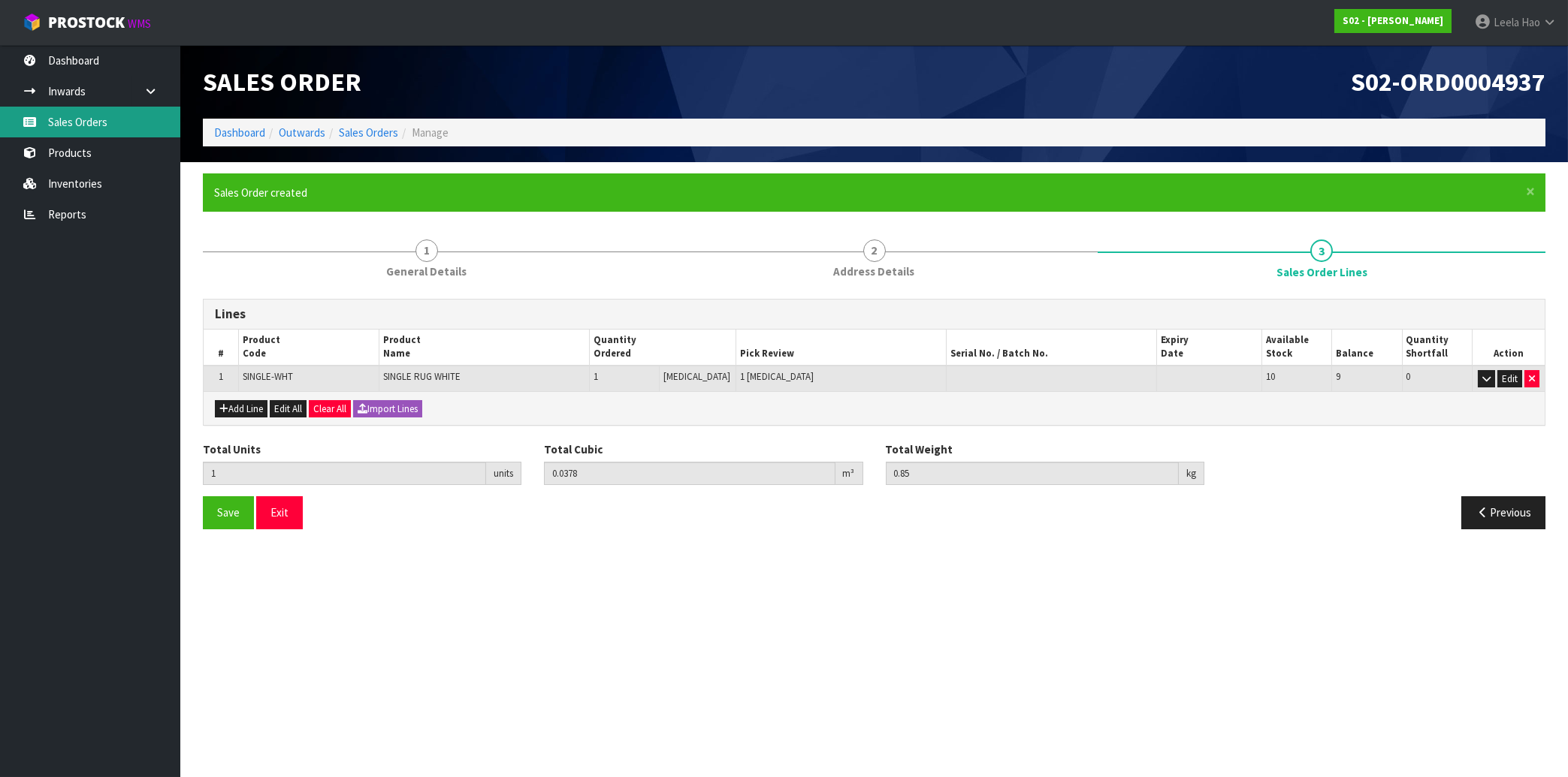
click at [70, 129] on link "Sales Orders" at bounding box center [90, 122] width 180 height 31
